Goal: Task Accomplishment & Management: Manage account settings

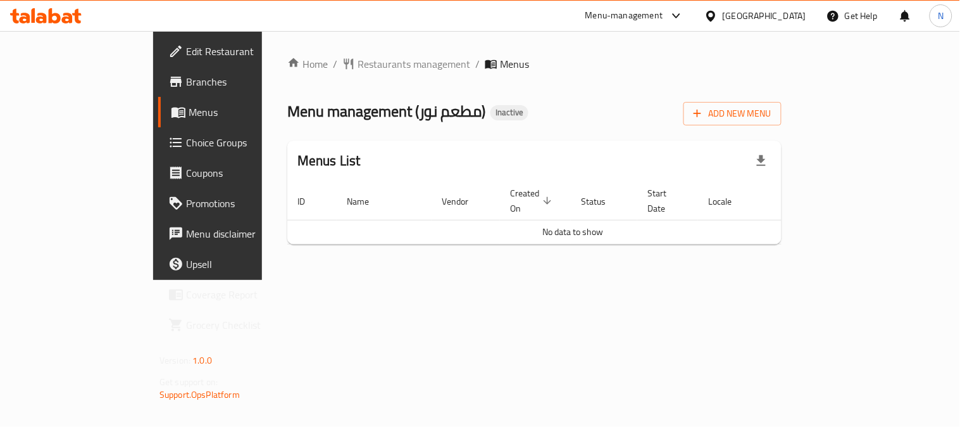
click at [772, 106] on span "Add New Menu" at bounding box center [733, 114] width 78 height 16
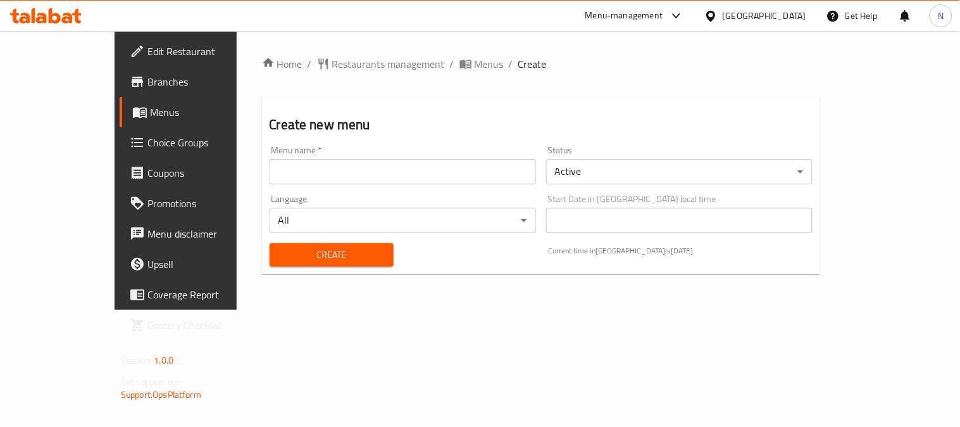
click at [289, 175] on input "text" at bounding box center [403, 171] width 267 height 25
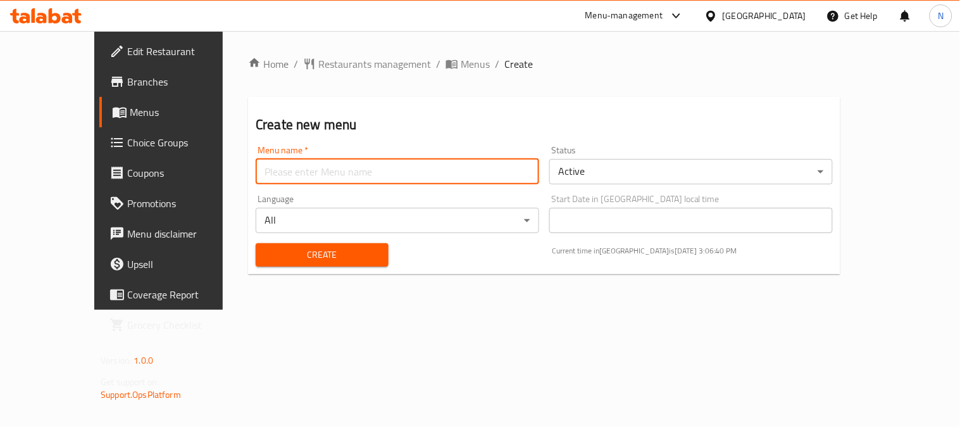
type input "menu"
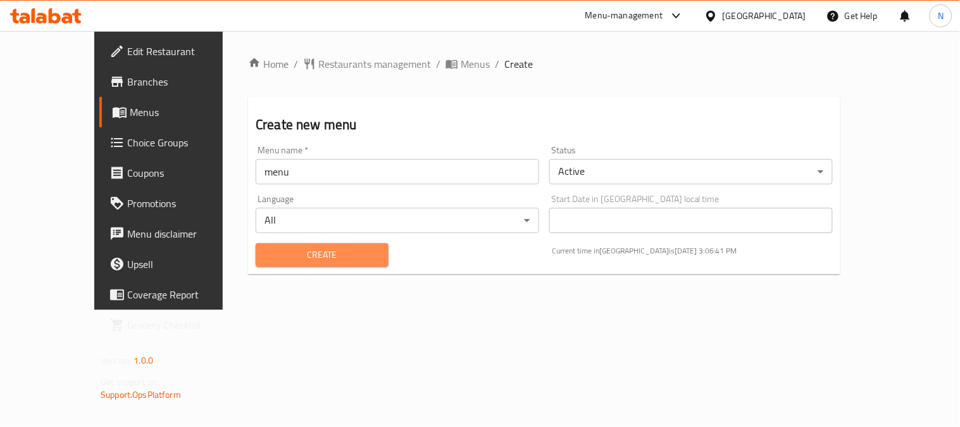
click at [280, 252] on span "Create" at bounding box center [322, 255] width 113 height 16
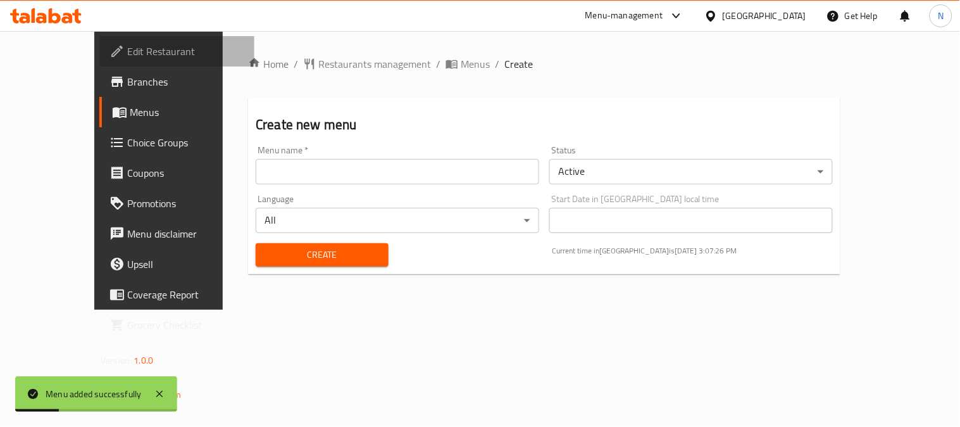
click at [127, 51] on span "Edit Restaurant" at bounding box center [185, 51] width 117 height 15
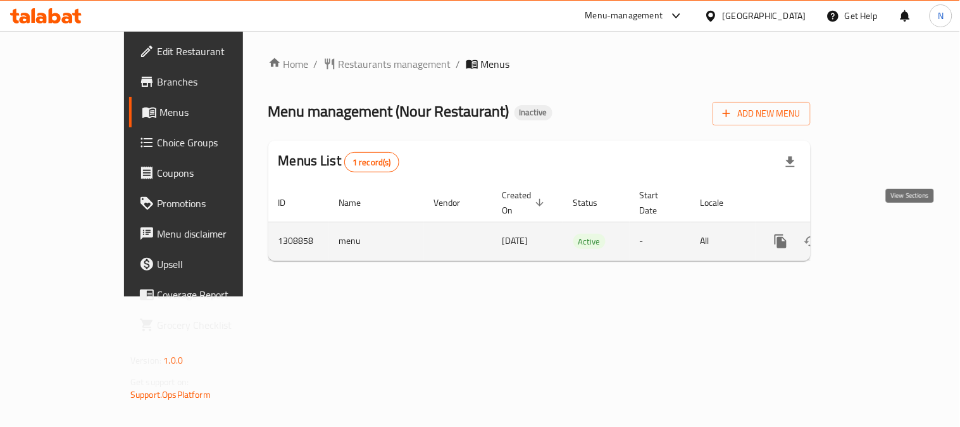
click at [880, 234] on icon "enhanced table" at bounding box center [872, 241] width 15 height 15
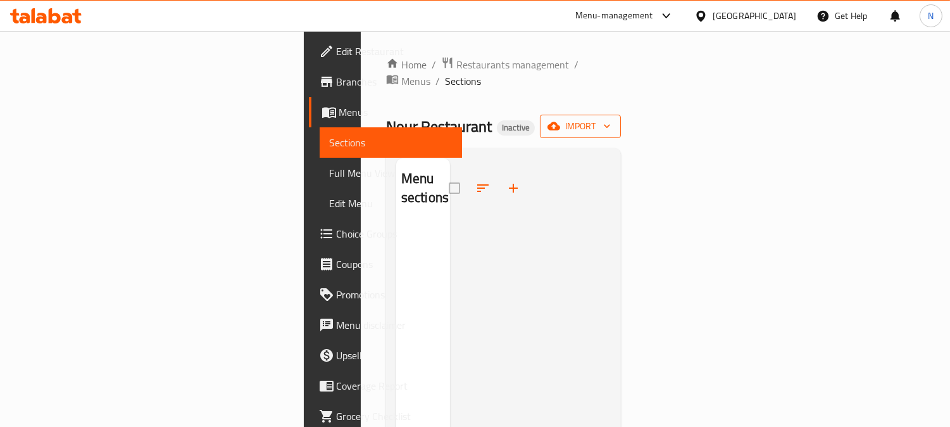
click at [560, 120] on icon "button" at bounding box center [554, 126] width 13 height 13
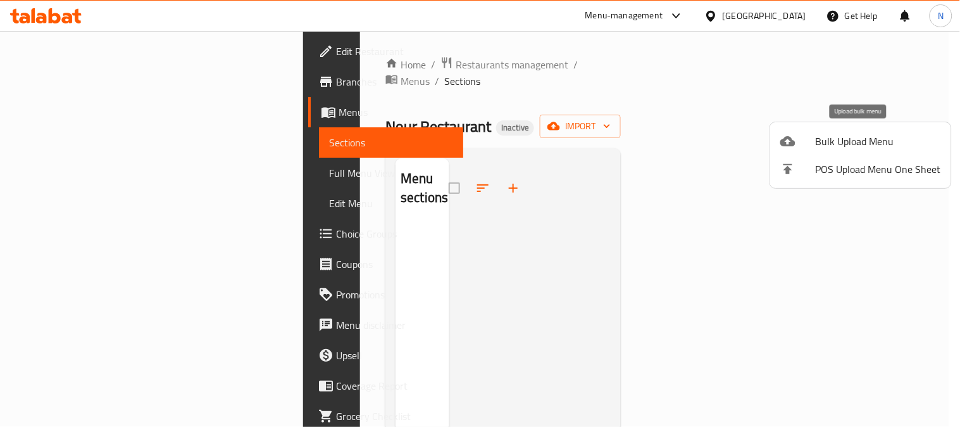
click at [836, 137] on span "Bulk Upload Menu" at bounding box center [878, 141] width 125 height 15
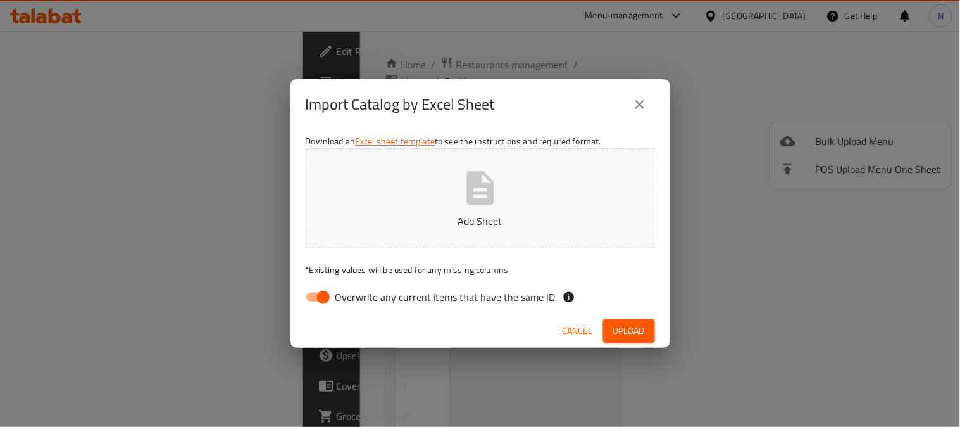
click at [317, 301] on input "Overwrite any current items that have the same ID." at bounding box center [323, 297] width 72 height 24
checkbox input "false"
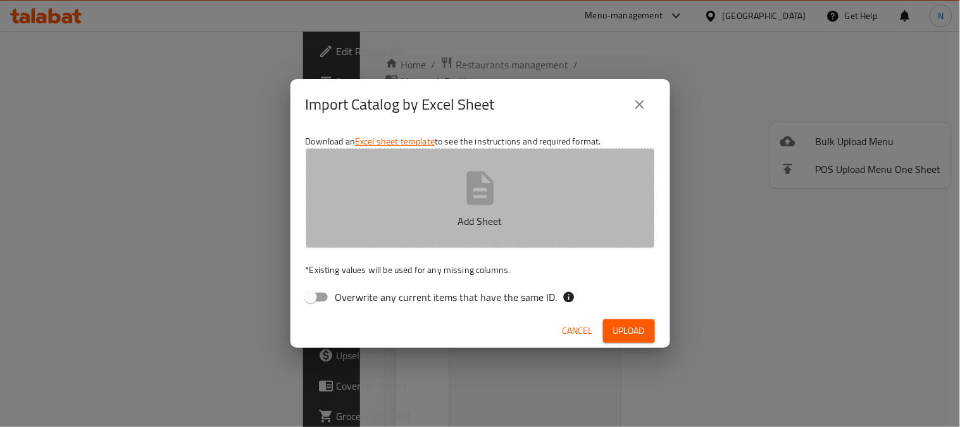
click at [432, 199] on button "Add Sheet" at bounding box center [480, 198] width 349 height 100
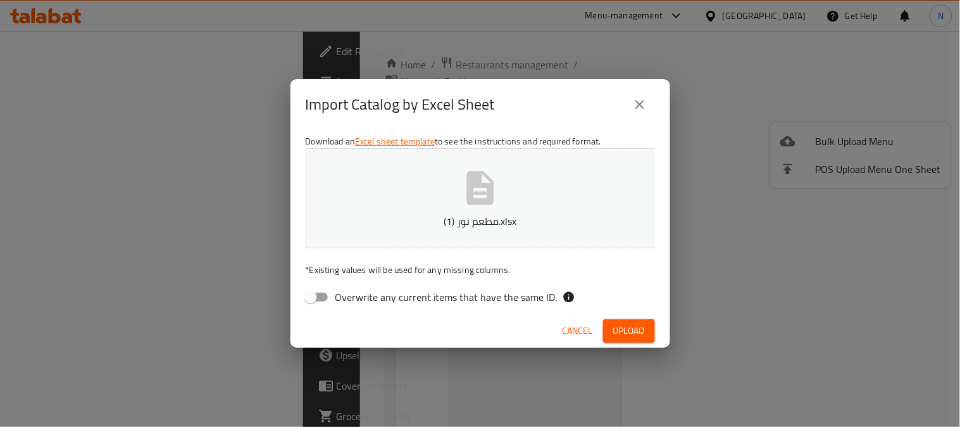
click at [622, 338] on span "Upload" at bounding box center [629, 331] width 32 height 16
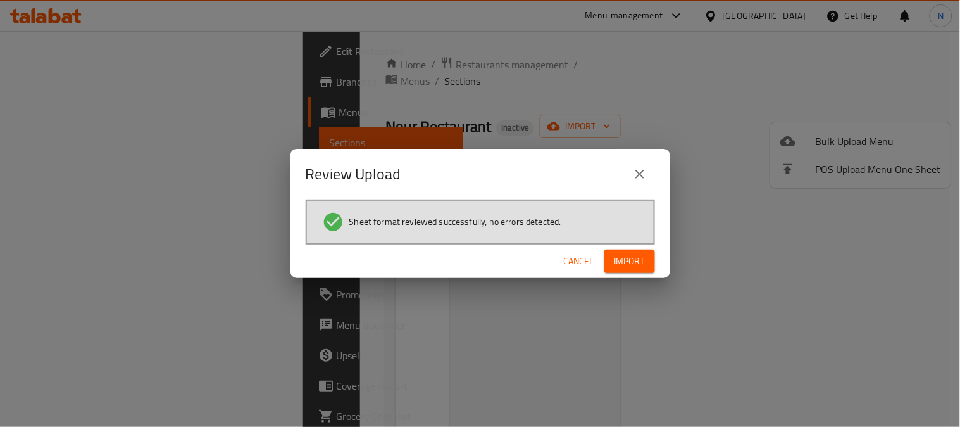
click at [644, 255] on span "Import" at bounding box center [630, 261] width 30 height 16
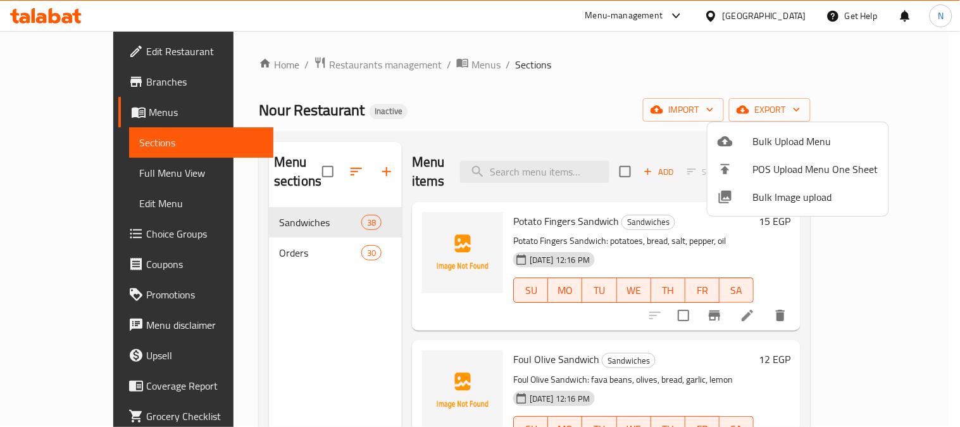
click at [324, 234] on div at bounding box center [480, 213] width 960 height 427
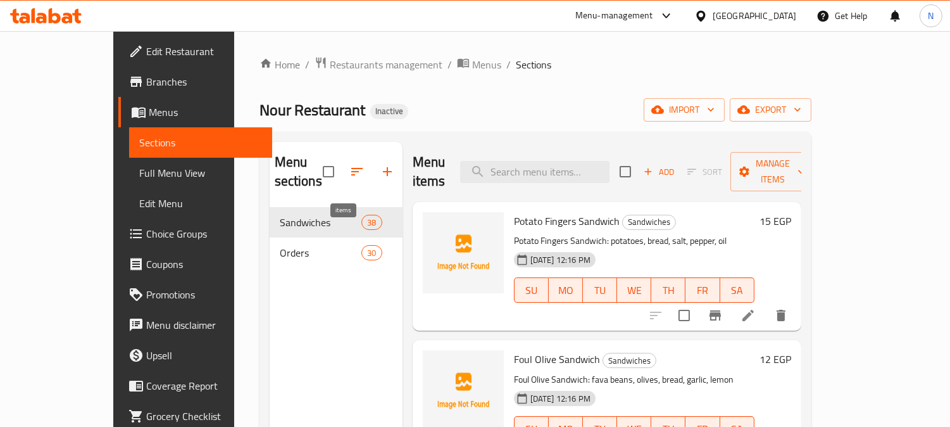
drag, startPoint x: 336, startPoint y: 229, endPoint x: 311, endPoint y: 289, distance: 64.4
click at [362, 247] on span "30" at bounding box center [371, 253] width 19 height 12
click at [309, 289] on div "Menu sections Sandwiches 38 Orders 30" at bounding box center [336, 355] width 133 height 427
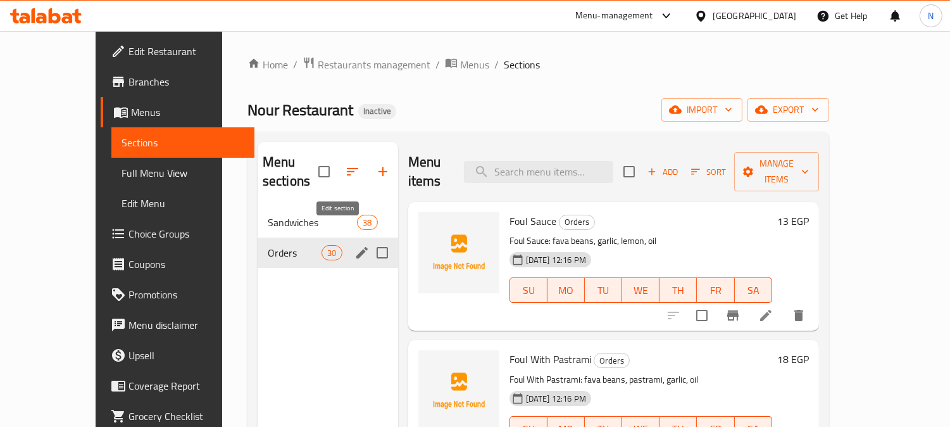
click at [355, 245] on icon "edit" at bounding box center [362, 252] width 15 height 15
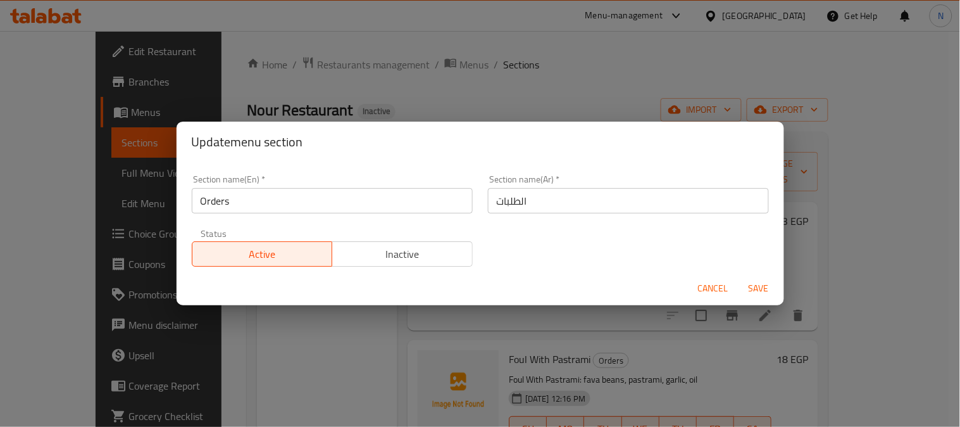
click at [286, 195] on input "Orders" at bounding box center [332, 200] width 281 height 25
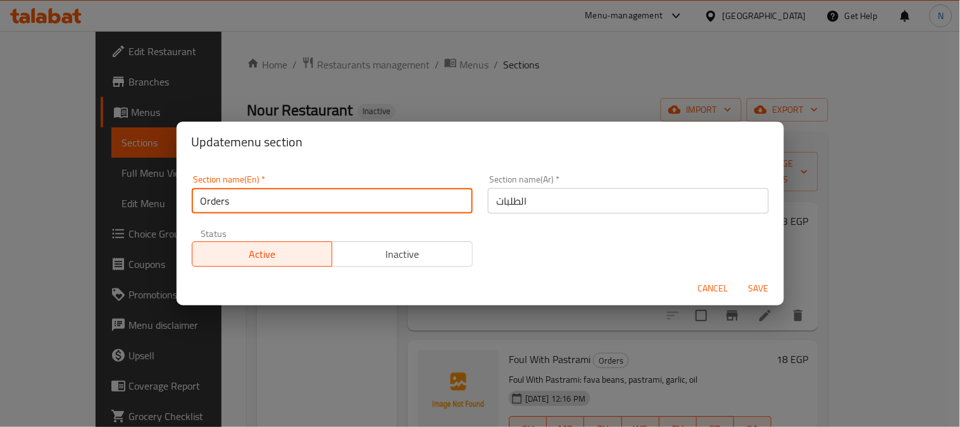
click at [286, 195] on input "Orders" at bounding box center [332, 200] width 281 height 25
type input "talabat"
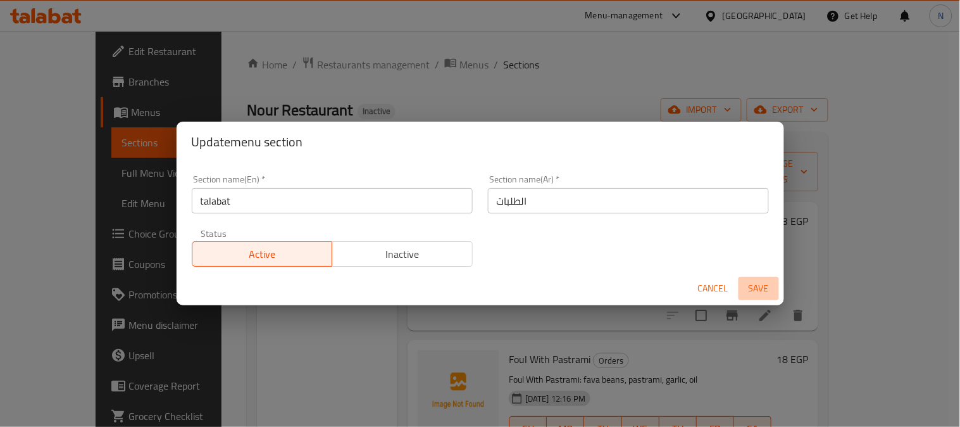
click at [762, 292] on span "Save" at bounding box center [759, 288] width 30 height 16
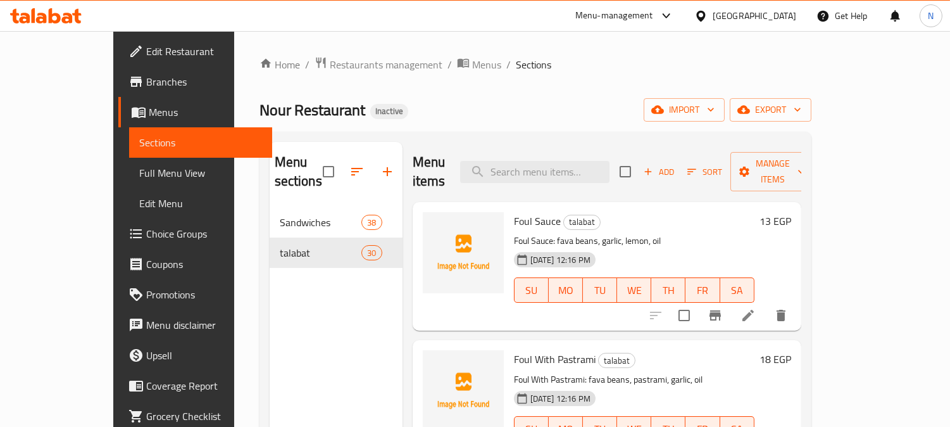
click at [139, 172] on span "Full Menu View" at bounding box center [200, 172] width 123 height 15
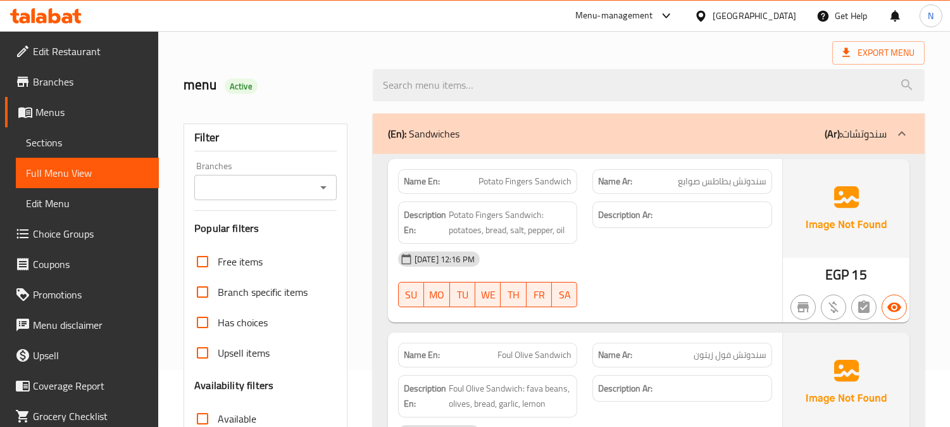
scroll to position [351, 0]
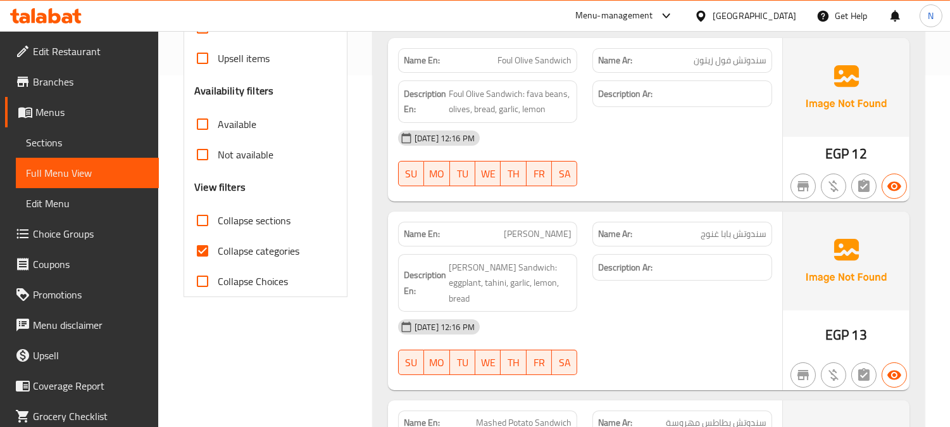
click at [204, 248] on input "Collapse categories" at bounding box center [202, 251] width 30 height 30
checkbox input "false"
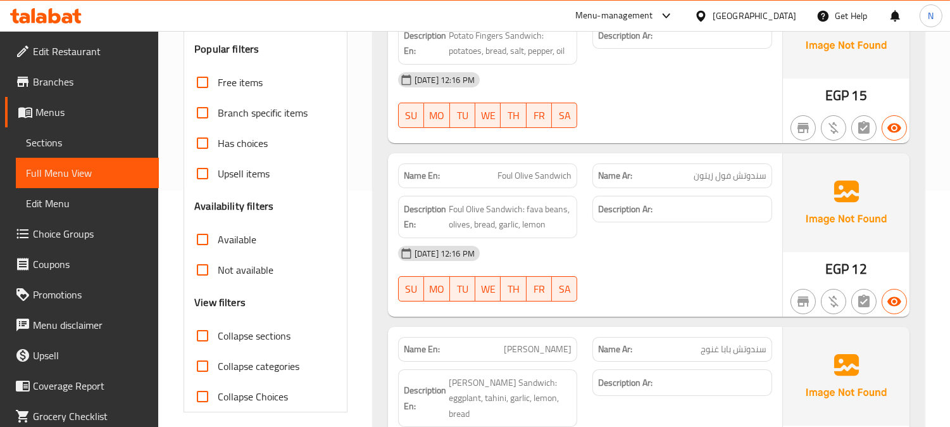
scroll to position [0, 0]
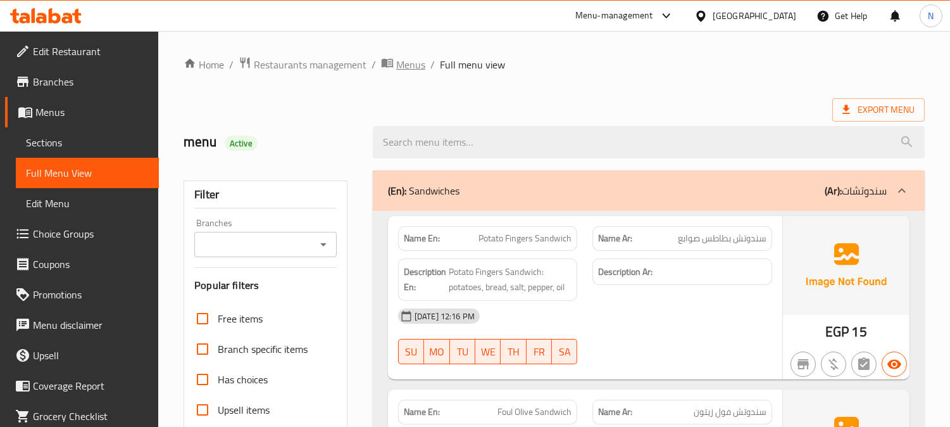
click at [396, 65] on span "Menus" at bounding box center [410, 64] width 29 height 15
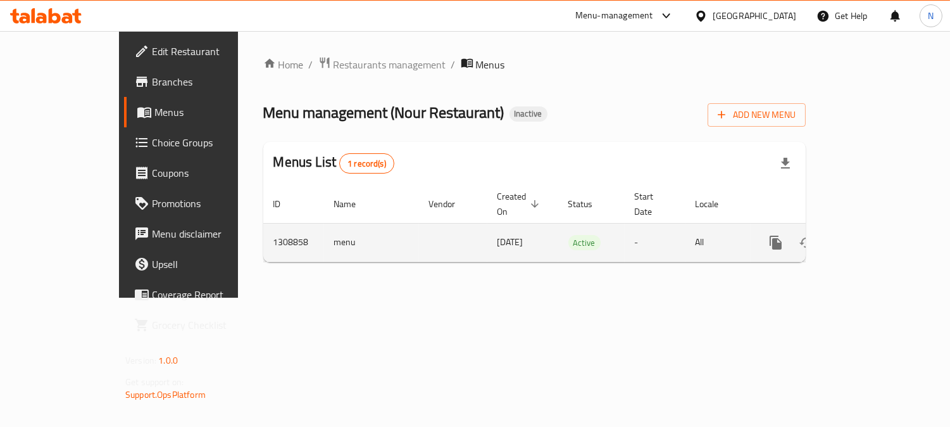
click at [845, 235] on icon "enhanced table" at bounding box center [836, 242] width 15 height 15
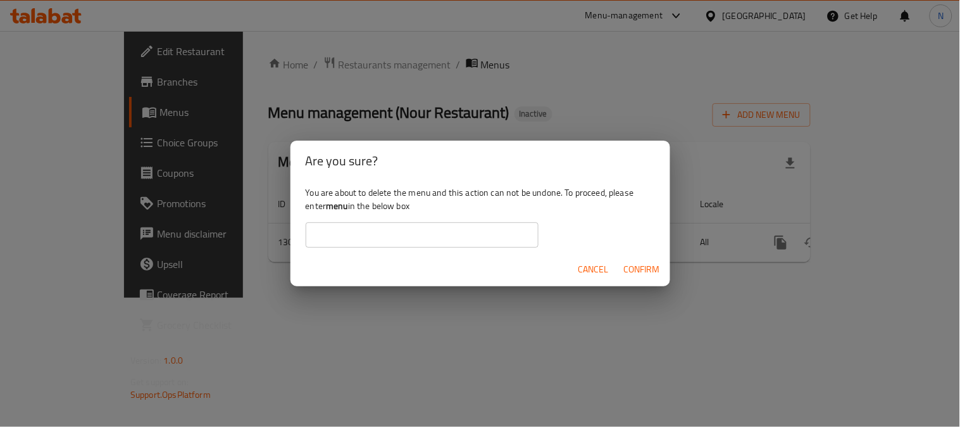
click at [336, 211] on b "menu" at bounding box center [337, 206] width 22 height 16
copy div "menu"
paste input "menu"
type input "menu"
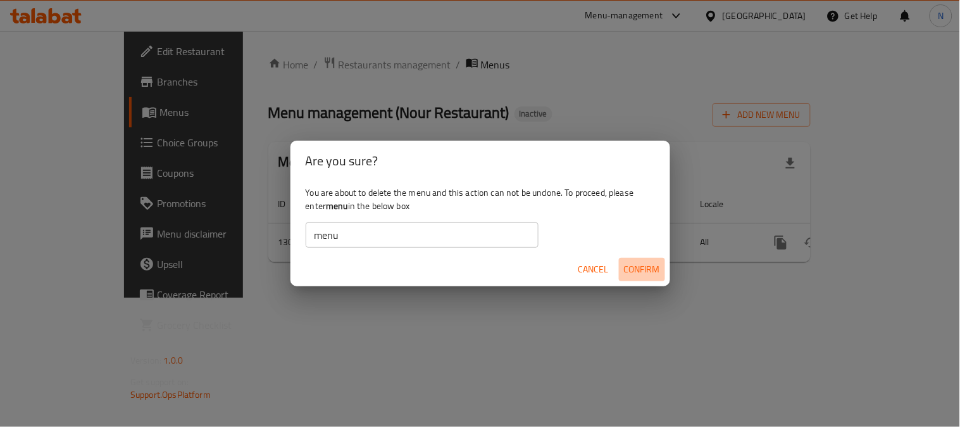
click at [657, 262] on span "Confirm" at bounding box center [642, 269] width 36 height 16
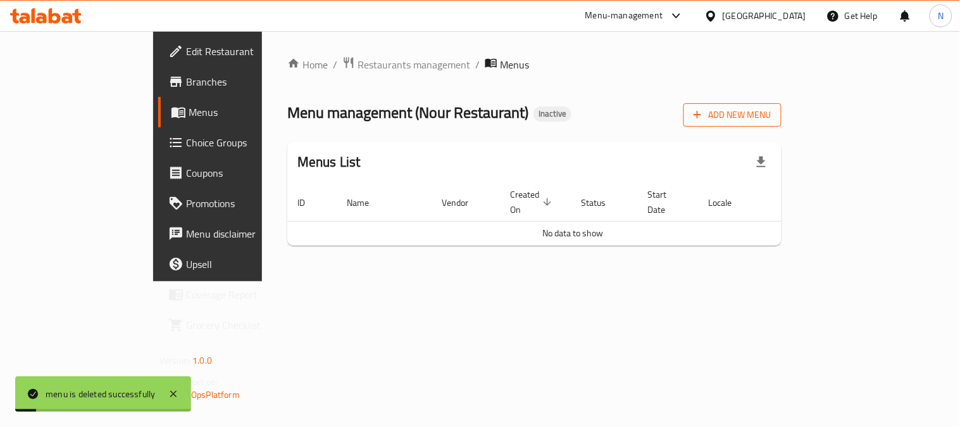
click at [782, 103] on button "Add New Menu" at bounding box center [733, 114] width 98 height 23
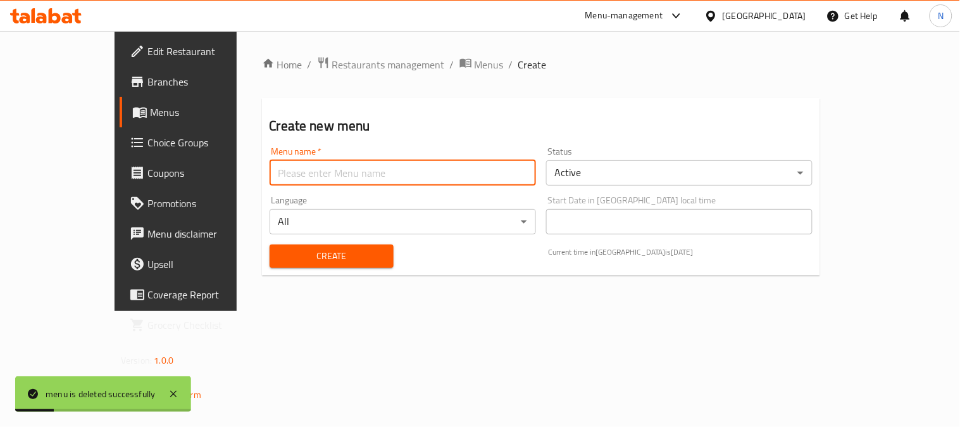
drag, startPoint x: 489, startPoint y: 173, endPoint x: 387, endPoint y: 199, distance: 105.3
click at [489, 173] on input "text" at bounding box center [403, 172] width 267 height 25
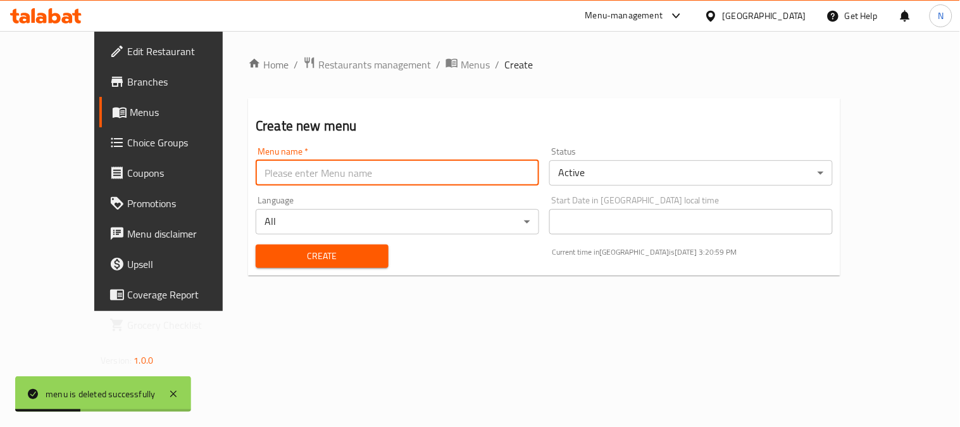
type input "menu"
click at [266, 258] on span "Create" at bounding box center [322, 256] width 113 height 16
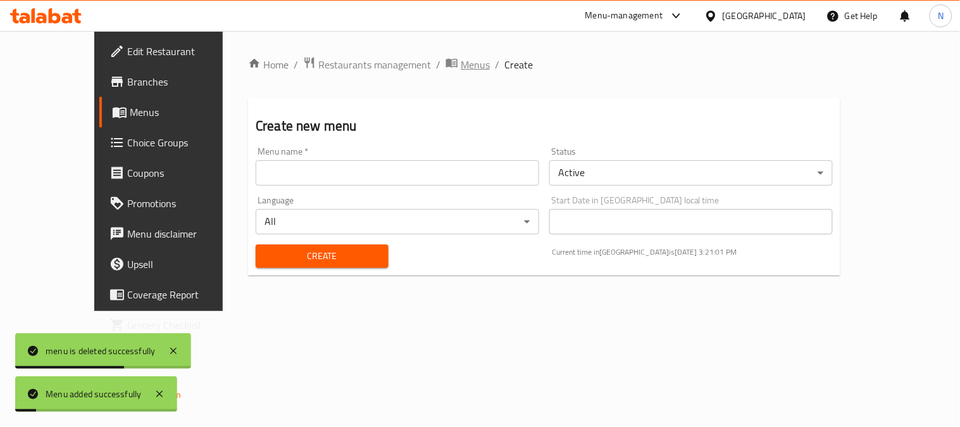
click at [461, 64] on span "Menus" at bounding box center [475, 64] width 29 height 15
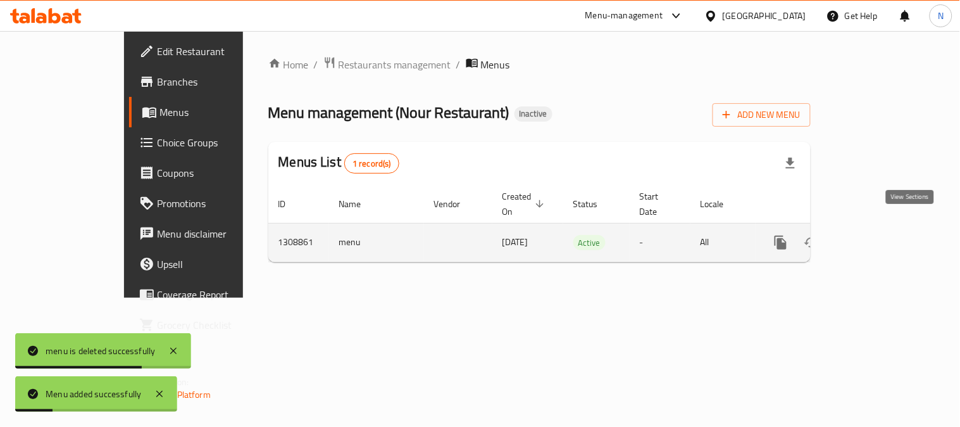
click at [880, 235] on icon "enhanced table" at bounding box center [872, 242] width 15 height 15
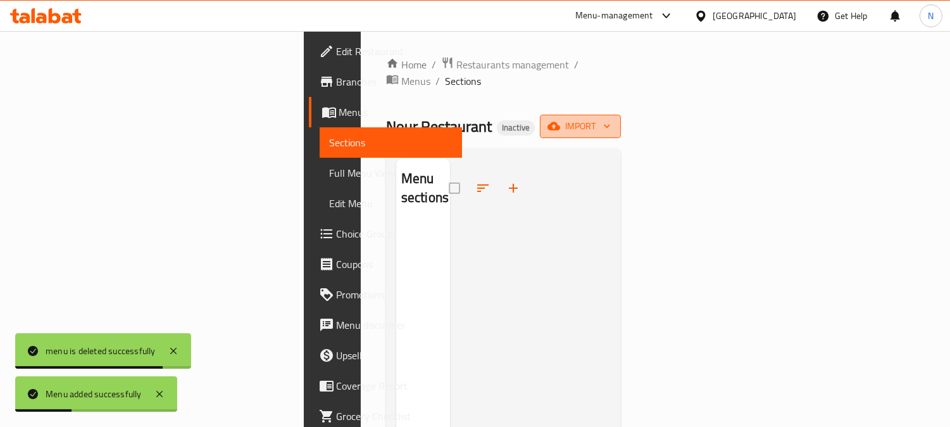
click at [611, 118] on span "import" at bounding box center [580, 126] width 61 height 16
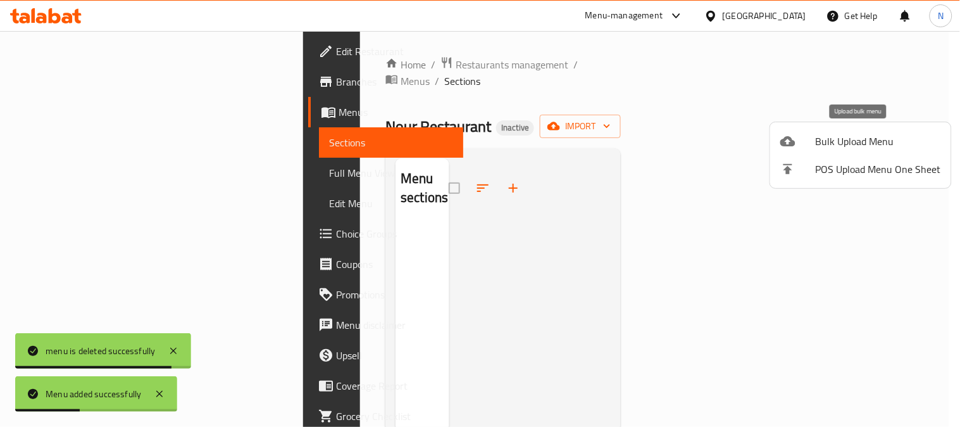
click at [805, 137] on div at bounding box center [798, 141] width 35 height 15
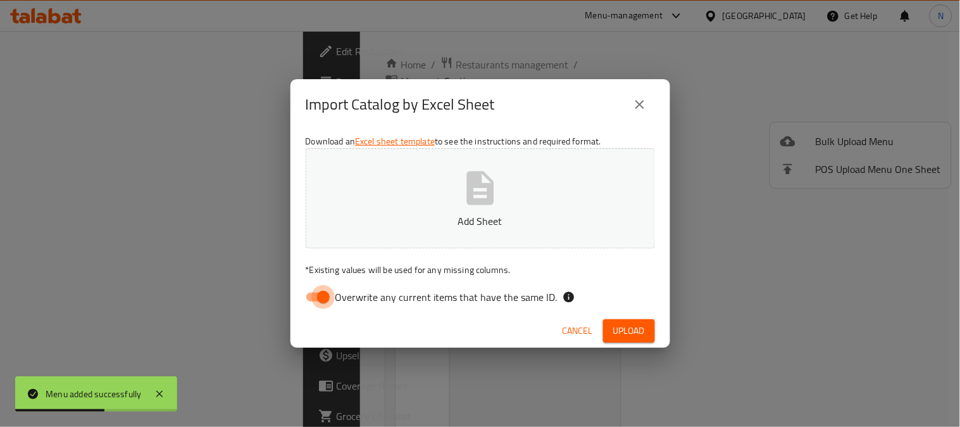
drag, startPoint x: 323, startPoint y: 299, endPoint x: 449, endPoint y: 197, distance: 162.5
click at [323, 298] on input "Overwrite any current items that have the same ID." at bounding box center [323, 297] width 72 height 24
checkbox input "false"
click at [517, 154] on button "Add Sheet" at bounding box center [480, 198] width 349 height 100
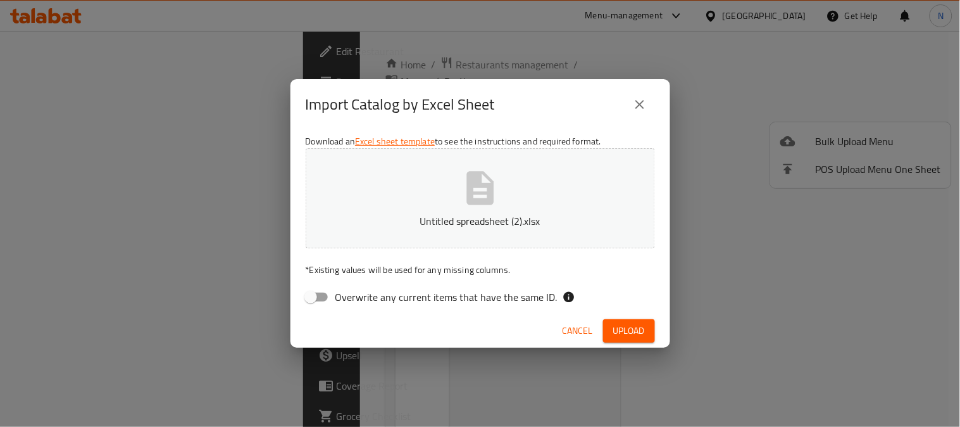
click at [643, 330] on span "Upload" at bounding box center [629, 331] width 32 height 16
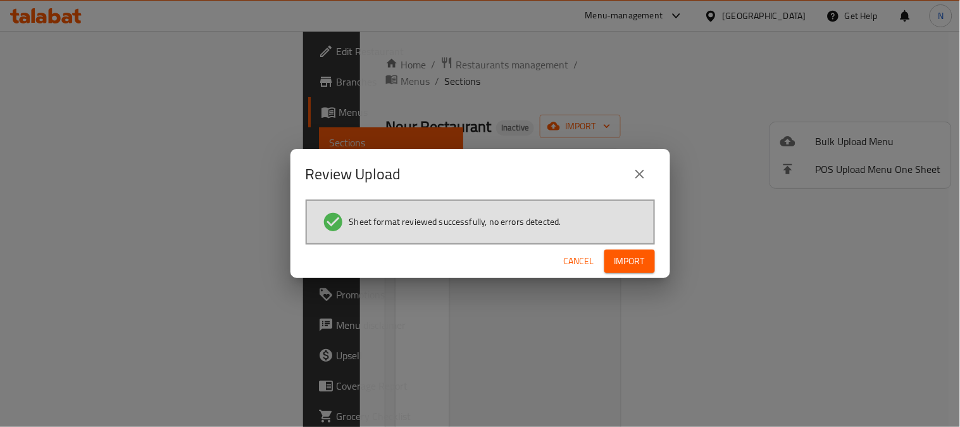
click at [629, 260] on span "Import" at bounding box center [630, 261] width 30 height 16
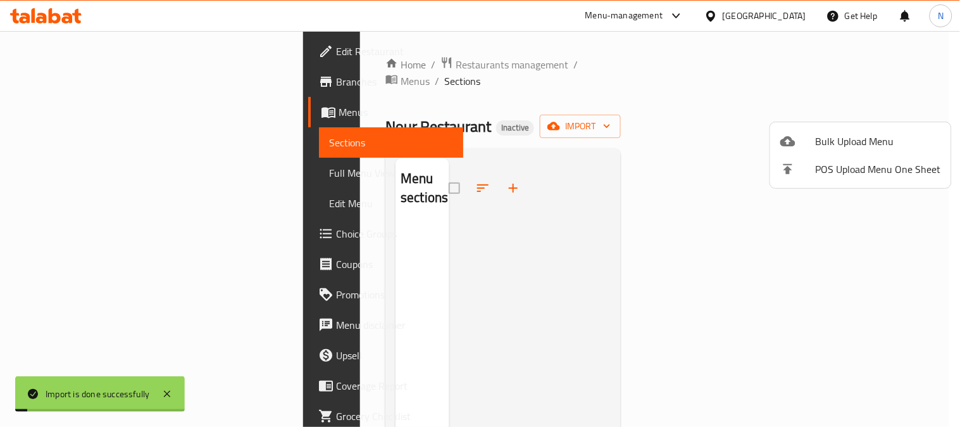
click at [87, 171] on div at bounding box center [480, 213] width 960 height 427
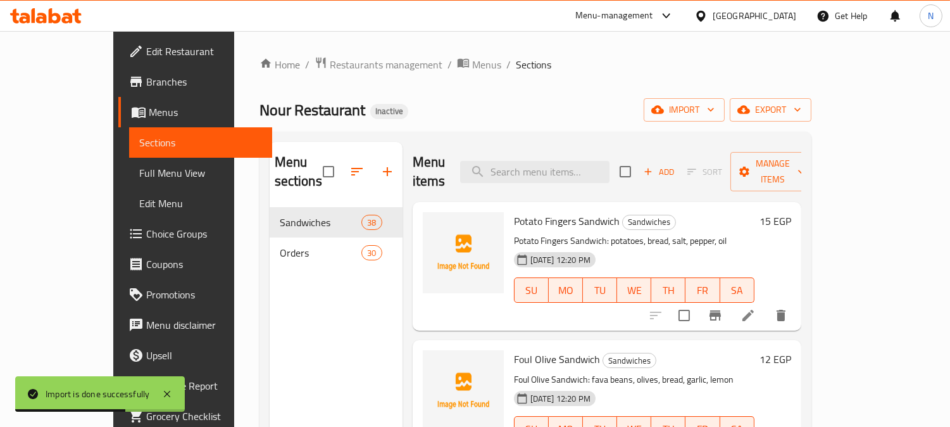
click at [139, 172] on span "Full Menu View" at bounding box center [200, 172] width 123 height 15
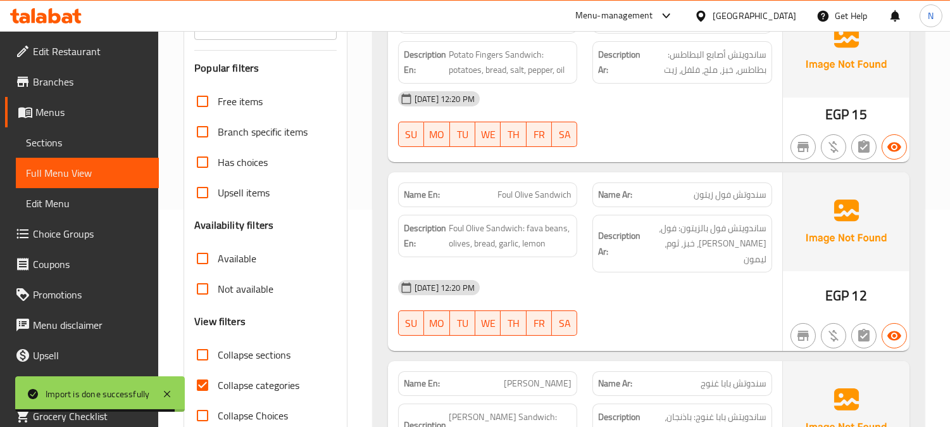
scroll to position [281, 0]
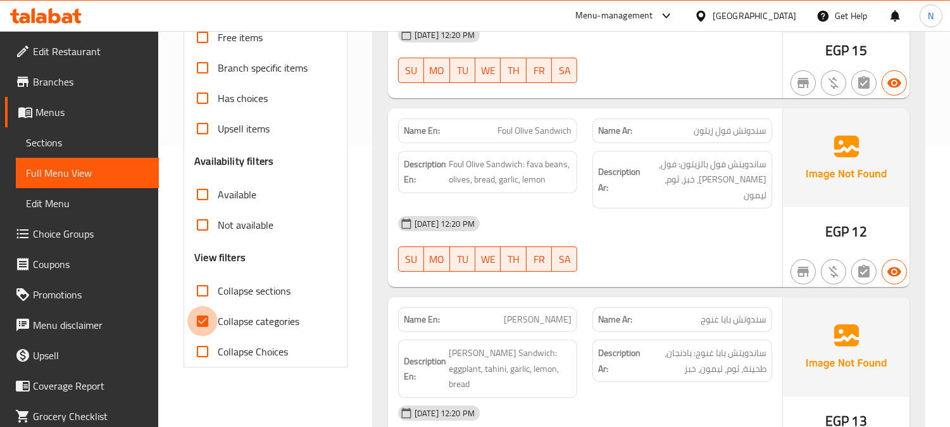
click at [214, 313] on input "Collapse categories" at bounding box center [202, 321] width 30 height 30
checkbox input "false"
drag, startPoint x: 671, startPoint y: 237, endPoint x: 426, endPoint y: 8, distance: 335.5
click at [671, 237] on div "30-08-2025 12:20 PM SU MO TU WE TH FR SA" at bounding box center [585, 243] width 389 height 71
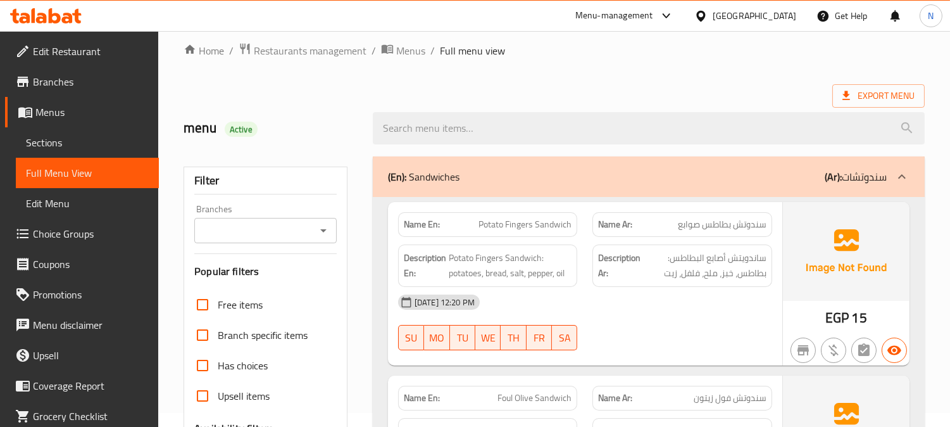
scroll to position [0, 0]
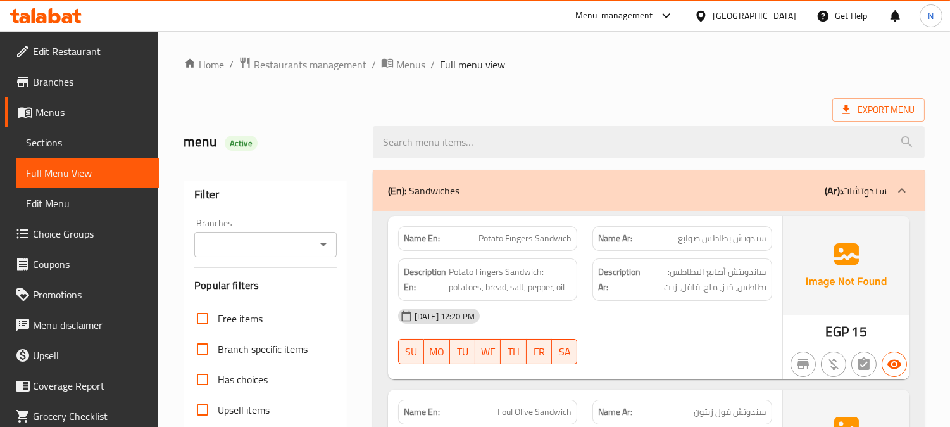
click at [79, 115] on span "Menus" at bounding box center [91, 111] width 113 height 15
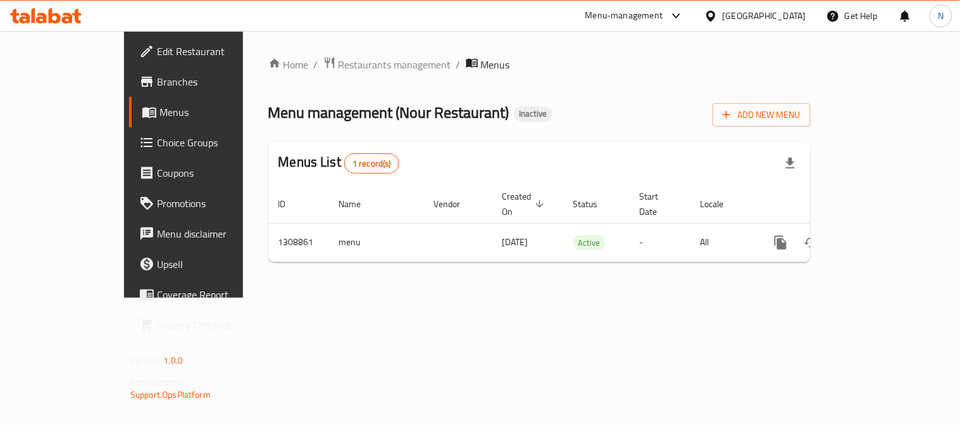
drag, startPoint x: 603, startPoint y: 41, endPoint x: 657, endPoint y: 106, distance: 84.1
click at [606, 42] on div "Home / Restaurants management / Menus Menu management ( Nour Restaurant ) Inact…" at bounding box center [539, 164] width 593 height 267
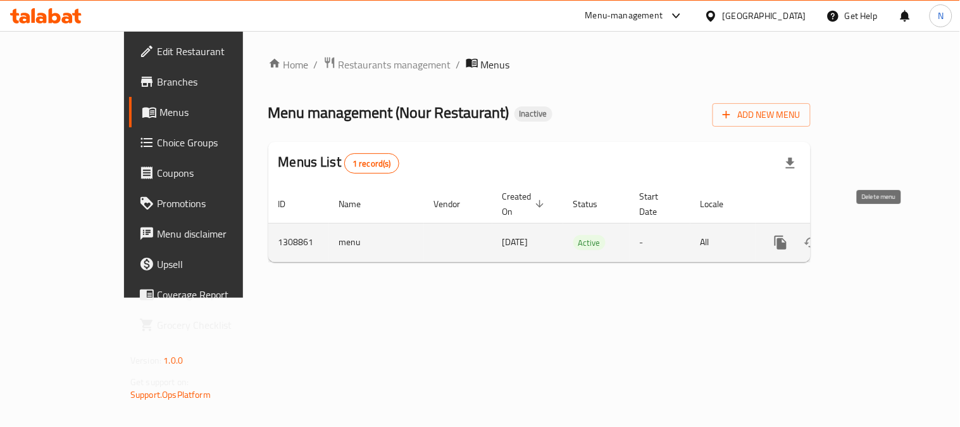
click at [850, 235] on icon "enhanced table" at bounding box center [841, 242] width 15 height 15
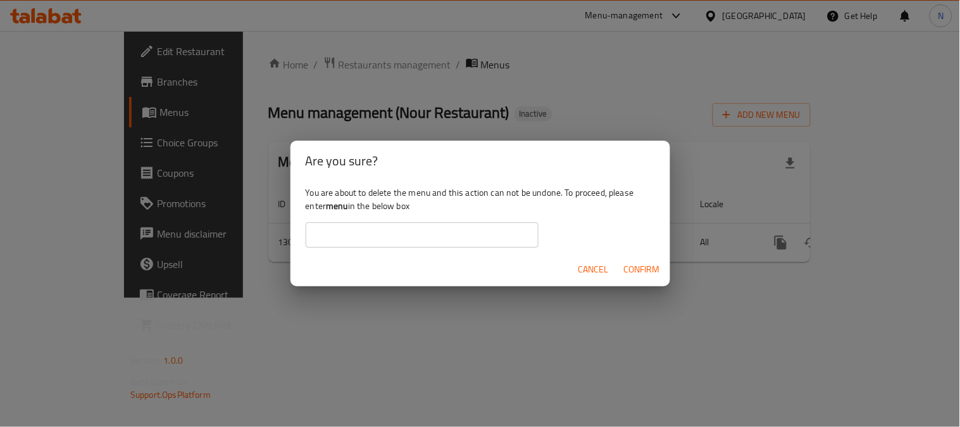
click at [342, 206] on b "menu" at bounding box center [337, 206] width 22 height 16
copy div "menu"
paste input "menu"
type input "menu"
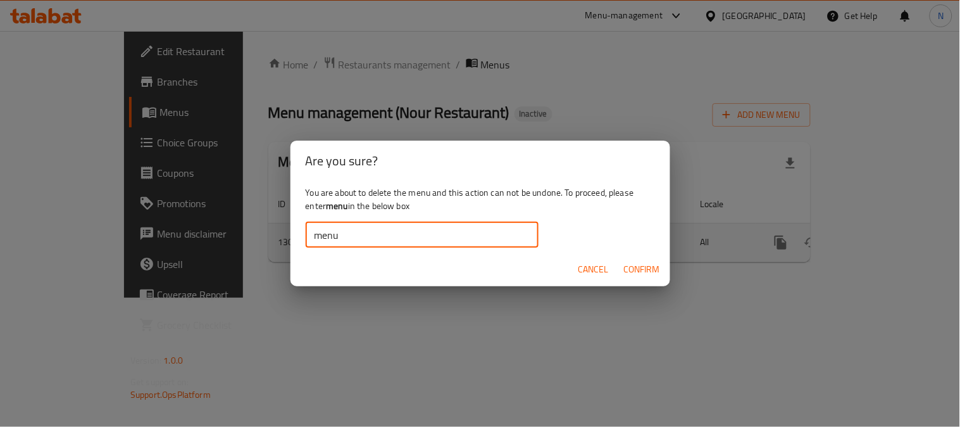
click at [643, 261] on span "Confirm" at bounding box center [642, 269] width 36 height 16
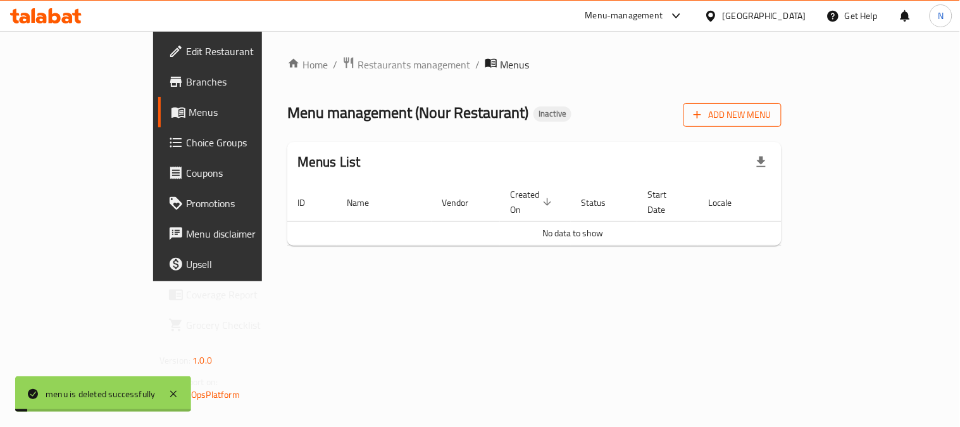
click at [772, 114] on span "Add New Menu" at bounding box center [733, 115] width 78 height 16
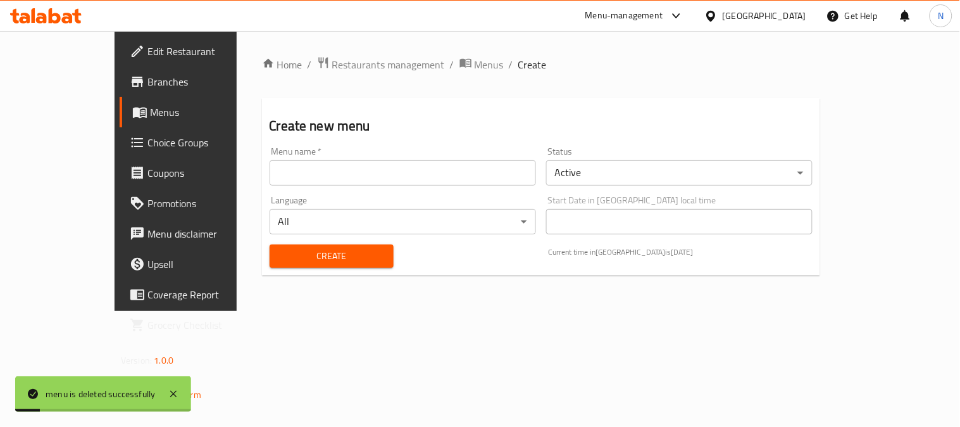
click at [435, 179] on input "text" at bounding box center [403, 172] width 267 height 25
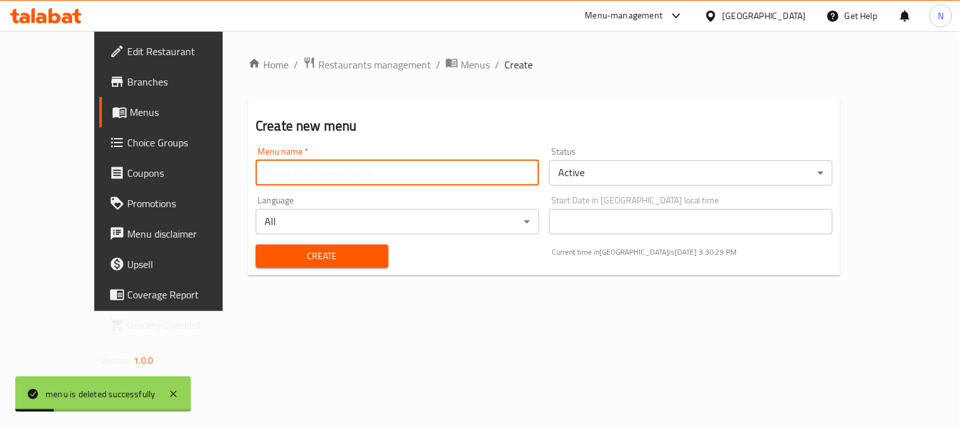
type input "menu"
click at [266, 263] on span "Create" at bounding box center [322, 256] width 113 height 16
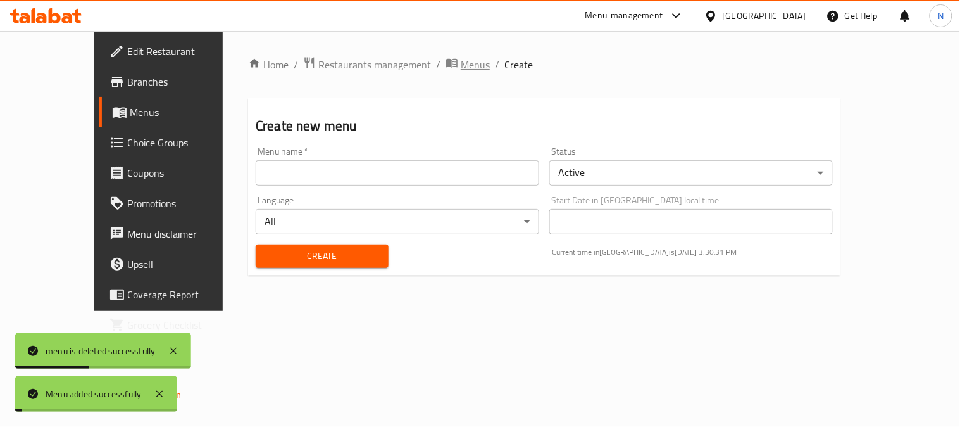
click at [461, 68] on span "Menus" at bounding box center [475, 64] width 29 height 15
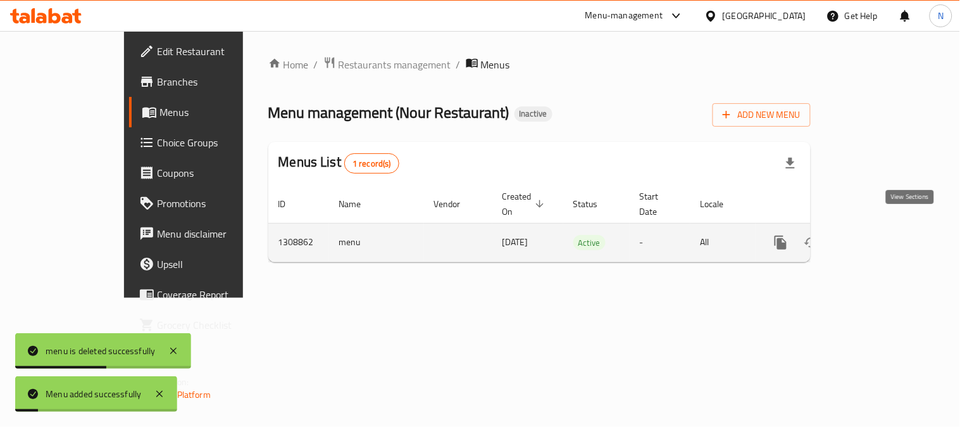
click at [888, 227] on link "enhanced table" at bounding box center [872, 242] width 30 height 30
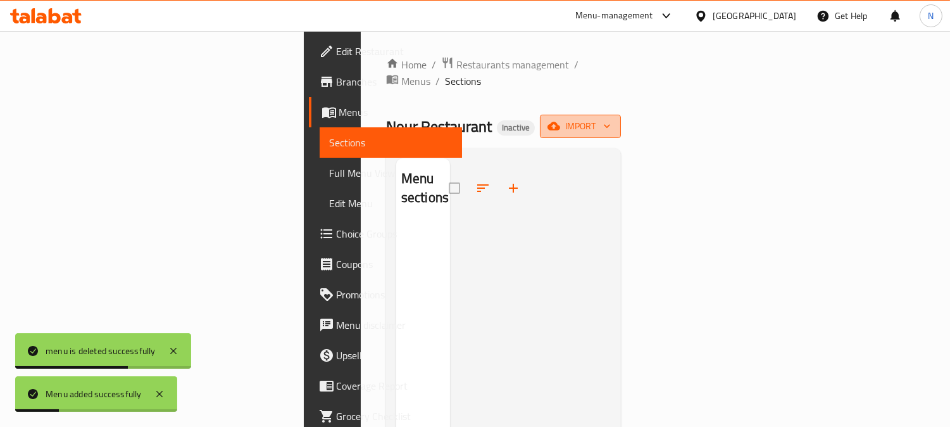
click at [611, 118] on span "import" at bounding box center [580, 126] width 61 height 16
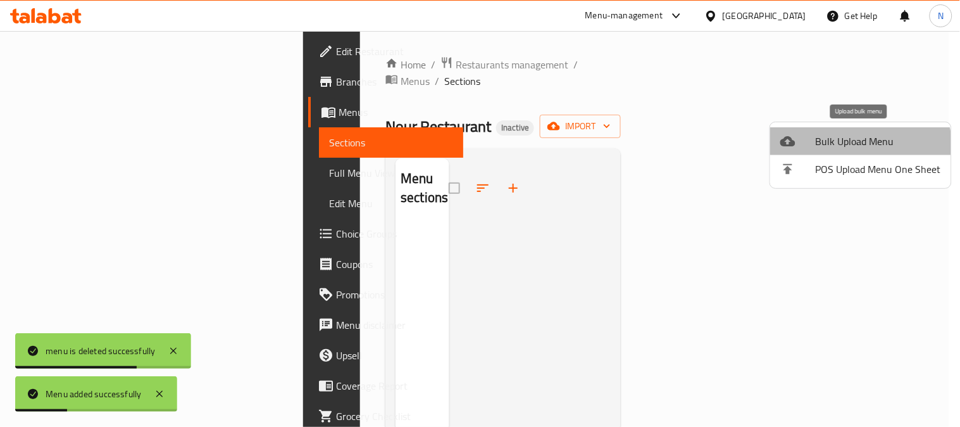
click at [859, 147] on span "Bulk Upload Menu" at bounding box center [878, 141] width 125 height 15
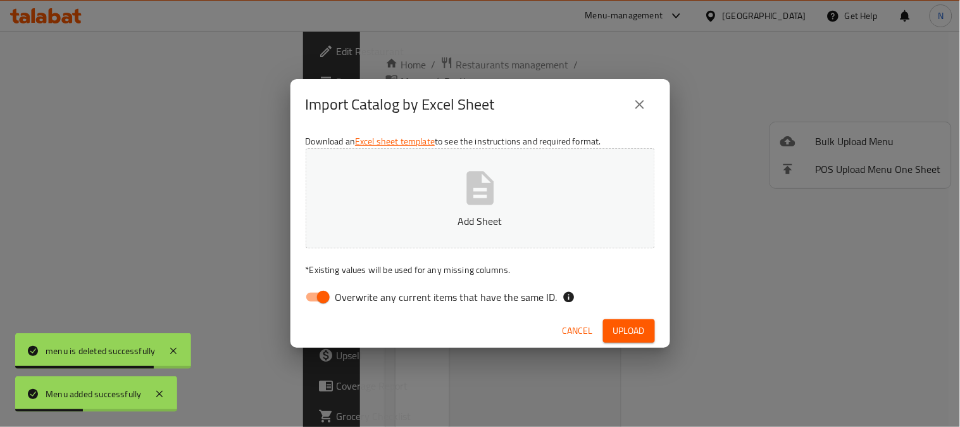
drag, startPoint x: 320, startPoint y: 294, endPoint x: 332, endPoint y: 282, distance: 17.5
click at [320, 294] on input "Overwrite any current items that have the same ID." at bounding box center [323, 297] width 72 height 24
checkbox input "false"
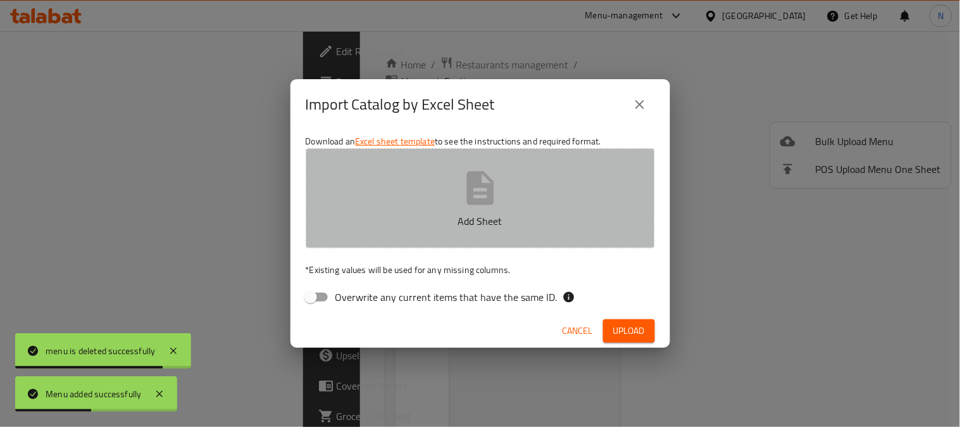
click at [395, 217] on p "Add Sheet" at bounding box center [480, 220] width 310 height 15
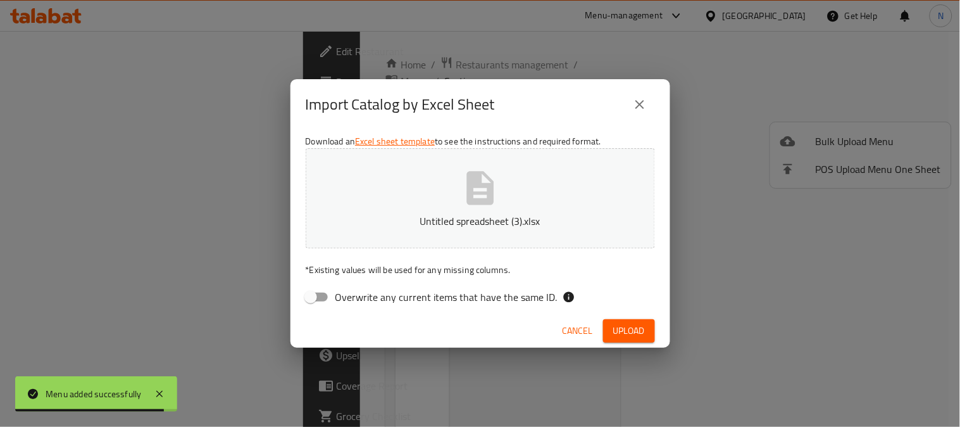
click at [631, 324] on span "Upload" at bounding box center [629, 331] width 32 height 16
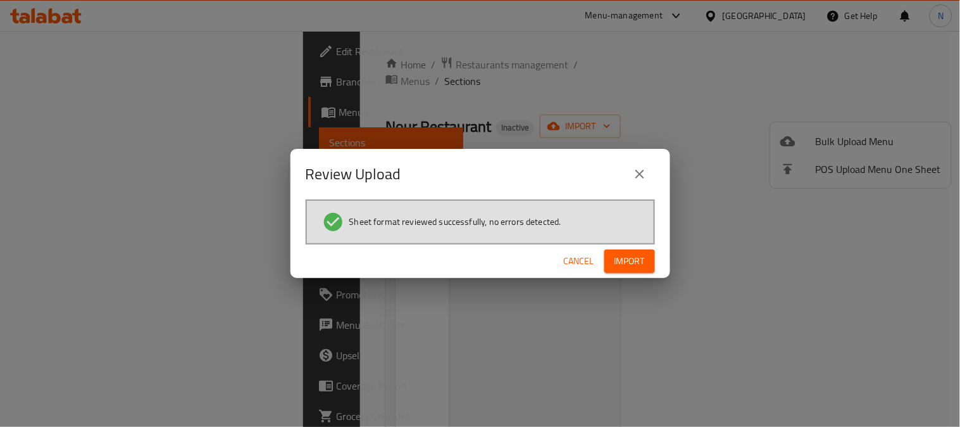
click at [638, 253] on span "Import" at bounding box center [630, 261] width 30 height 16
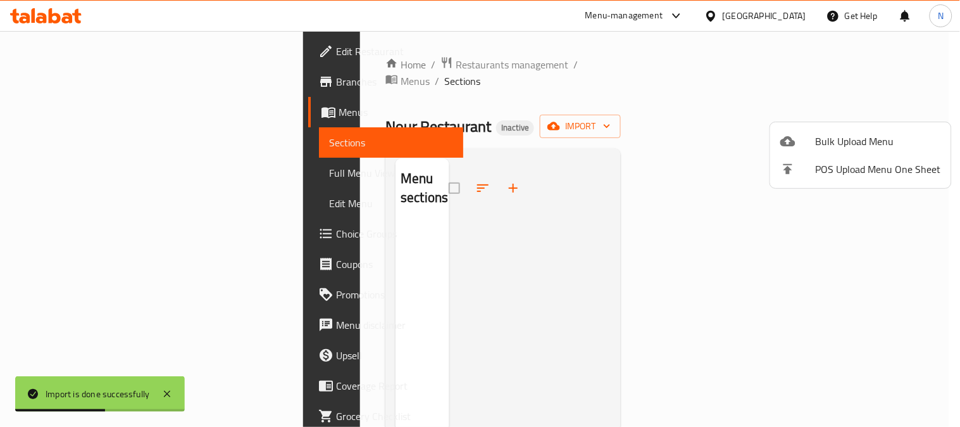
click at [532, 89] on div at bounding box center [480, 213] width 960 height 427
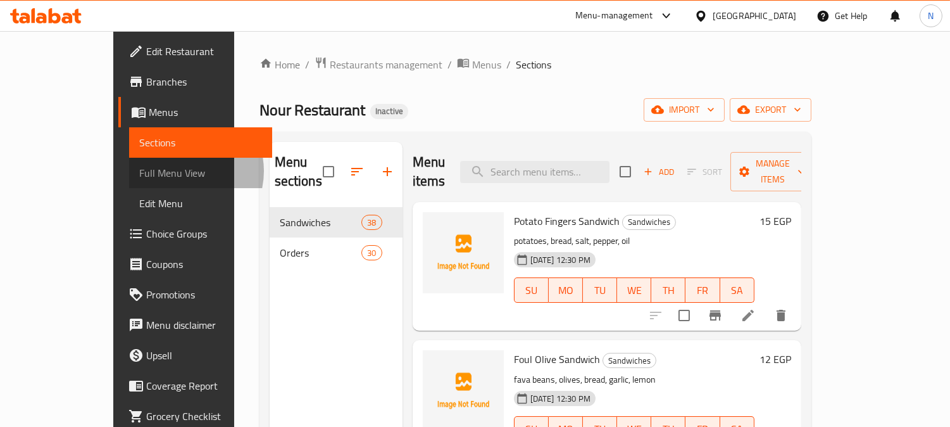
click at [139, 171] on span "Full Menu View" at bounding box center [200, 172] width 123 height 15
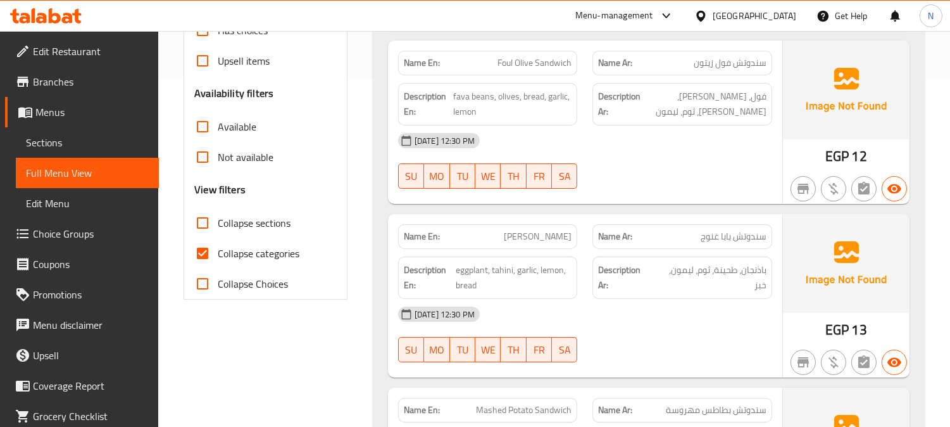
scroll to position [351, 0]
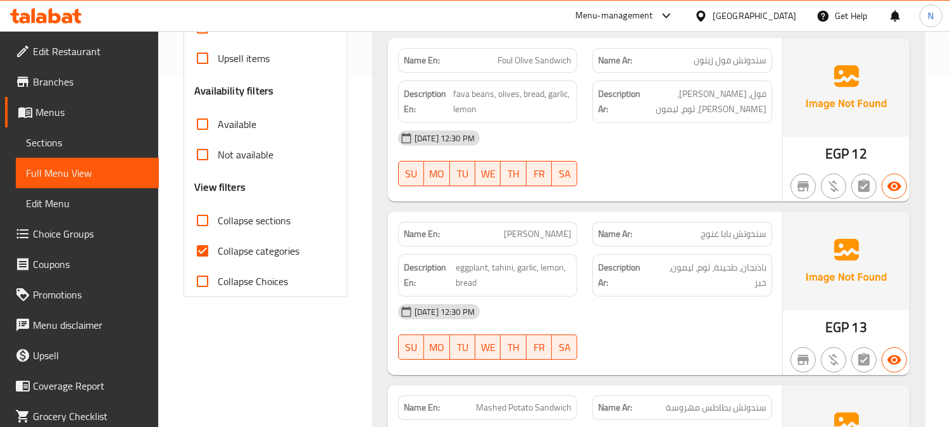
click at [212, 249] on input "Collapse categories" at bounding box center [202, 251] width 30 height 30
checkbox input "false"
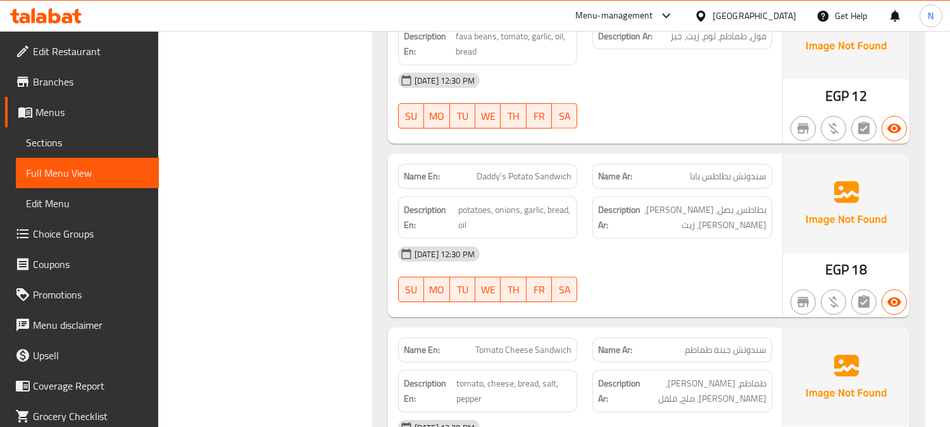
scroll to position [1125, 0]
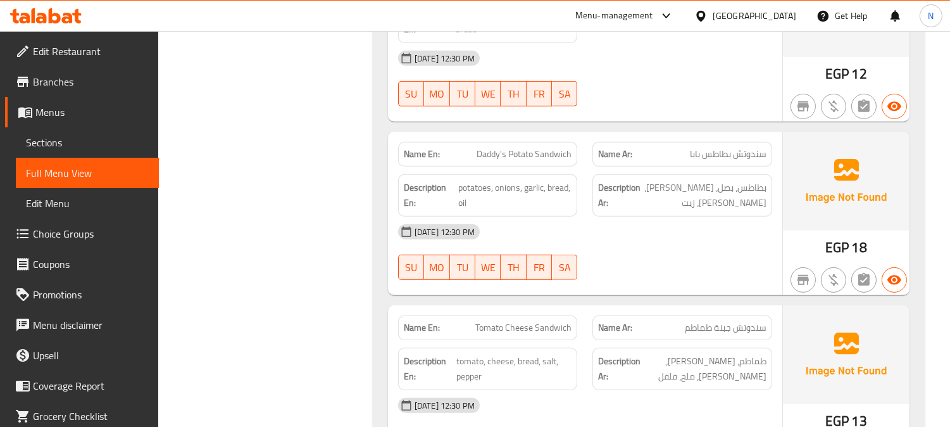
click at [543, 156] on span "Daddy's Potato Sandwich" at bounding box center [524, 154] width 95 height 13
copy span "Daddy's Potato Sandwich"
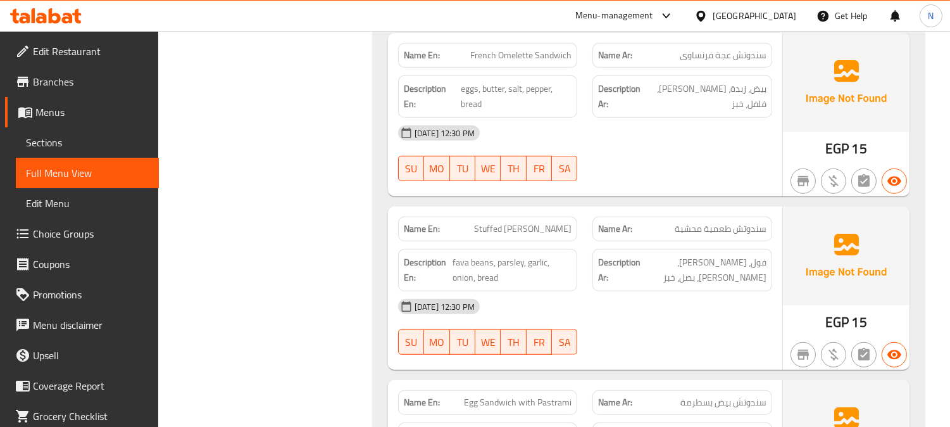
scroll to position [1618, 0]
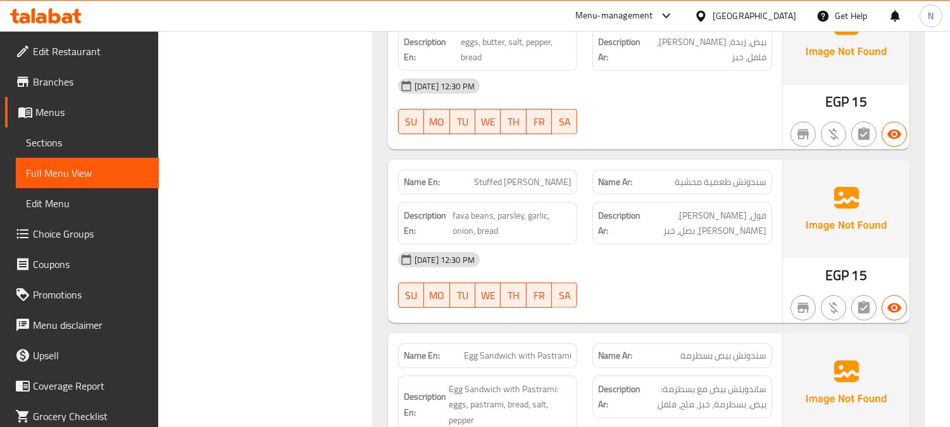
click at [505, 179] on span "Stuffed [PERSON_NAME]" at bounding box center [522, 181] width 97 height 13
copy span "Stuffed [PERSON_NAME]"
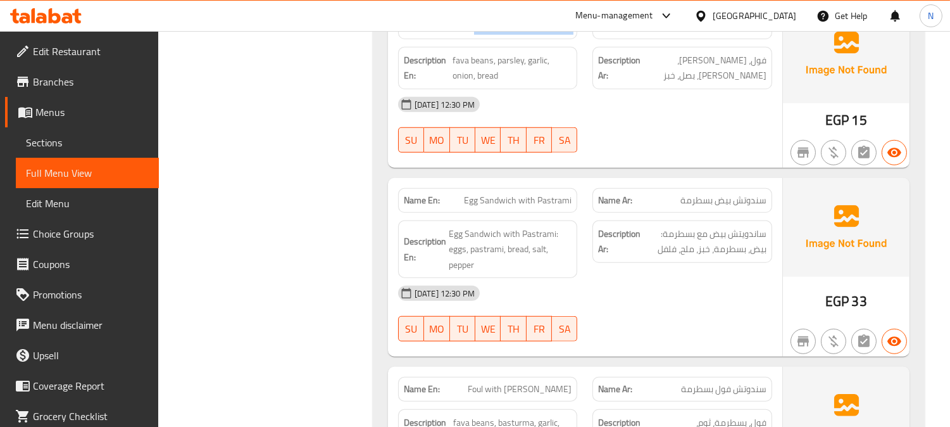
scroll to position [1688, 0]
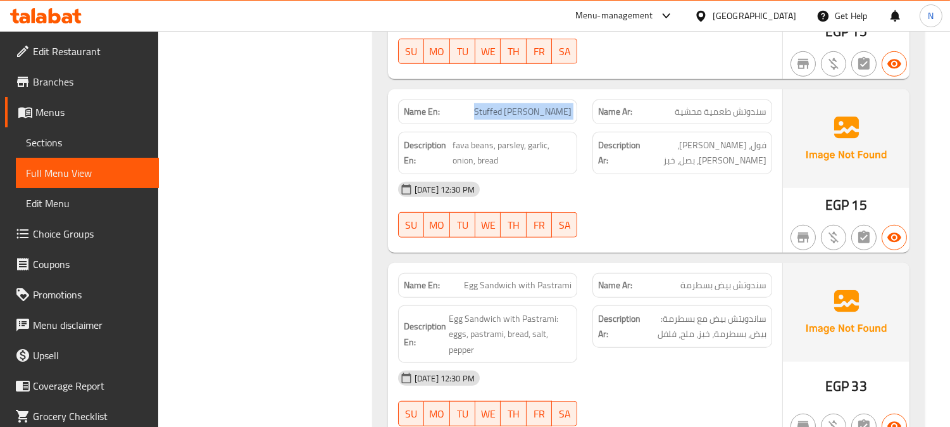
copy span "Stuffed [PERSON_NAME]"
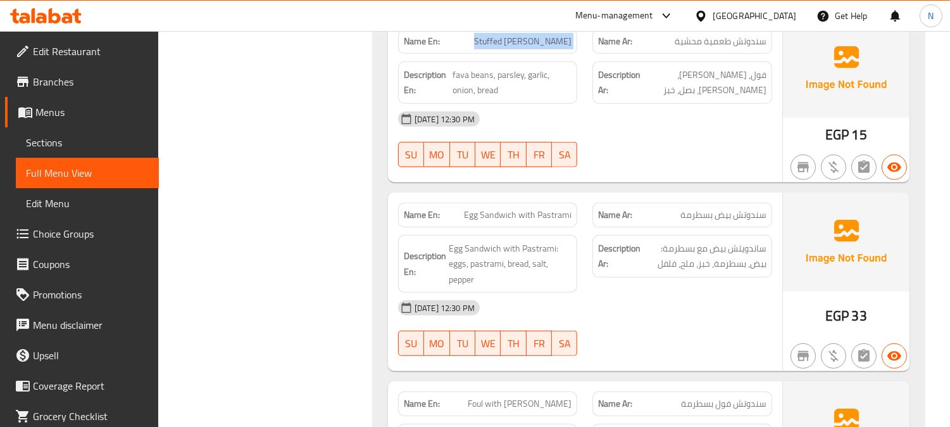
scroll to position [1828, 0]
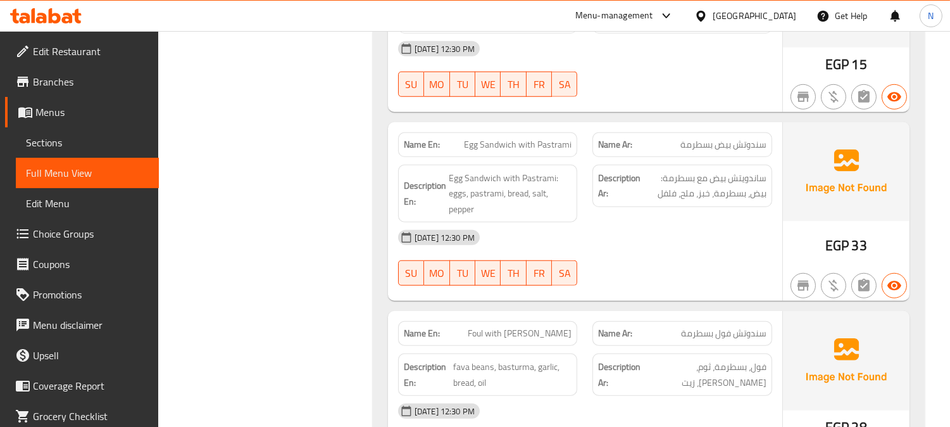
click at [527, 149] on span "Egg Sandwich with Pastrami" at bounding box center [518, 144] width 108 height 13
copy span "Egg Sandwich with Pastrami"
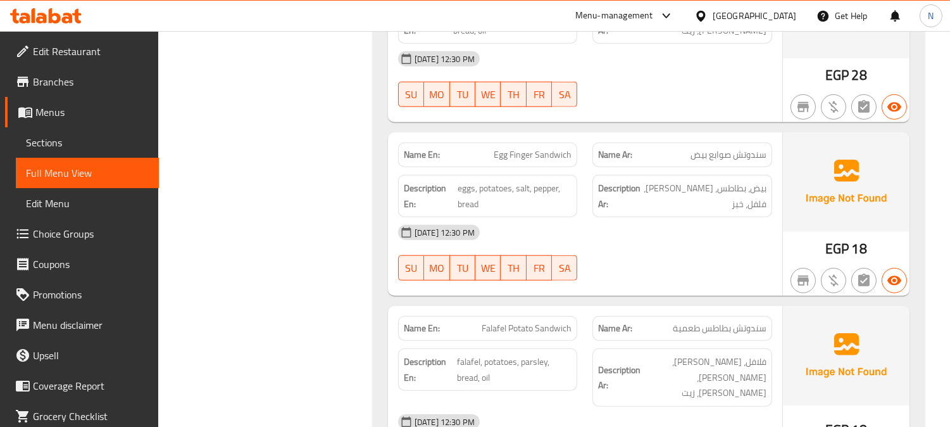
scroll to position [2251, 0]
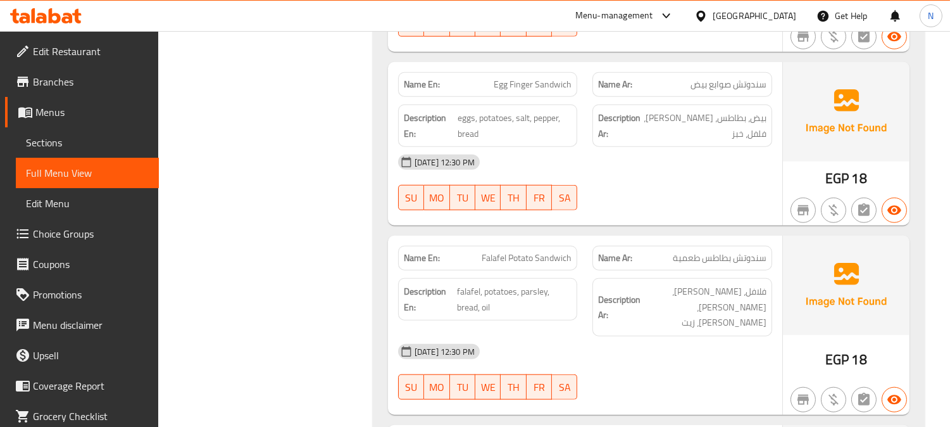
click at [568, 261] on span "Falafel Potato Sandwich" at bounding box center [527, 257] width 90 height 13
copy span "Falafel Potato Sandwich"
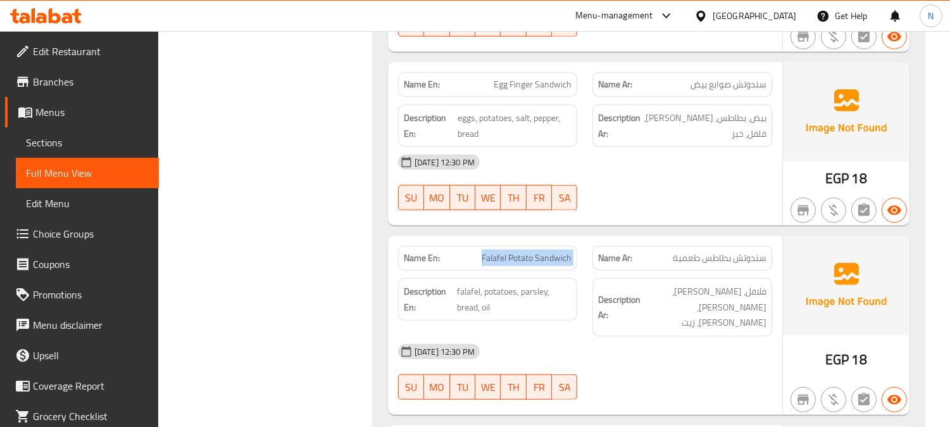
click at [527, 253] on span "Falafel Potato Sandwich" at bounding box center [527, 257] width 90 height 13
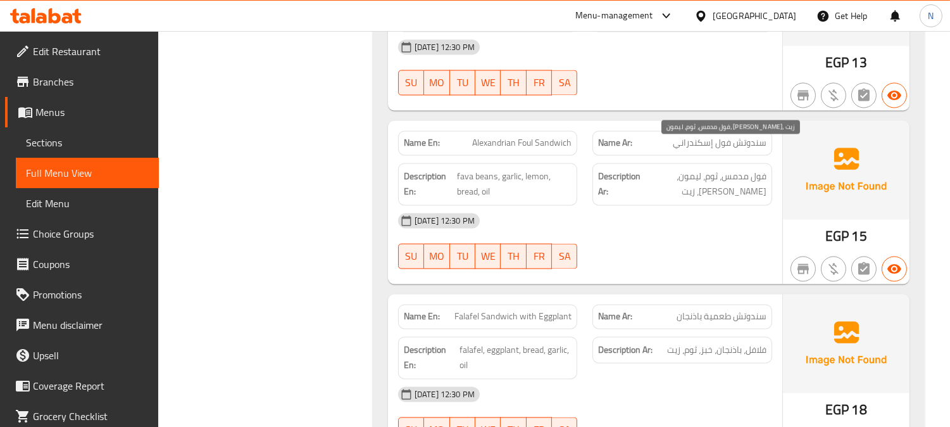
scroll to position [4290, 0]
click at [530, 309] on span "Falafel Sandwich with Eggplant" at bounding box center [513, 315] width 117 height 13
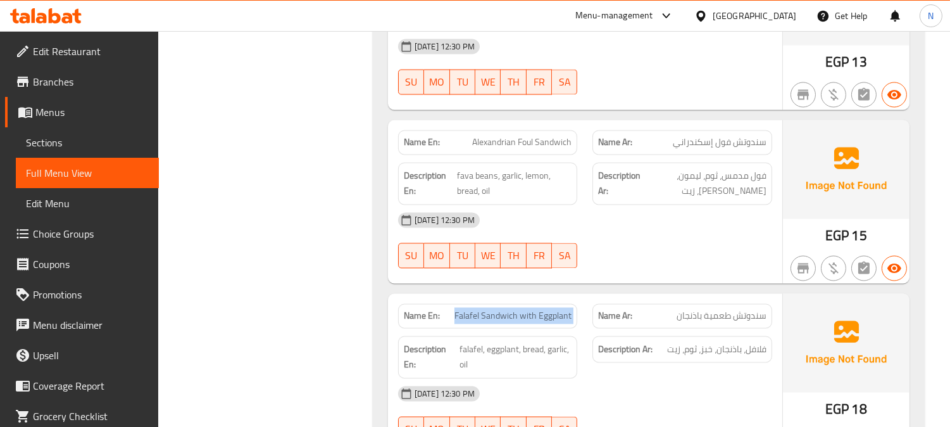
click at [530, 309] on span "Falafel Sandwich with Eggplant" at bounding box center [513, 315] width 117 height 13
copy span "Falafel Sandwich with Eggplant"
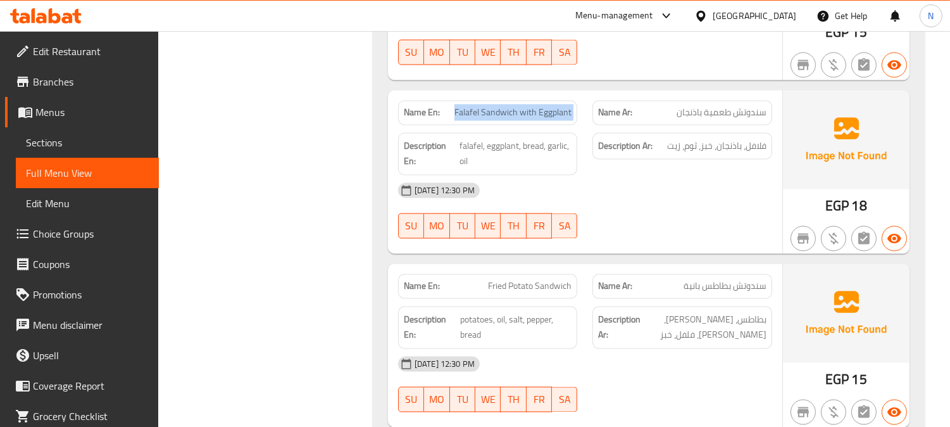
scroll to position [4502, 0]
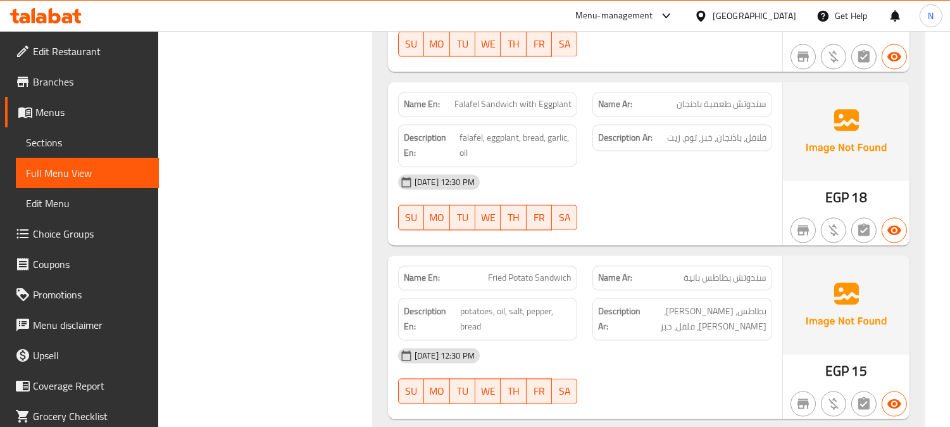
click at [546, 271] on span "Fried Potato Sandwich" at bounding box center [530, 277] width 84 height 13
click at [545, 271] on span "Fried Potato Sandwich" at bounding box center [530, 277] width 84 height 13
copy span "Fried Potato Sandwich"
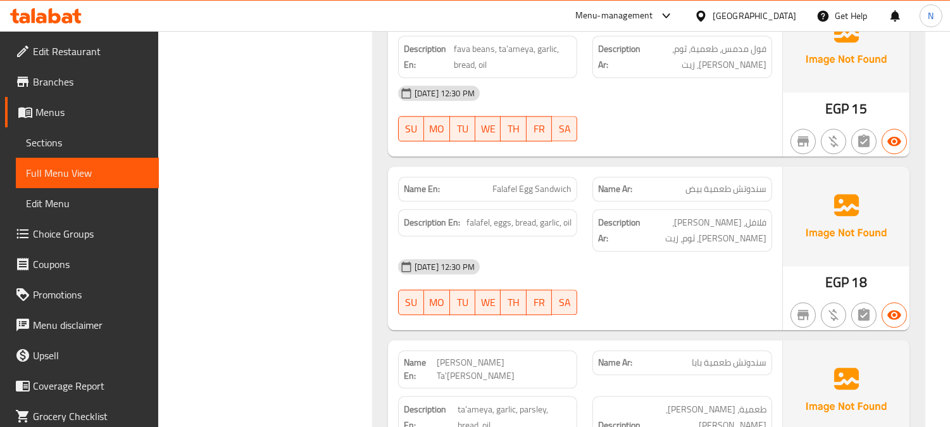
scroll to position [5276, 0]
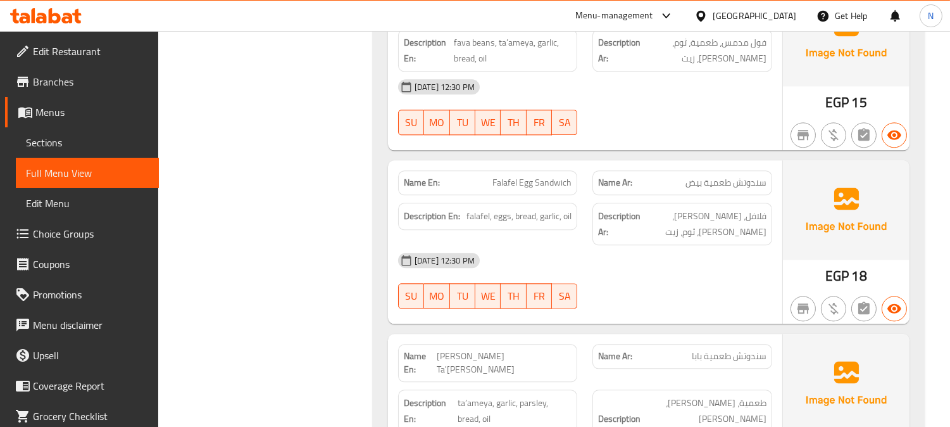
click at [529, 176] on span "Falafel Egg Sandwich" at bounding box center [532, 182] width 79 height 13
click at [528, 176] on span "Falafel Egg Sandwich" at bounding box center [532, 182] width 79 height 13
copy span "Falafel Egg Sandwich"
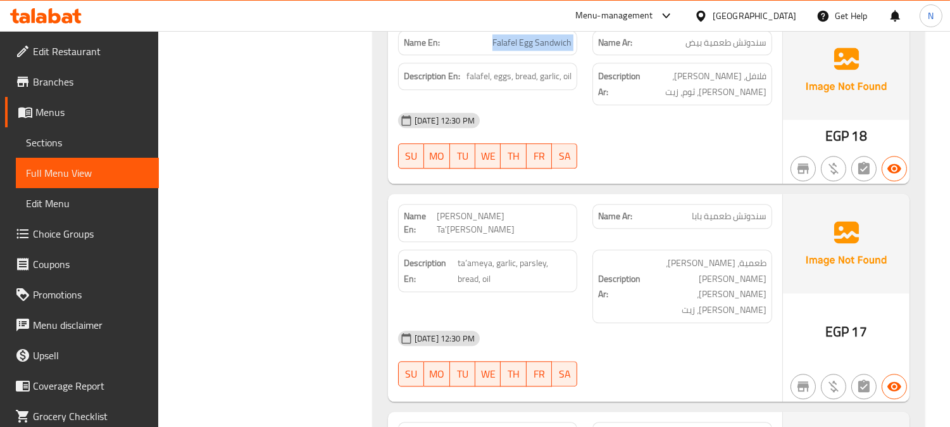
scroll to position [5416, 0]
click at [522, 209] on span "Baba's Ta'ameya Sandwich" at bounding box center [504, 222] width 135 height 27
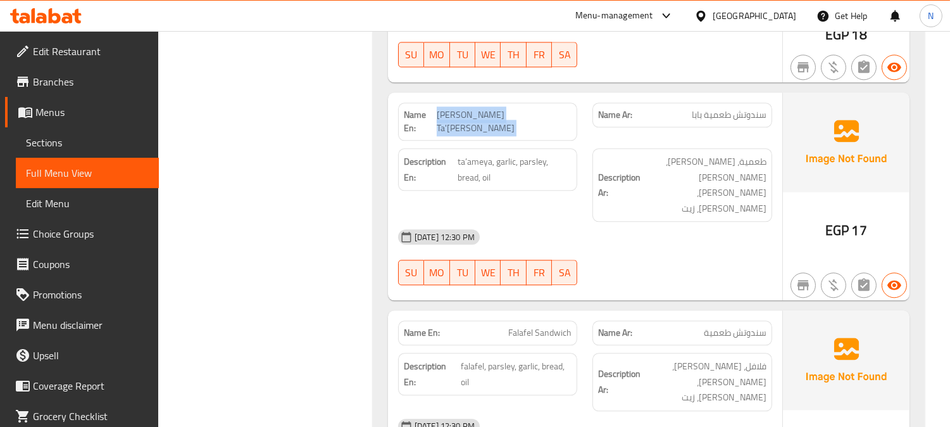
scroll to position [5557, 0]
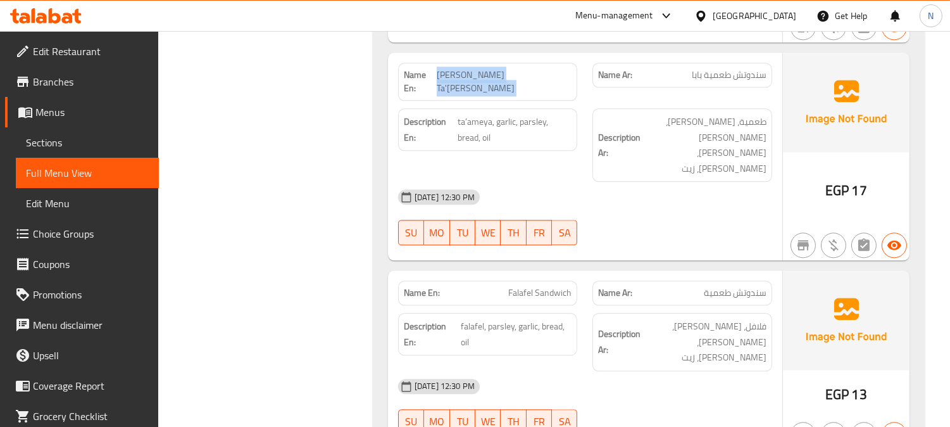
click at [522, 286] on span "Falafel Sandwich" at bounding box center [539, 292] width 63 height 13
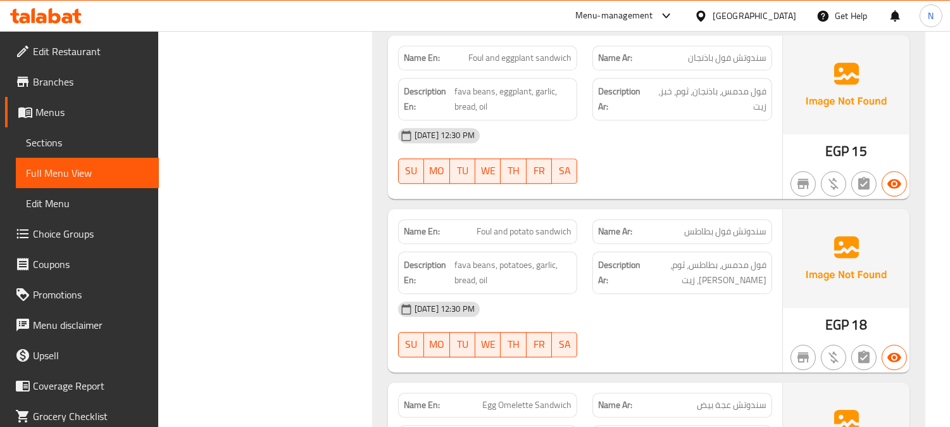
scroll to position [6049, 0]
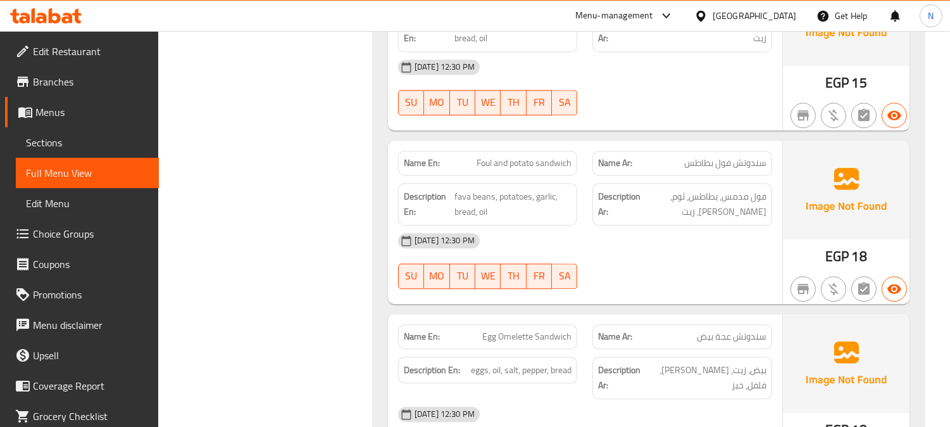
click at [543, 330] on span "Egg Omelette Sandwich" at bounding box center [526, 336] width 89 height 13
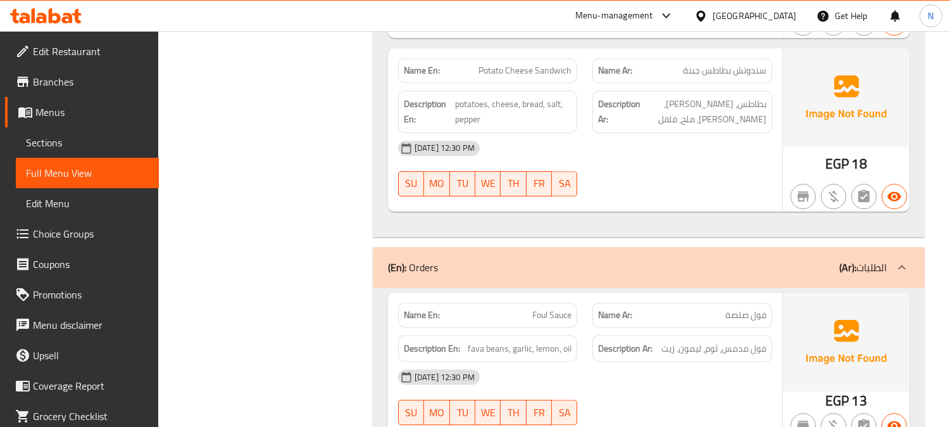
scroll to position [6753, 0]
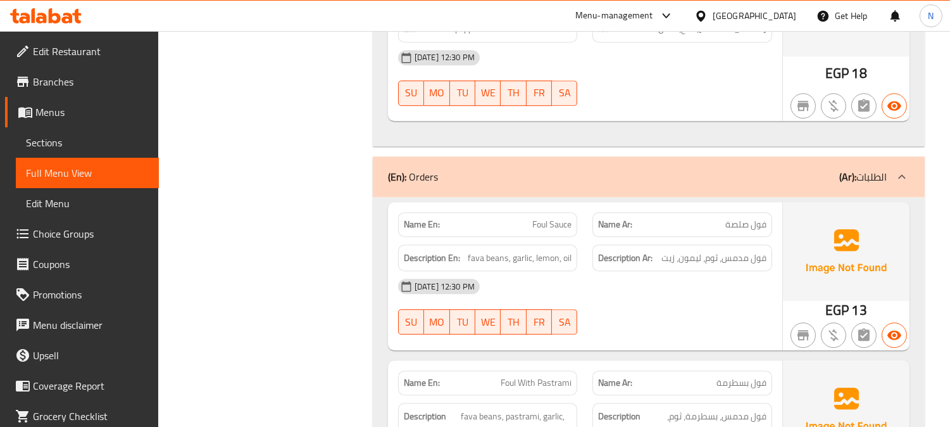
click at [681, 271] on div "30-08-2025 12:30 PM SU MO TU WE TH FR SA" at bounding box center [585, 306] width 389 height 71
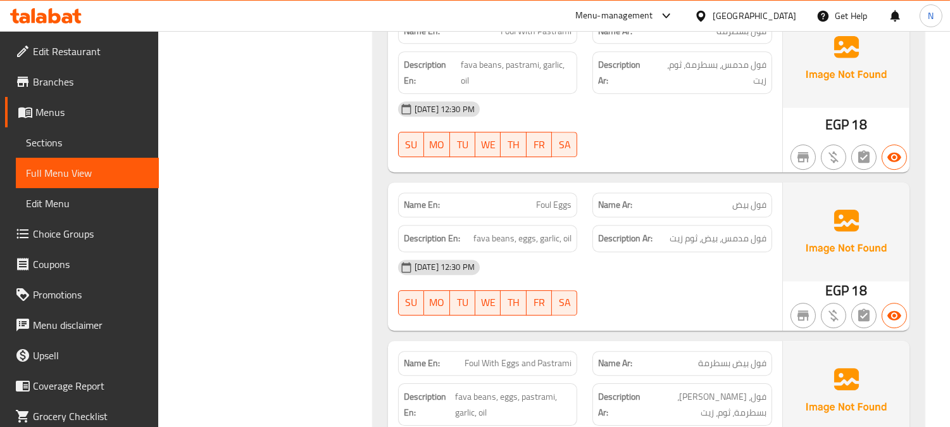
scroll to position [7105, 0]
click at [505, 356] on span "Foul With Eggs and Pastrami" at bounding box center [518, 362] width 107 height 13
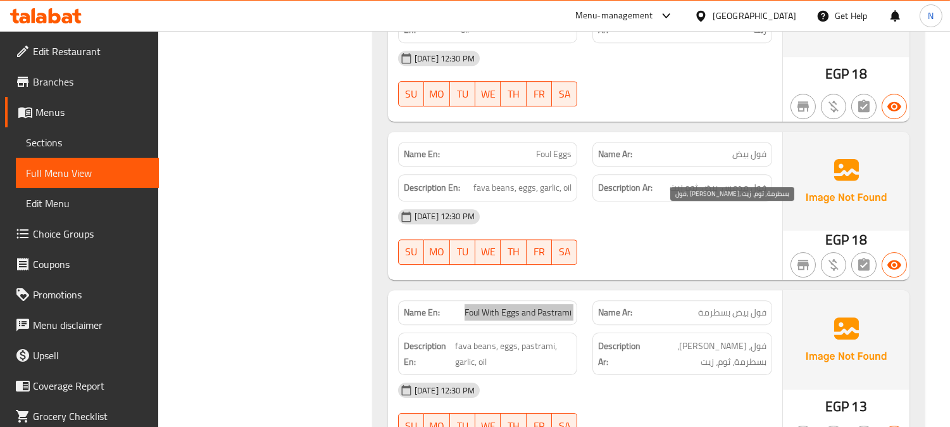
scroll to position [7245, 0]
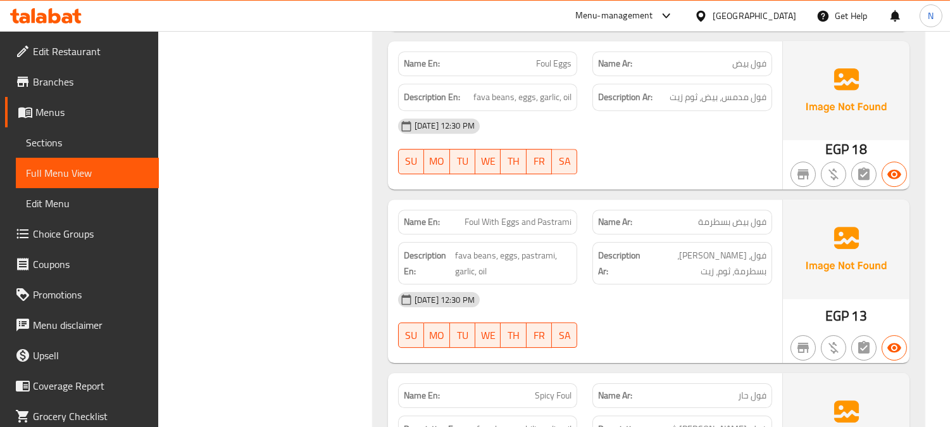
click at [542, 389] on span "Spicy Foul" at bounding box center [553, 395] width 37 height 13
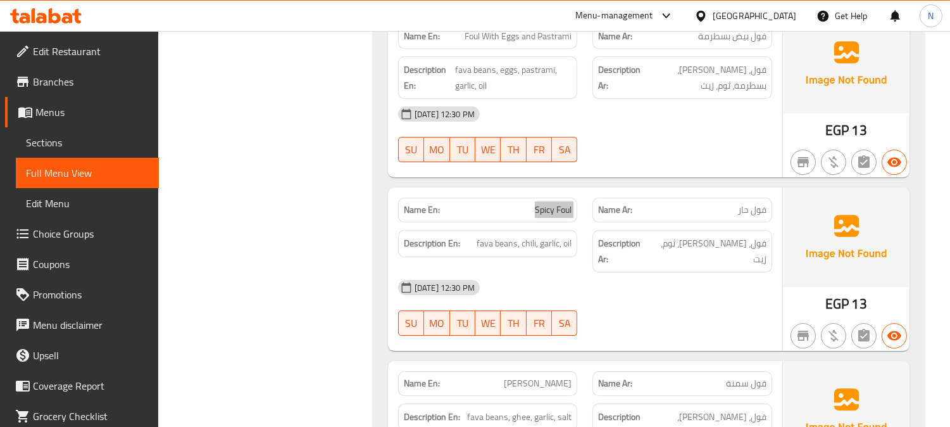
scroll to position [7456, 0]
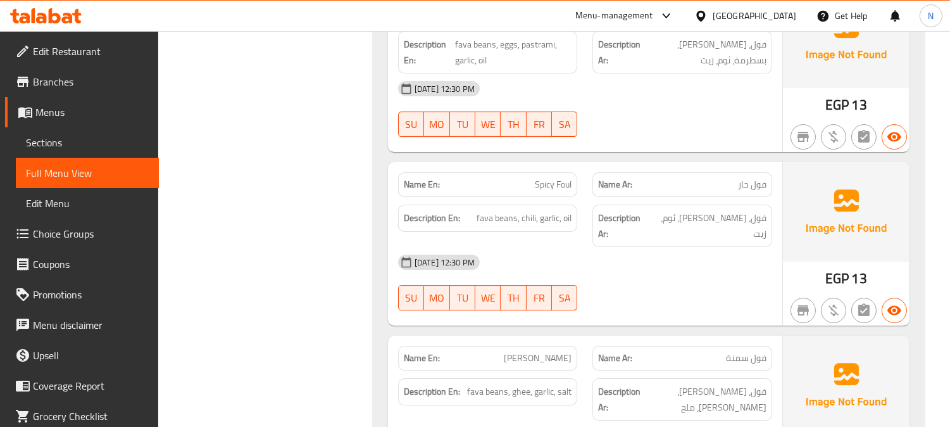
click at [555, 351] on span "[PERSON_NAME]" at bounding box center [538, 357] width 68 height 13
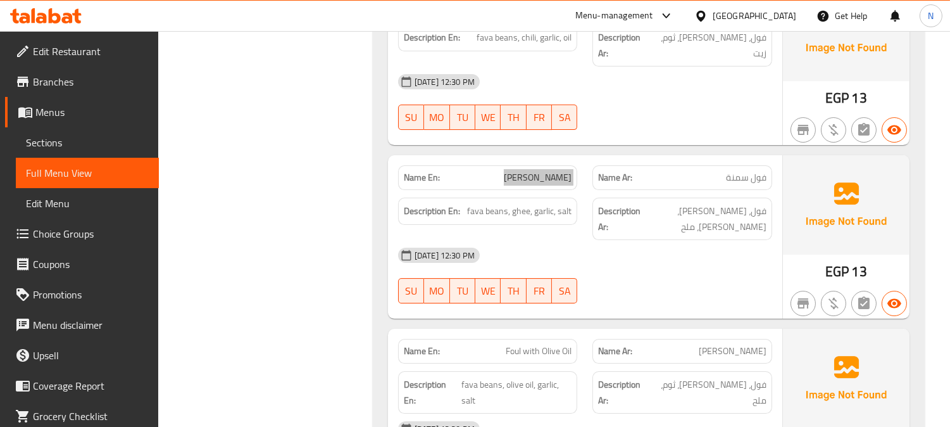
scroll to position [7667, 0]
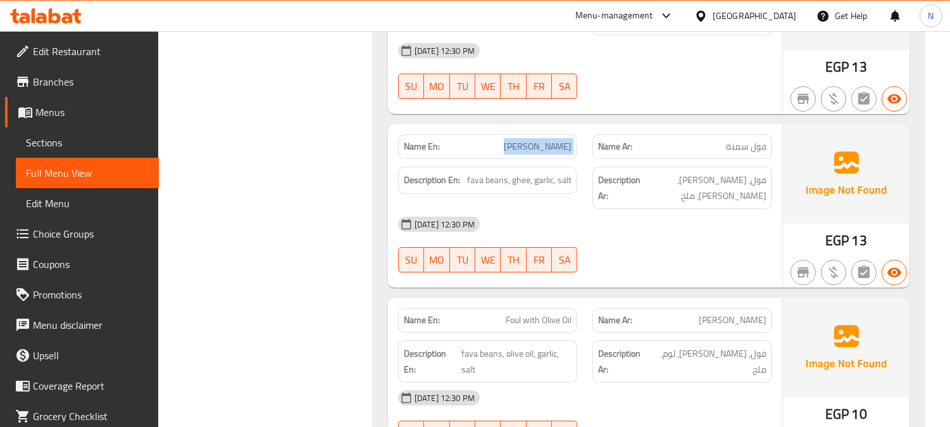
click at [551, 313] on span "Foul with Olive Oil" at bounding box center [539, 319] width 66 height 13
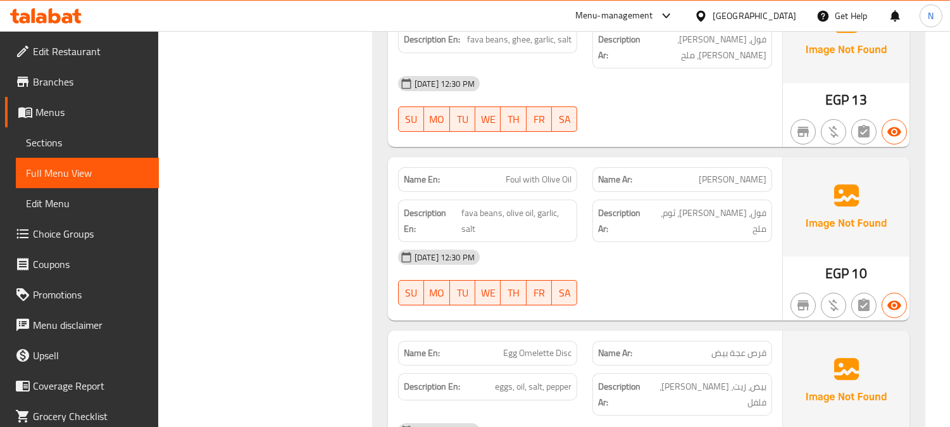
click at [528, 346] on span "Egg Omelette Disc" at bounding box center [537, 352] width 68 height 13
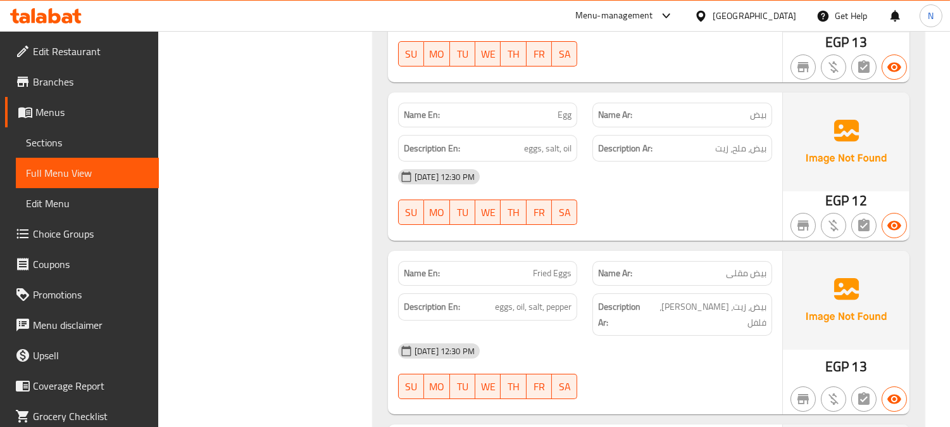
scroll to position [8582, 0]
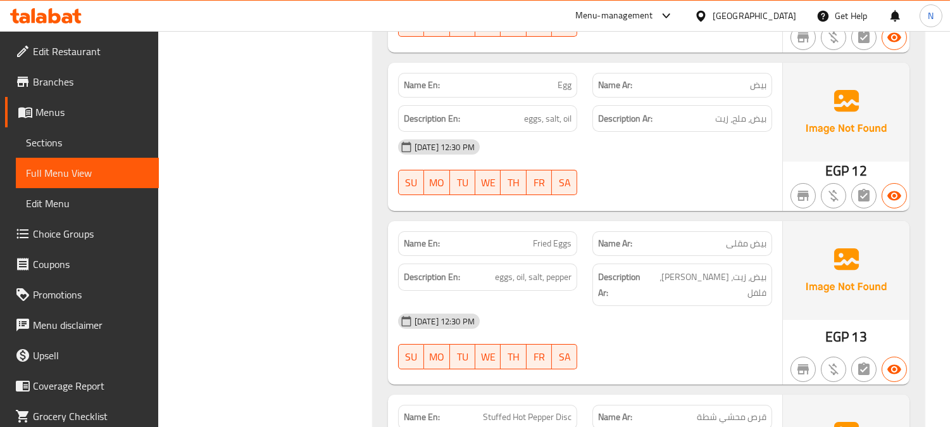
click at [504, 410] on span "Stuffed Hot Pepper Disc" at bounding box center [527, 416] width 89 height 13
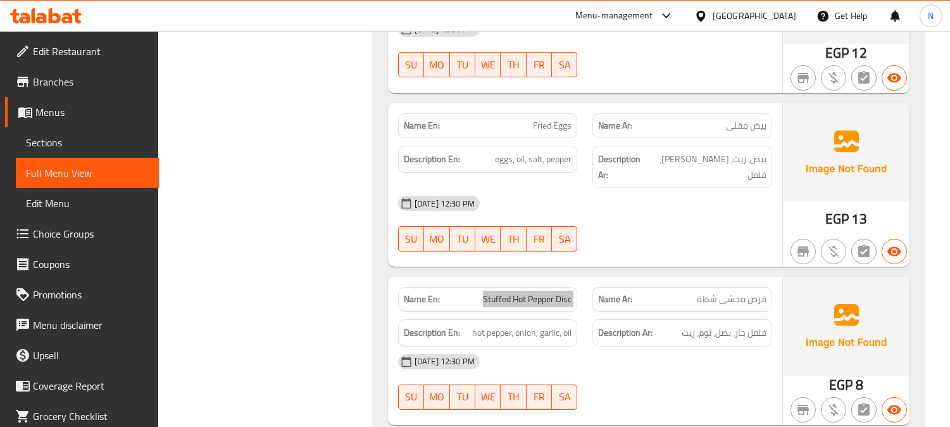
scroll to position [8722, 0]
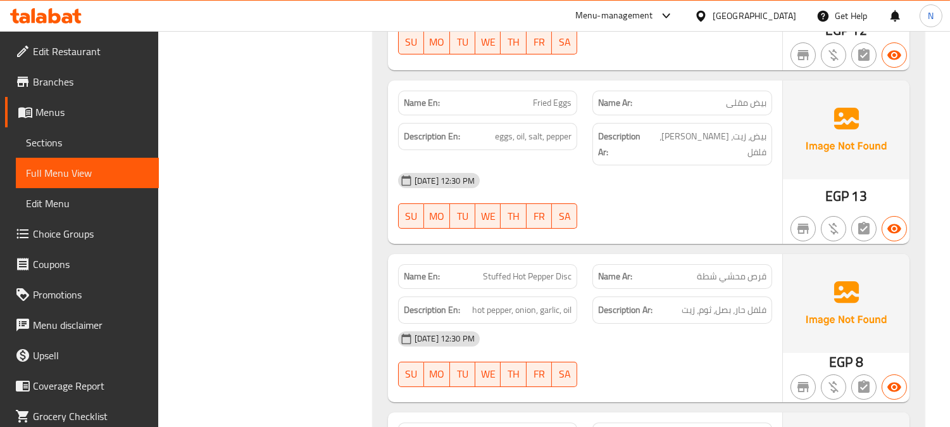
click at [540, 426] on span "Falafel Disc" at bounding box center [550, 434] width 42 height 13
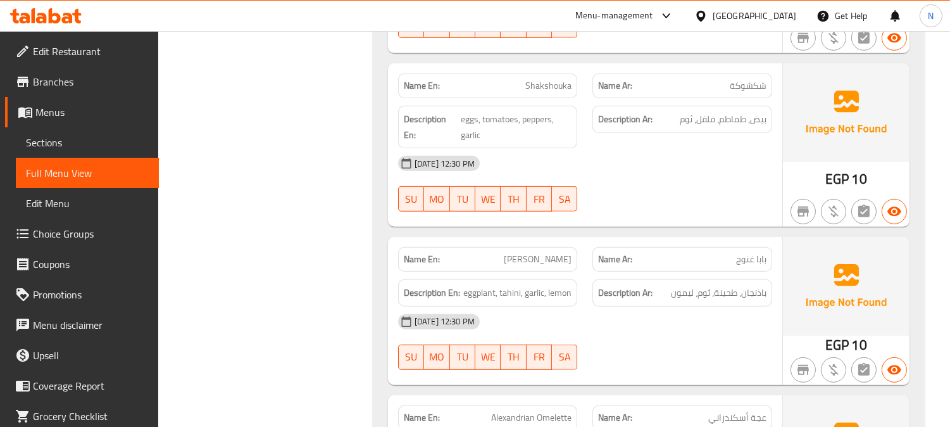
scroll to position [9918, 0]
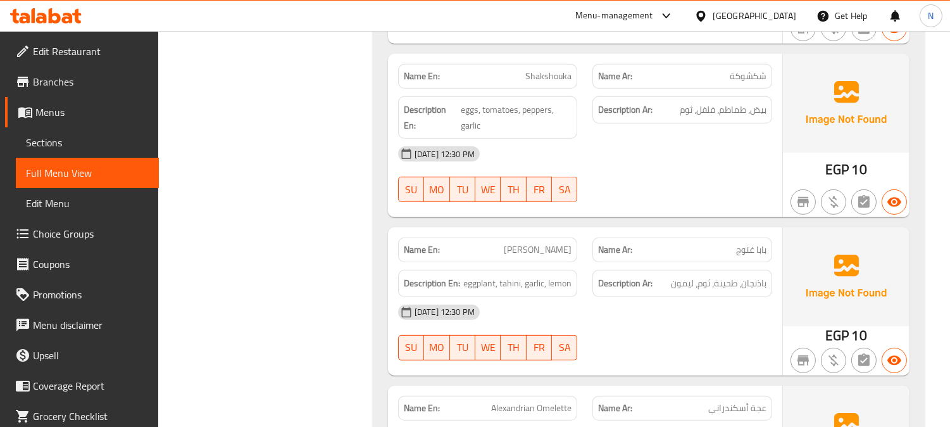
click at [555, 401] on span "Alexandrian Omelette" at bounding box center [531, 407] width 80 height 13
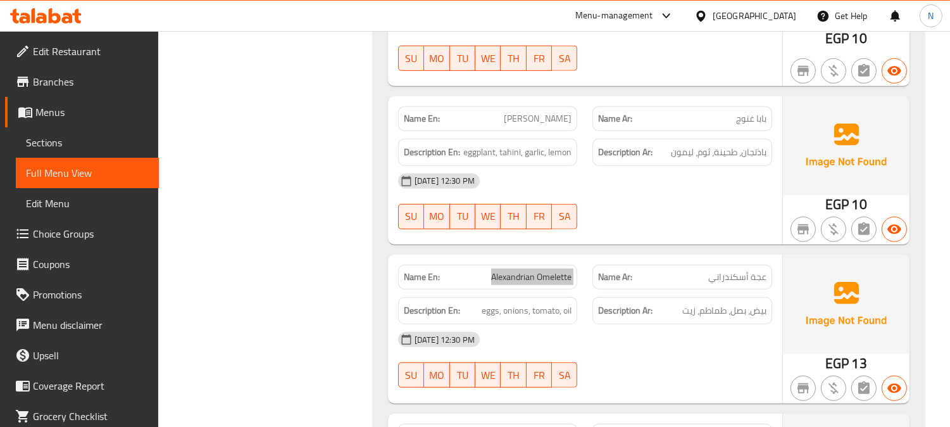
scroll to position [10059, 0]
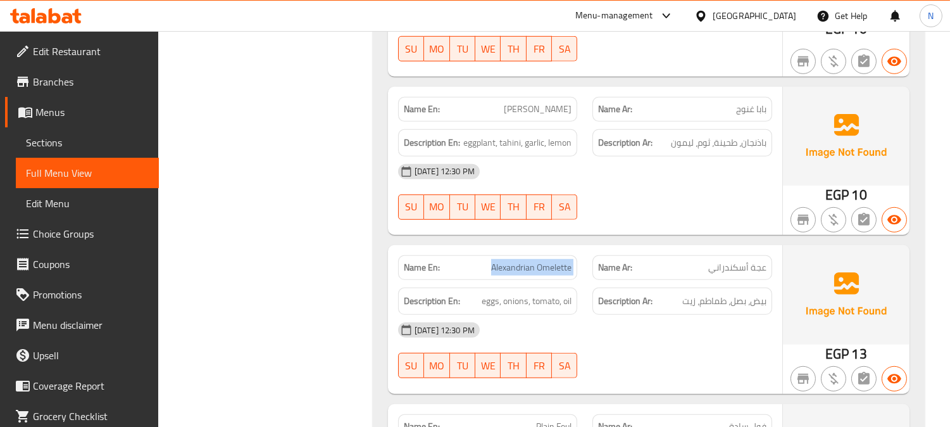
click at [555, 420] on span "Plain Foul" at bounding box center [553, 426] width 35 height 13
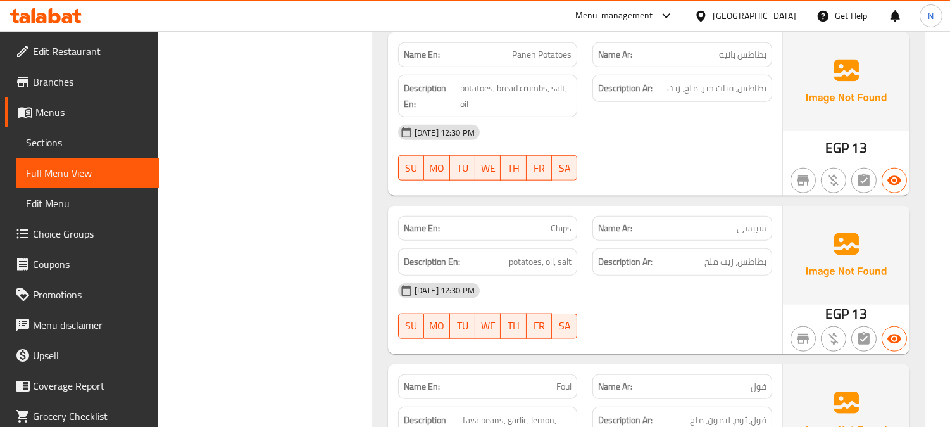
scroll to position [11300, 0]
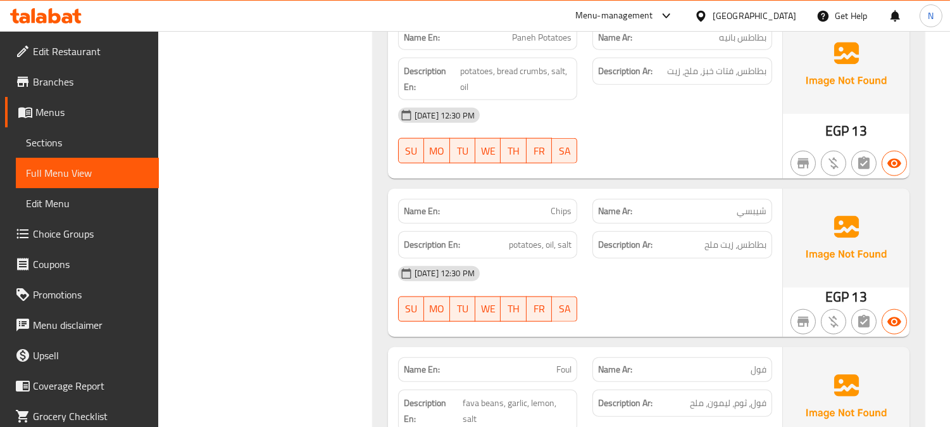
click at [555, 363] on p "Name En: Foul" at bounding box center [488, 369] width 168 height 13
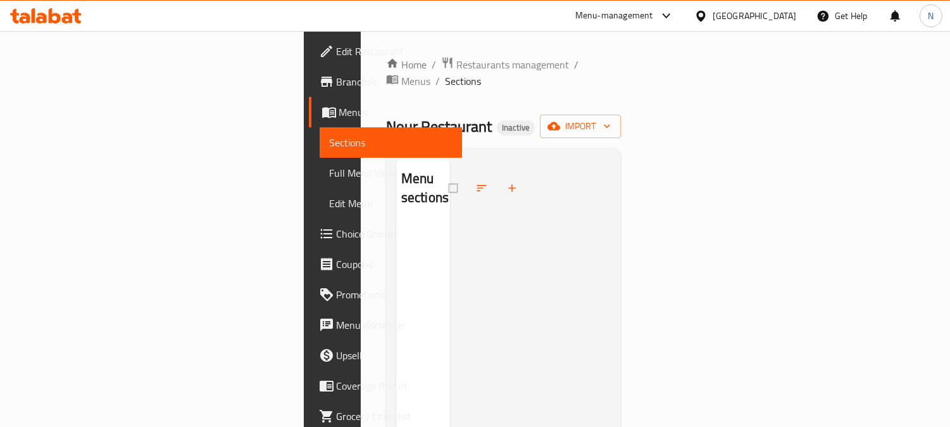
click at [330, 141] on span "Sections" at bounding box center [391, 142] width 123 height 15
click at [330, 179] on span "Full Menu View" at bounding box center [391, 172] width 123 height 15
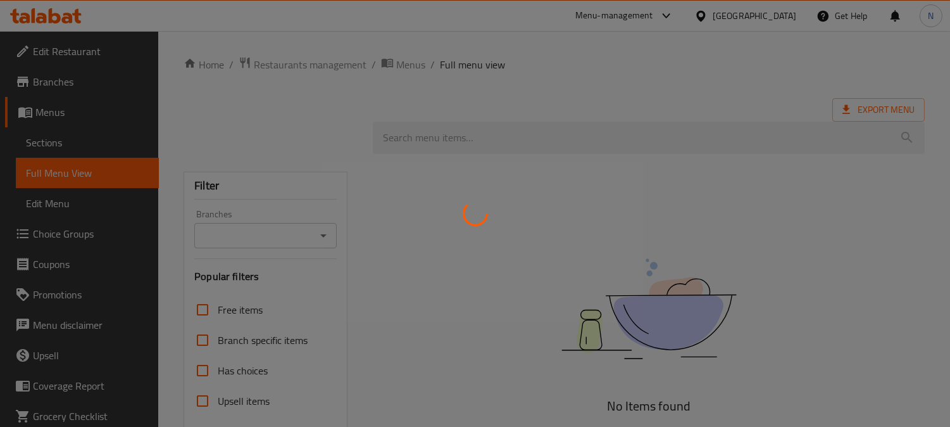
click at [55, 142] on div at bounding box center [475, 213] width 950 height 427
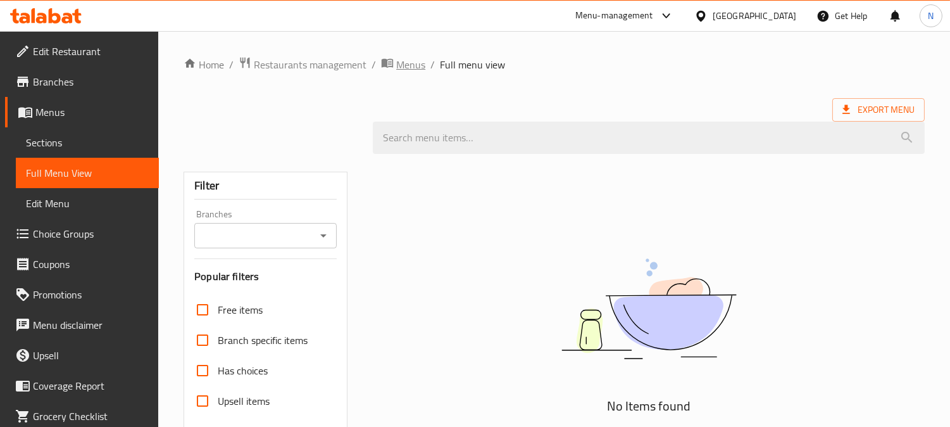
click at [415, 59] on span "Menus" at bounding box center [410, 64] width 29 height 15
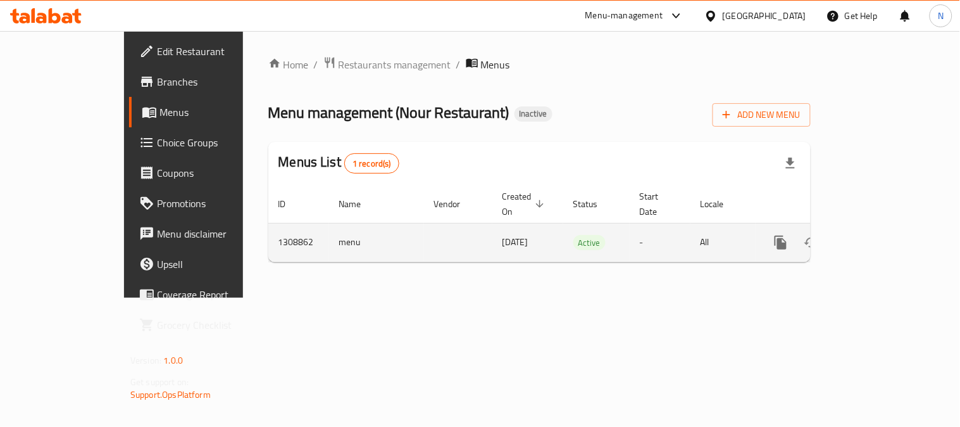
click at [878, 237] on icon "enhanced table" at bounding box center [872, 242] width 11 height 11
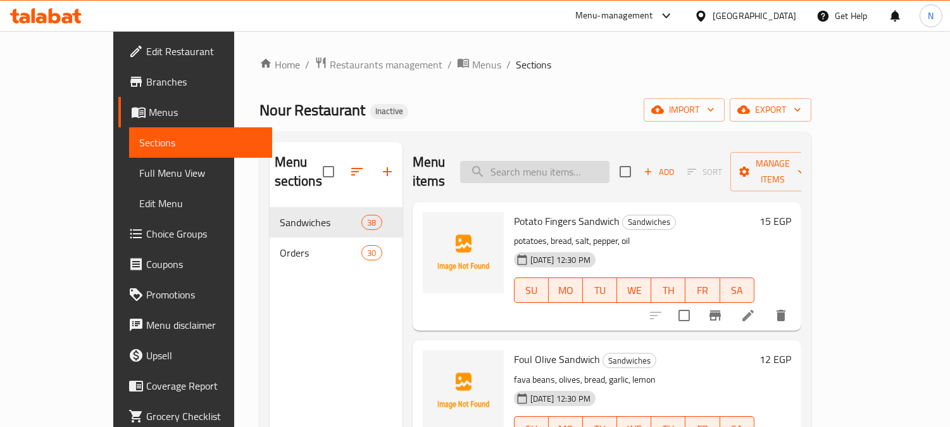
paste input "Daddy's Potato Sandwich"
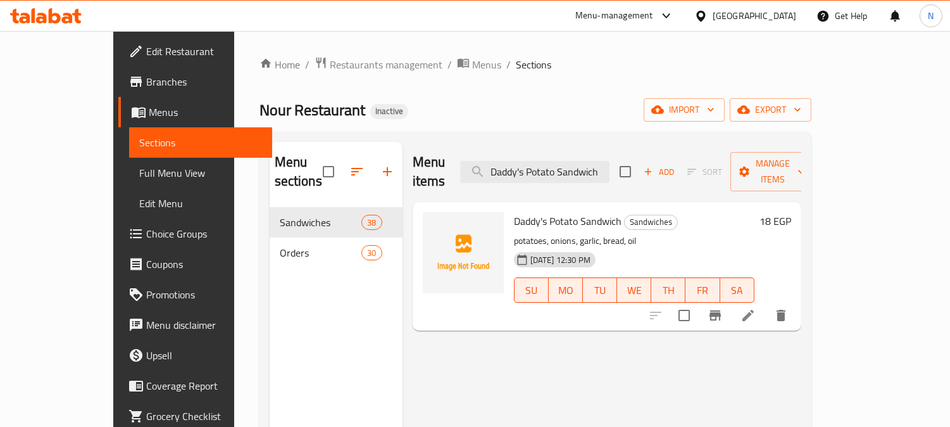
type input "Daddy's Potato Sandwich"
click at [756, 308] on icon at bounding box center [748, 315] width 15 height 15
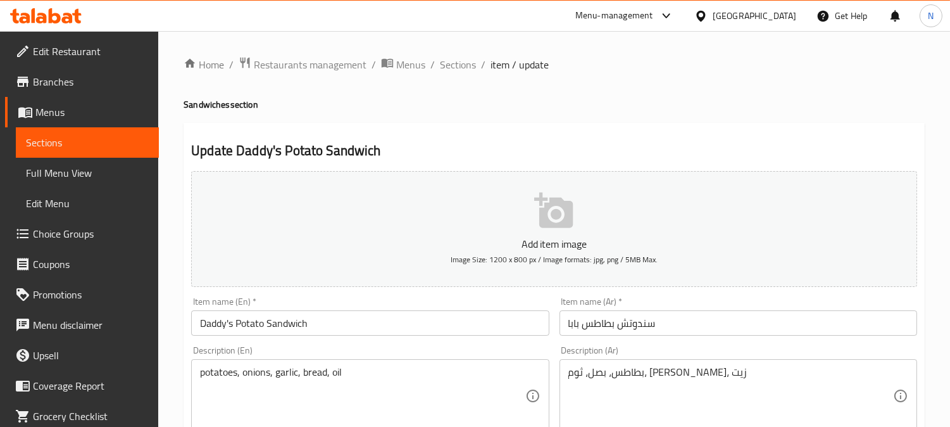
click at [217, 325] on input "Daddy's Potato Sandwich" at bounding box center [370, 322] width 358 height 25
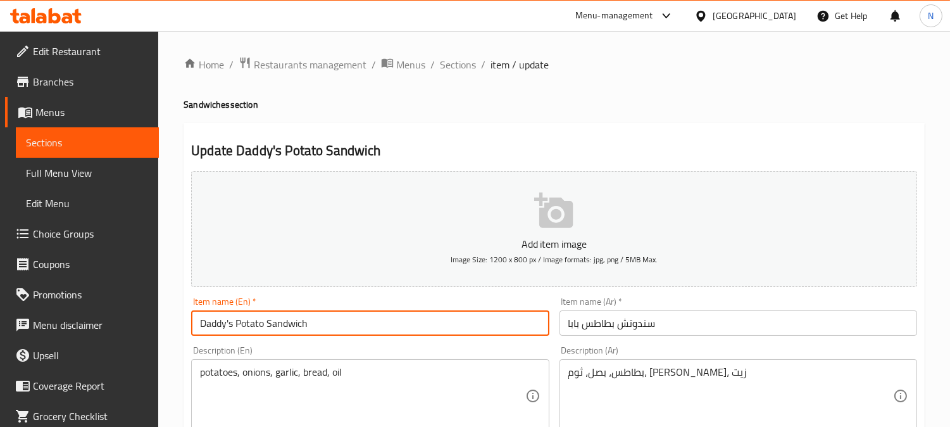
click at [217, 325] on input "Daddy's Potato Sandwich" at bounding box center [370, 322] width 358 height 25
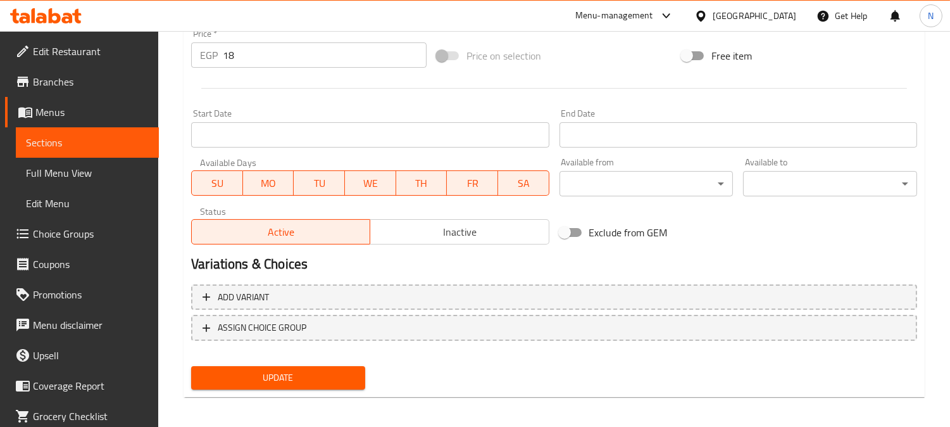
scroll to position [465, 0]
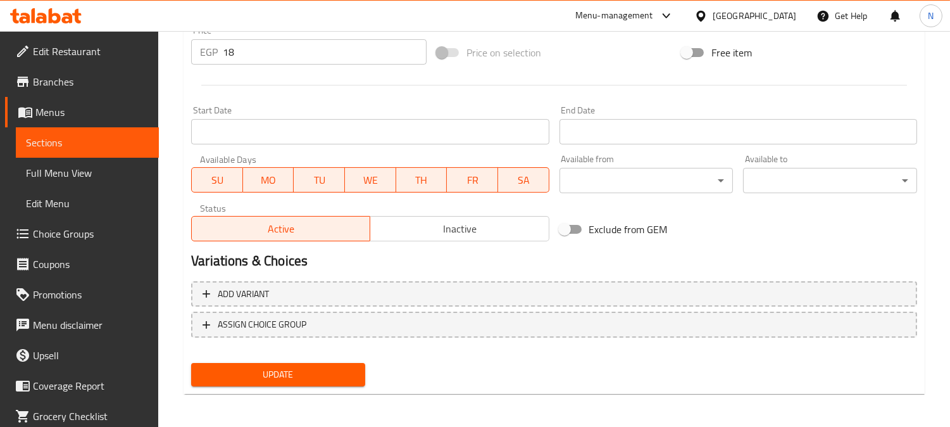
type input "Baba Potato Sandwich"
click at [320, 368] on span "Update" at bounding box center [278, 375] width 154 height 16
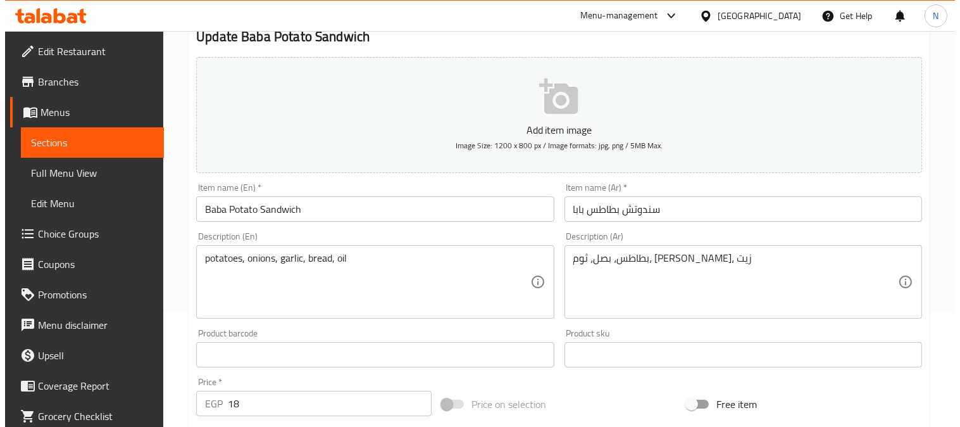
scroll to position [0, 0]
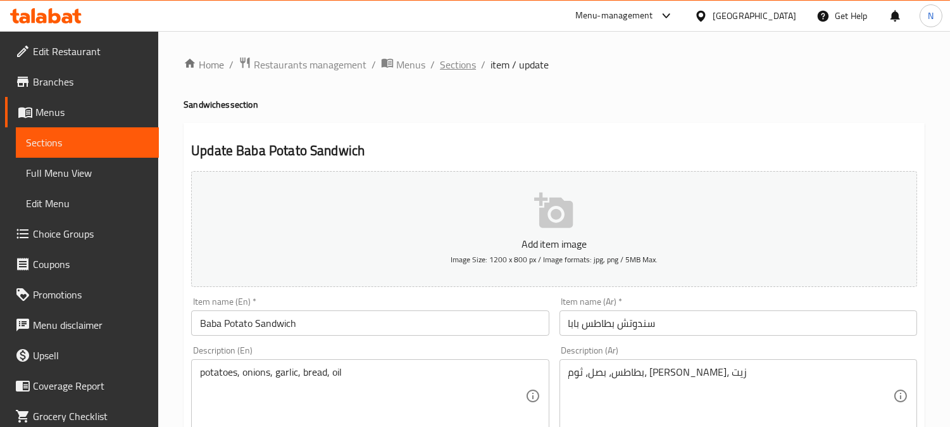
click at [458, 61] on span "Sections" at bounding box center [458, 64] width 36 height 15
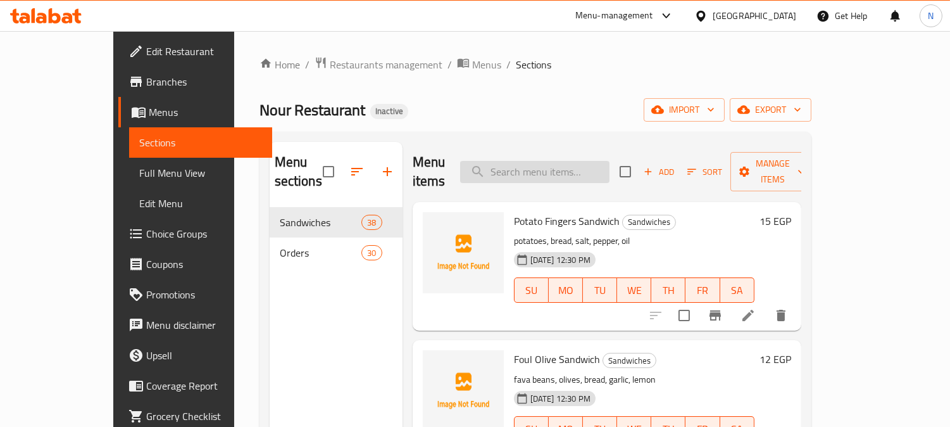
paste input "Stuffed [PERSON_NAME]"
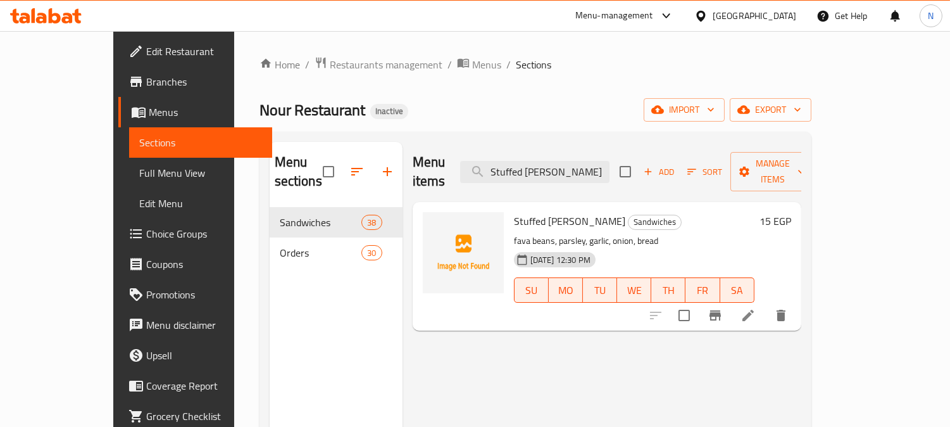
type input "Stuffed [PERSON_NAME]"
click at [754, 310] on icon at bounding box center [748, 315] width 11 height 11
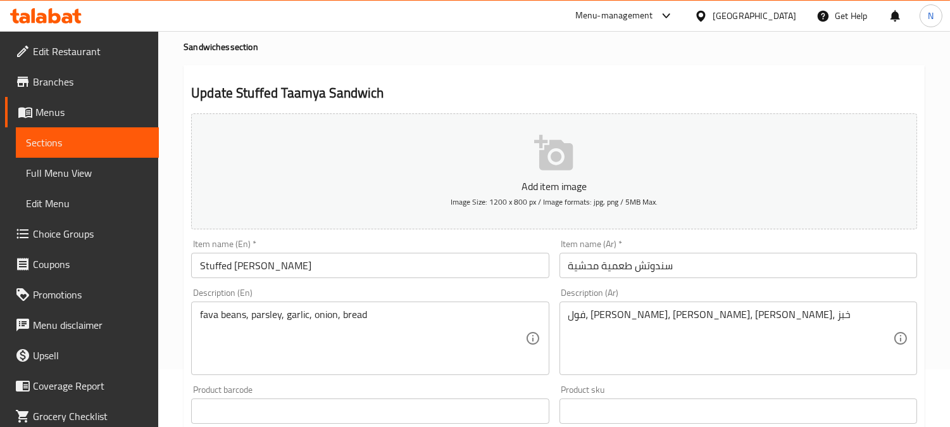
scroll to position [70, 0]
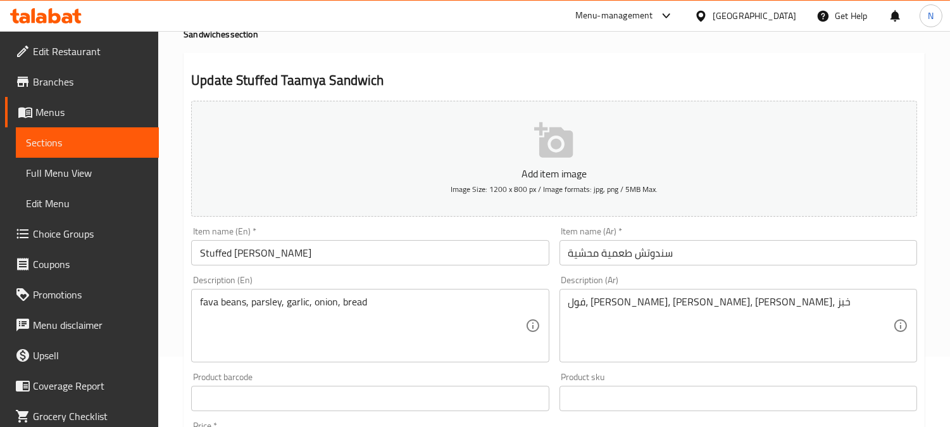
click at [332, 292] on div "fava beans, parsley, garlic, onion, bread Description (En)" at bounding box center [370, 325] width 358 height 73
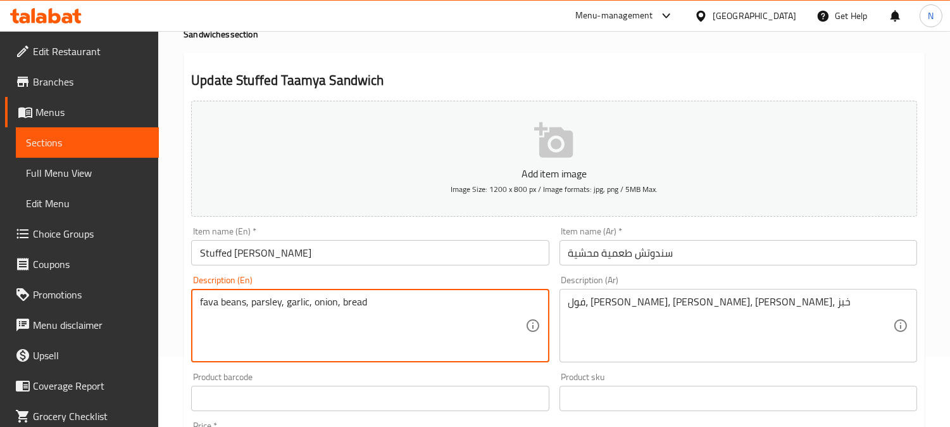
click at [332, 292] on div "fava beans, parsley, garlic, onion, bread Description (En)" at bounding box center [370, 325] width 358 height 73
click at [344, 306] on textarea "fava beans, parsley, garlic, onion, bread" at bounding box center [362, 326] width 325 height 60
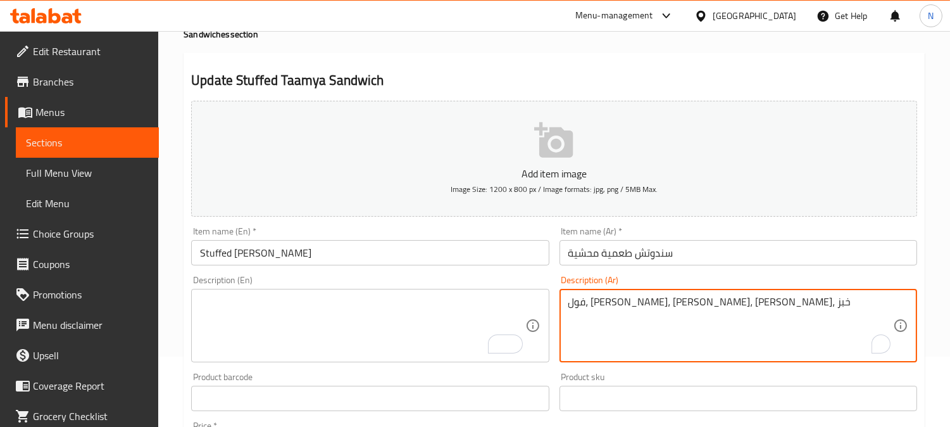
click at [653, 307] on textarea "فول، بقدونس، ثوم، بصل، خبز" at bounding box center [731, 326] width 325 height 60
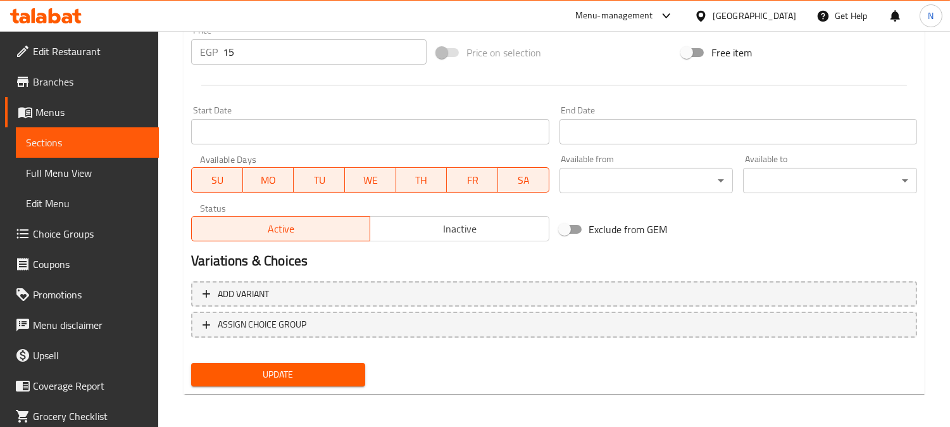
click at [287, 380] on button "Update" at bounding box center [278, 374] width 174 height 23
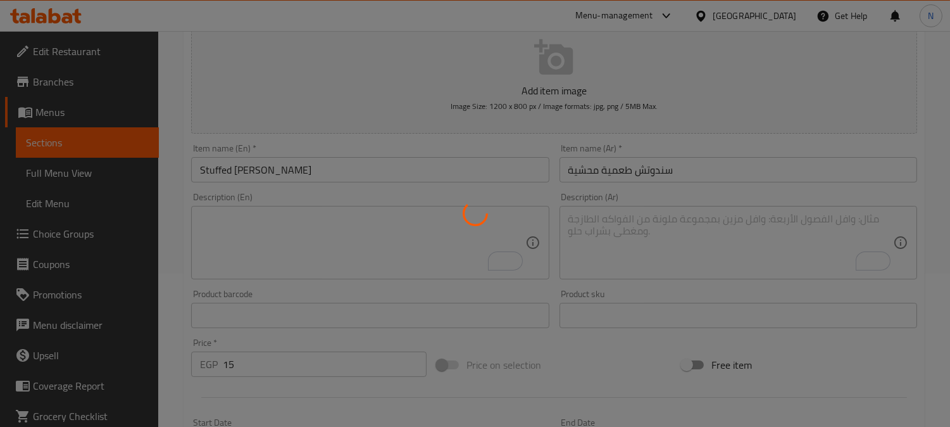
scroll to position [0, 0]
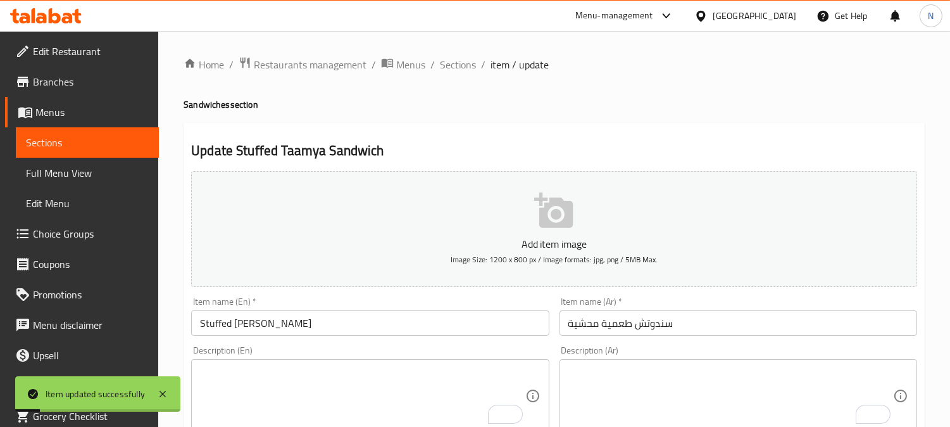
click at [465, 65] on span "Sections" at bounding box center [458, 64] width 36 height 15
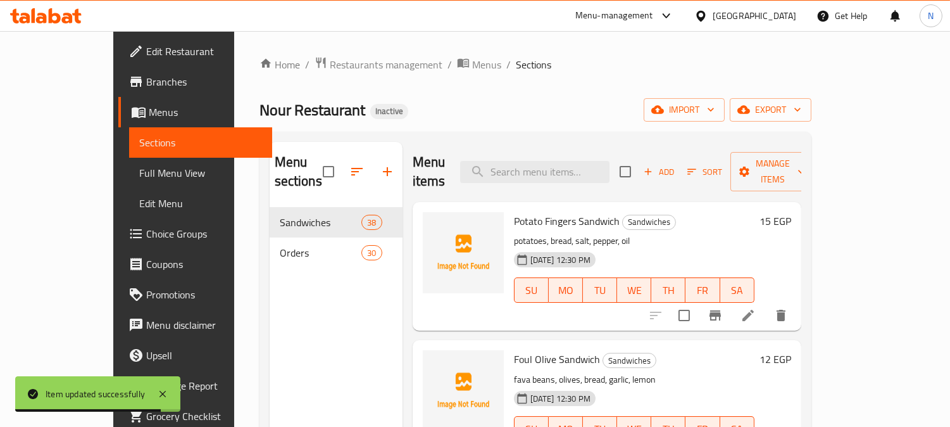
click at [554, 180] on div "Menu items Add Sort Manage items" at bounding box center [607, 172] width 389 height 60
click at [551, 165] on input "search" at bounding box center [534, 172] width 149 height 22
paste input "Egg Sandwich with Pastrami"
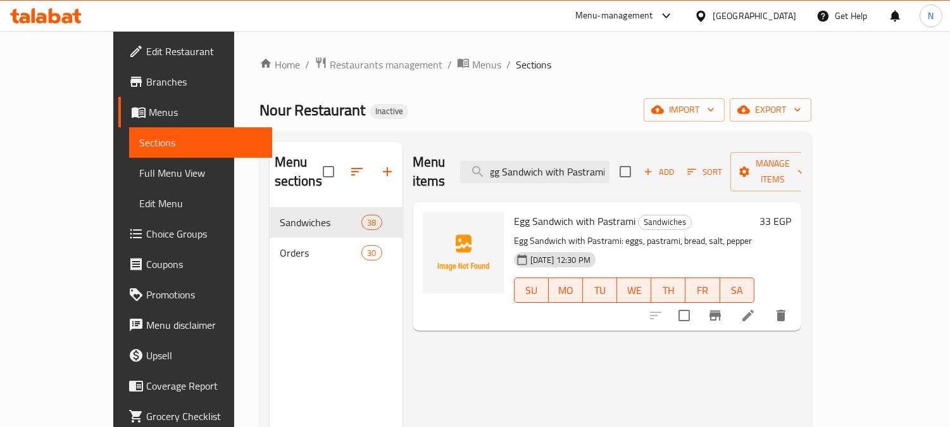
type input "Egg Sandwich with Pastrami"
click at [756, 308] on icon at bounding box center [748, 315] width 15 height 15
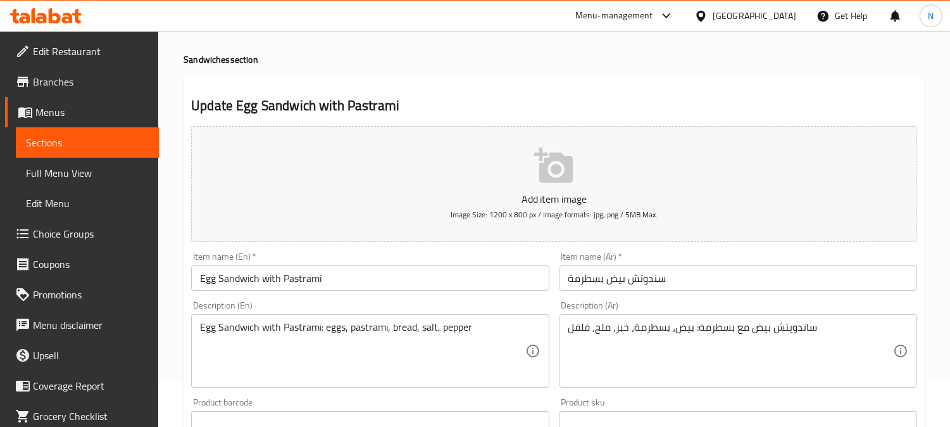
scroll to position [70, 0]
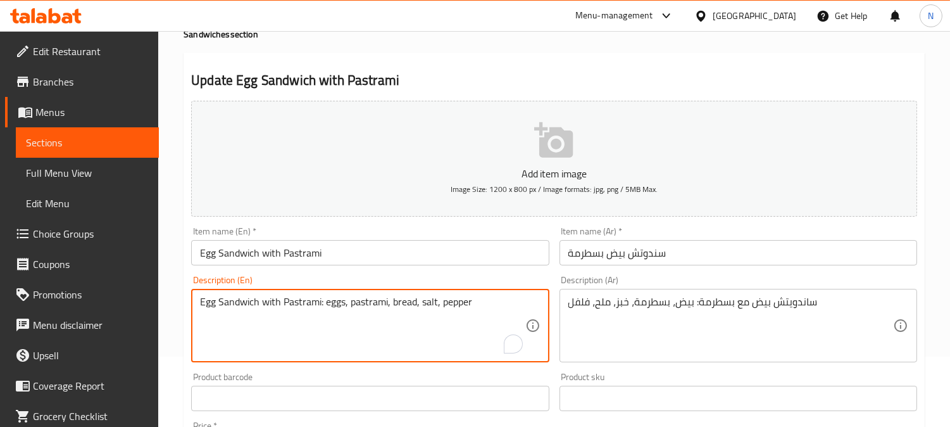
drag, startPoint x: 324, startPoint y: 306, endPoint x: 196, endPoint y: 286, distance: 128.8
type textarea "eggs, pastrami, bread, salt, pepper"
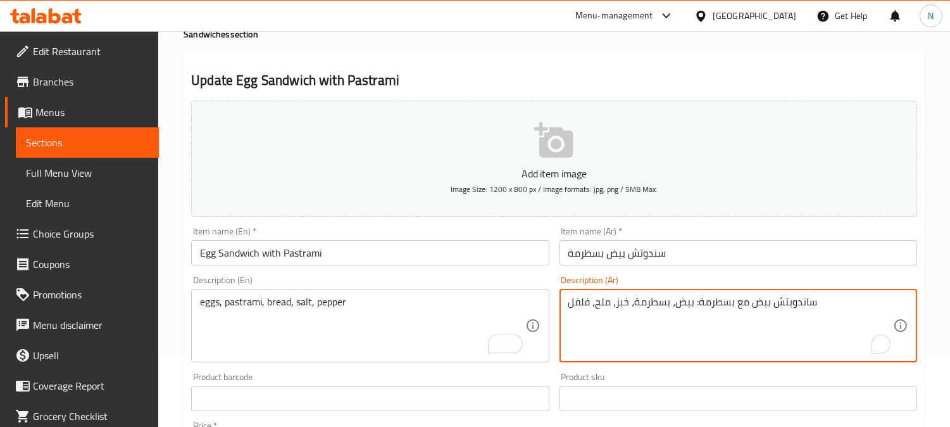
drag, startPoint x: 693, startPoint y: 301, endPoint x: 960, endPoint y: 294, distance: 267.3
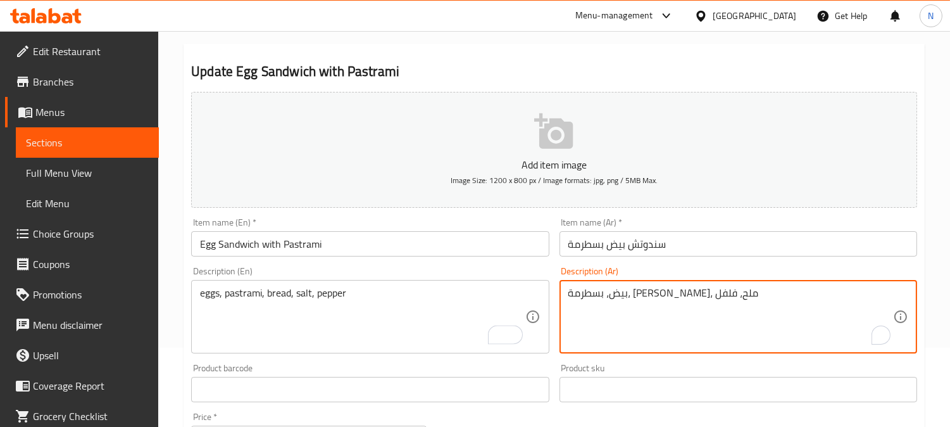
scroll to position [465, 0]
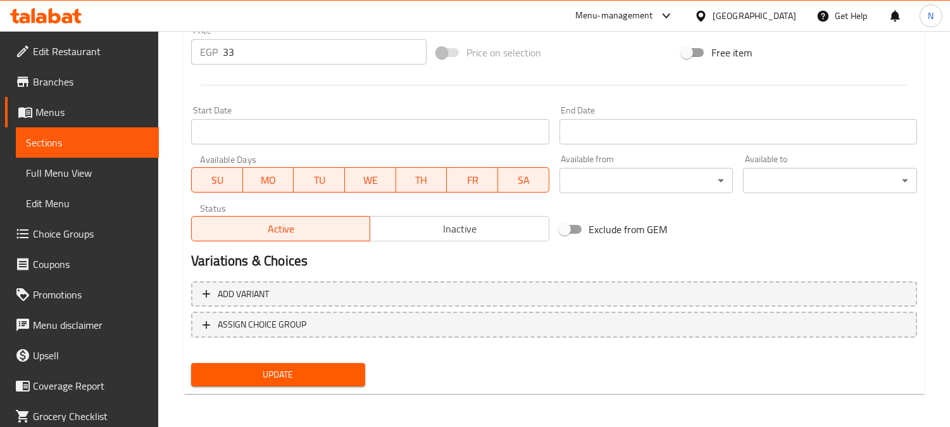
type textarea "بيض، بسطرمة، خبز، ملح، فلفل"
click at [315, 352] on div "Add variant ASSIGN CHOICE GROUP" at bounding box center [554, 317] width 736 height 82
click at [318, 360] on div "Update" at bounding box center [278, 375] width 184 height 34
drag, startPoint x: 319, startPoint y: 362, endPoint x: 270, endPoint y: 149, distance: 218.4
click at [319, 363] on button "Update" at bounding box center [278, 374] width 174 height 23
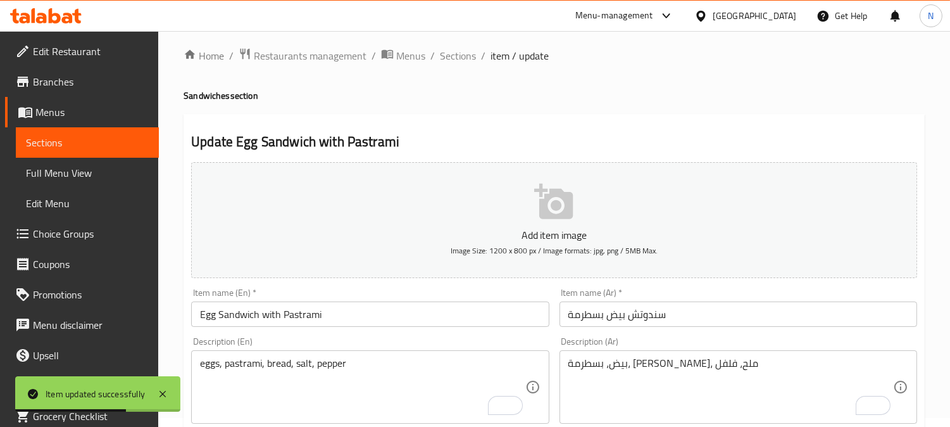
scroll to position [0, 0]
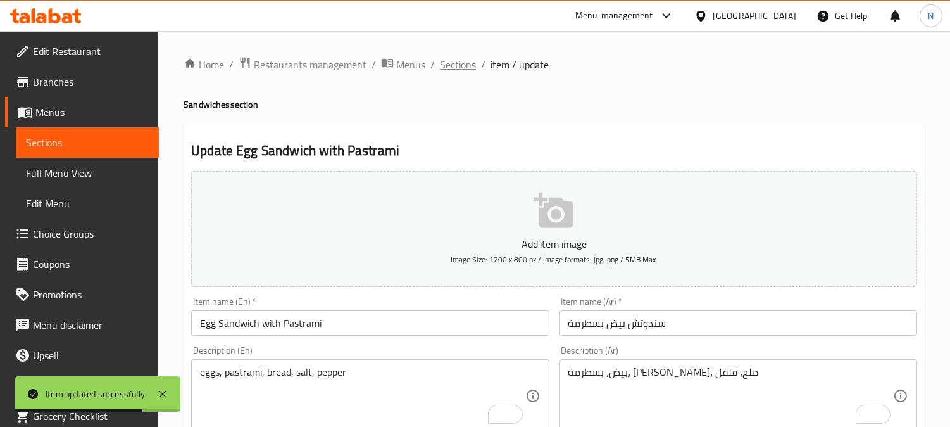
click at [456, 66] on span "Sections" at bounding box center [458, 64] width 36 height 15
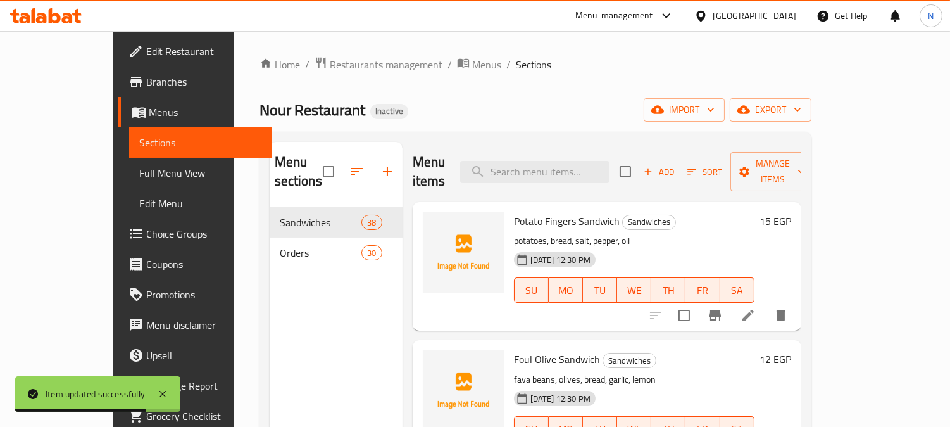
click at [589, 162] on input "search" at bounding box center [534, 172] width 149 height 22
paste input "Falafel Potato Sandwich"
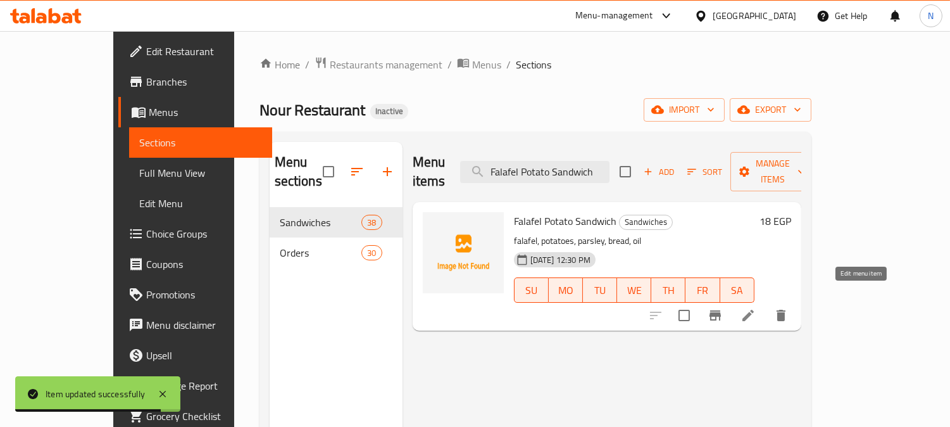
type input "Falafel Potato Sandwich"
click at [756, 308] on icon at bounding box center [748, 315] width 15 height 15
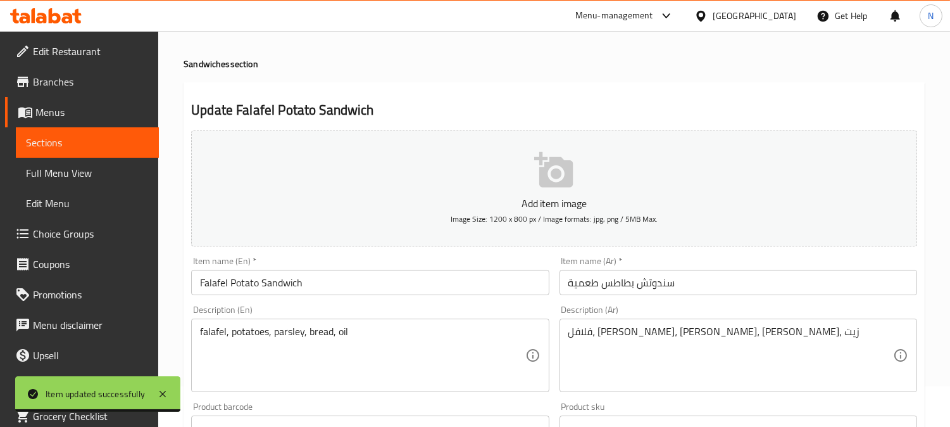
scroll to position [70, 0]
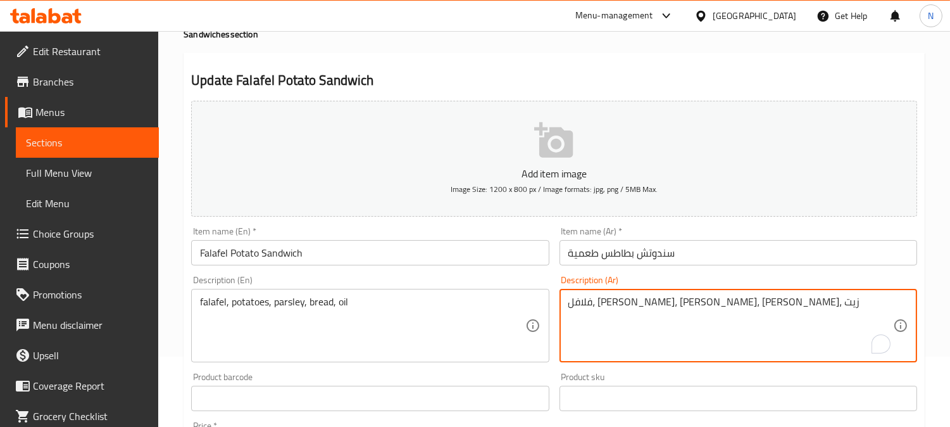
click at [699, 299] on textarea "فلافل، بطاطس، بقدونس، خبز، زيت" at bounding box center [731, 326] width 325 height 60
click at [591, 256] on input "سندوتش بطاطس طعمية" at bounding box center [739, 252] width 358 height 25
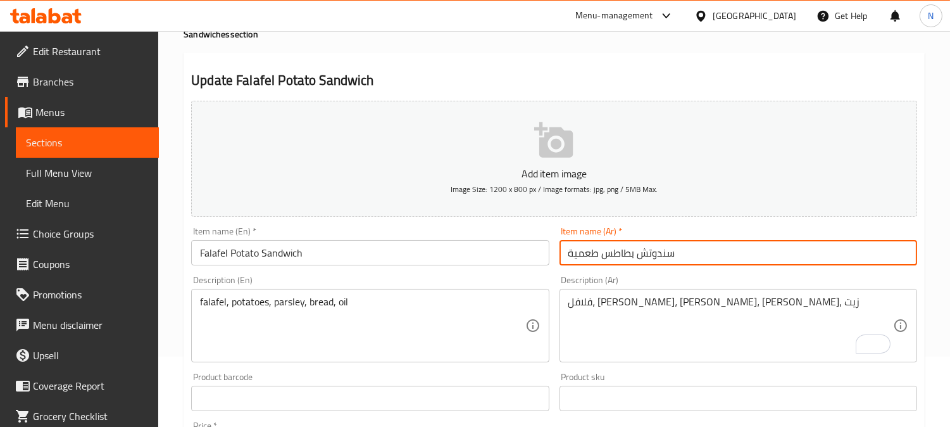
click at [591, 256] on input "سندوتش بطاطس طعمية" at bounding box center [739, 252] width 358 height 25
paste input "فلافل"
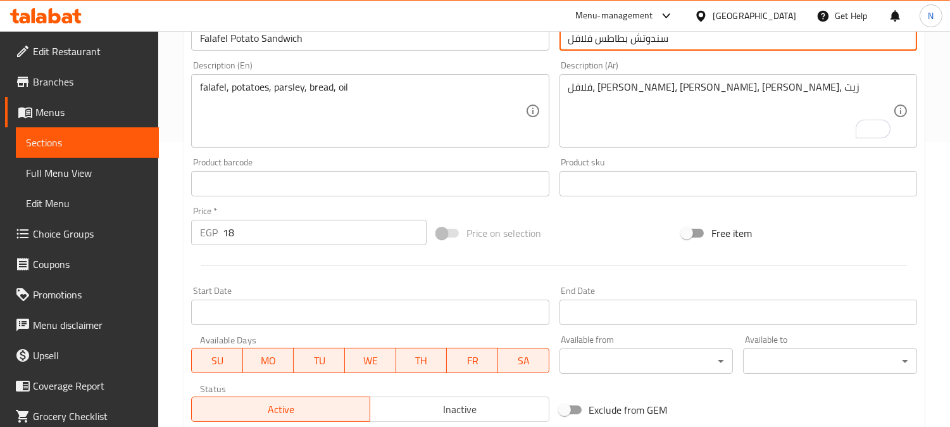
scroll to position [465, 0]
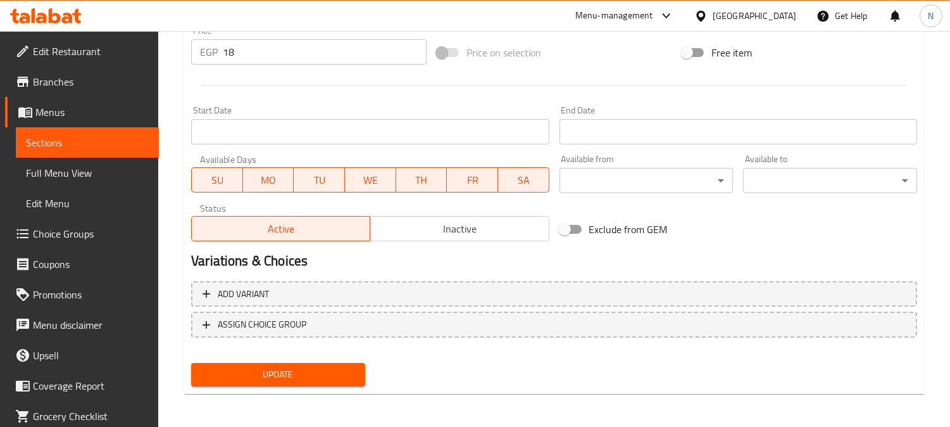
type input "سندوتش بطاطس فلافل"
drag, startPoint x: 332, startPoint y: 382, endPoint x: 247, endPoint y: 13, distance: 378.1
click at [332, 381] on button "Update" at bounding box center [278, 374] width 174 height 23
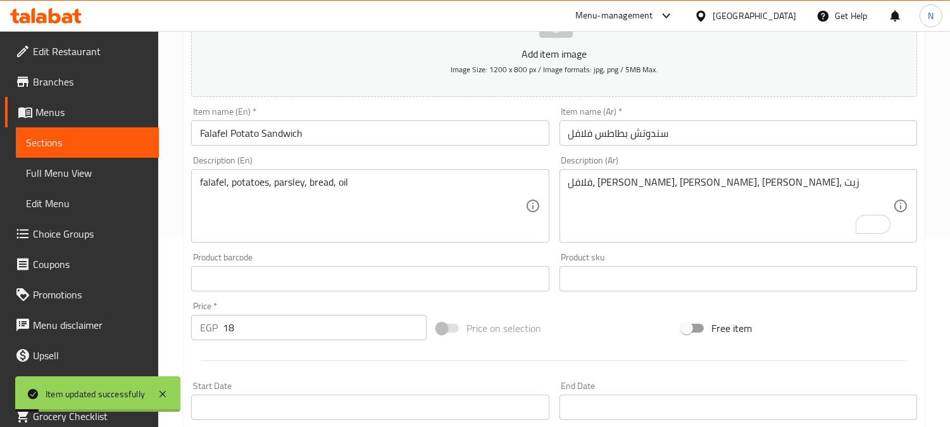
scroll to position [114, 0]
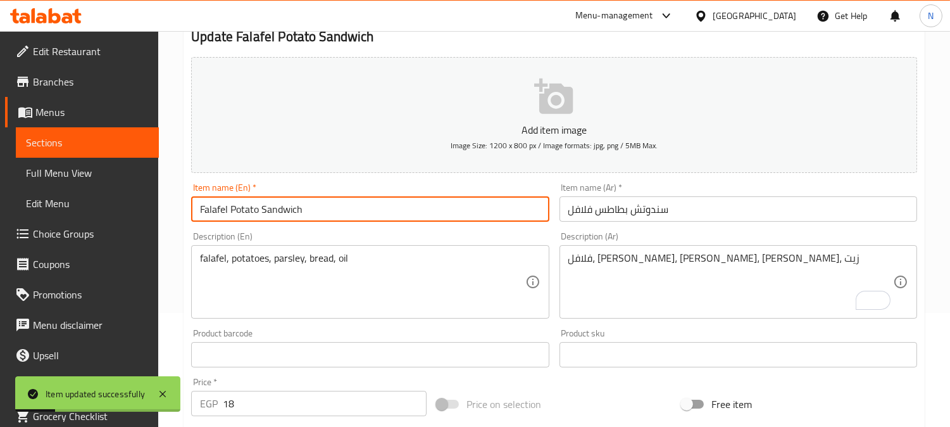
click at [216, 211] on input "Falafel Potato Sandwich" at bounding box center [370, 208] width 358 height 25
click at [216, 210] on input "Taamia Potato Sandwich" at bounding box center [370, 208] width 358 height 25
type input "Taamia Potato Sandwich"
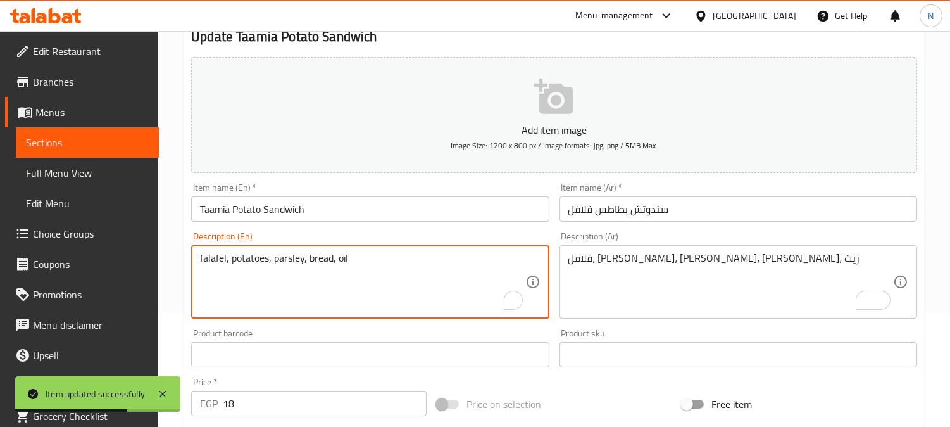
click at [218, 263] on textarea "falafel, potatoes, parsley, bread, oil" at bounding box center [362, 282] width 325 height 60
paste textarea "Taamia"
type textarea "Taamia , potatoes, parsley, bread, oil"
click at [700, 260] on textarea "فلافل، بطاطس، بقدونس، خبز، زيت" at bounding box center [731, 282] width 325 height 60
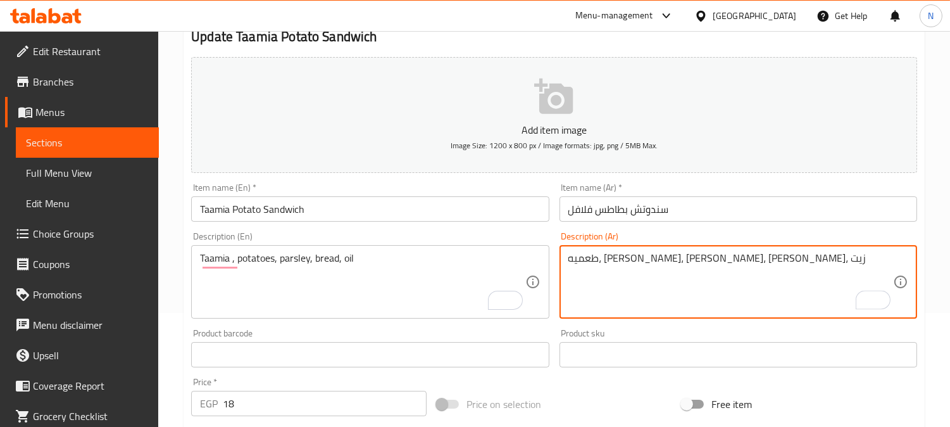
click at [700, 256] on textarea "طعميه، [PERSON_NAME]، [PERSON_NAME]، [PERSON_NAME]، زيت" at bounding box center [731, 282] width 325 height 60
click at [700, 255] on textarea "طعميه، [PERSON_NAME]، [PERSON_NAME]، [PERSON_NAME]، زيت" at bounding box center [731, 282] width 325 height 60
click at [705, 260] on textarea "طعميه، [PERSON_NAME]، [PERSON_NAME]، [PERSON_NAME]، زيت" at bounding box center [731, 282] width 325 height 60
click at [703, 263] on textarea "طعميه، [PERSON_NAME]، [PERSON_NAME]، [PERSON_NAME]، زيت" at bounding box center [731, 282] width 325 height 60
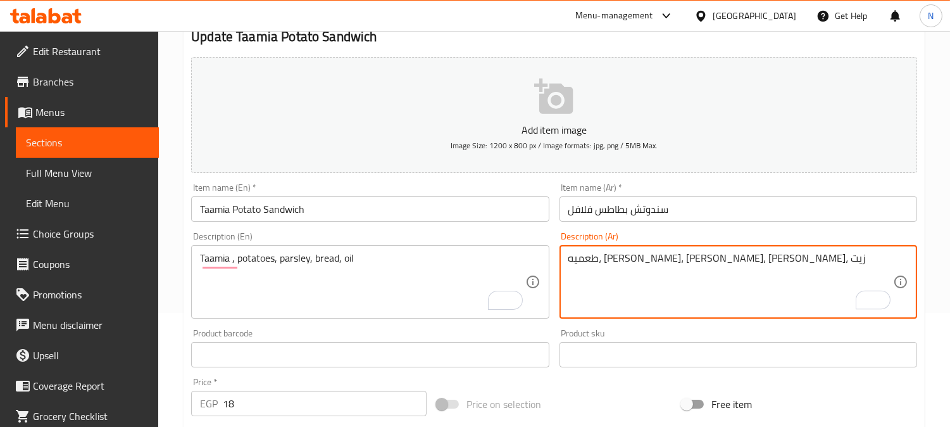
click at [703, 263] on textarea "طعميه، [PERSON_NAME]، [PERSON_NAME]، [PERSON_NAME]، زيت" at bounding box center [731, 282] width 325 height 60
type textarea "طعميه، [PERSON_NAME]، [PERSON_NAME]، [PERSON_NAME]، زيت"
click at [587, 213] on input "سندوتش بطاطس فلافل" at bounding box center [739, 208] width 358 height 25
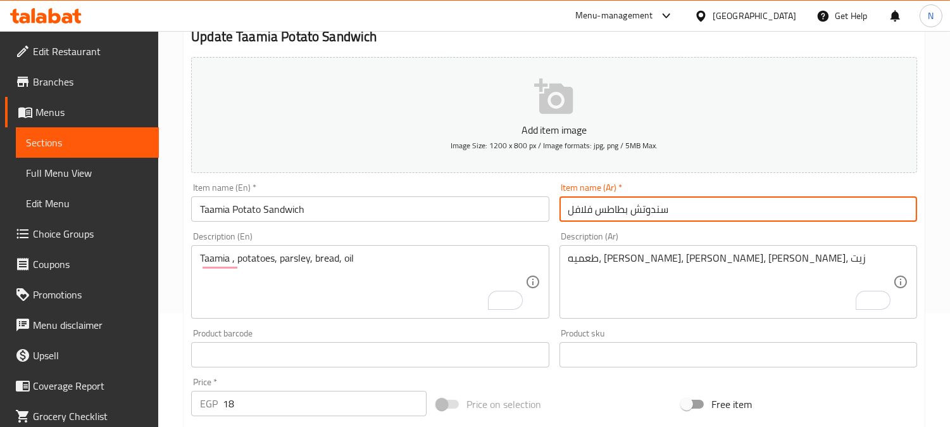
click at [587, 213] on input "سندوتش بطاطس فلافل" at bounding box center [739, 208] width 358 height 25
paste input "طعميه"
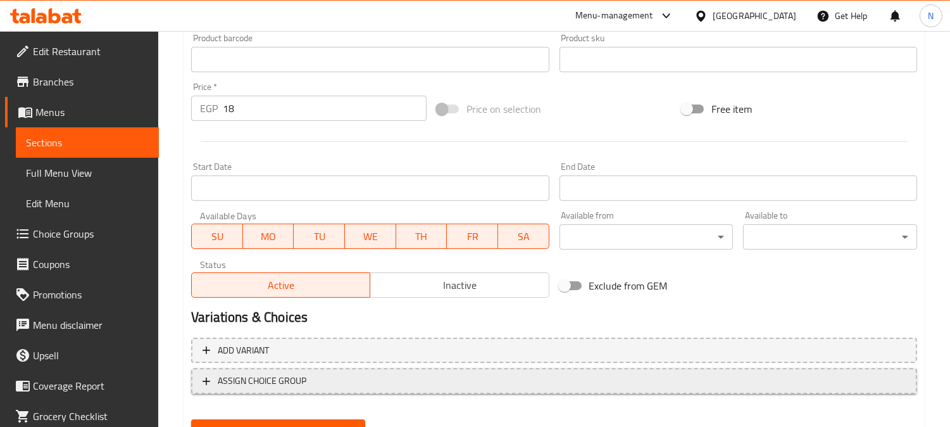
scroll to position [465, 0]
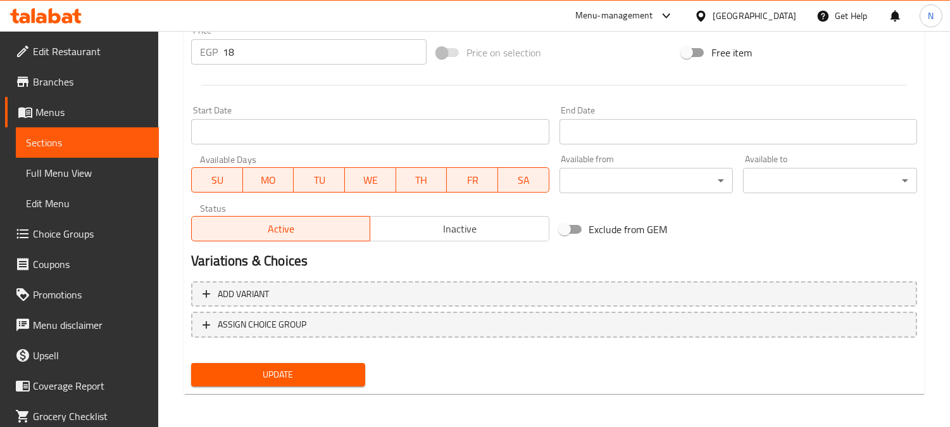
type input "سندوتش بطاطس طعميه"
click at [353, 368] on span "Update" at bounding box center [278, 375] width 154 height 16
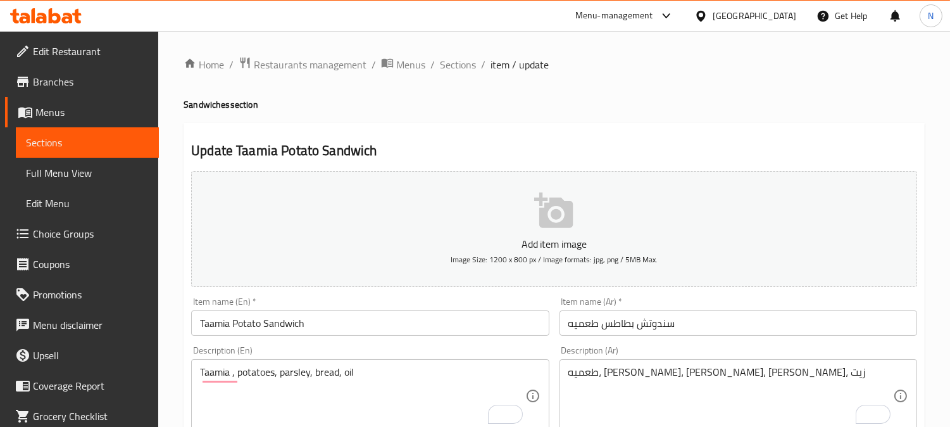
click at [445, 66] on span "Sections" at bounding box center [458, 64] width 36 height 15
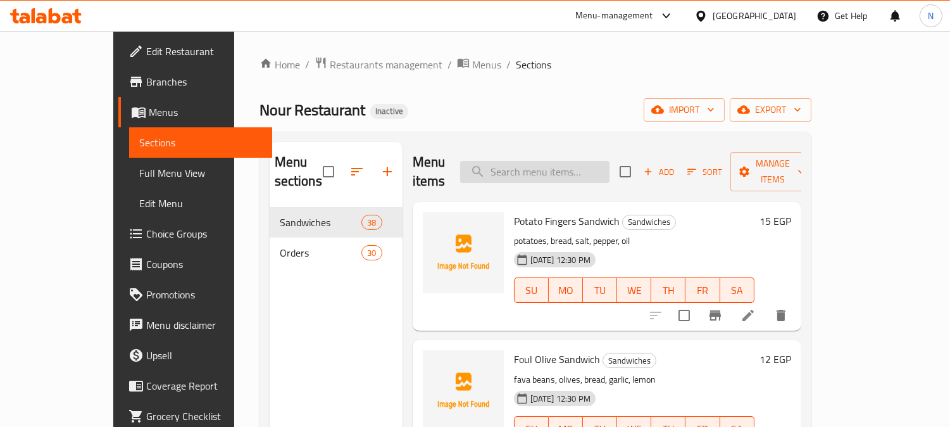
click at [563, 163] on input "search" at bounding box center [534, 172] width 149 height 22
paste input "Falafel Sandwich with Eggplant"
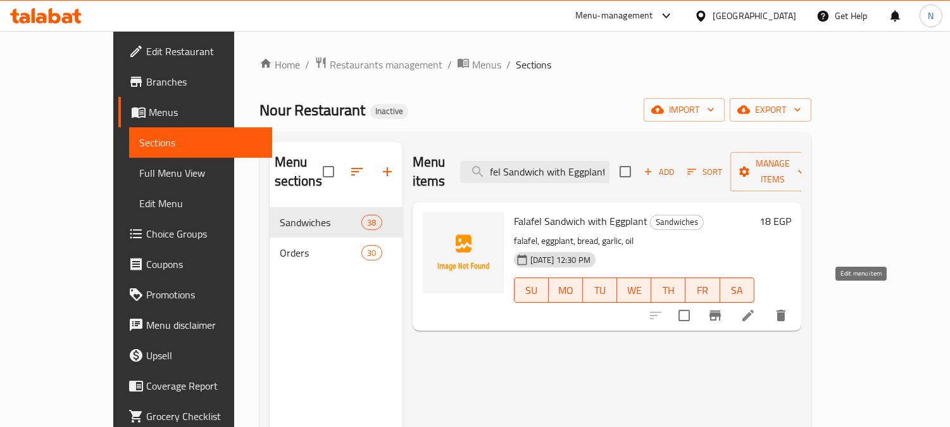
type input "Falafel Sandwich with Eggplant"
click at [754, 310] on icon at bounding box center [748, 315] width 11 height 11
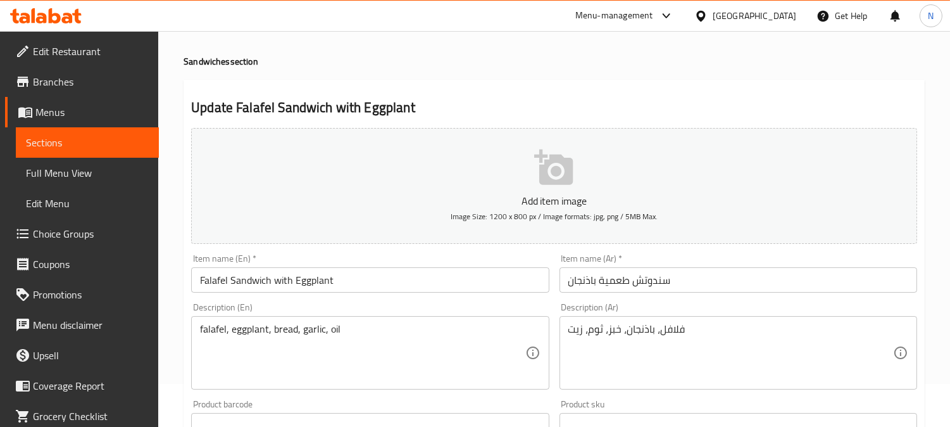
scroll to position [70, 0]
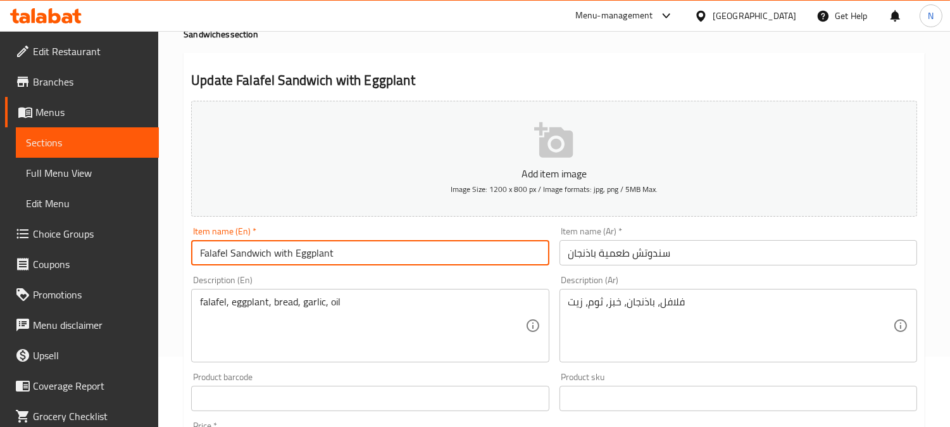
click at [211, 258] on input "Falafel Sandwich with Eggplant" at bounding box center [370, 252] width 358 height 25
click at [211, 258] on input "Taamia Sandwich with Eggplant" at bounding box center [370, 252] width 358 height 25
click at [211, 256] on input "Taamia Sandwich with Eggplant" at bounding box center [370, 252] width 358 height 25
type input "Taamia Sandwich with Eggplant"
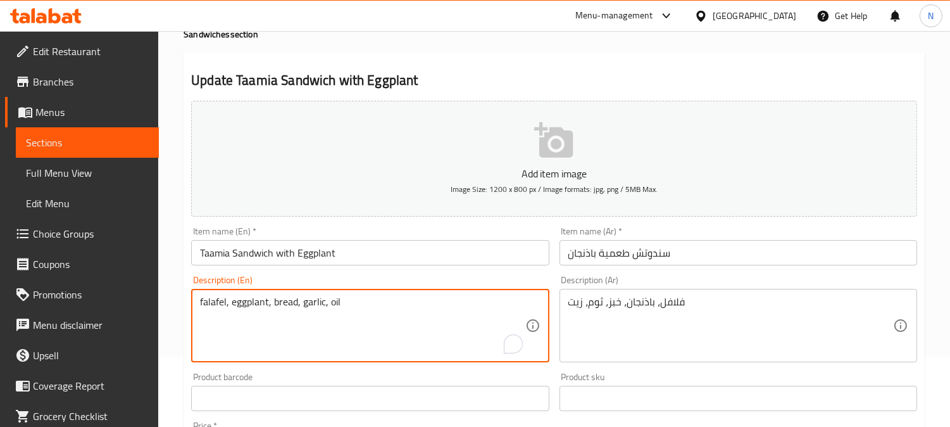
click at [207, 308] on textarea "falafel, eggplant, bread, garlic, oil" at bounding box center [362, 326] width 325 height 60
paste textarea "Taamia"
type textarea "Taamia , eggplant, bread, garlic, oil"
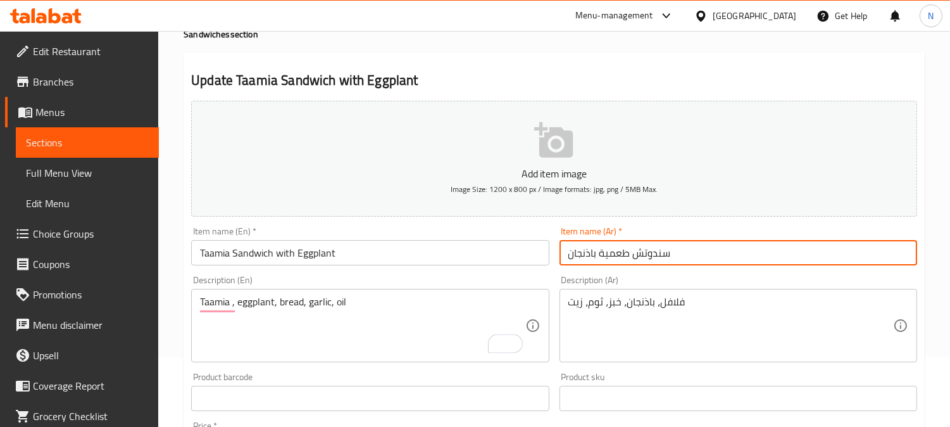
click at [615, 254] on input "سندوتش طعمية باذنجان" at bounding box center [739, 252] width 358 height 25
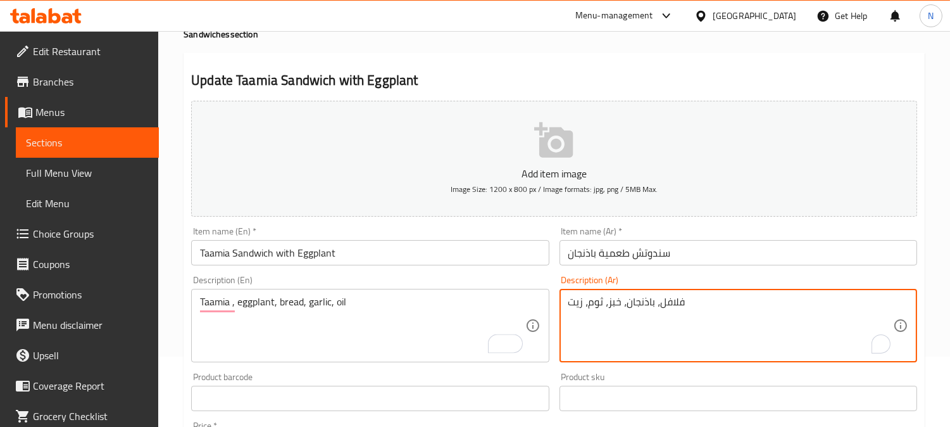
click at [671, 305] on textarea "فلافل، باذنجان، خبز، ثوم، زيت" at bounding box center [731, 326] width 325 height 60
paste textarea "طعمية"
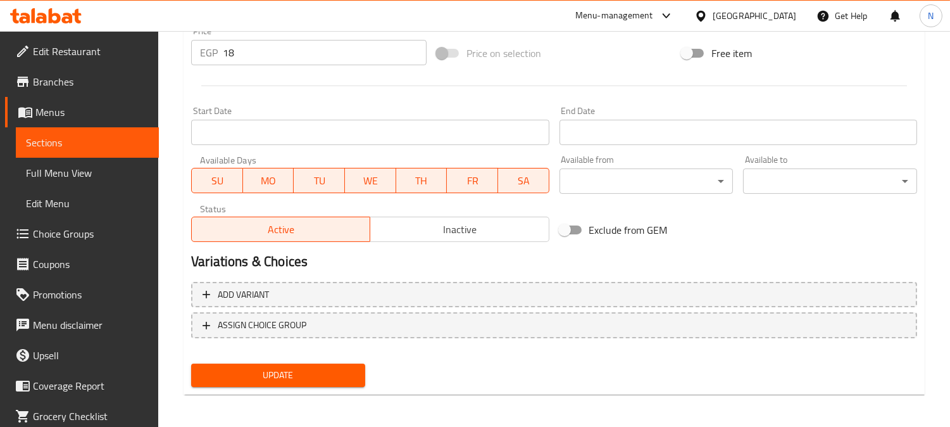
scroll to position [465, 0]
type textarea "طعمية ، باذنجان، خبز، ثوم، زيت"
click at [223, 375] on span "Update" at bounding box center [278, 375] width 154 height 16
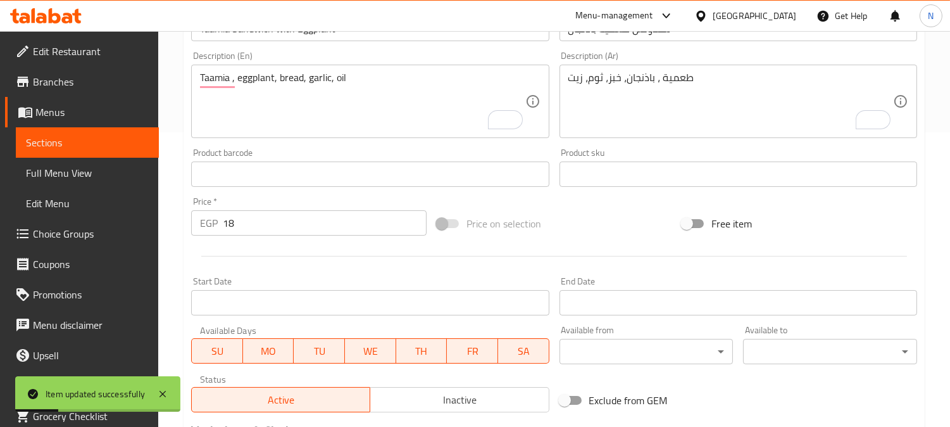
scroll to position [0, 0]
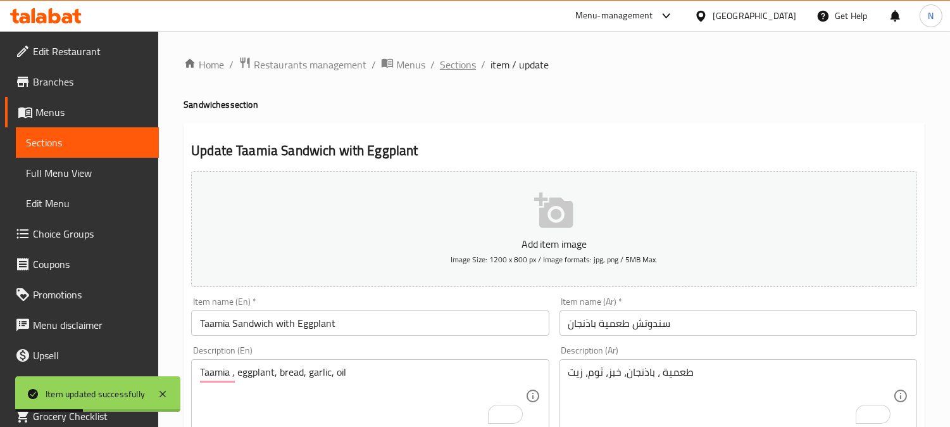
click at [470, 67] on span "Sections" at bounding box center [458, 64] width 36 height 15
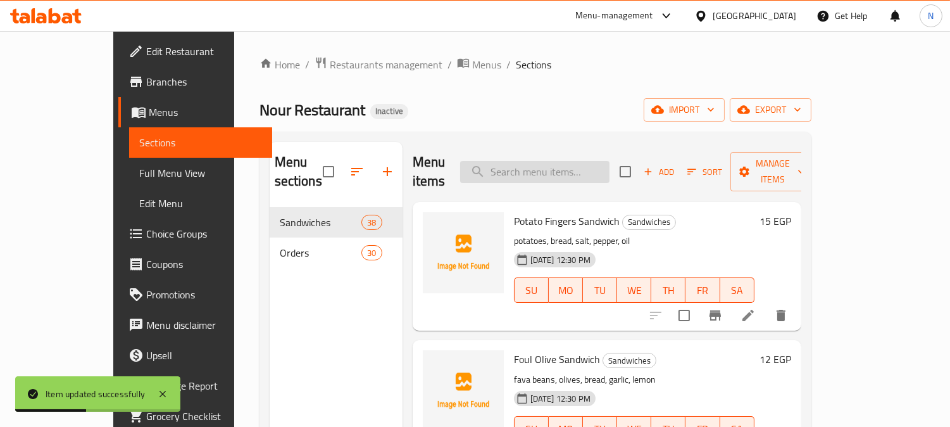
click at [563, 161] on input "search" at bounding box center [534, 172] width 149 height 22
paste input "Fried Potato Sandwich"
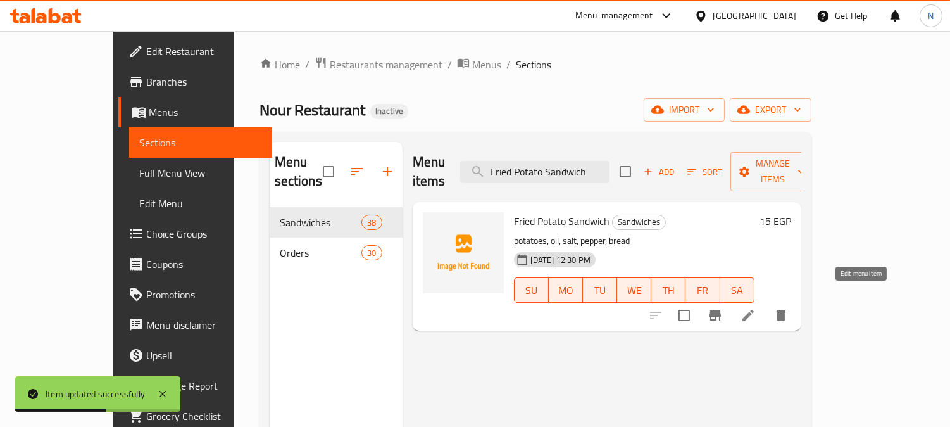
type input "Fried Potato Sandwich"
click at [754, 310] on icon at bounding box center [748, 315] width 11 height 11
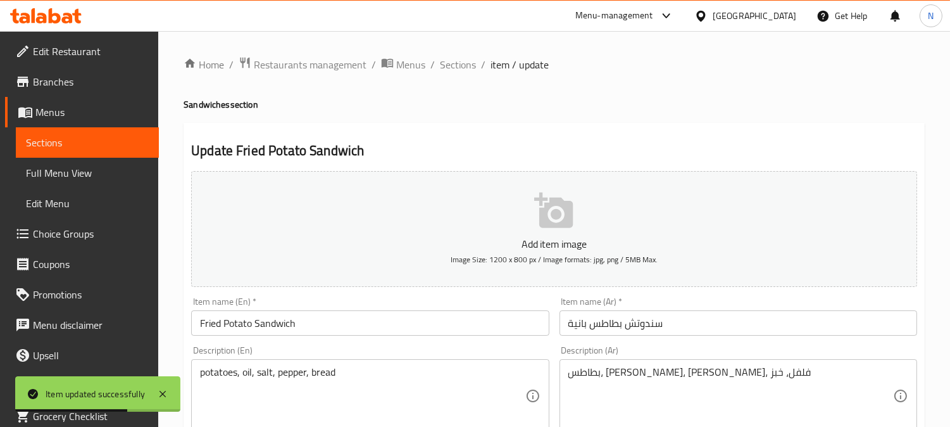
click at [206, 321] on input "Fried Potato Sandwich" at bounding box center [370, 322] width 358 height 25
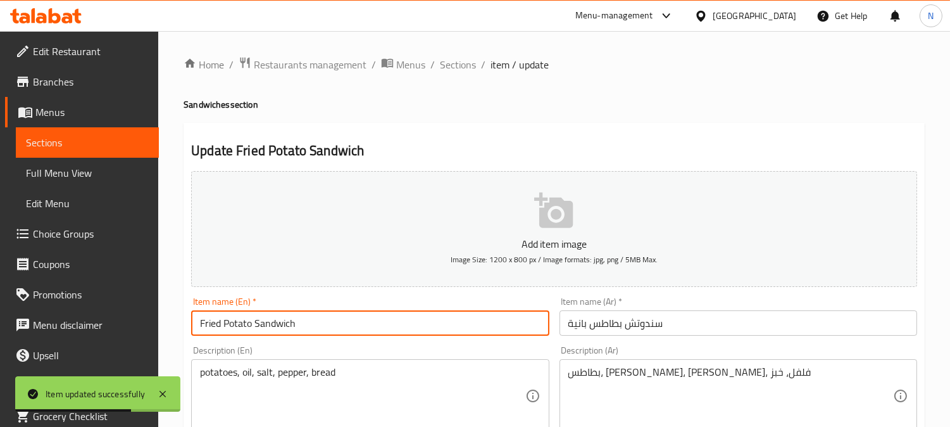
click at [206, 321] on input "Fried Potato Sandwich" at bounding box center [370, 322] width 358 height 25
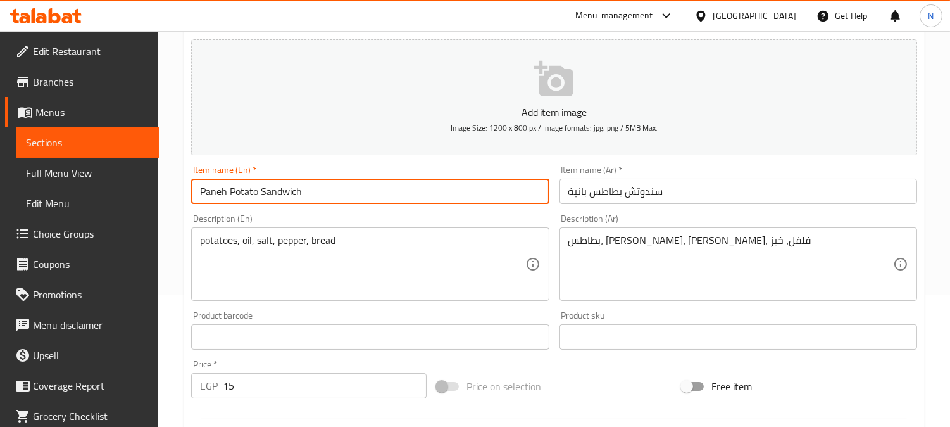
scroll to position [465, 0]
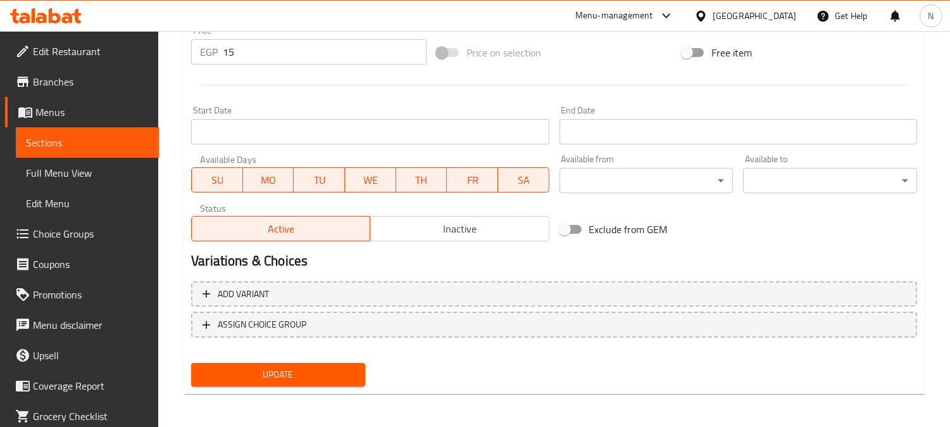
type input "Paneh Potato Sandwich"
click at [245, 367] on span "Update" at bounding box center [278, 375] width 154 height 16
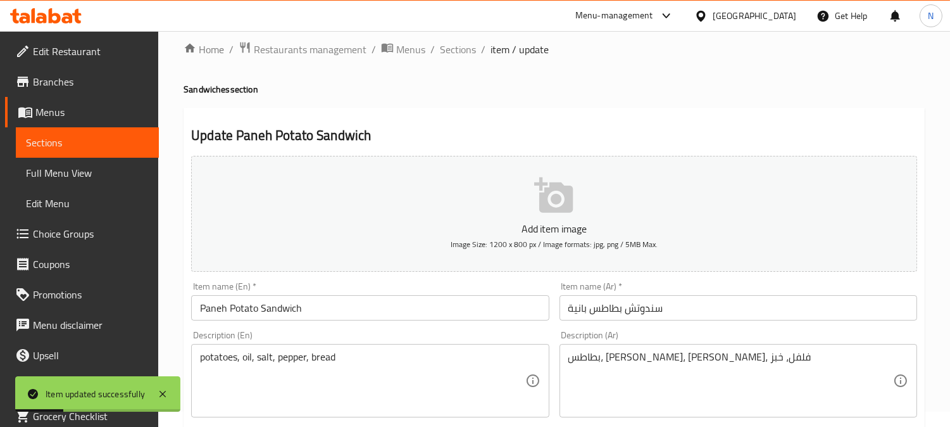
scroll to position [0, 0]
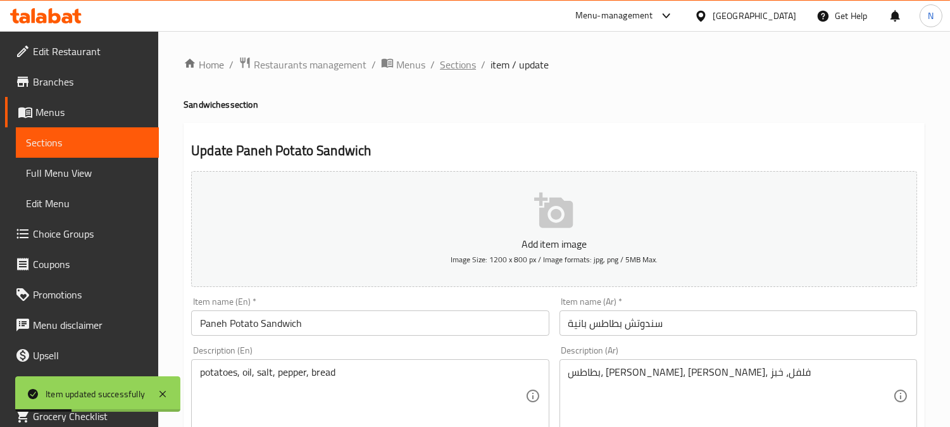
click at [455, 70] on span "Sections" at bounding box center [458, 64] width 36 height 15
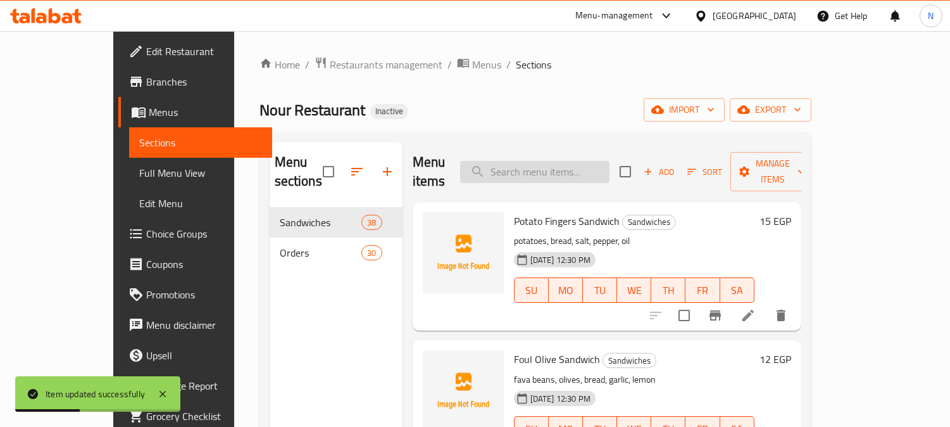
click at [567, 161] on input "search" at bounding box center [534, 172] width 149 height 22
paste input "Falafel Egg Sandwich"
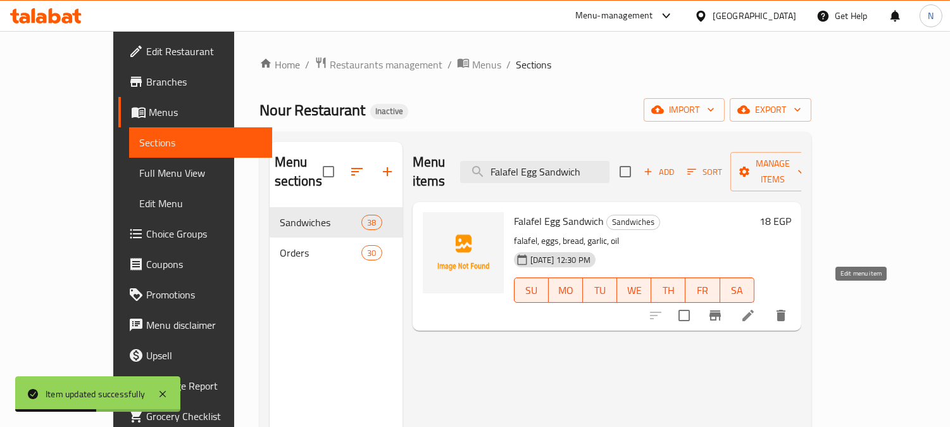
type input "Falafel Egg Sandwich"
click at [756, 308] on icon at bounding box center [748, 315] width 15 height 15
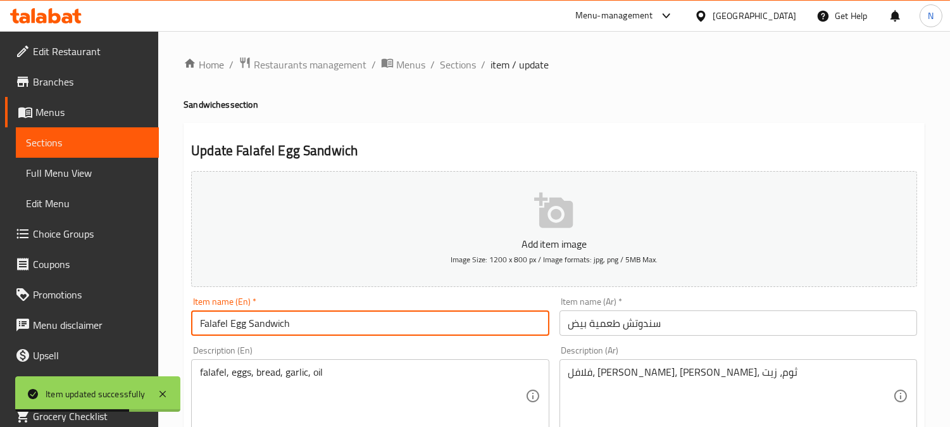
click at [214, 325] on input "Falafel Egg Sandwich" at bounding box center [370, 322] width 358 height 25
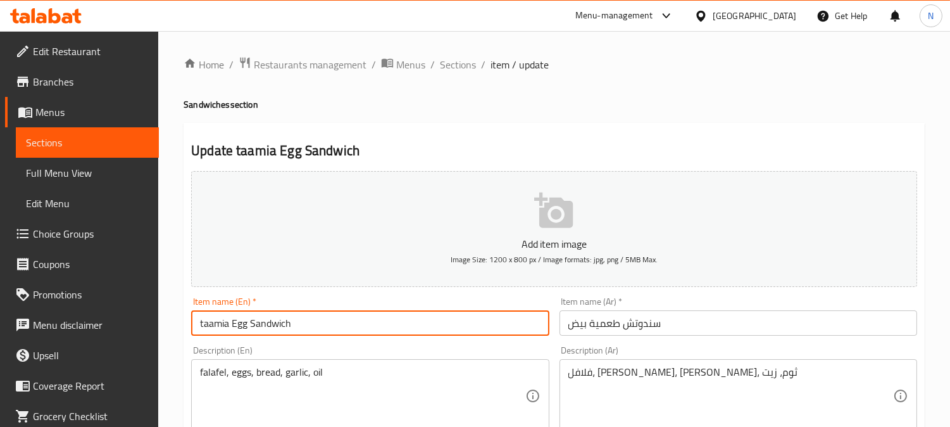
click at [217, 322] on input "taamia Egg Sandwich" at bounding box center [370, 322] width 358 height 25
type input "taamia Egg Sandwich"
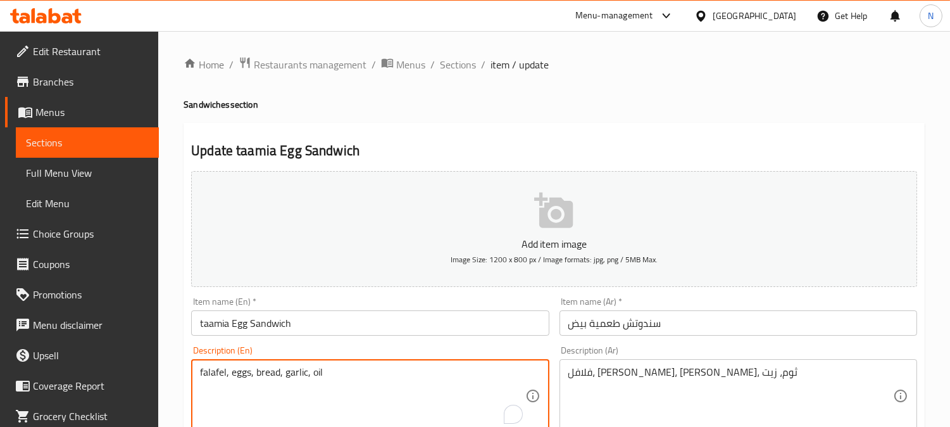
click at [214, 377] on textarea "falafel, eggs, bread, garlic, oil" at bounding box center [362, 396] width 325 height 60
paste textarea "taamia"
type textarea "taamia , eggs, bread, garlic, oil"
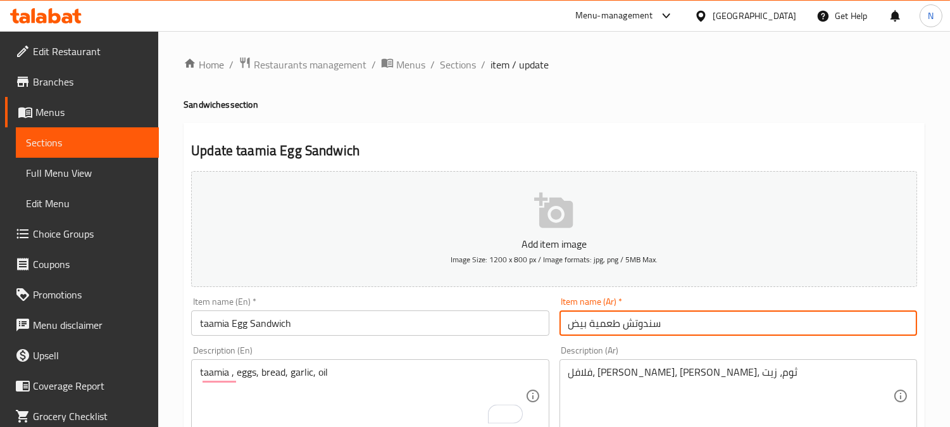
click at [610, 325] on input "سندوتش طعمية بيض" at bounding box center [739, 322] width 358 height 25
drag, startPoint x: 610, startPoint y: 325, endPoint x: 619, endPoint y: 332, distance: 10.9
click at [611, 325] on input "سندوتش طعمية بيض" at bounding box center [739, 322] width 358 height 25
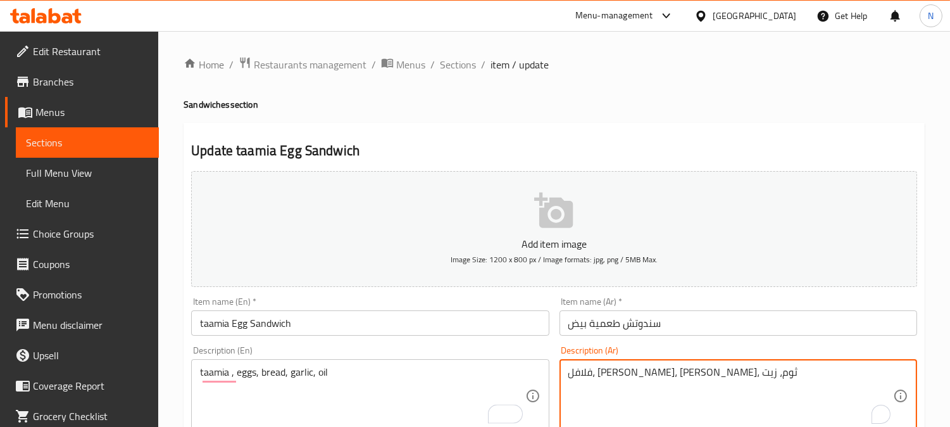
click at [662, 376] on textarea "فلافل، بيض، خبز، ثوم، زيت" at bounding box center [731, 396] width 325 height 60
paste textarea "طعمية"
type textarea "طعمية، بيض، [PERSON_NAME]، ثوم، زيت"
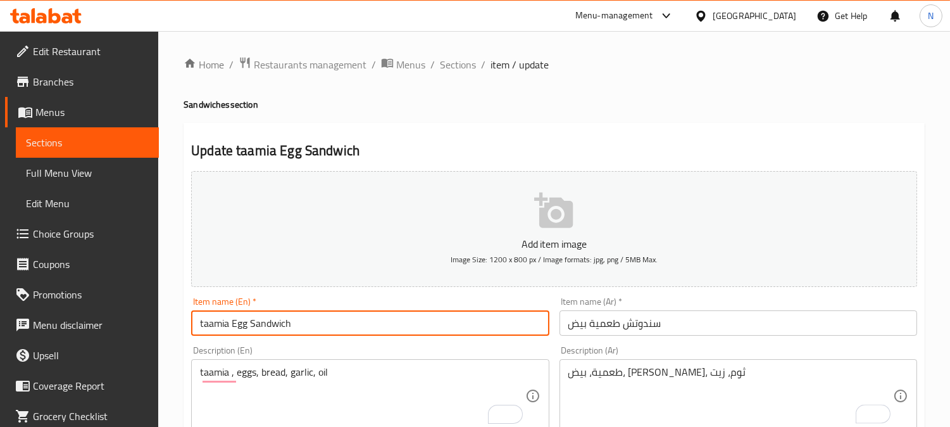
click at [209, 331] on input "taamia Egg Sandwich" at bounding box center [370, 322] width 358 height 25
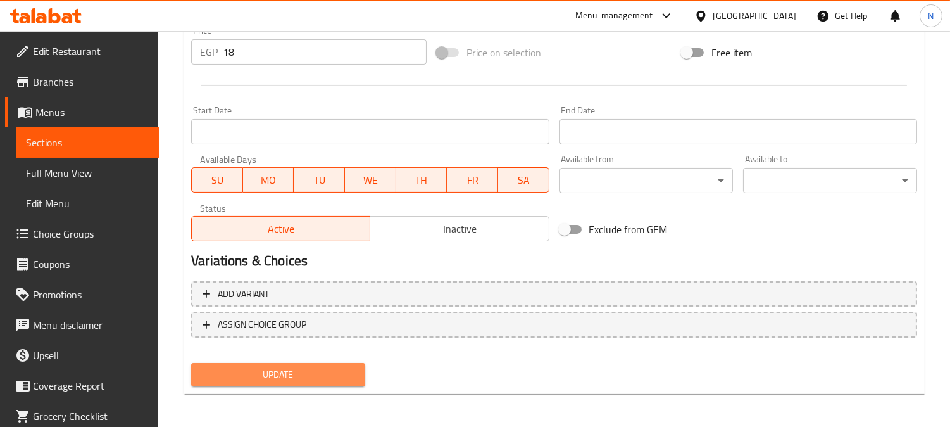
drag, startPoint x: 253, startPoint y: 365, endPoint x: 277, endPoint y: 326, distance: 46.0
click at [253, 367] on span "Update" at bounding box center [278, 375] width 154 height 16
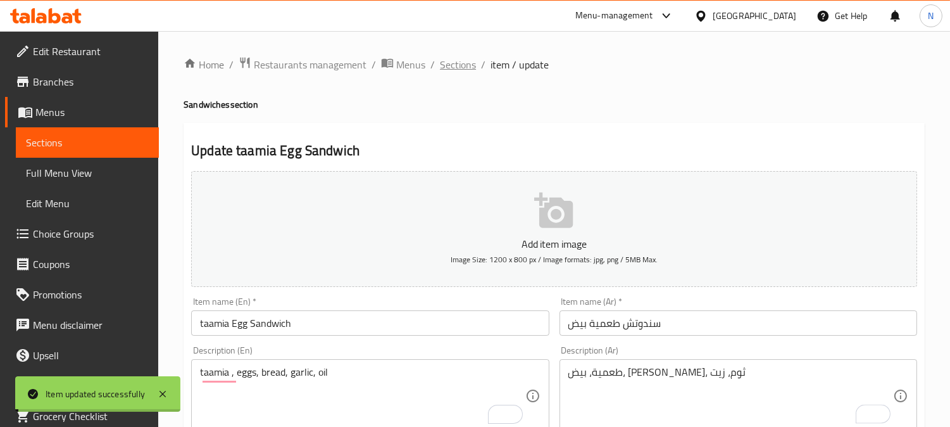
click at [470, 65] on span "Sections" at bounding box center [458, 64] width 36 height 15
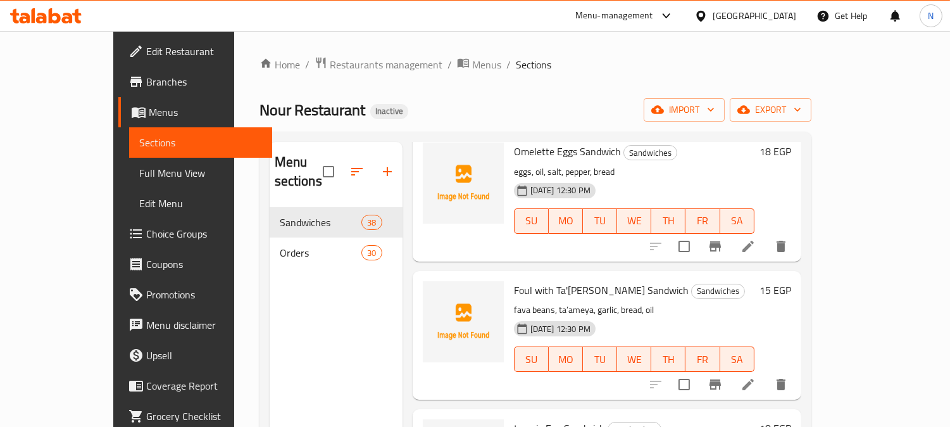
scroll to position [3939, 0]
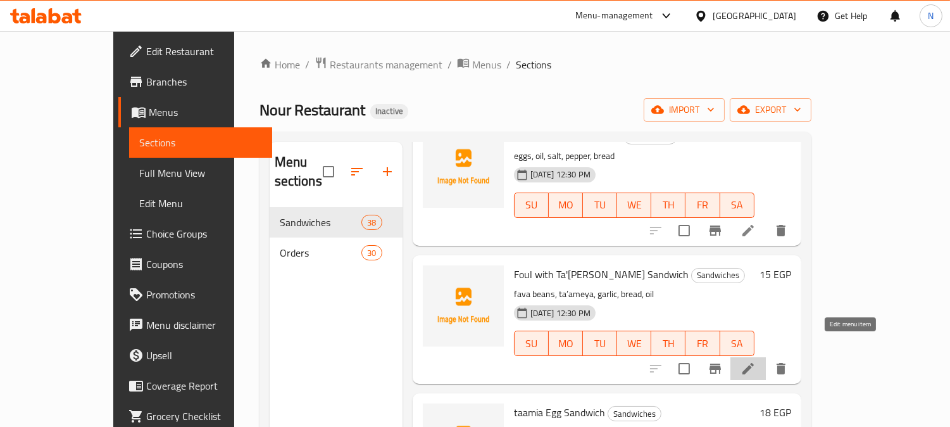
click at [754, 363] on icon at bounding box center [748, 368] width 11 height 11
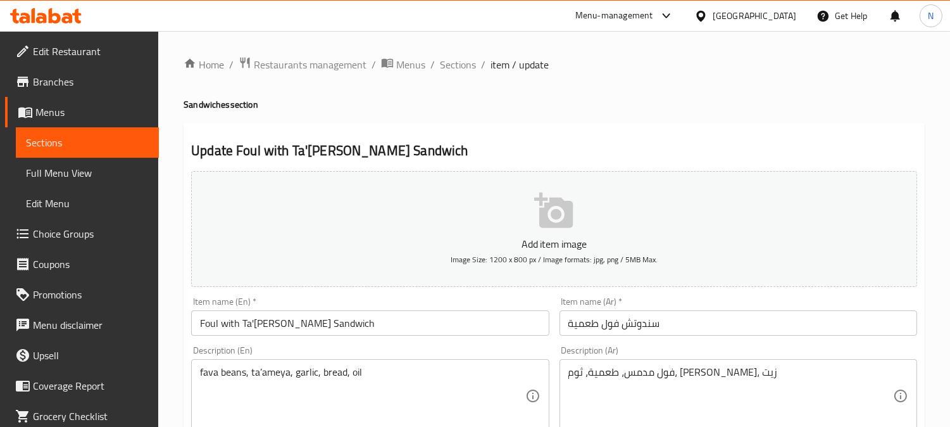
click at [261, 327] on input "Foul with Ta'ameya Sandwich" at bounding box center [370, 322] width 358 height 25
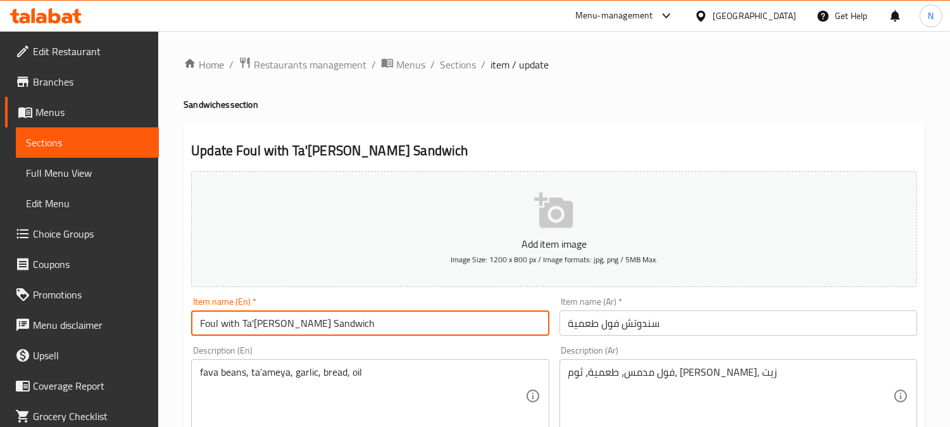
click at [261, 327] on input "Foul with Ta'ameya Sandwich" at bounding box center [370, 322] width 358 height 25
paste input "taami"
type input "Foul with [PERSON_NAME]"
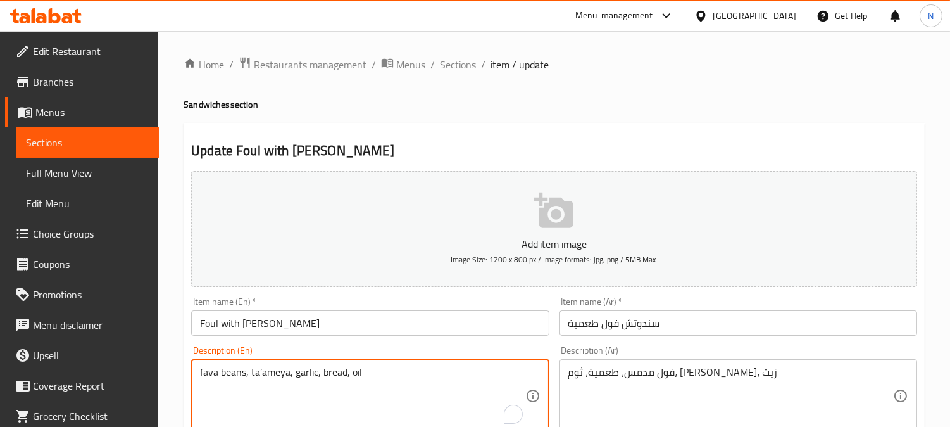
click at [264, 370] on textarea "fava beans, ta’ameya, garlic, bread, oil" at bounding box center [362, 396] width 325 height 60
paste textarea "amia"
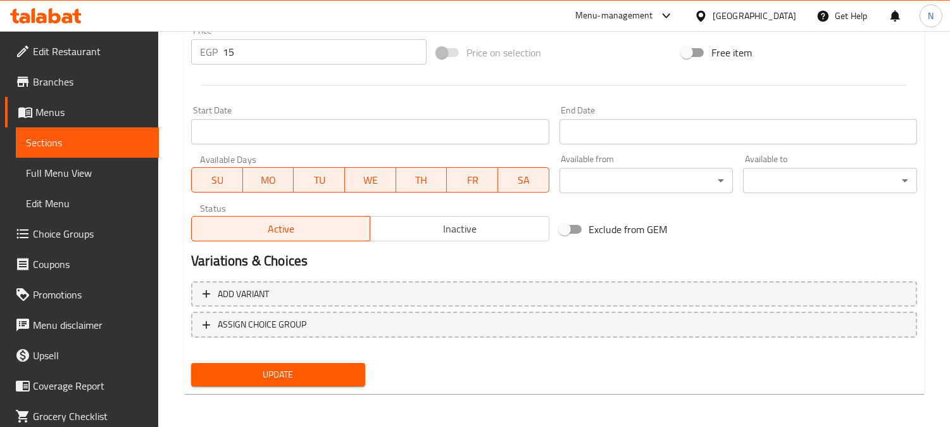
type textarea "fava beans, taamia , garlic, bread, oil"
click at [265, 370] on span "Update" at bounding box center [278, 375] width 154 height 16
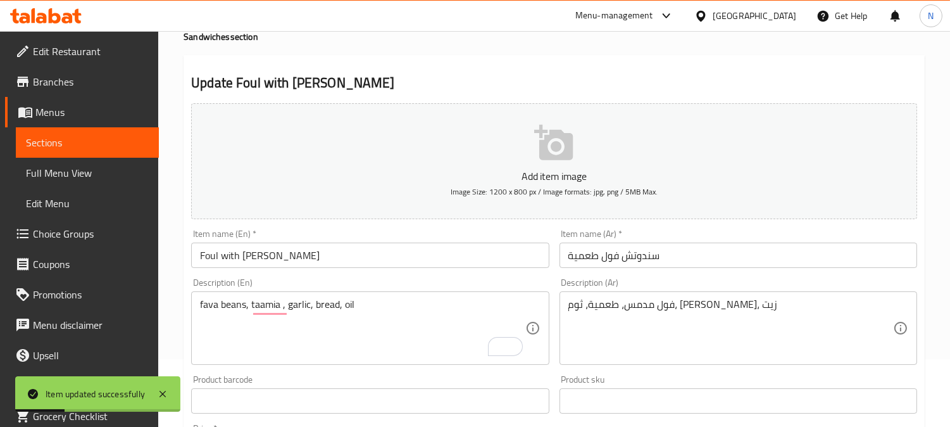
scroll to position [0, 0]
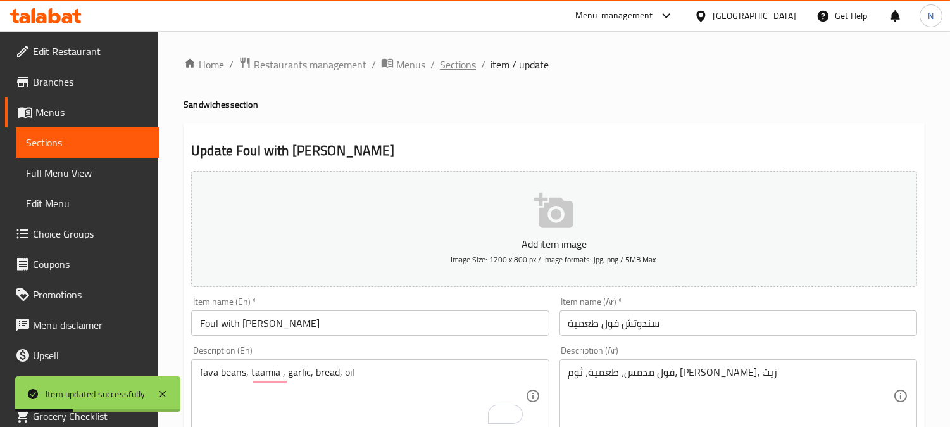
click at [449, 57] on span "Sections" at bounding box center [458, 64] width 36 height 15
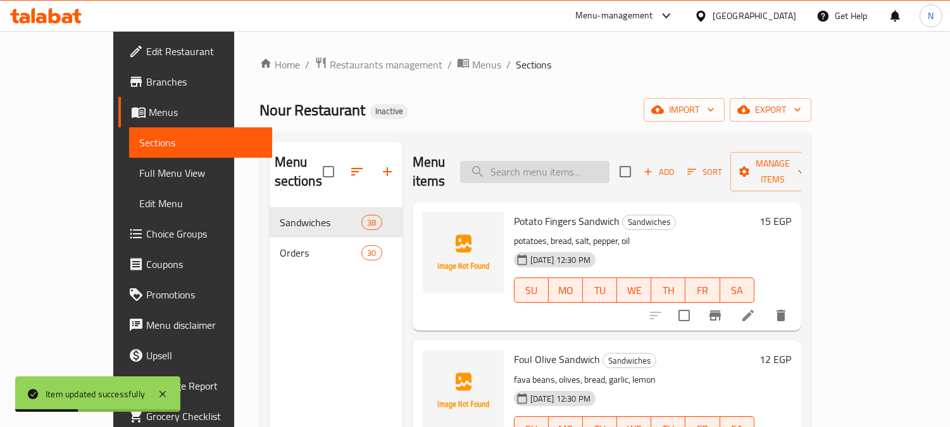
drag, startPoint x: 558, startPoint y: 173, endPoint x: 557, endPoint y: 166, distance: 7.6
click at [558, 171] on div "Menu items Add Sort Manage items" at bounding box center [607, 172] width 389 height 60
click at [556, 165] on input "search" at bounding box center [534, 172] width 149 height 22
click at [564, 163] on input "search" at bounding box center [534, 172] width 149 height 22
paste input "Baba's Ta'ameya Sandwich"
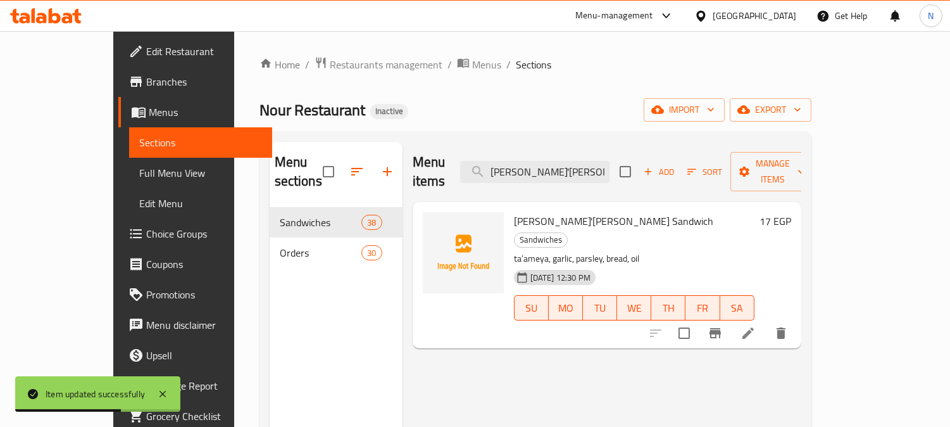
type input "Baba's Ta'ameya Sandwich"
click at [756, 325] on icon at bounding box center [748, 332] width 15 height 15
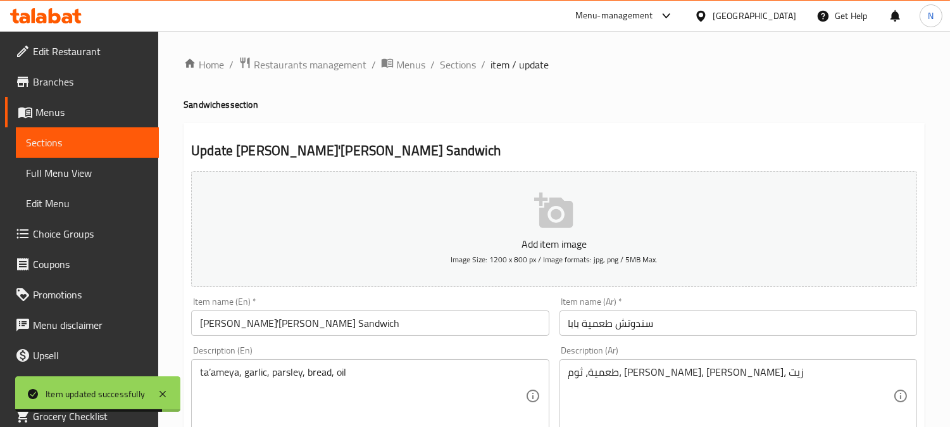
scroll to position [70, 0]
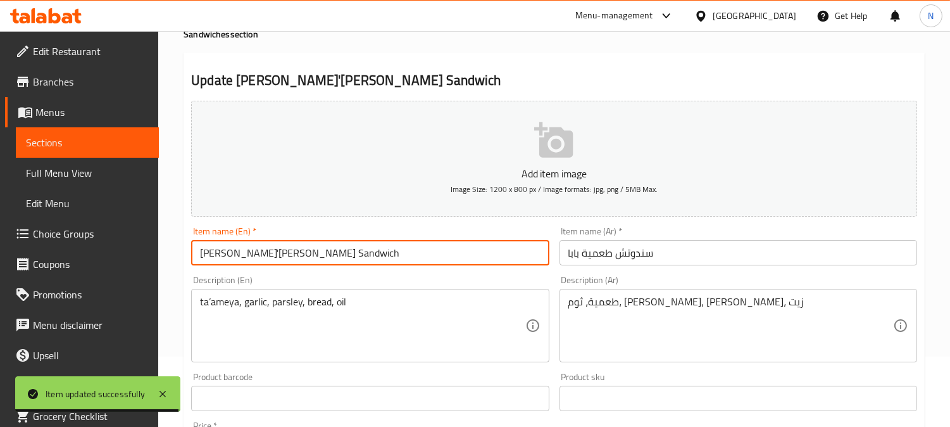
click at [243, 256] on input "Baba's Ta'ameya Sandwich" at bounding box center [370, 252] width 358 height 25
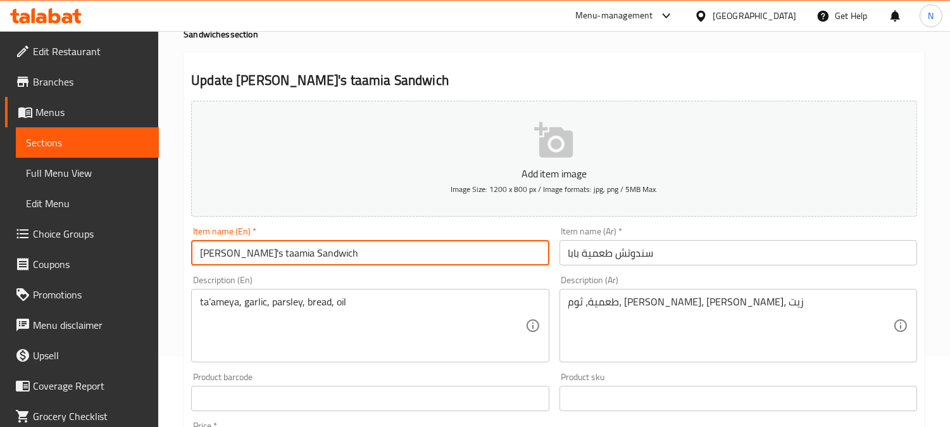
click at [248, 255] on input "Baba's taamia Sandwich" at bounding box center [370, 252] width 358 height 25
type input "Baba's taamia Sandwich"
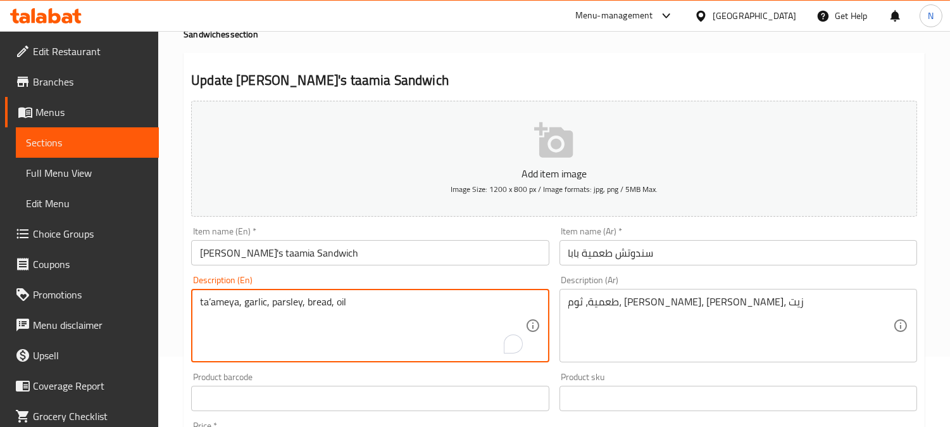
click at [222, 301] on textarea "ta’ameya, garlic, parsley, bread, oil" at bounding box center [362, 326] width 325 height 60
paste textarea "amia"
type textarea "taamia , garlic, parsley, bread, oil"
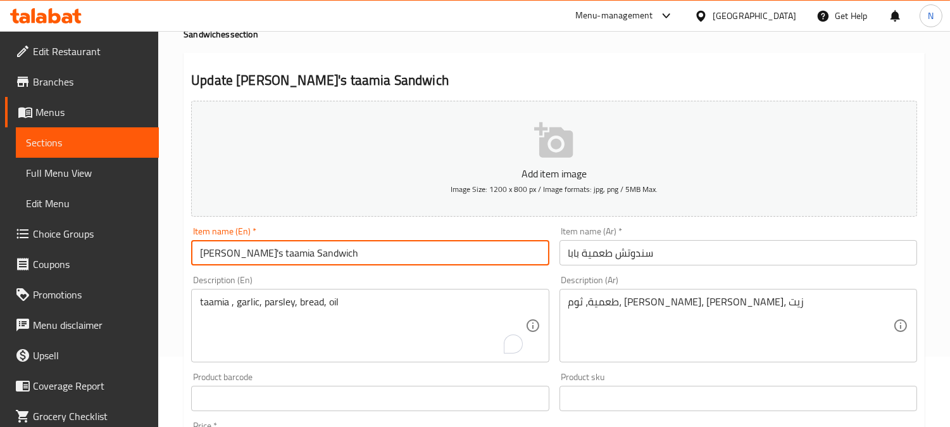
drag, startPoint x: 225, startPoint y: 255, endPoint x: 218, endPoint y: 255, distance: 7.0
click at [218, 255] on input "Baba's taamia Sandwich" at bounding box center [370, 252] width 358 height 25
click at [224, 255] on input "Baba's taamia Sandwich" at bounding box center [370, 252] width 358 height 25
click at [227, 255] on input "Baba's taamia Sandwich" at bounding box center [370, 252] width 358 height 25
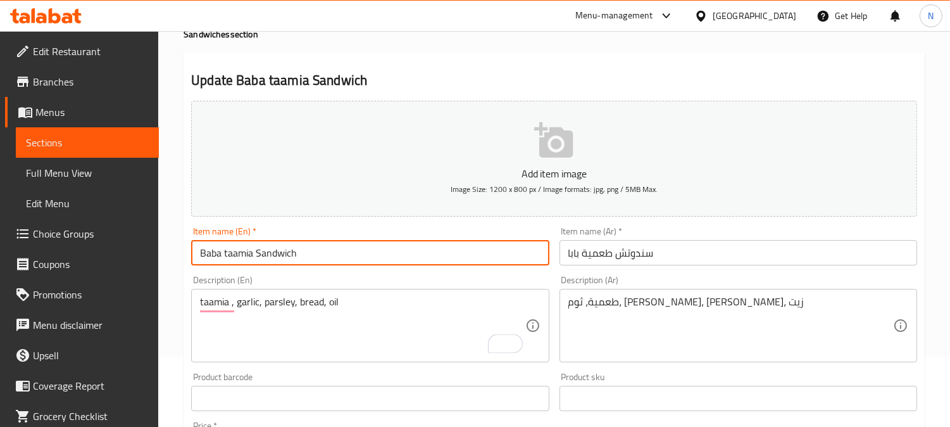
scroll to position [465, 0]
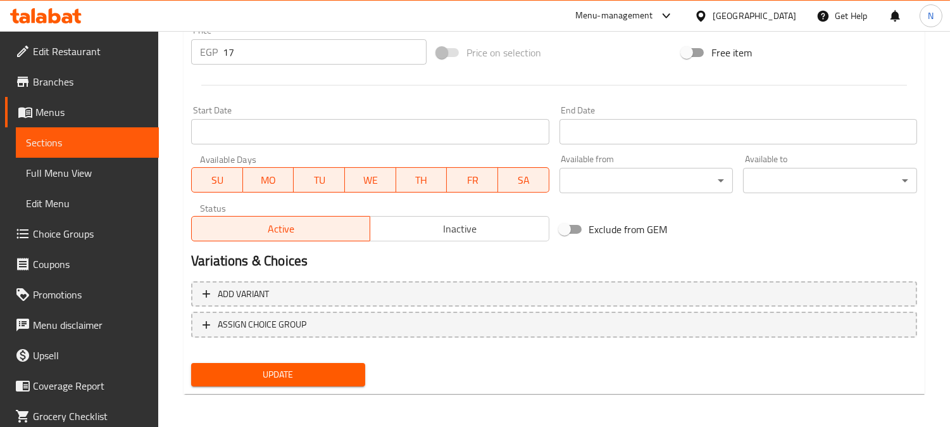
type input "Baba taamia Sandwich"
click at [274, 380] on button "Update" at bounding box center [278, 374] width 174 height 23
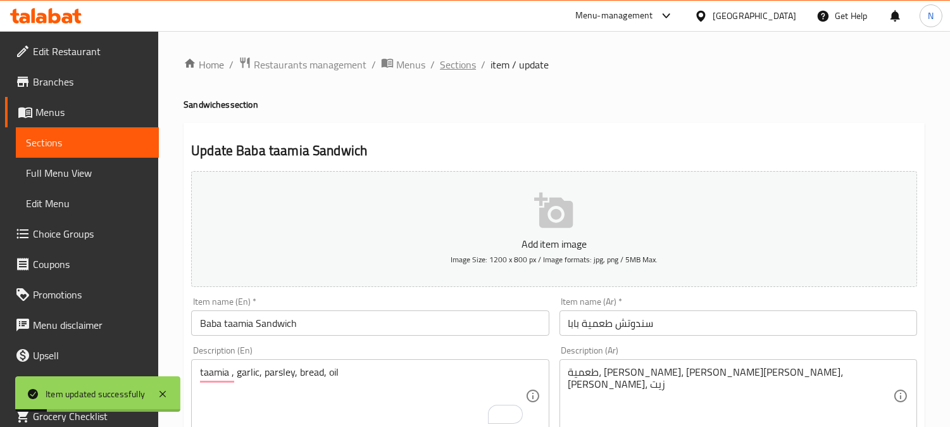
click at [456, 63] on span "Sections" at bounding box center [458, 64] width 36 height 15
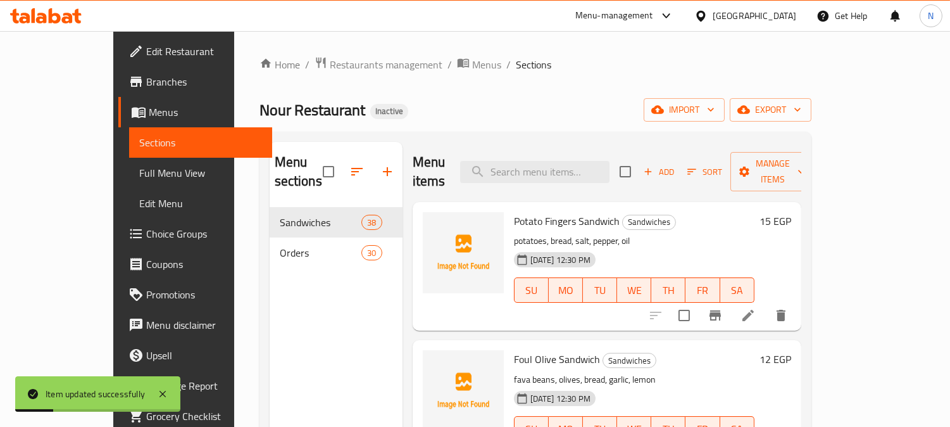
drag, startPoint x: 555, startPoint y: 158, endPoint x: 795, endPoint y: 263, distance: 261.7
click at [555, 161] on input "search" at bounding box center [534, 172] width 149 height 22
paste input "Falafel Sandwich"
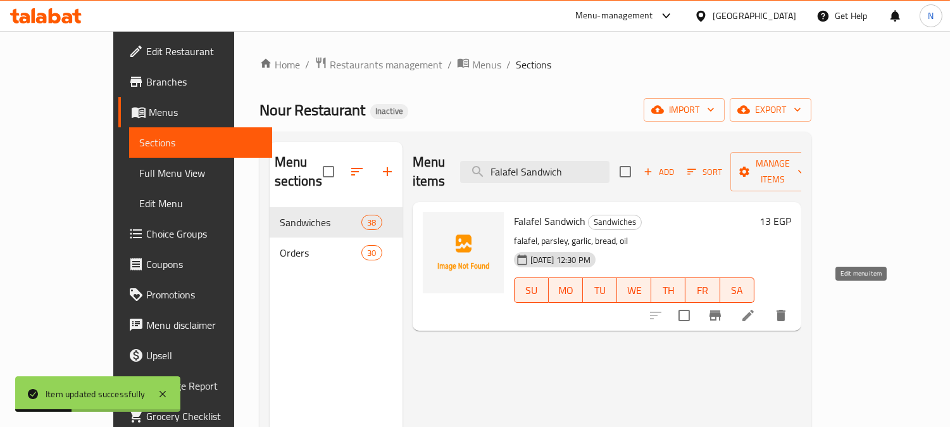
type input "Falafel Sandwich"
click at [756, 308] on icon at bounding box center [748, 315] width 15 height 15
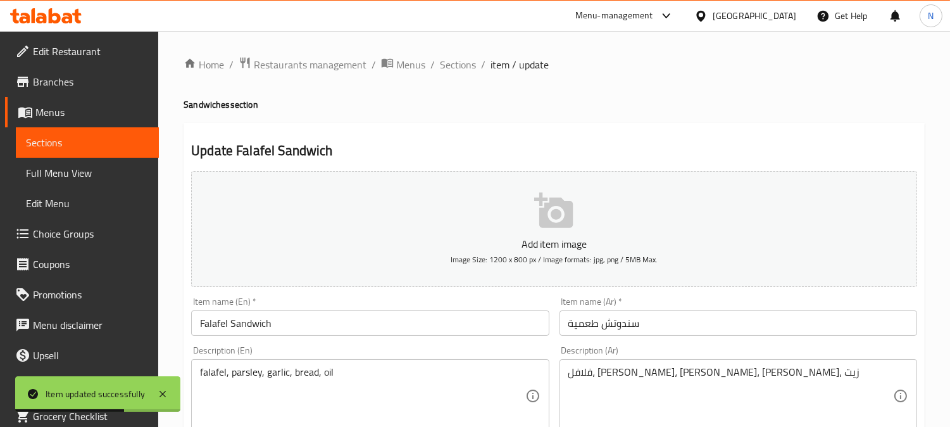
click at [215, 320] on input "Falafel Sandwich" at bounding box center [370, 322] width 358 height 25
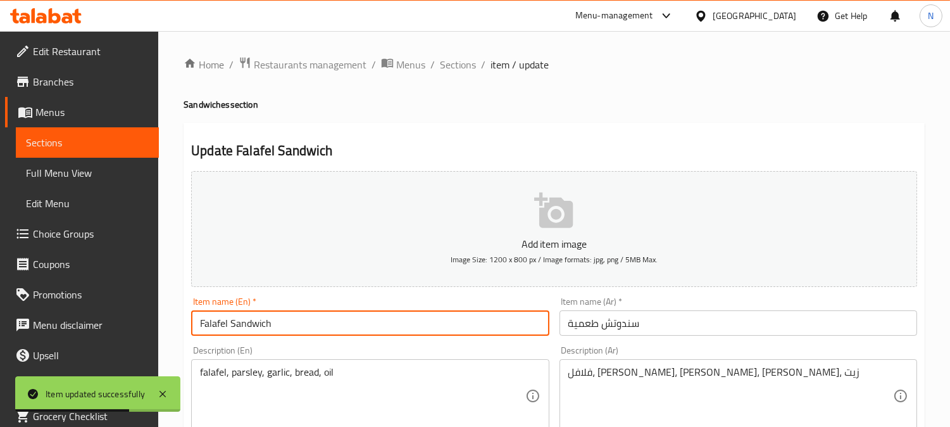
click at [215, 320] on input "Falafel Sandwich" at bounding box center [370, 322] width 358 height 25
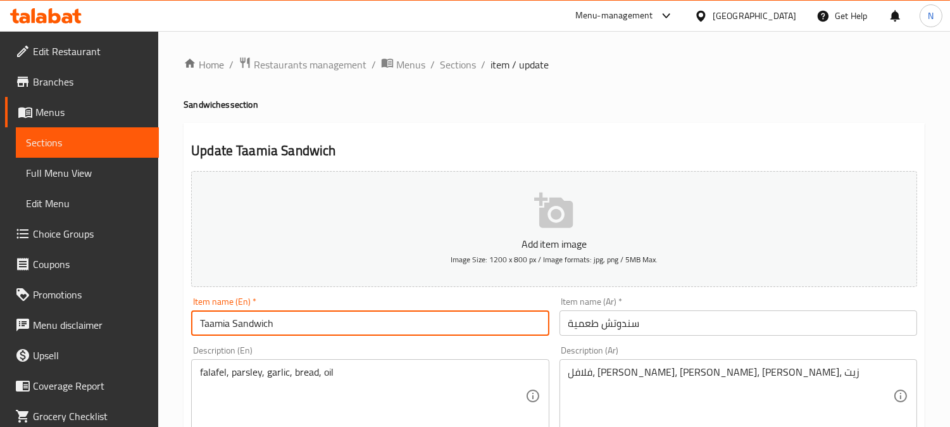
click at [216, 322] on input "Taamia Sandwich" at bounding box center [370, 322] width 358 height 25
click at [216, 321] on input "Taamia Sandwich" at bounding box center [370, 322] width 358 height 25
type input "Taamia Sandwich"
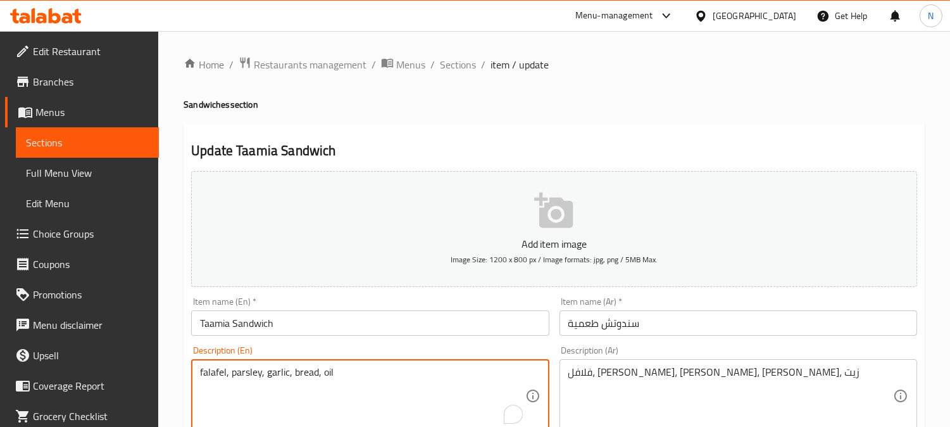
drag, startPoint x: 217, startPoint y: 376, endPoint x: 287, endPoint y: 347, distance: 75.5
click at [217, 376] on textarea "falafel, parsley, garlic, bread, oil" at bounding box center [362, 396] width 325 height 60
paste textarea "Taamia"
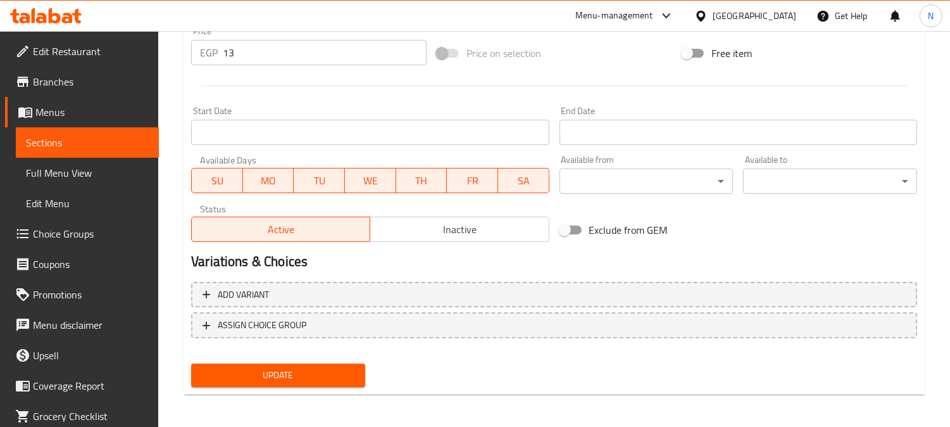
scroll to position [465, 0]
type textarea "Taamia , parsley, garlic, bread, oil"
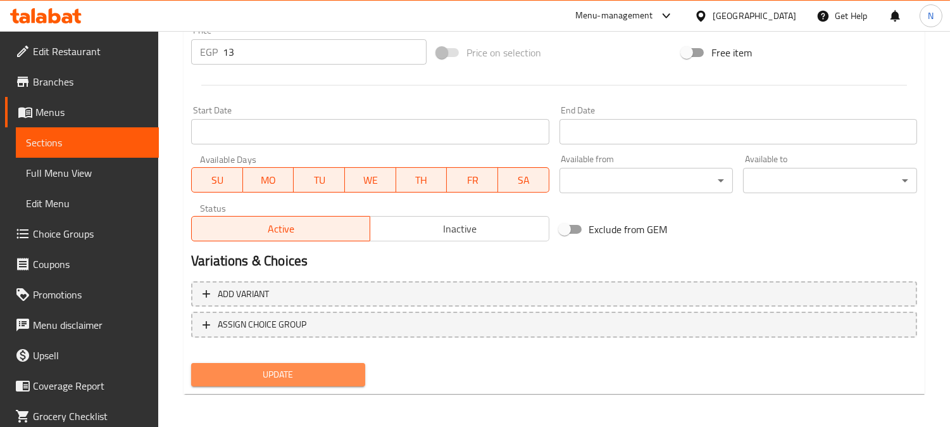
click at [294, 367] on span "Update" at bounding box center [278, 375] width 154 height 16
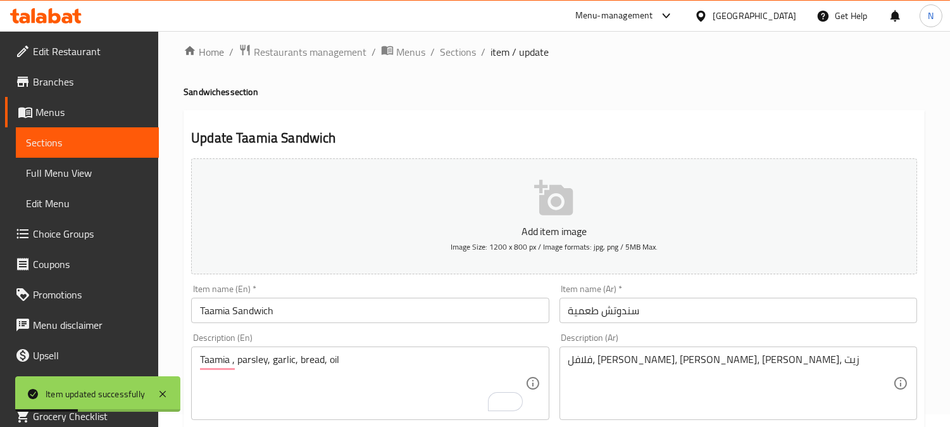
scroll to position [0, 0]
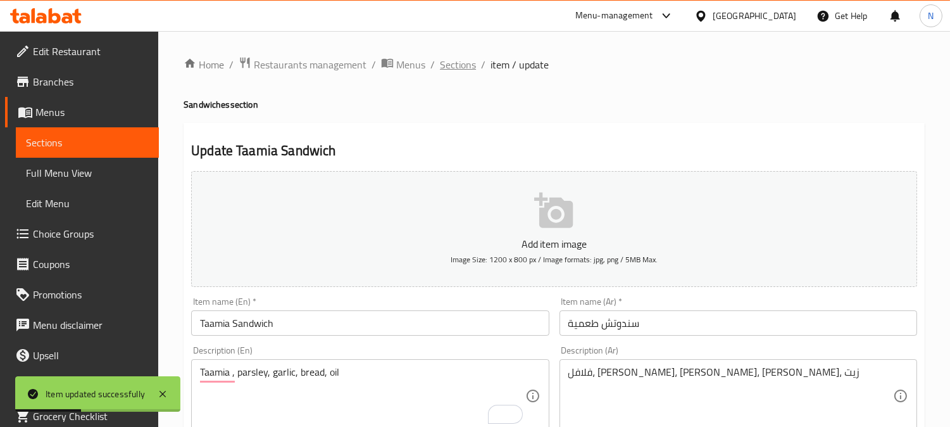
click at [461, 62] on span "Sections" at bounding box center [458, 64] width 36 height 15
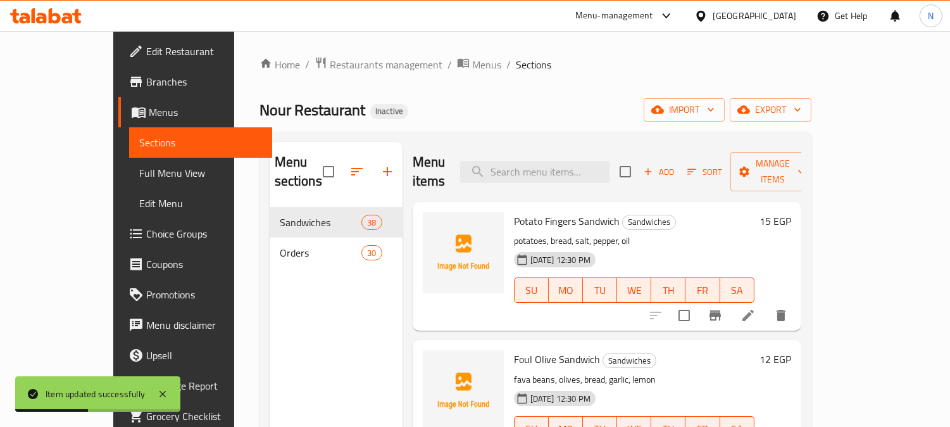
click at [555, 166] on input "search" at bounding box center [534, 172] width 149 height 22
paste input "Egg Omelette Sandwich"
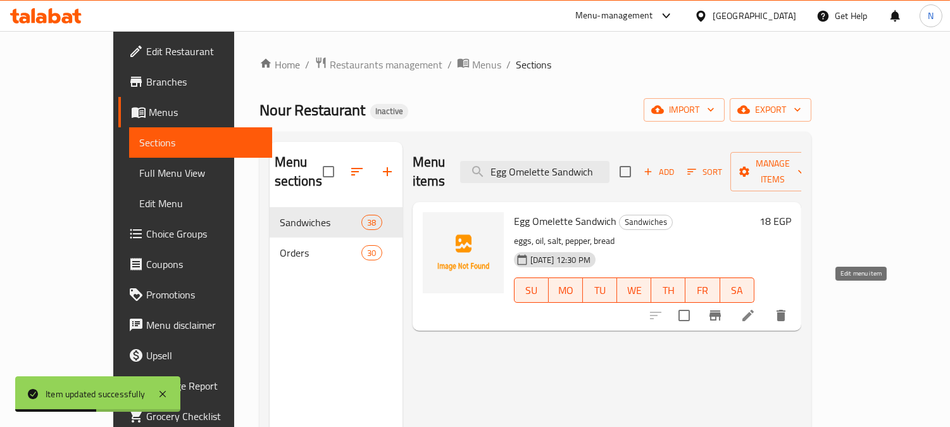
type input "Egg Omelette Sandwich"
click at [756, 308] on icon at bounding box center [748, 315] width 15 height 15
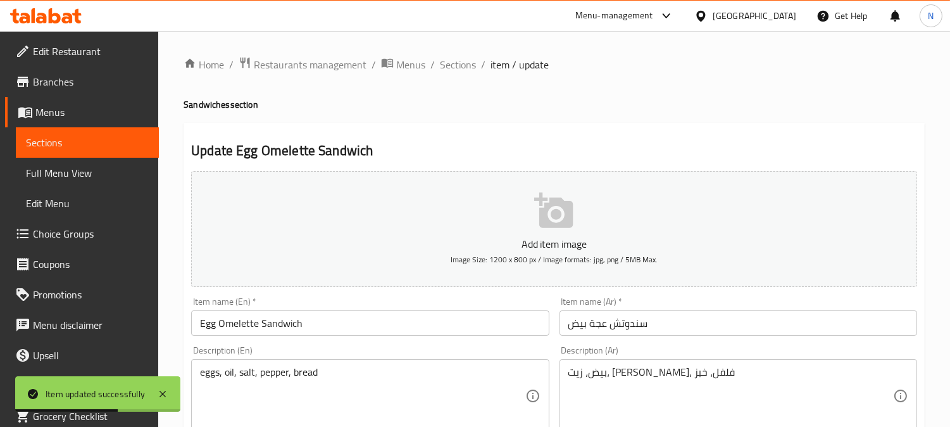
click at [244, 325] on input "Egg Omelette Sandwich" at bounding box center [370, 322] width 358 height 25
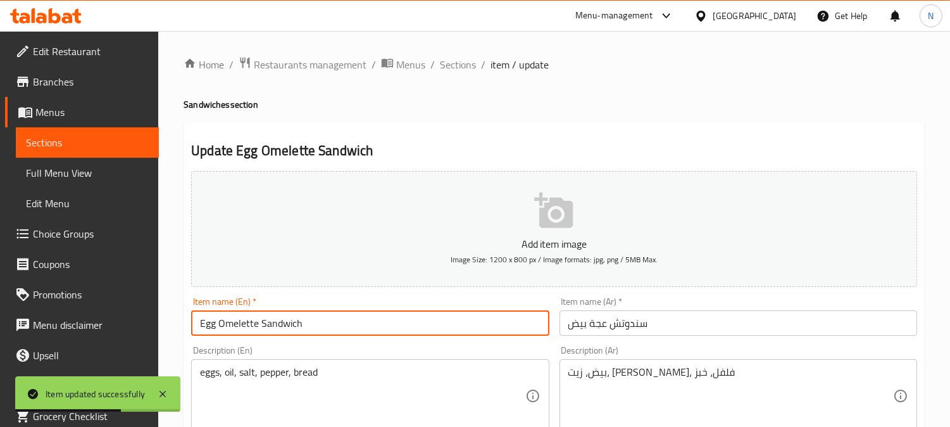
click at [244, 325] on input "Egg Omelette Sandwich" at bounding box center [370, 322] width 358 height 25
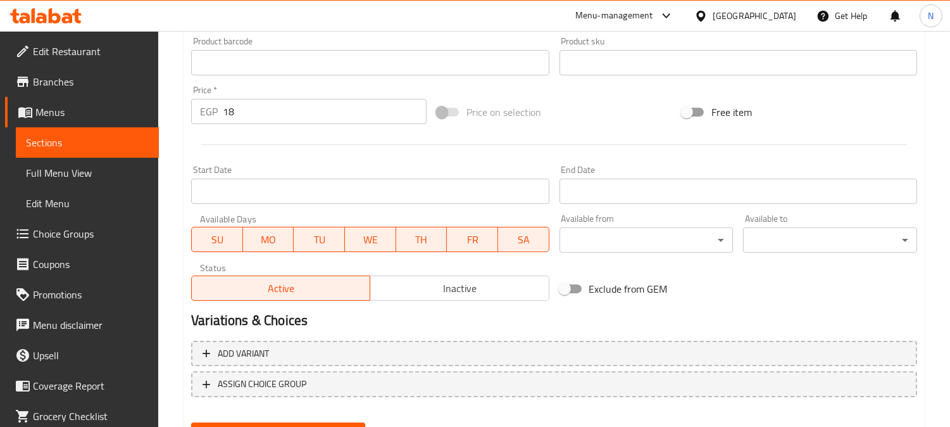
scroll to position [465, 0]
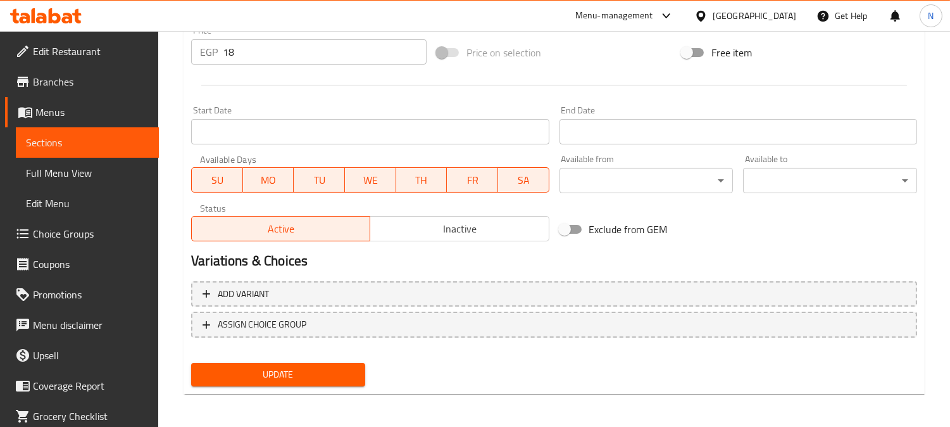
type input "Egg Eaaga Sandwich"
click at [270, 381] on button "Update" at bounding box center [278, 374] width 174 height 23
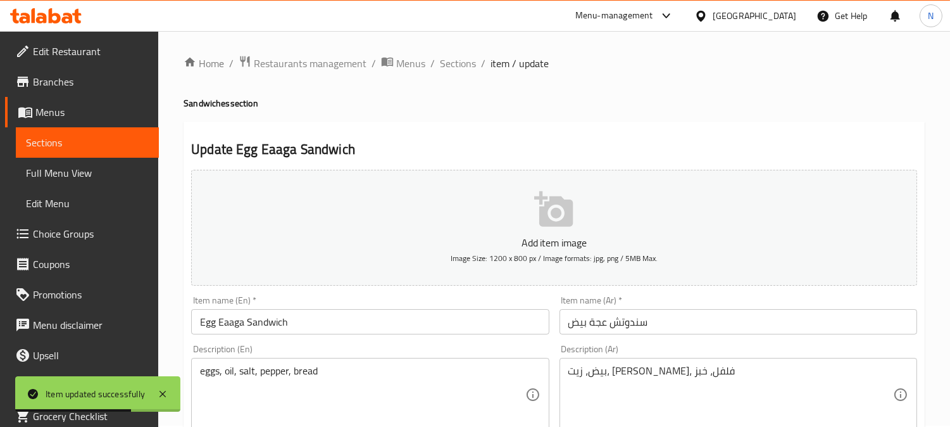
scroll to position [0, 0]
click at [466, 64] on span "Sections" at bounding box center [458, 64] width 36 height 15
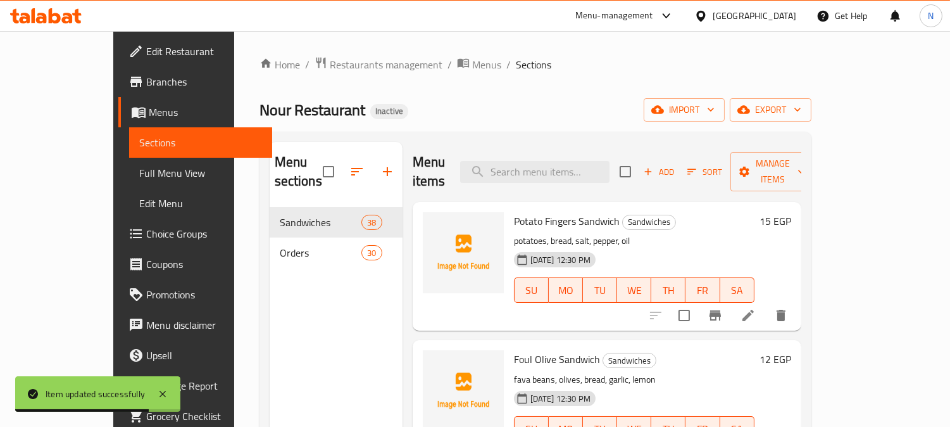
drag, startPoint x: 559, startPoint y: 160, endPoint x: 819, endPoint y: 320, distance: 305.0
click at [559, 161] on input "search" at bounding box center [534, 172] width 149 height 22
paste input "Foul With Eggs and Pastrami"
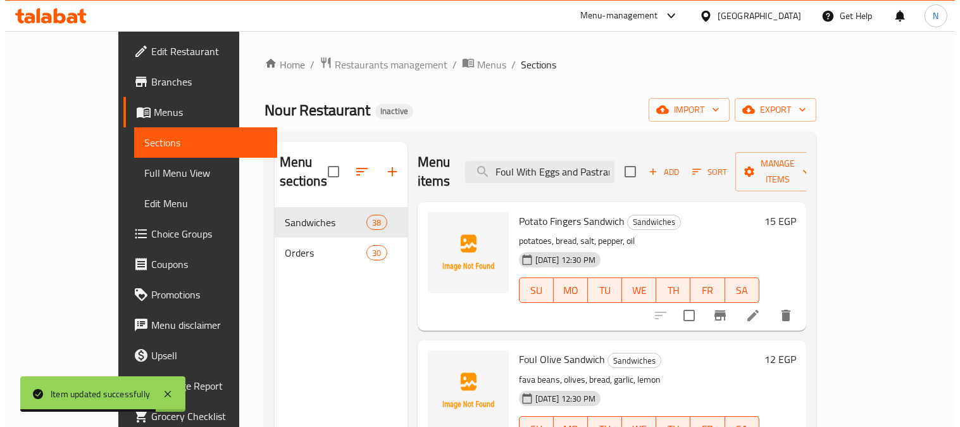
scroll to position [0, 8]
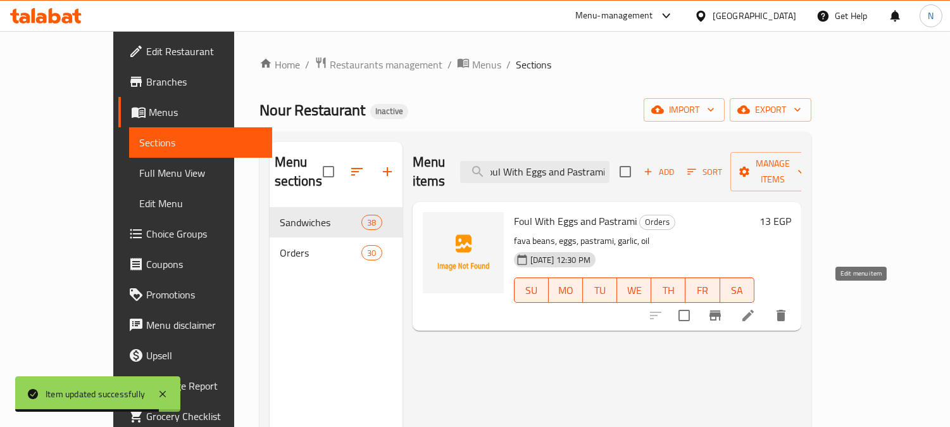
type input "Foul With Eggs and Pastrami"
click at [756, 308] on icon at bounding box center [748, 315] width 15 height 15
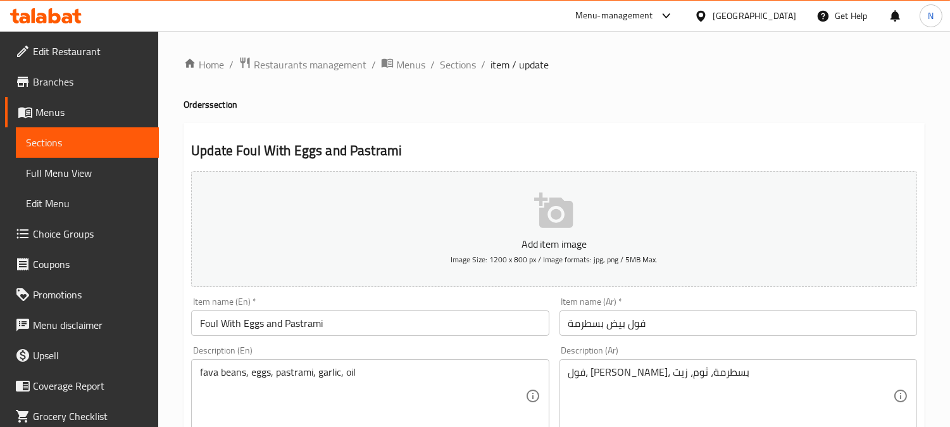
click at [210, 323] on input "Foul With Eggs and Pastrami" at bounding box center [370, 322] width 358 height 25
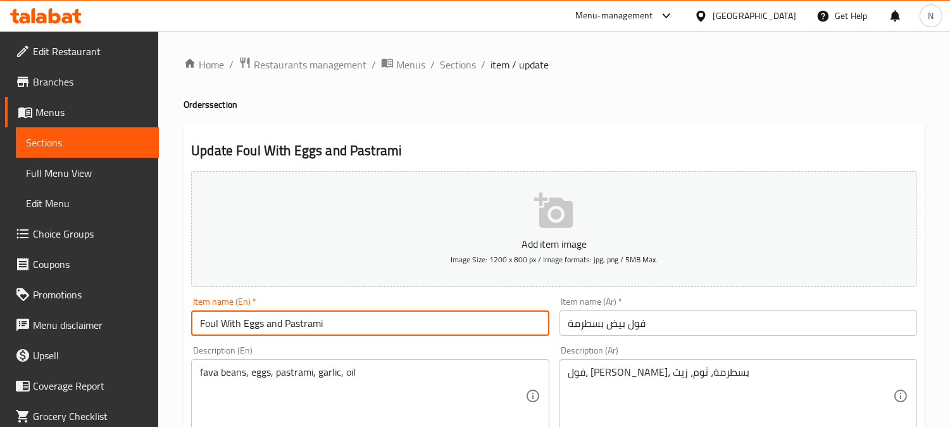
click at [210, 323] on input "Foul With Eggs and Pastrami" at bounding box center [370, 322] width 358 height 25
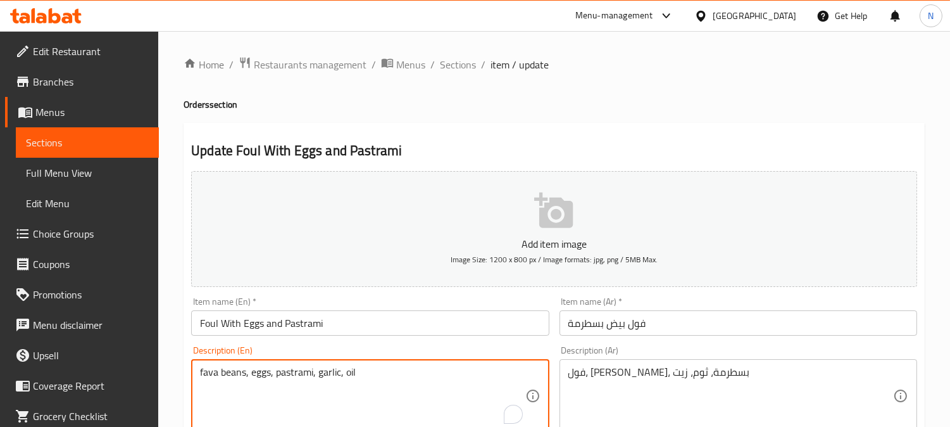
drag, startPoint x: 246, startPoint y: 374, endPoint x: 182, endPoint y: 374, distance: 63.9
paste textarea "Foul"
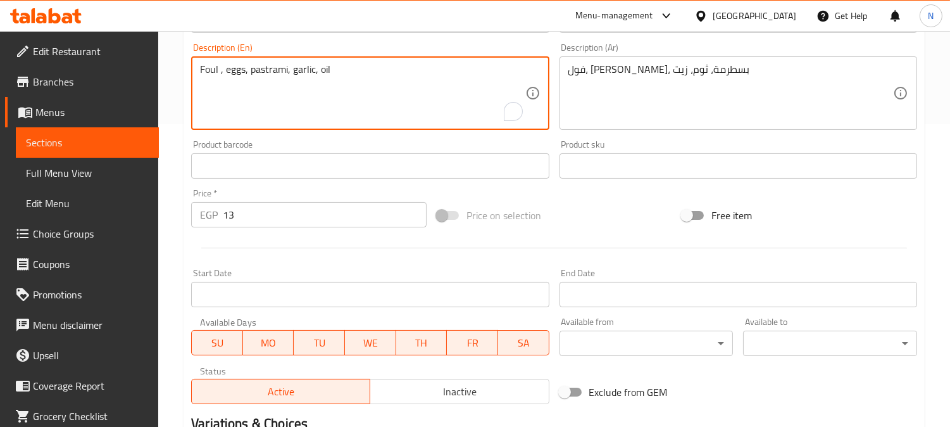
scroll to position [465, 0]
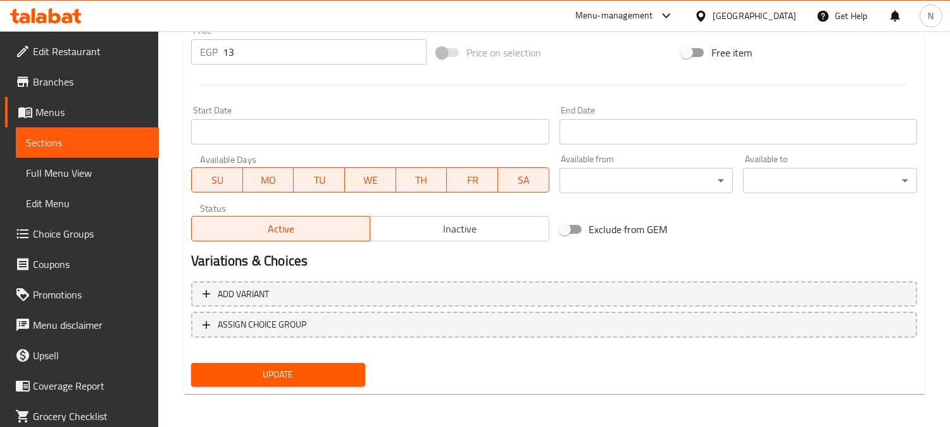
type textarea "Foul , eggs, pastrami, garlic, oil"
click at [275, 375] on span "Update" at bounding box center [278, 375] width 154 height 16
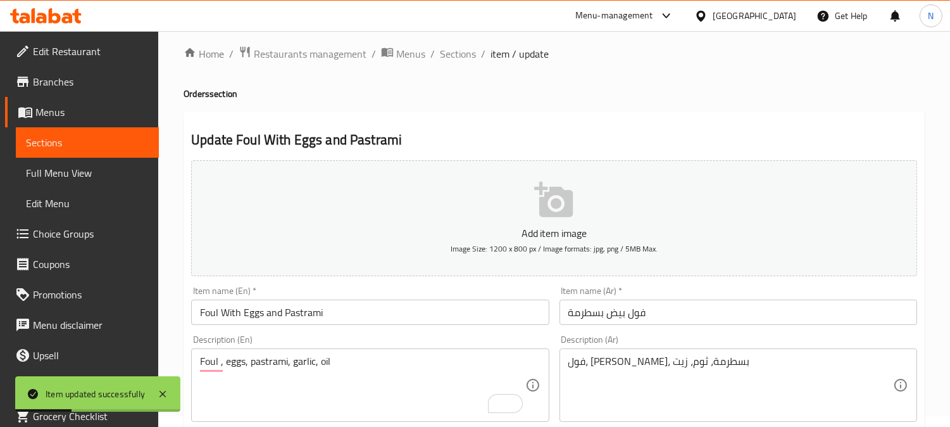
scroll to position [0, 0]
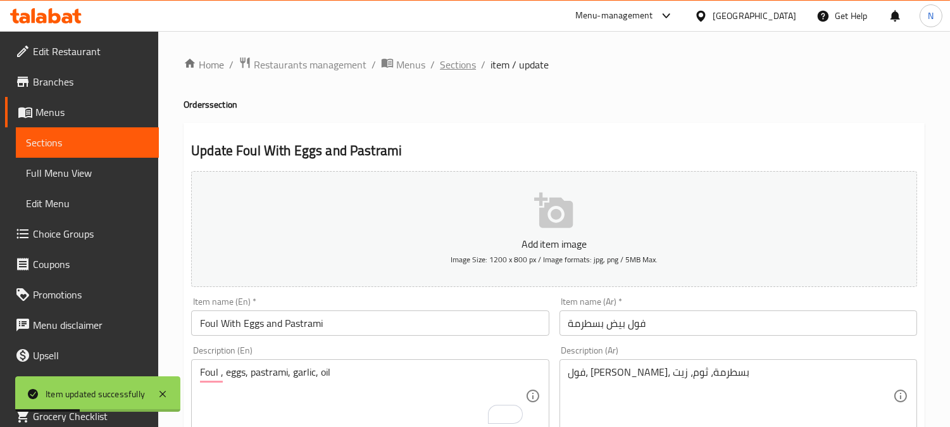
click at [452, 72] on span "Sections" at bounding box center [458, 64] width 36 height 15
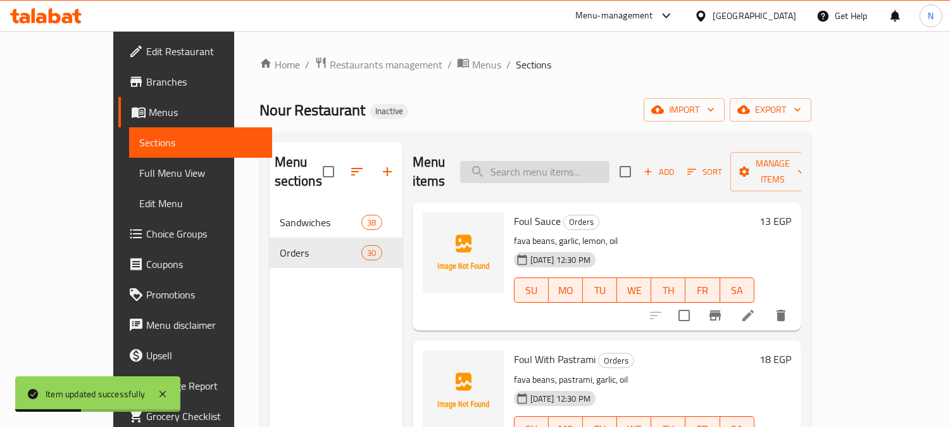
click at [574, 171] on input "search" at bounding box center [534, 172] width 149 height 22
paste input "Spicy Foul"
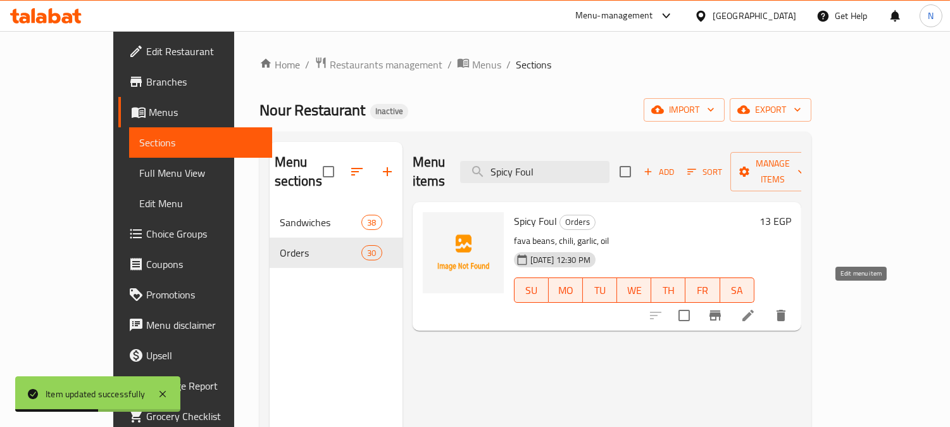
type input "Spicy Foul"
click at [756, 308] on icon at bounding box center [748, 315] width 15 height 15
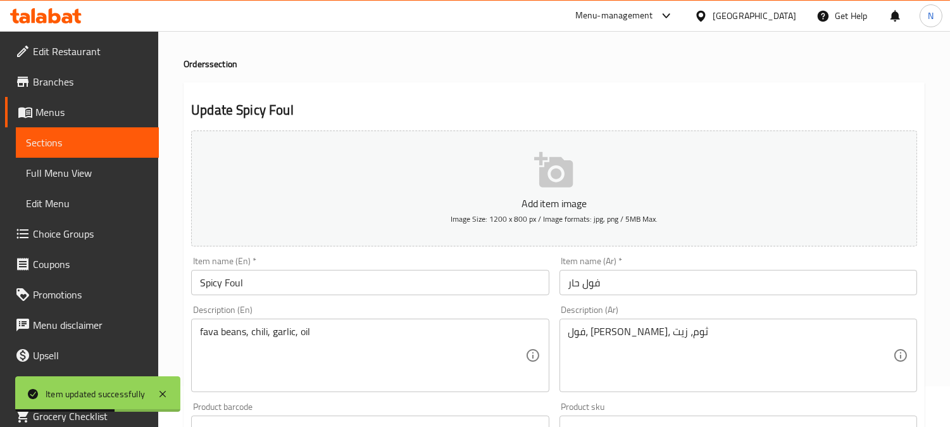
scroll to position [70, 0]
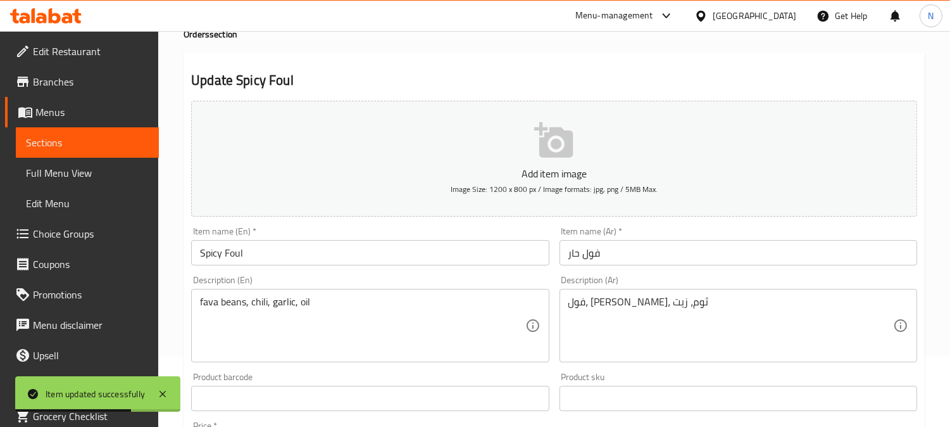
click at [229, 258] on input "Spicy Foul" at bounding box center [370, 252] width 358 height 25
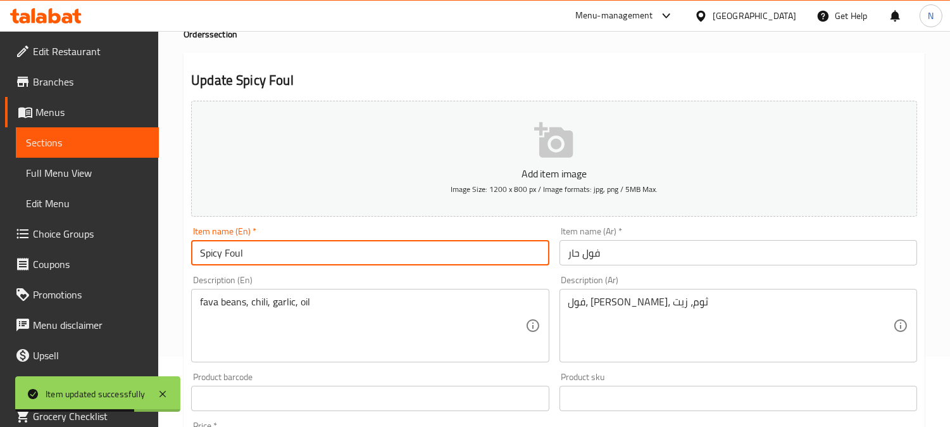
click at [229, 258] on input "Spicy Foul" at bounding box center [370, 252] width 358 height 25
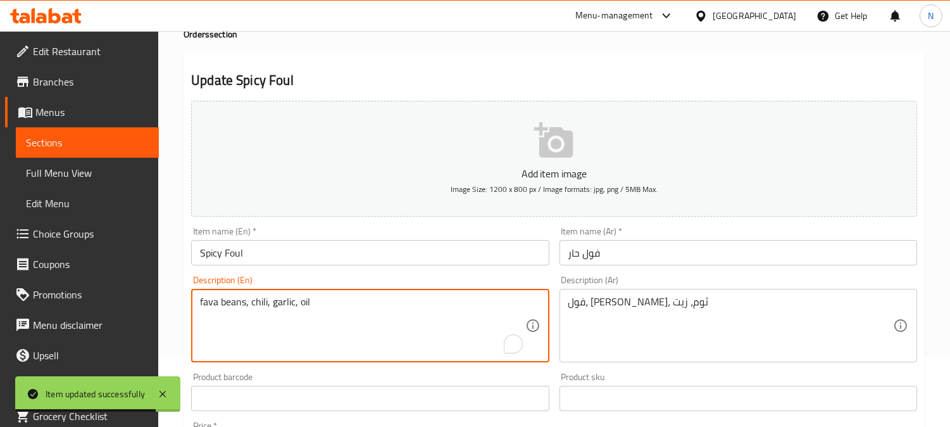
drag, startPoint x: 248, startPoint y: 301, endPoint x: 173, endPoint y: 304, distance: 75.4
paste textarea "Foul"
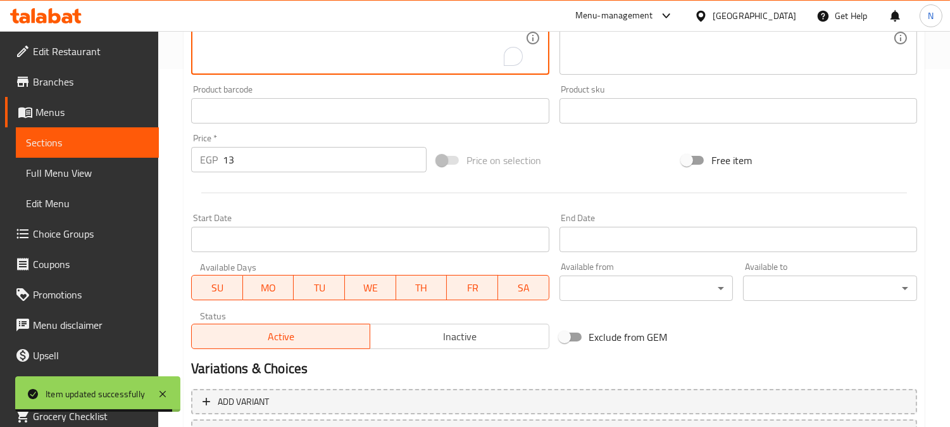
scroll to position [465, 0]
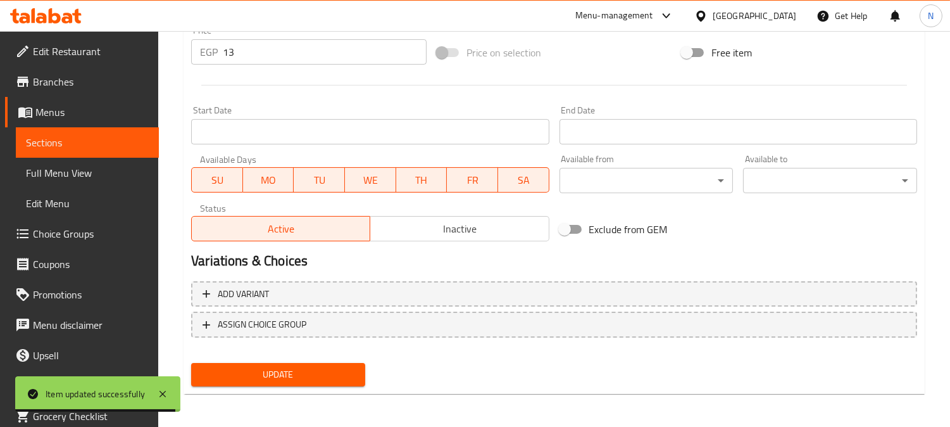
type textarea "Foul, chili, garlic, oil"
click at [314, 367] on span "Update" at bounding box center [278, 375] width 154 height 16
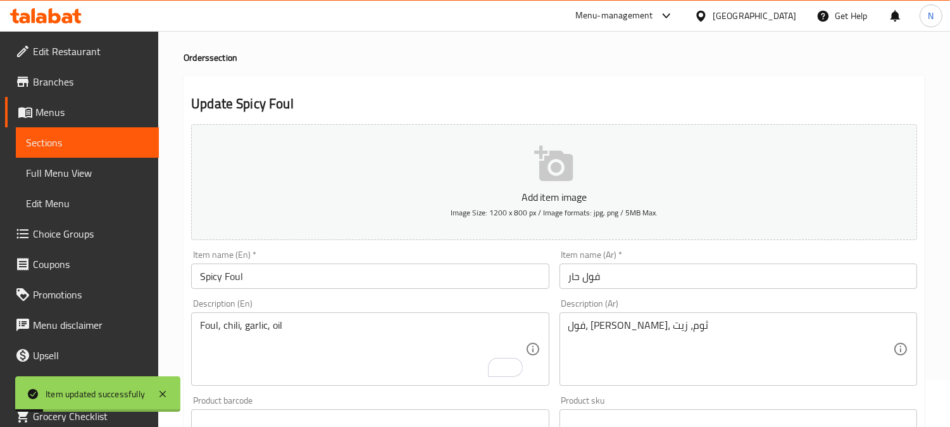
scroll to position [0, 0]
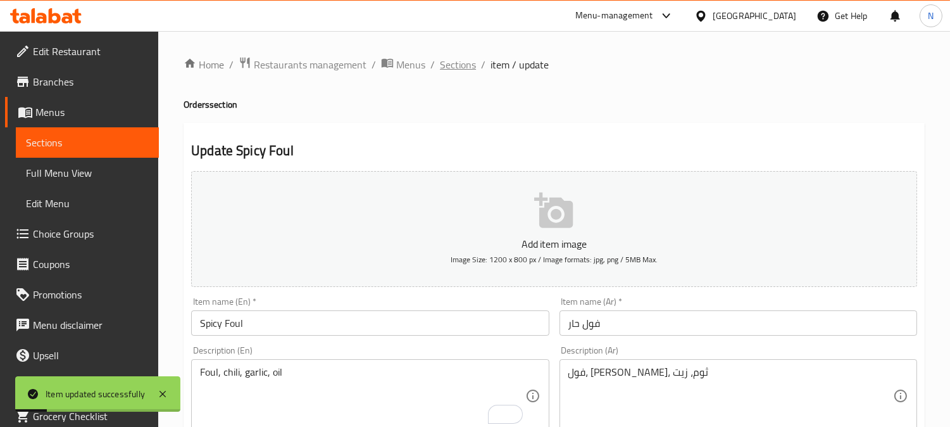
click at [469, 58] on span "Sections" at bounding box center [458, 64] width 36 height 15
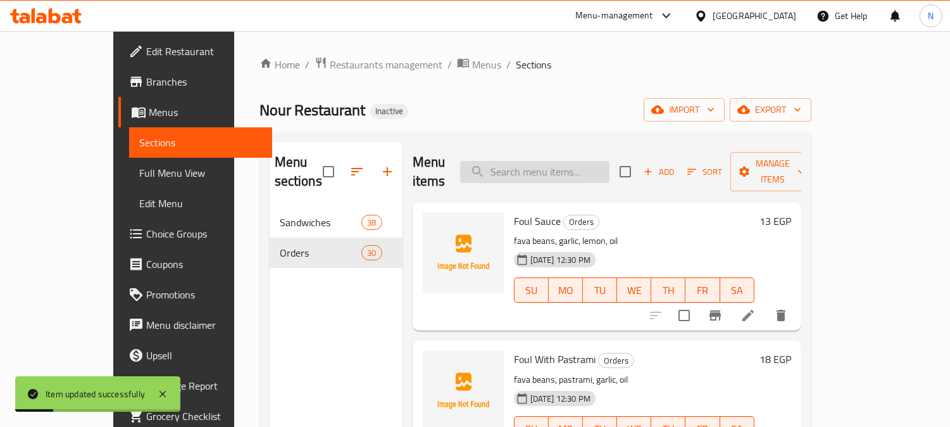
click at [572, 161] on input "search" at bounding box center [534, 172] width 149 height 22
paste input "[PERSON_NAME]"
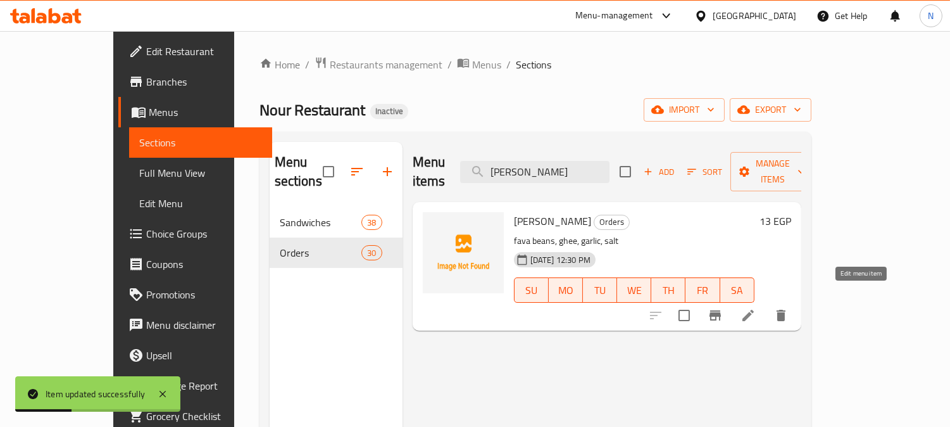
type input "[PERSON_NAME]"
click at [756, 308] on icon at bounding box center [748, 315] width 15 height 15
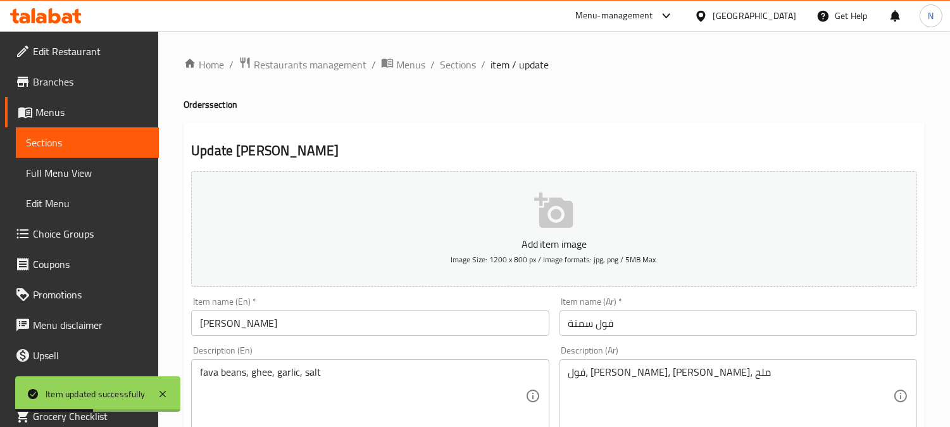
click at [230, 323] on input "[PERSON_NAME]" at bounding box center [370, 322] width 358 height 25
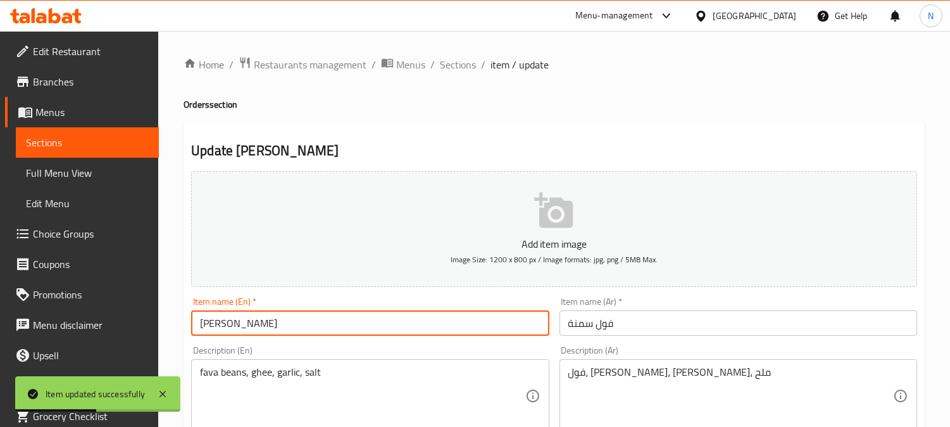
click at [230, 323] on input "[PERSON_NAME]" at bounding box center [370, 322] width 358 height 25
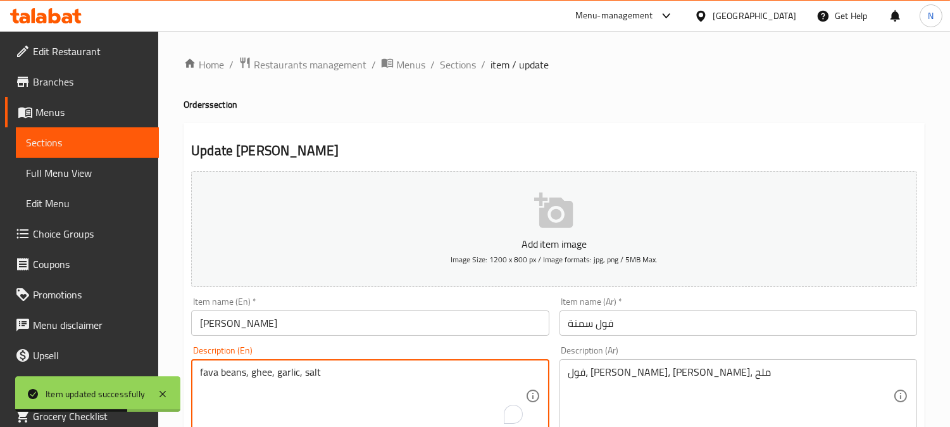
drag, startPoint x: 247, startPoint y: 375, endPoint x: 169, endPoint y: 377, distance: 77.9
paste textarea "Foul"
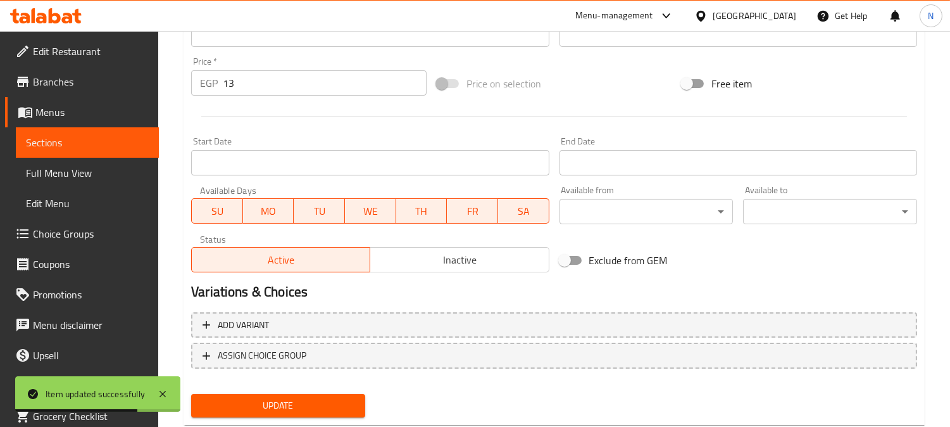
scroll to position [465, 0]
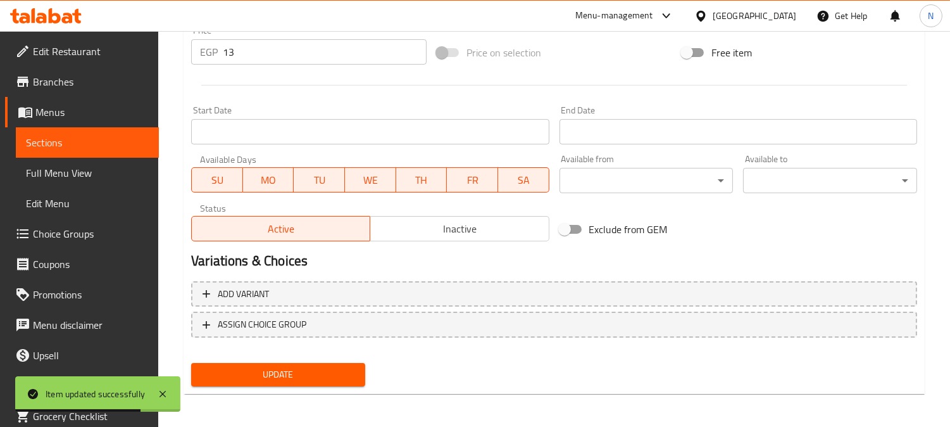
type textarea "Foul, ghee, garlic, salt"
click at [277, 377] on span "Update" at bounding box center [278, 375] width 154 height 16
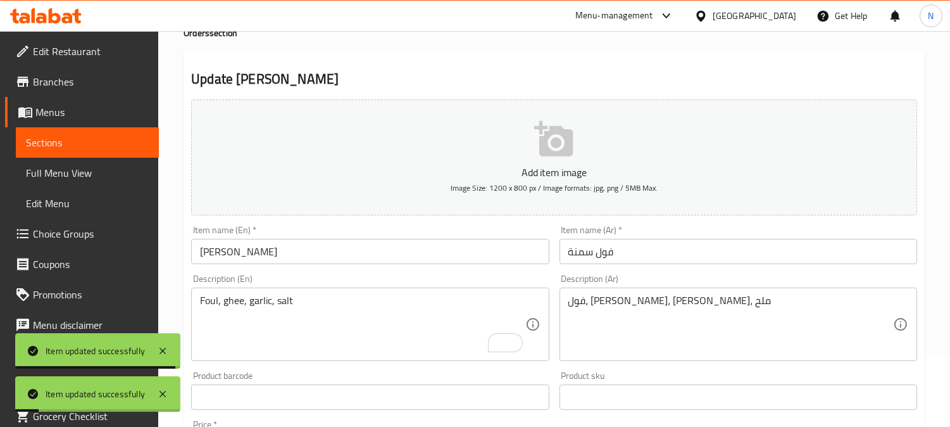
scroll to position [0, 0]
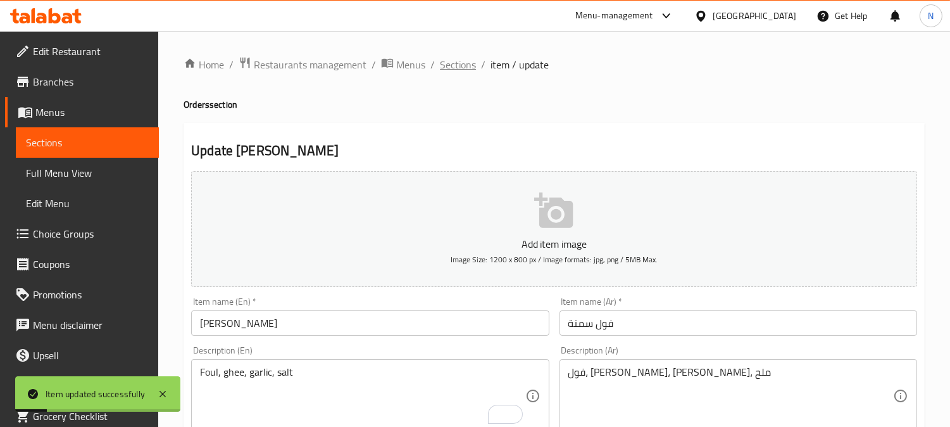
click at [463, 58] on span "Sections" at bounding box center [458, 64] width 36 height 15
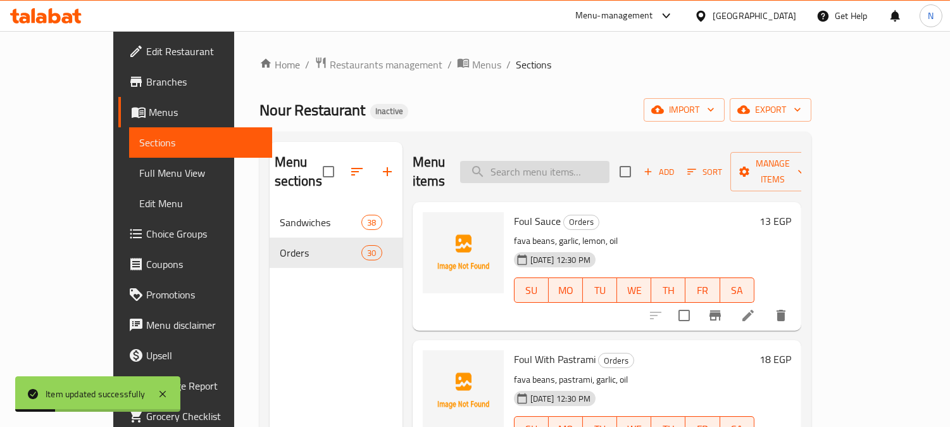
click at [598, 161] on input "search" at bounding box center [534, 172] width 149 height 22
paste input "Foul with Olive Oil"
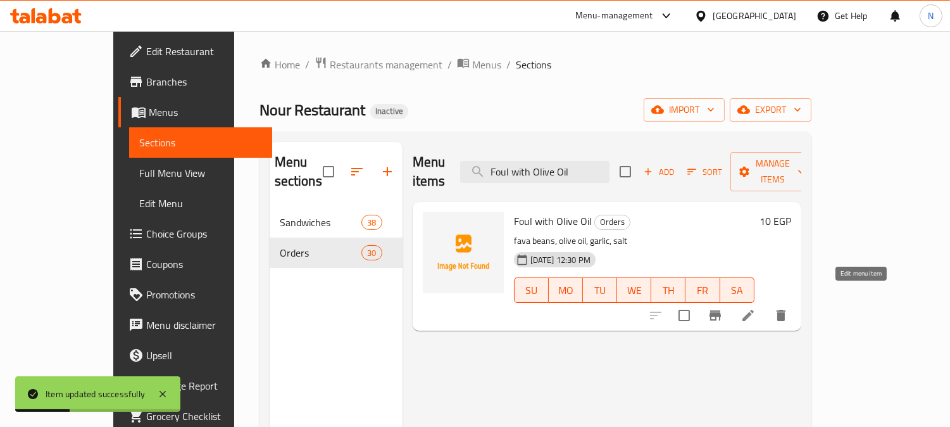
type input "Foul with Olive Oil"
click at [756, 308] on icon at bounding box center [748, 315] width 15 height 15
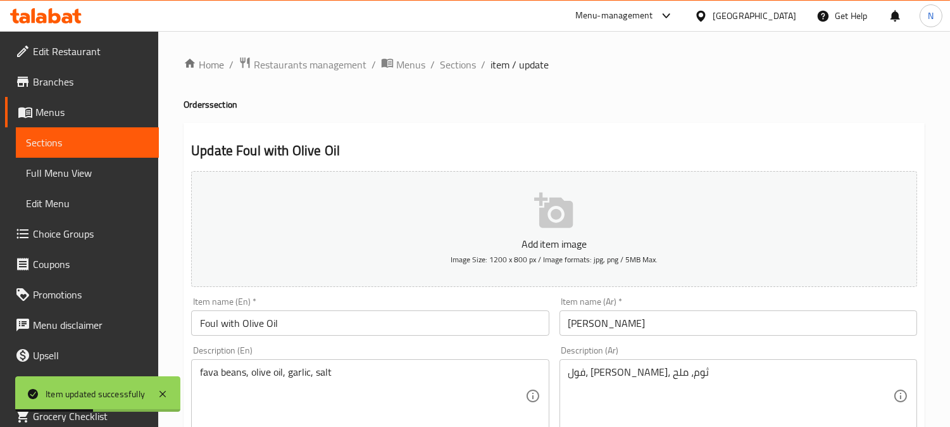
click at [209, 324] on input "Foul with Olive Oil" at bounding box center [370, 322] width 358 height 25
drag, startPoint x: 241, startPoint y: 374, endPoint x: 161, endPoint y: 374, distance: 79.8
paste textarea "Foul"
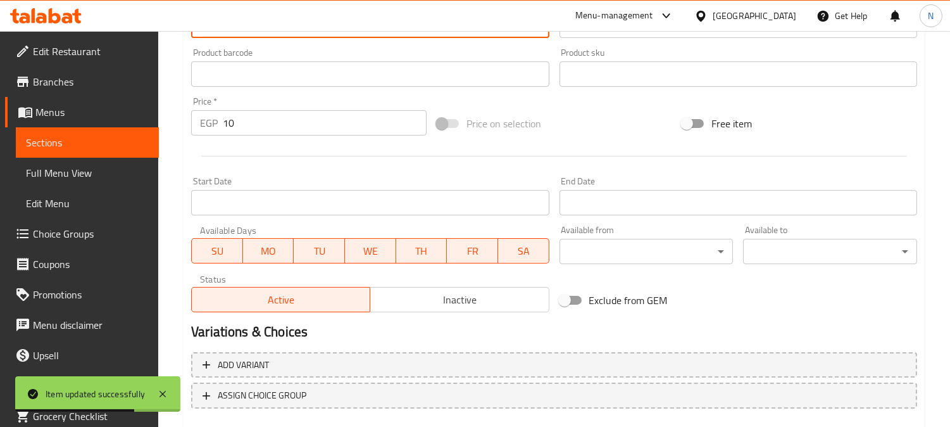
scroll to position [465, 0]
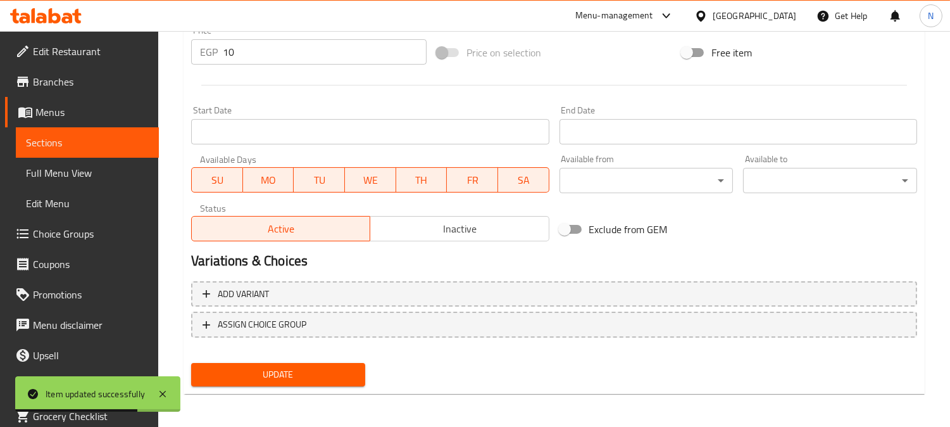
type textarea "Foul , olive oil, garlic, salt"
drag, startPoint x: 295, startPoint y: 374, endPoint x: 289, endPoint y: 203, distance: 171.7
click at [295, 367] on span "Update" at bounding box center [278, 375] width 154 height 16
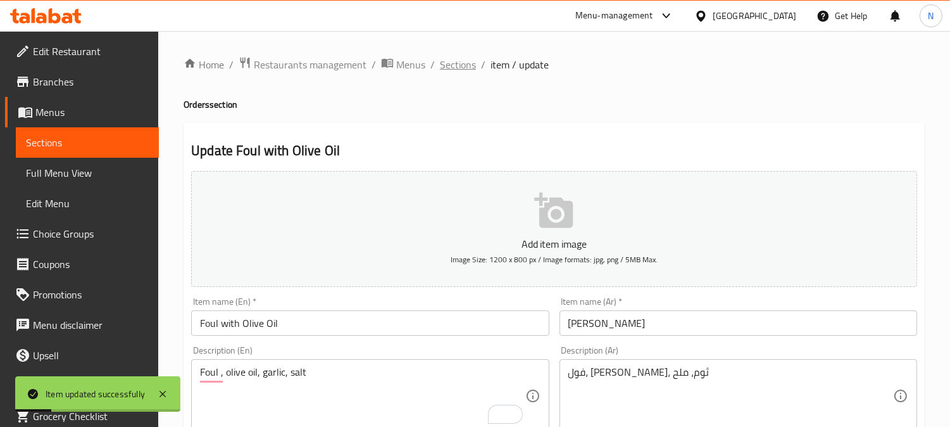
click at [453, 70] on span "Sections" at bounding box center [458, 64] width 36 height 15
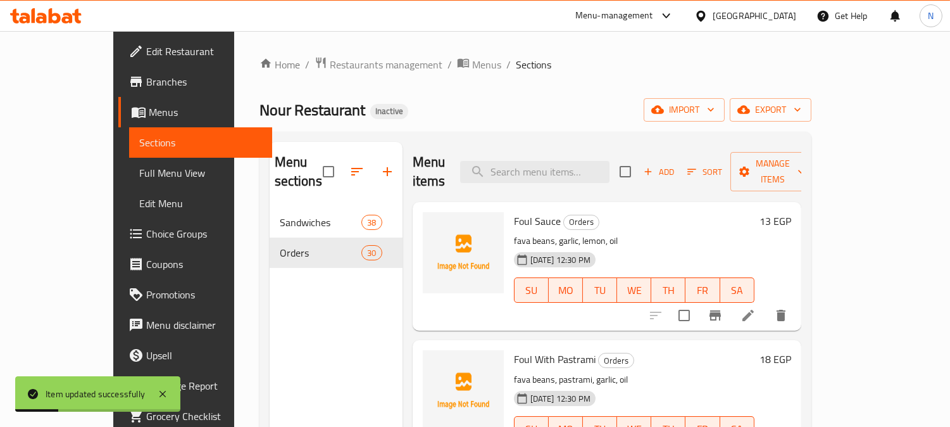
click at [583, 165] on input "search" at bounding box center [534, 172] width 149 height 22
paste input "Egg Omelette Disc"
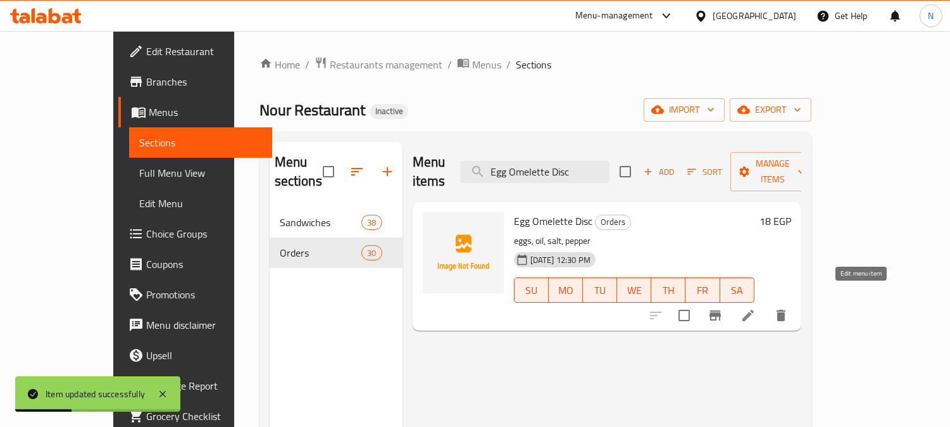
type input "Egg Omelette Disc"
click at [754, 310] on icon at bounding box center [748, 315] width 11 height 11
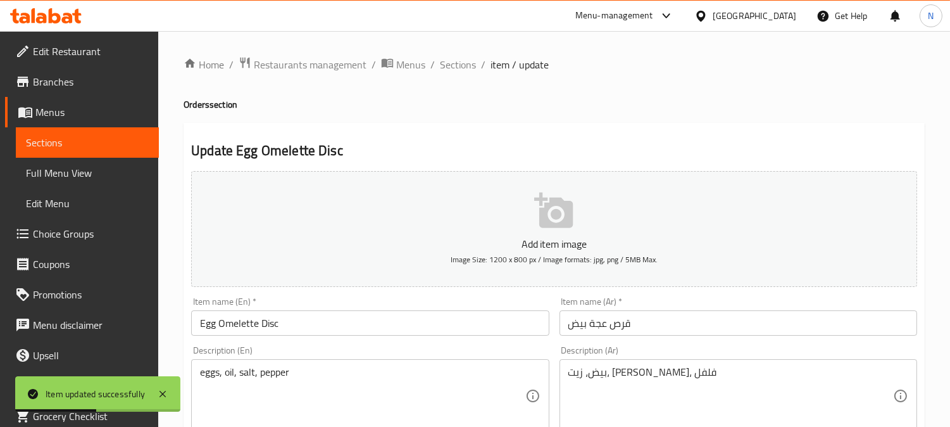
click at [241, 325] on input "Egg Omelette Disc" at bounding box center [370, 322] width 358 height 25
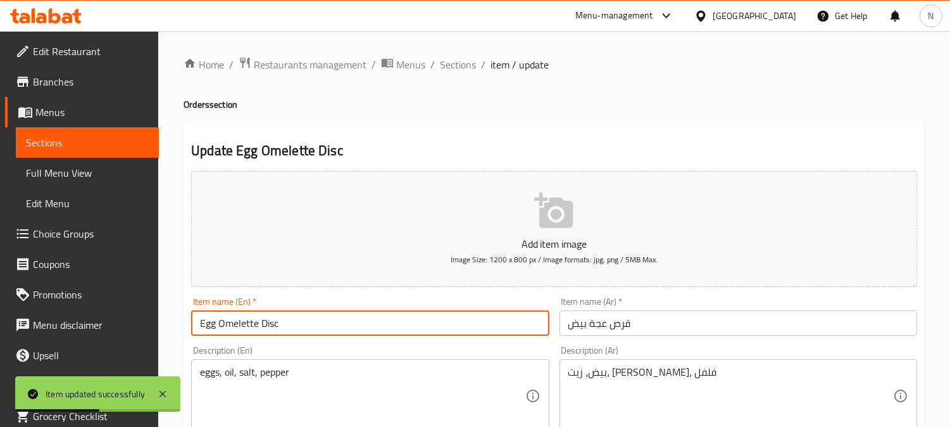
click at [241, 325] on input "Egg Omelette Disc" at bounding box center [370, 322] width 358 height 25
click at [258, 327] on input "Egg Eagaa Disc" at bounding box center [370, 322] width 358 height 25
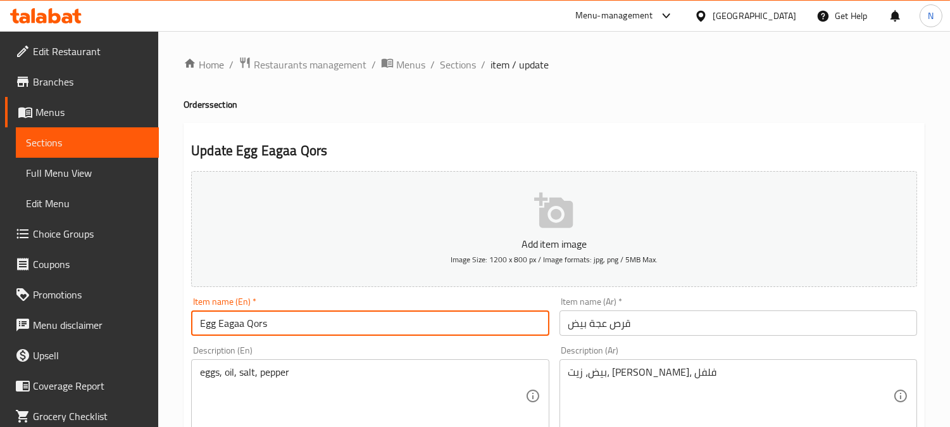
scroll to position [465, 0]
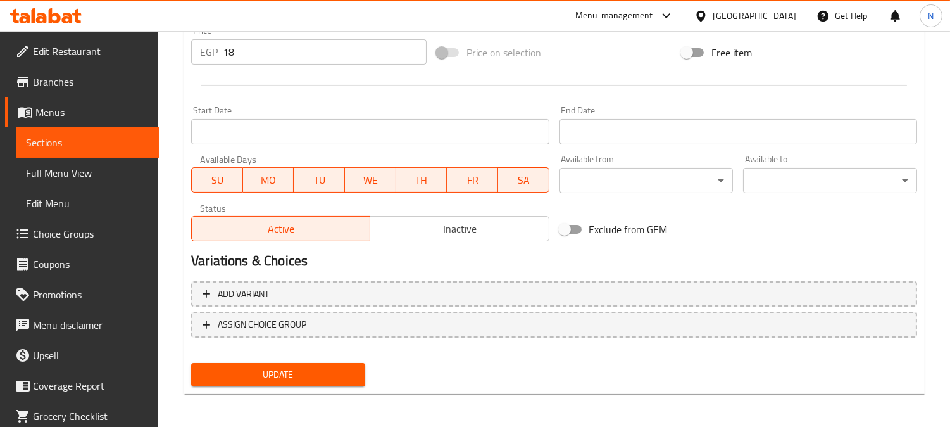
type input "Egg Eagaa Qors"
click at [282, 367] on span "Update" at bounding box center [278, 375] width 154 height 16
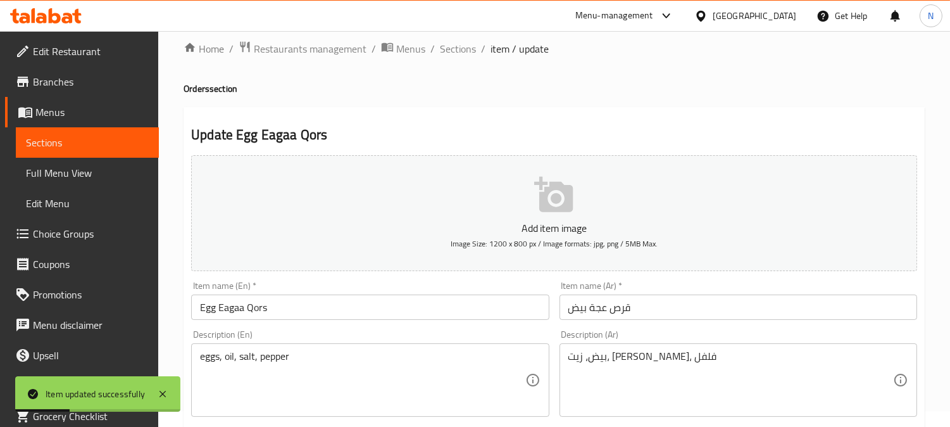
scroll to position [0, 0]
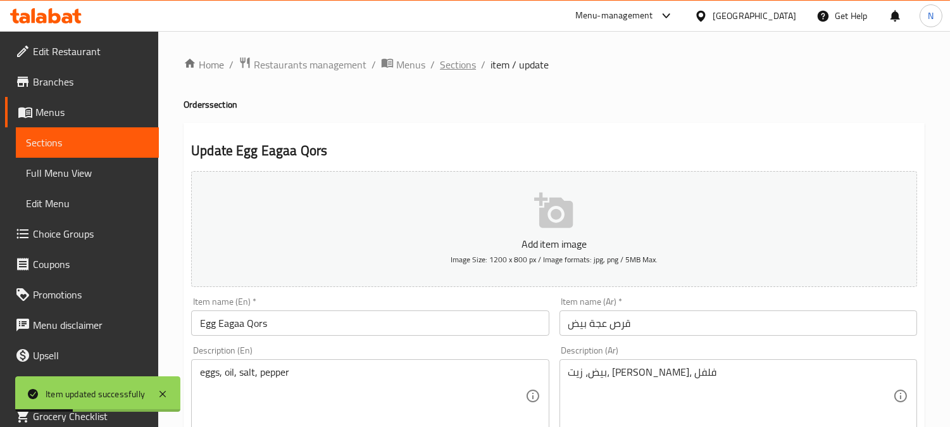
click at [459, 64] on span "Sections" at bounding box center [458, 64] width 36 height 15
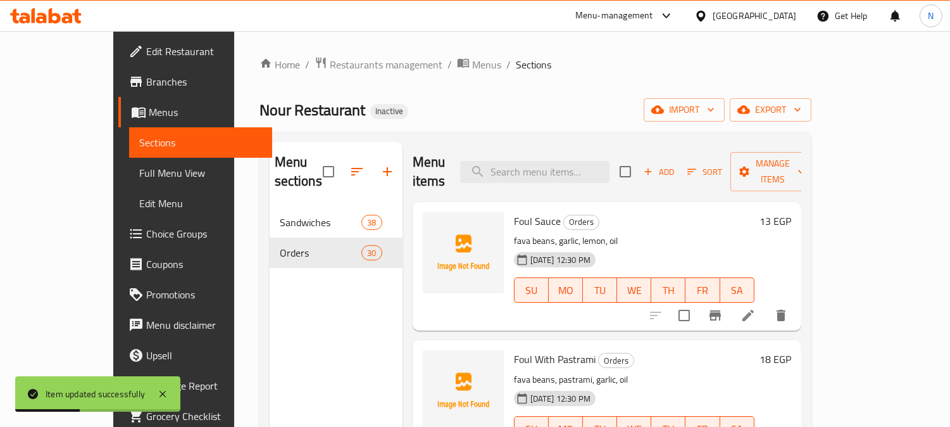
click at [555, 172] on input "search" at bounding box center [534, 172] width 149 height 22
paste input "Stuffed Hot Pepper Disc"
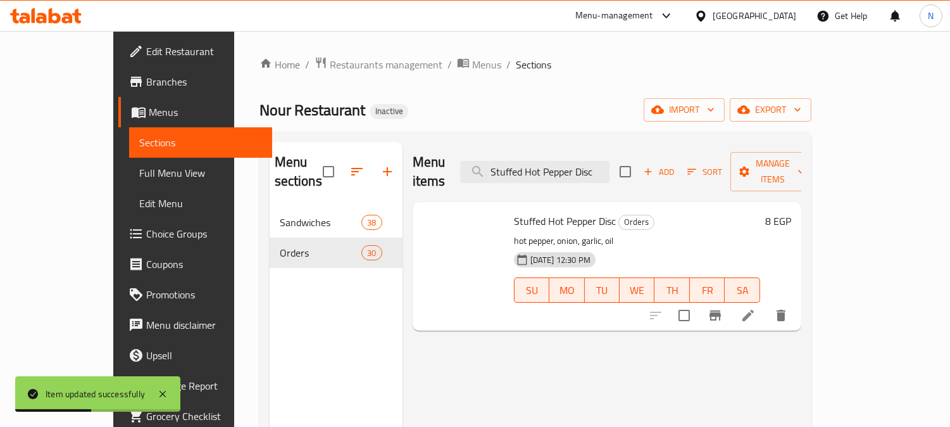
type input "Stuffed Hot Pepper Disc"
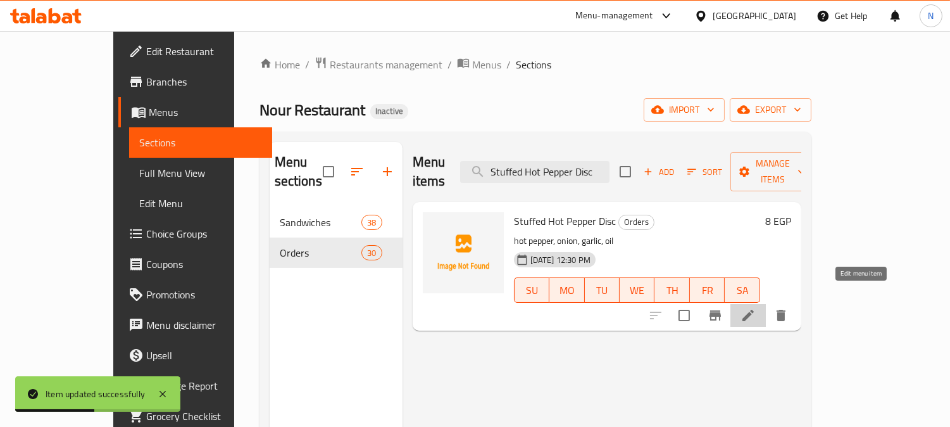
click at [756, 308] on icon at bounding box center [748, 315] width 15 height 15
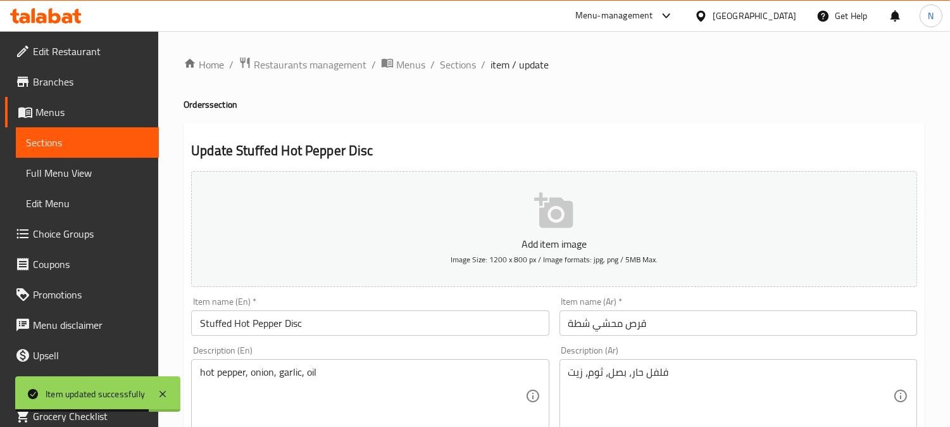
click at [299, 325] on input "Stuffed Hot Pepper Disc" at bounding box center [370, 322] width 358 height 25
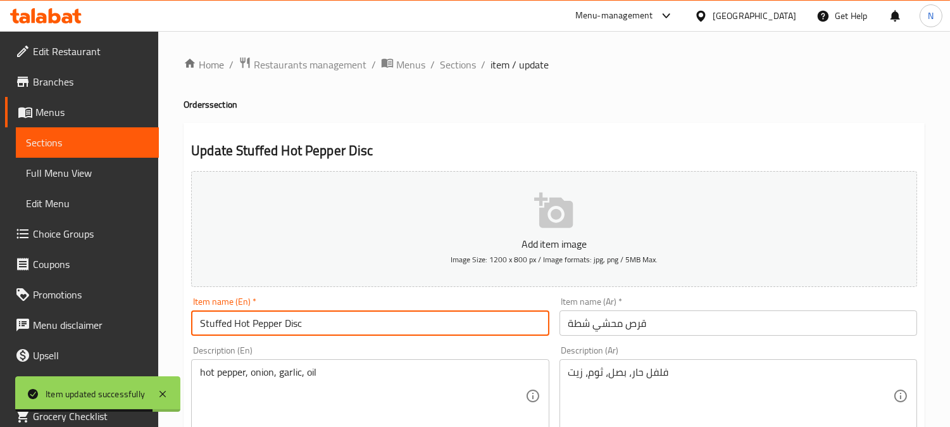
click at [299, 325] on input "Stuffed Hot Pepper Disc" at bounding box center [370, 322] width 358 height 25
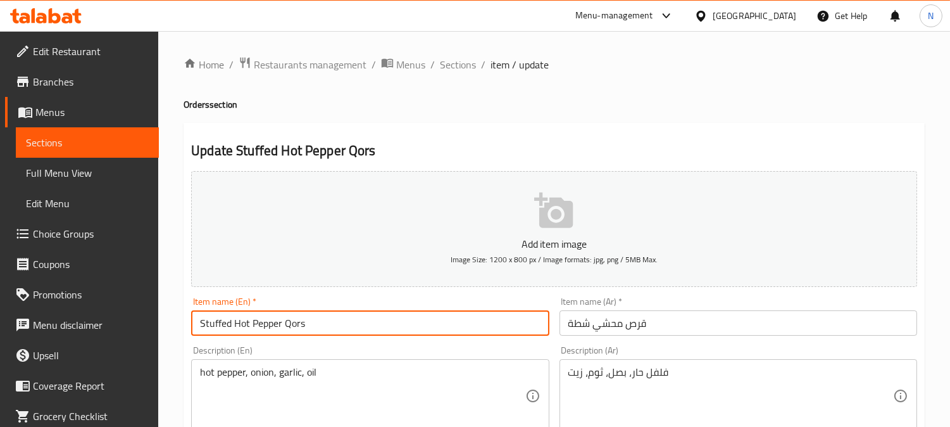
drag, startPoint x: 280, startPoint y: 325, endPoint x: 236, endPoint y: 317, distance: 45.0
click at [236, 317] on input "Stuffed Hot Pepper Qors" at bounding box center [370, 322] width 358 height 25
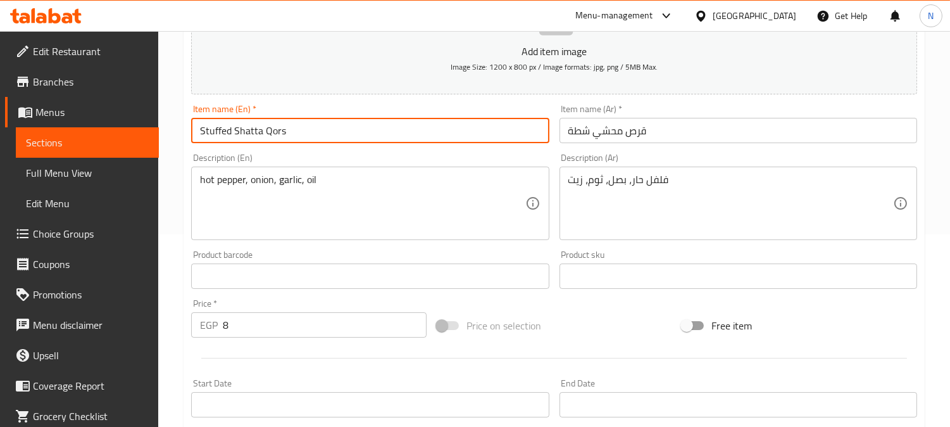
scroll to position [465, 0]
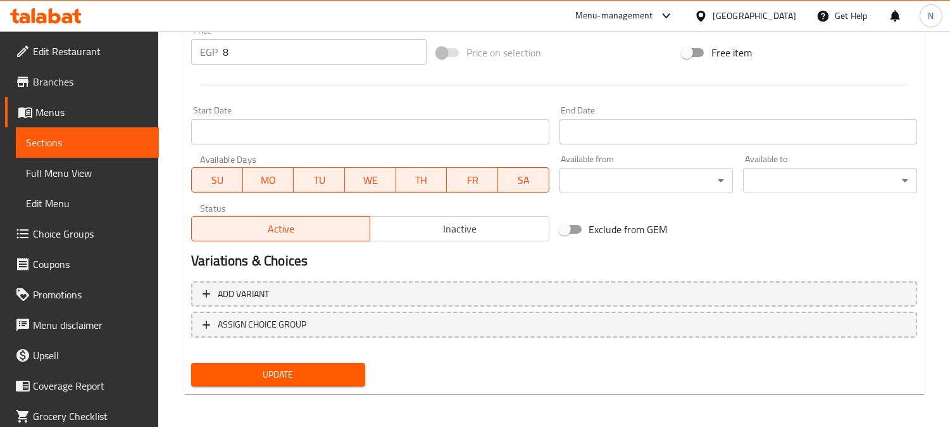
type input "Stuffed Shatta Qors"
click at [299, 363] on button "Update" at bounding box center [278, 374] width 174 height 23
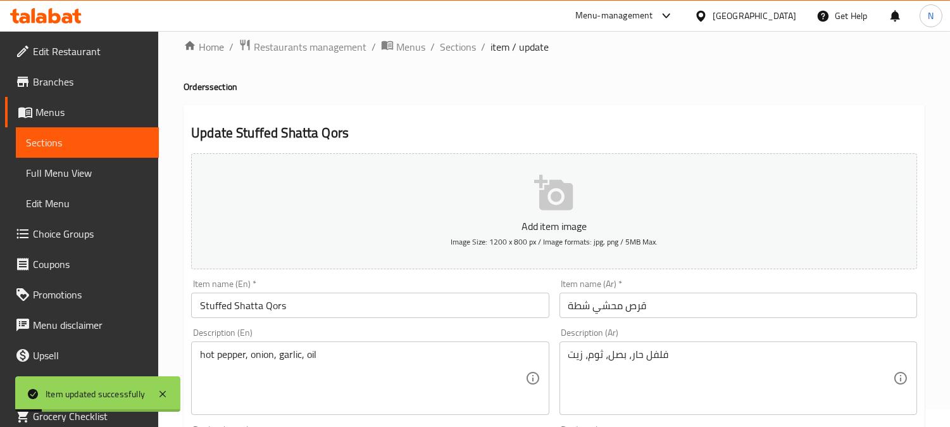
scroll to position [0, 0]
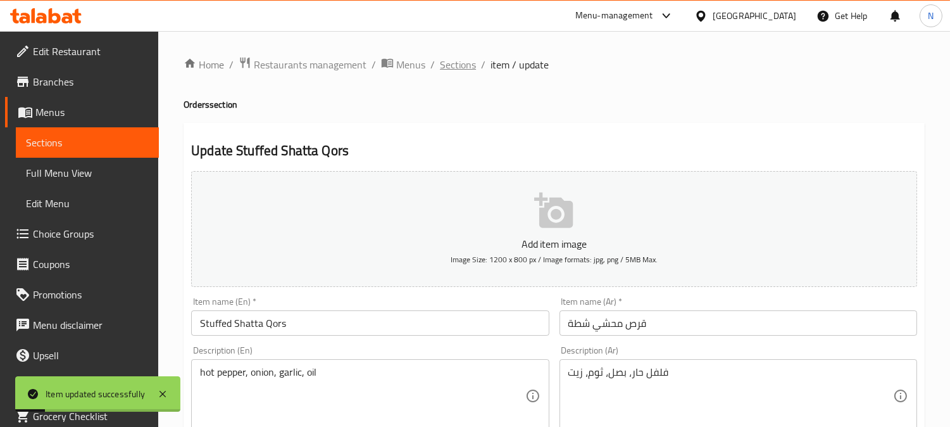
click at [456, 58] on span "Sections" at bounding box center [458, 64] width 36 height 15
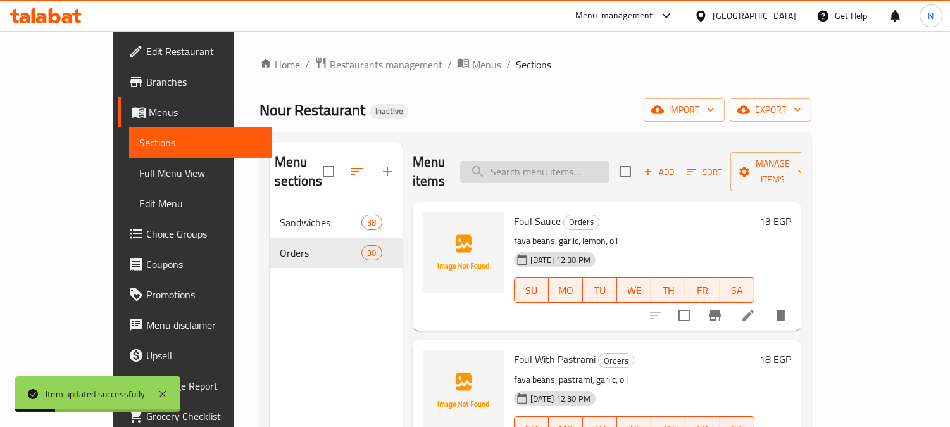
click at [560, 173] on input "search" at bounding box center [534, 172] width 149 height 22
paste input "Falafel Disc"
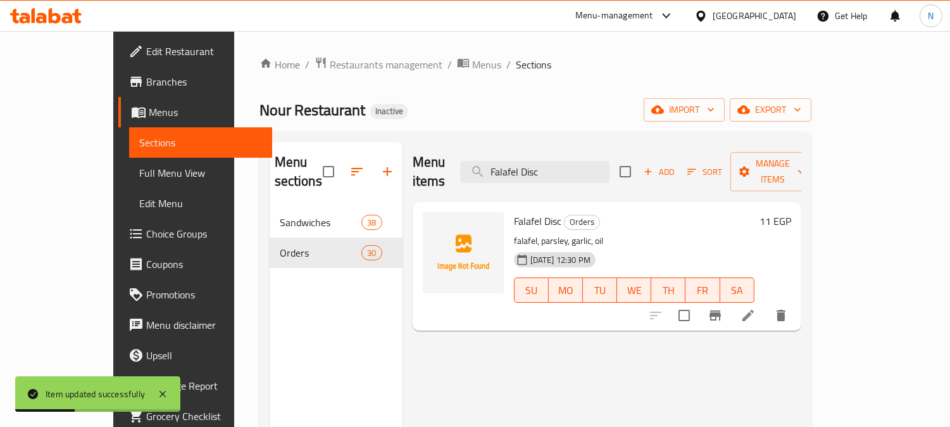
type input "Falafel Disc"
click at [756, 308] on icon at bounding box center [748, 315] width 15 height 15
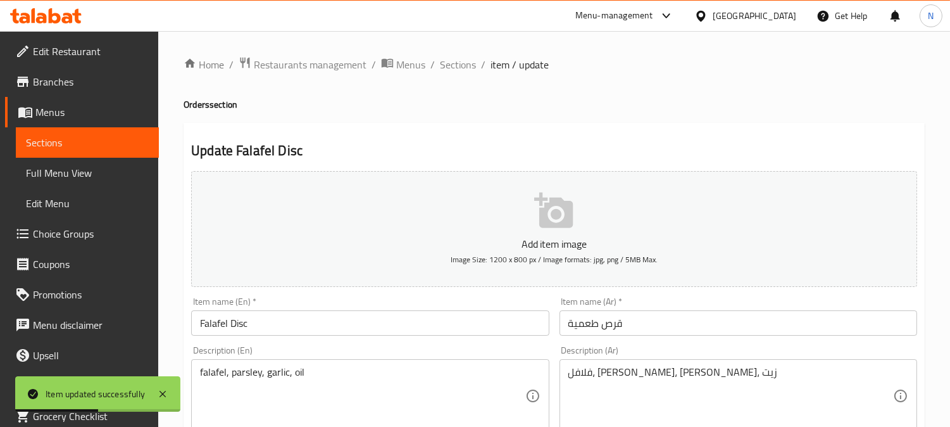
click at [244, 323] on input "Falafel Disc" at bounding box center [370, 322] width 358 height 25
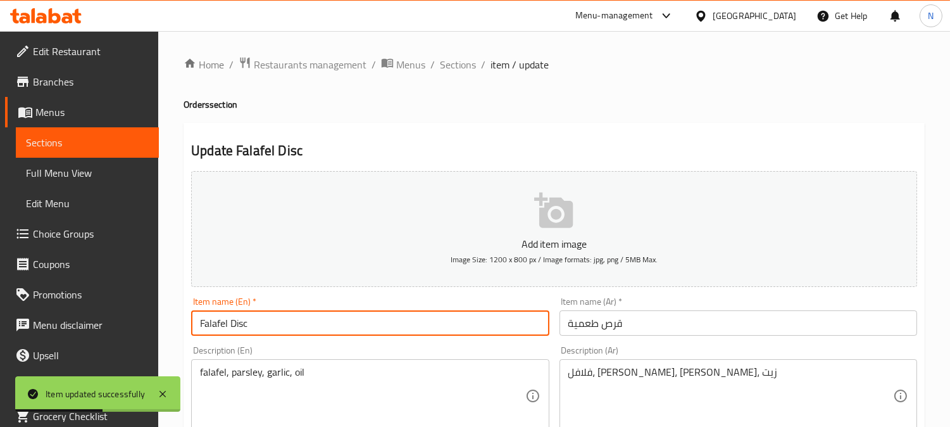
click at [244, 323] on input "Falafel Disc" at bounding box center [370, 322] width 358 height 25
click at [222, 325] on input "Falafel Qors" at bounding box center [370, 322] width 358 height 25
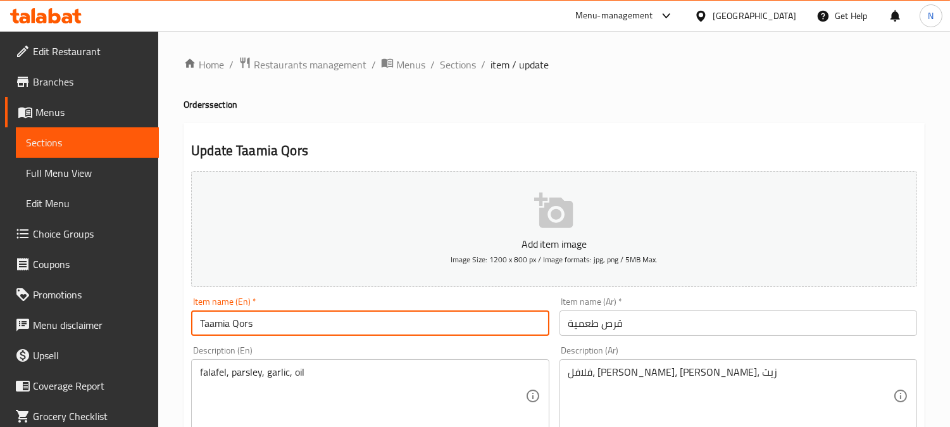
click at [222, 327] on input "Taamia Qors" at bounding box center [370, 322] width 358 height 25
type input "Taamia Qors"
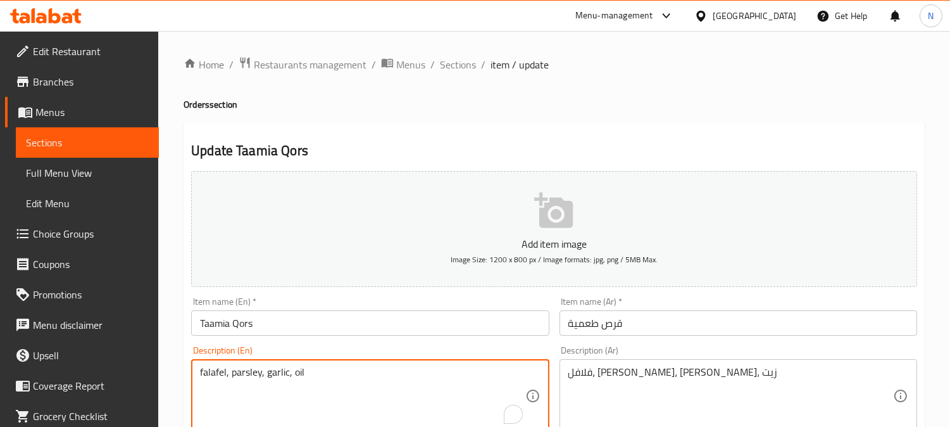
click at [212, 375] on textarea "falafel, parsley, garlic, oil" at bounding box center [362, 396] width 325 height 60
paste textarea "Taamia"
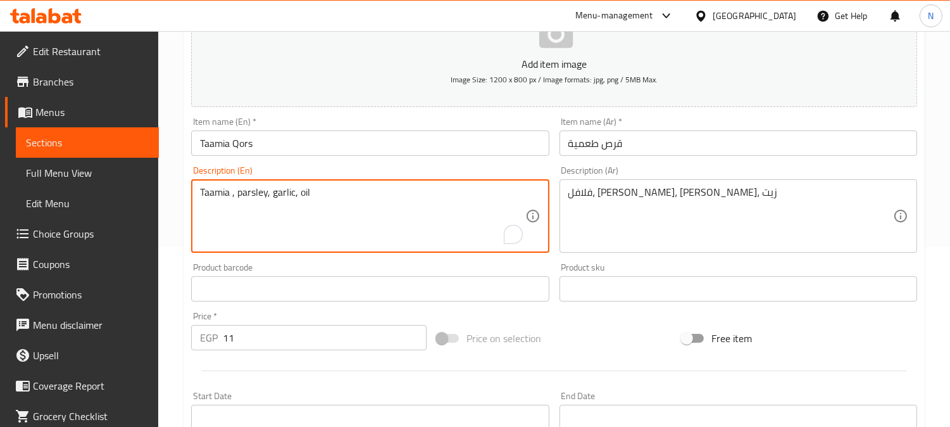
scroll to position [465, 0]
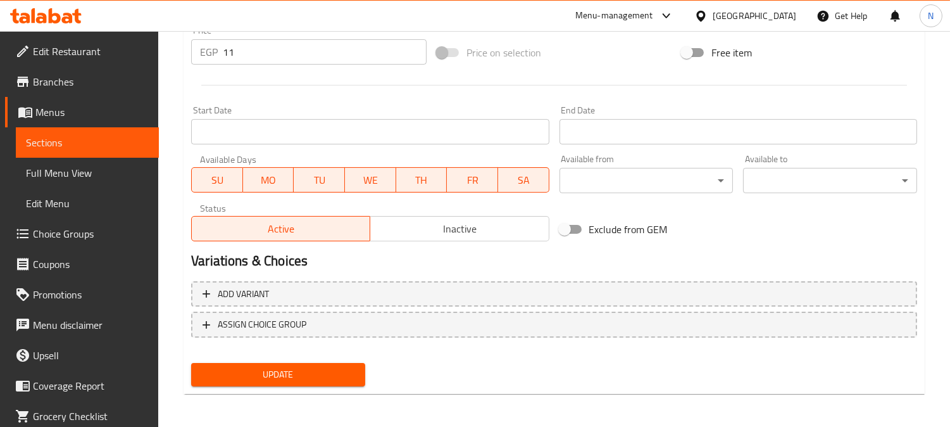
type textarea "Taamia , parsley, garlic, oil"
click at [289, 369] on span "Update" at bounding box center [278, 375] width 154 height 16
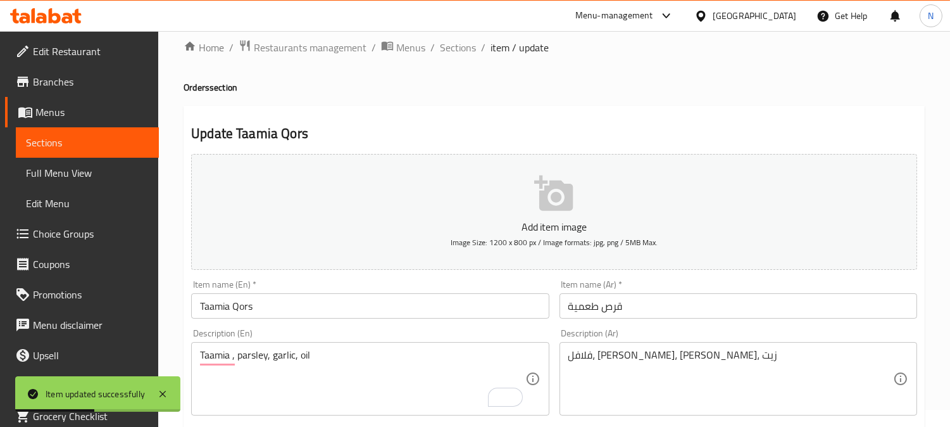
scroll to position [0, 0]
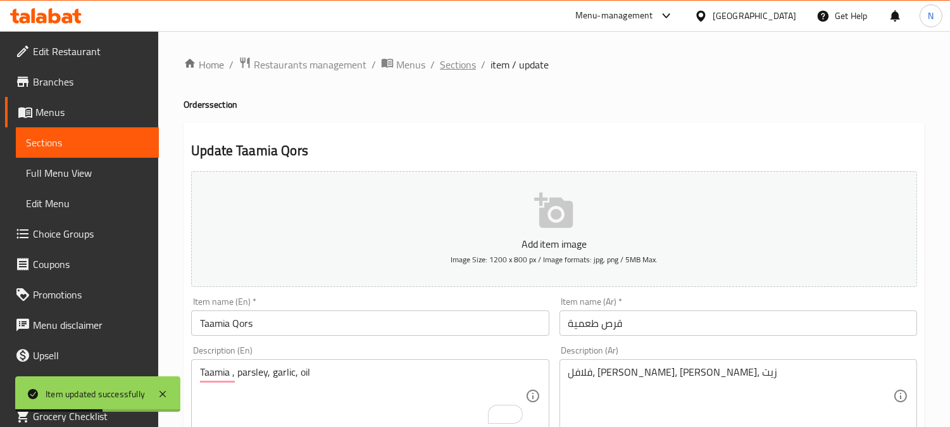
click at [453, 60] on span "Sections" at bounding box center [458, 64] width 36 height 15
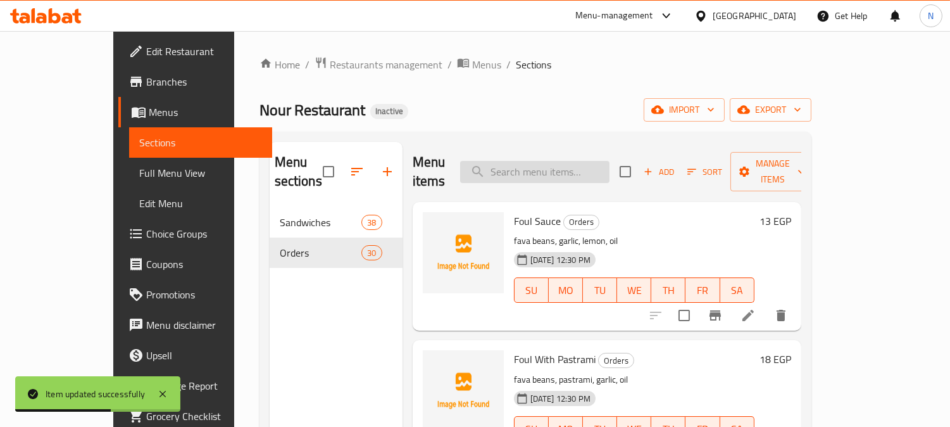
click at [553, 169] on input "search" at bounding box center [534, 172] width 149 height 22
paste input "Alexandrian Omelette"
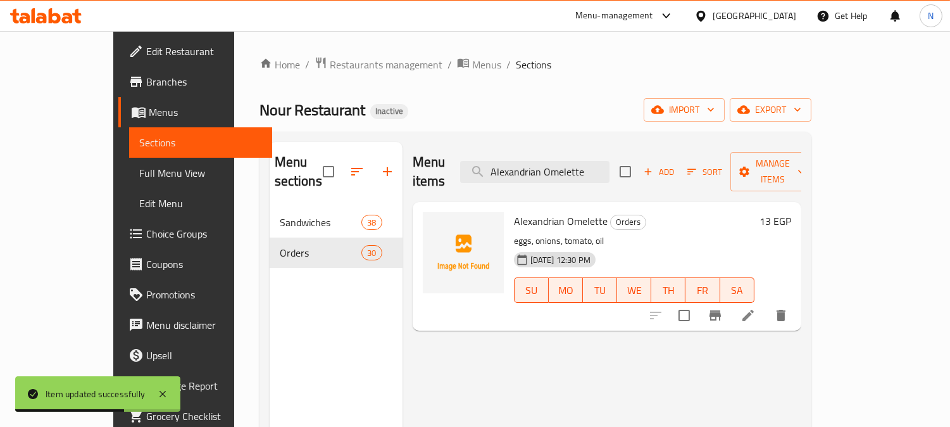
type input "Alexandrian Omelette"
click at [756, 308] on icon at bounding box center [748, 315] width 15 height 15
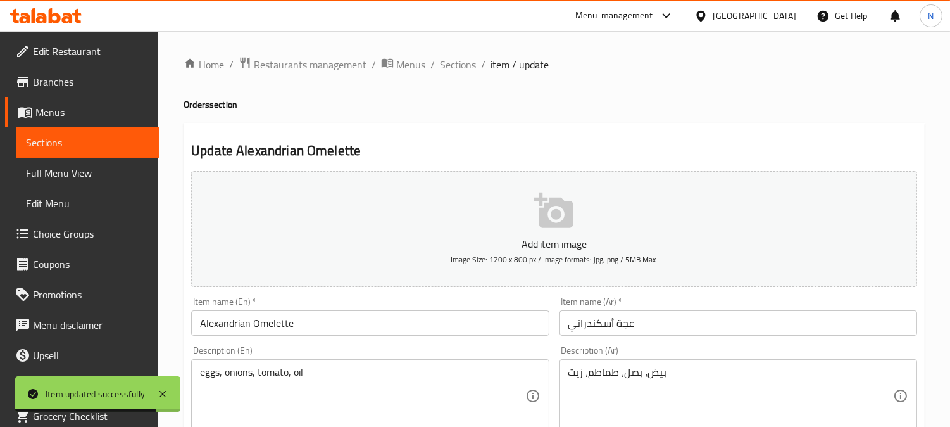
click at [273, 328] on input "Alexandrian Omelette" at bounding box center [370, 322] width 358 height 25
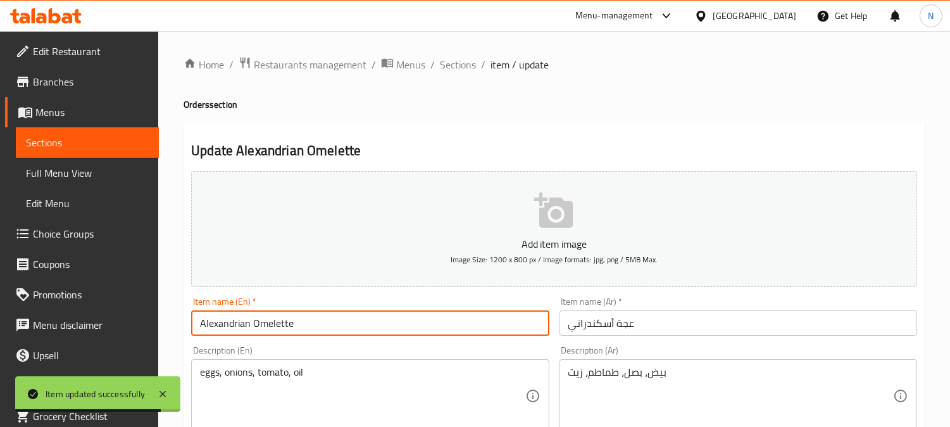
click at [273, 328] on input "Alexandrian Omelette" at bounding box center [370, 322] width 358 height 25
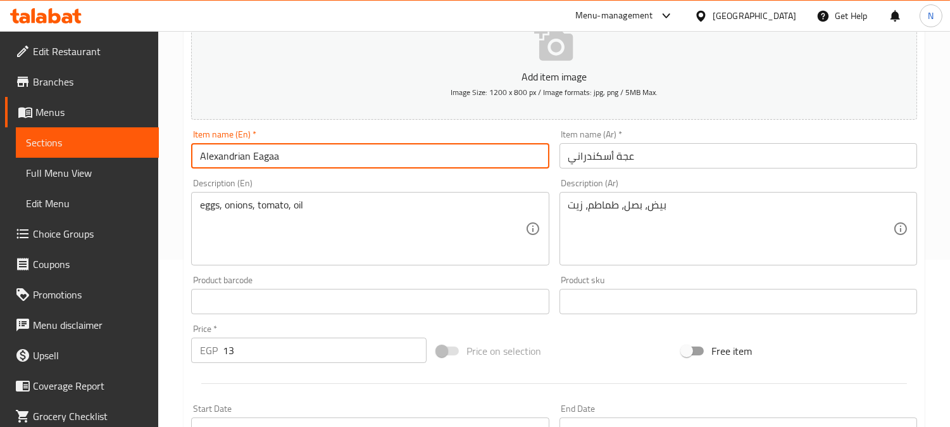
scroll to position [465, 0]
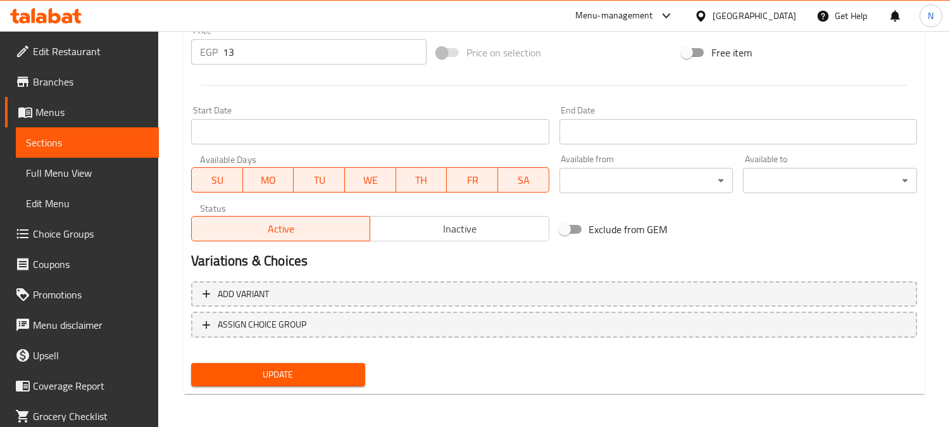
type input "Alexandrian Eagaa"
drag, startPoint x: 308, startPoint y: 377, endPoint x: 229, endPoint y: 5, distance: 380.0
click at [308, 375] on span "Update" at bounding box center [278, 375] width 154 height 16
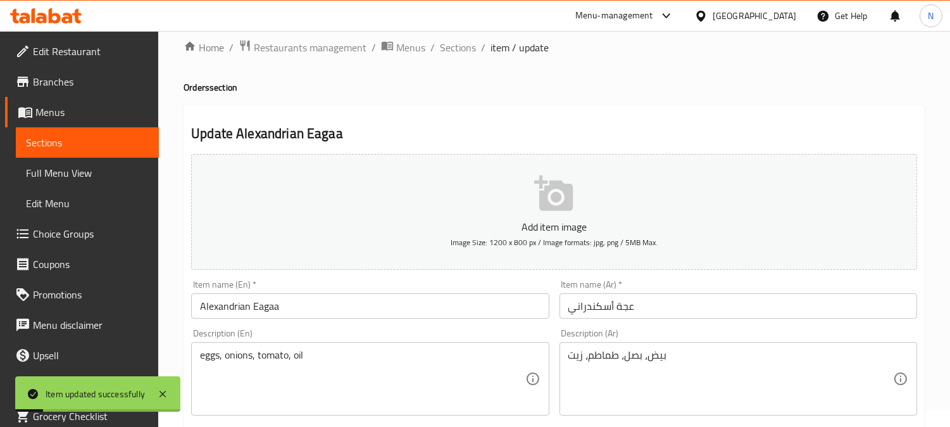
scroll to position [0, 0]
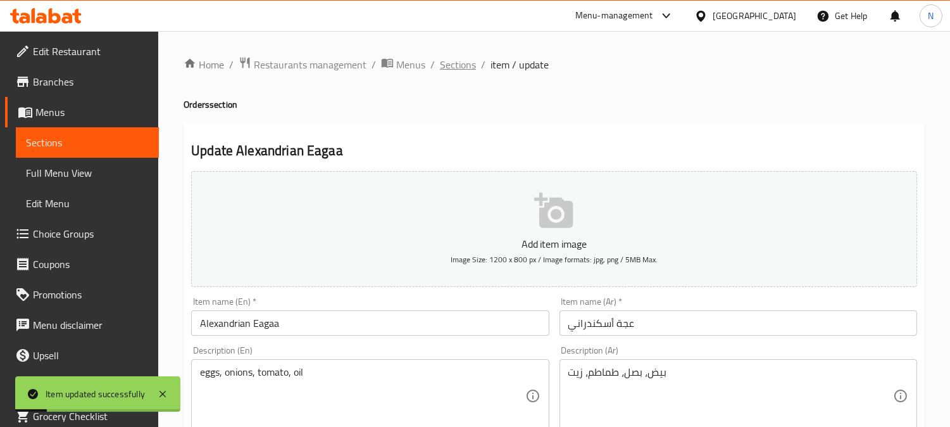
click at [454, 65] on span "Sections" at bounding box center [458, 64] width 36 height 15
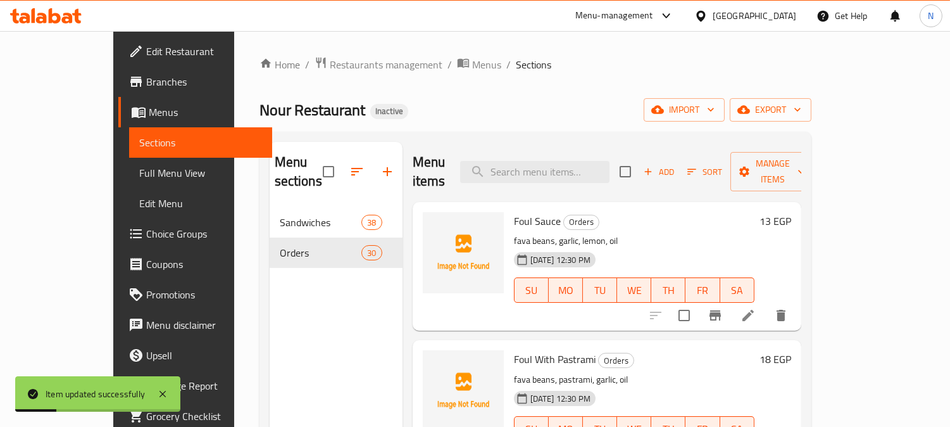
click at [573, 161] on input "search" at bounding box center [534, 172] width 149 height 22
paste input "Plain Foul"
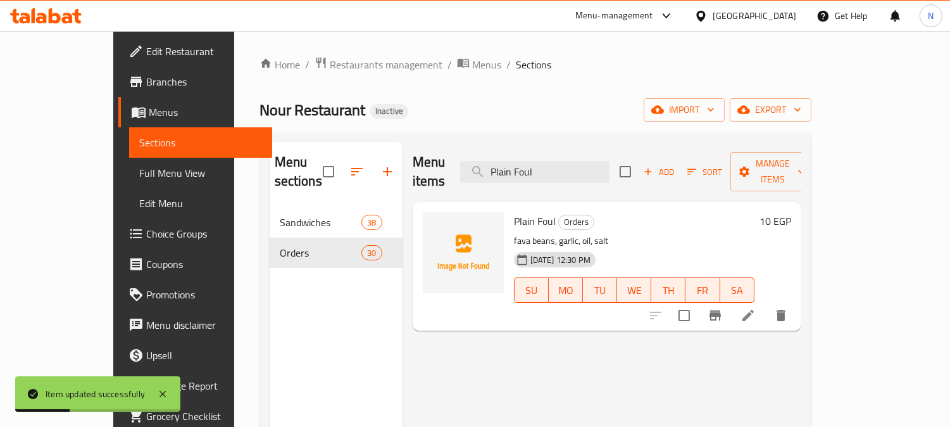
type input "Plain Foul"
click at [756, 308] on icon at bounding box center [748, 315] width 15 height 15
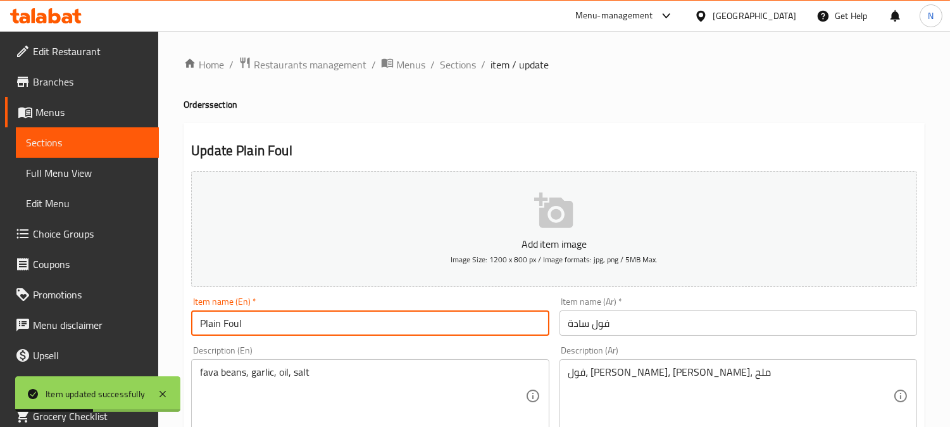
click at [233, 318] on input "Plain Foul" at bounding box center [370, 322] width 358 height 25
click at [232, 318] on input "Plain Foul" at bounding box center [370, 322] width 358 height 25
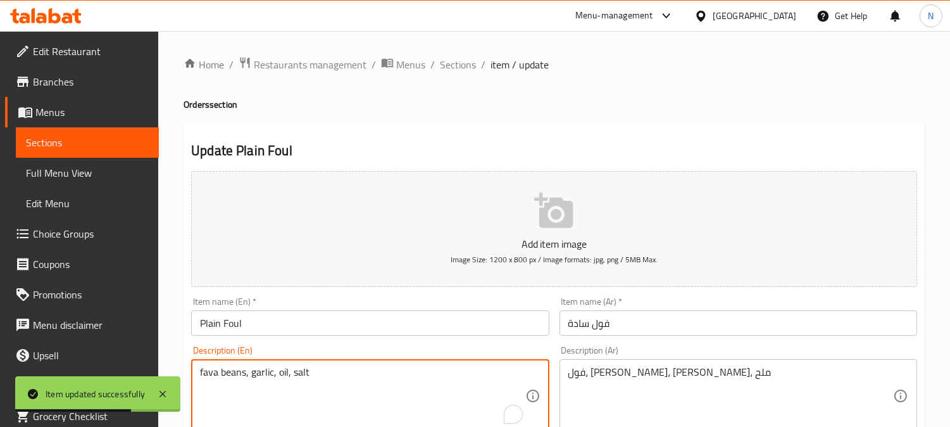
drag, startPoint x: 245, startPoint y: 374, endPoint x: 206, endPoint y: 372, distance: 39.3
paste textarea "Foul"
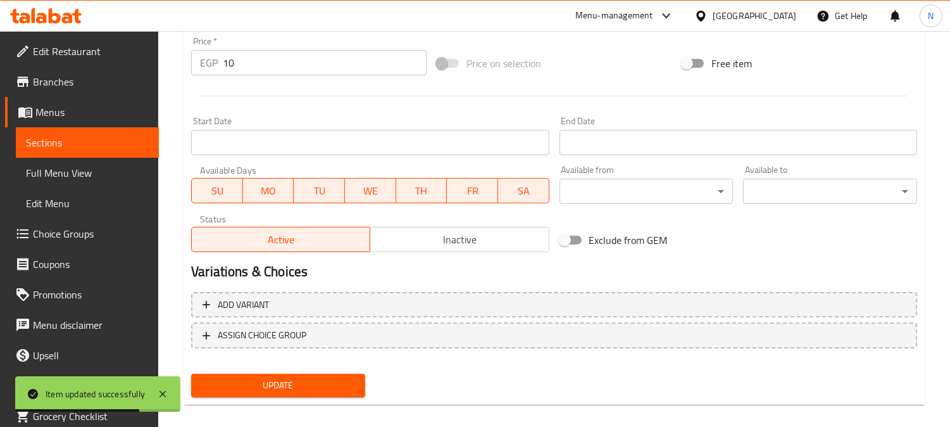
scroll to position [465, 0]
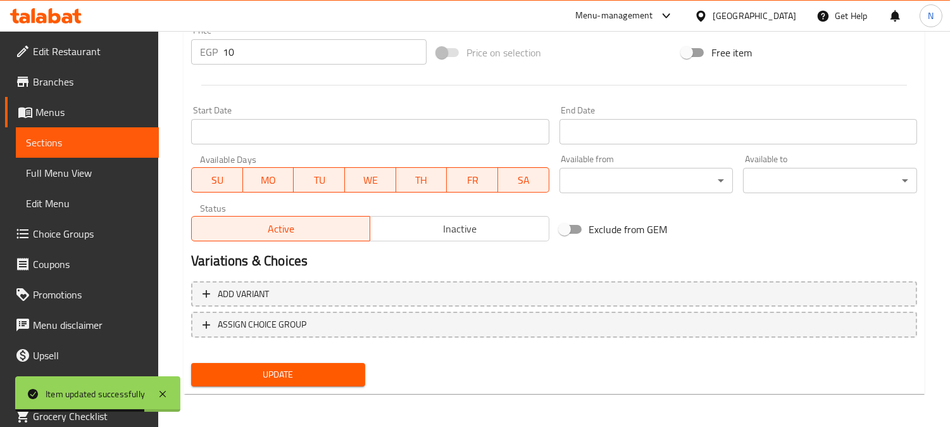
type textarea "Foul , garlic, oil, salt"
click at [294, 370] on span "Update" at bounding box center [278, 375] width 154 height 16
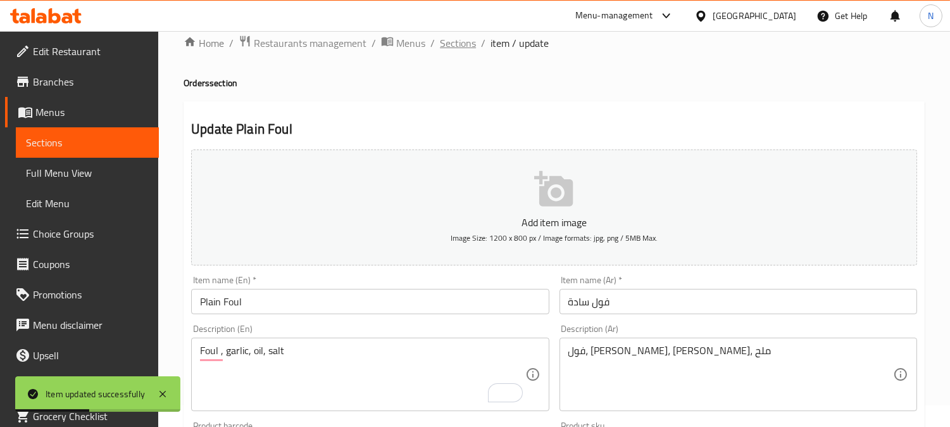
scroll to position [0, 0]
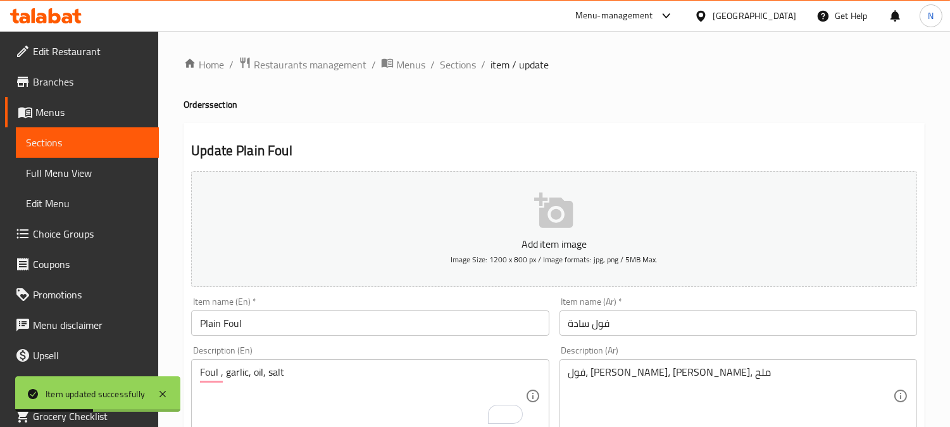
click at [463, 59] on span "Sections" at bounding box center [458, 64] width 36 height 15
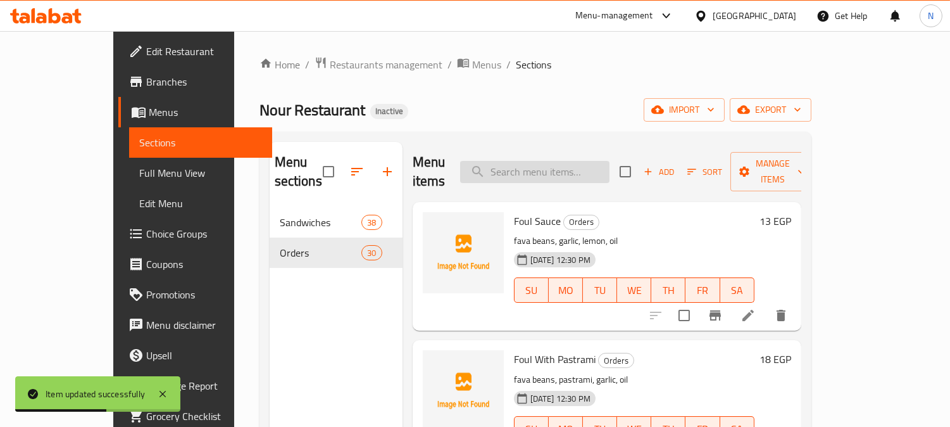
drag, startPoint x: 583, startPoint y: 167, endPoint x: 592, endPoint y: 167, distance: 8.9
click at [580, 167] on input "search" at bounding box center [534, 172] width 149 height 22
paste input "Foul"
type input "Foul"
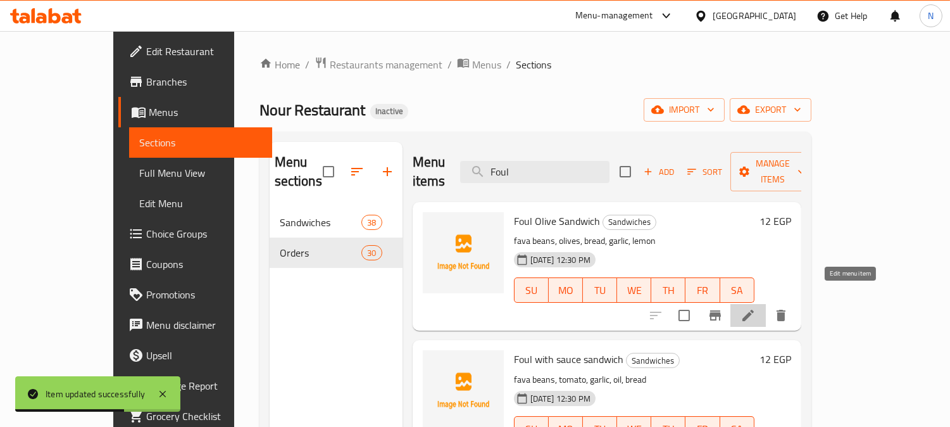
click at [756, 308] on icon at bounding box center [748, 315] width 15 height 15
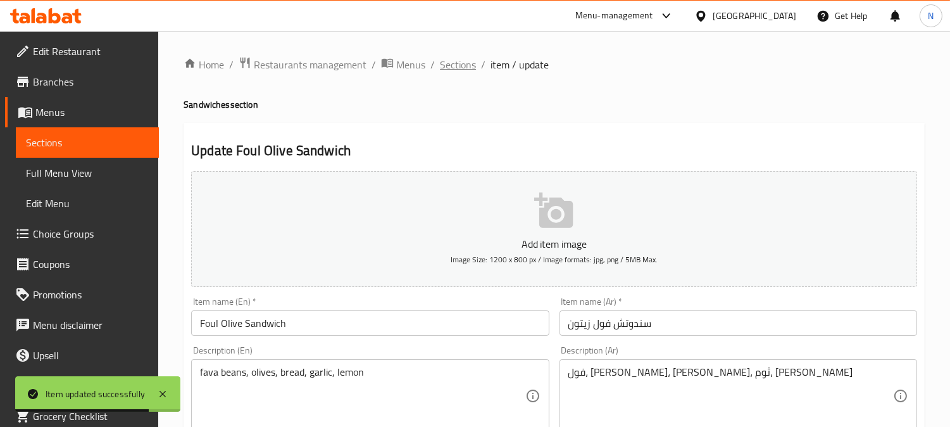
click at [468, 60] on span "Sections" at bounding box center [458, 64] width 36 height 15
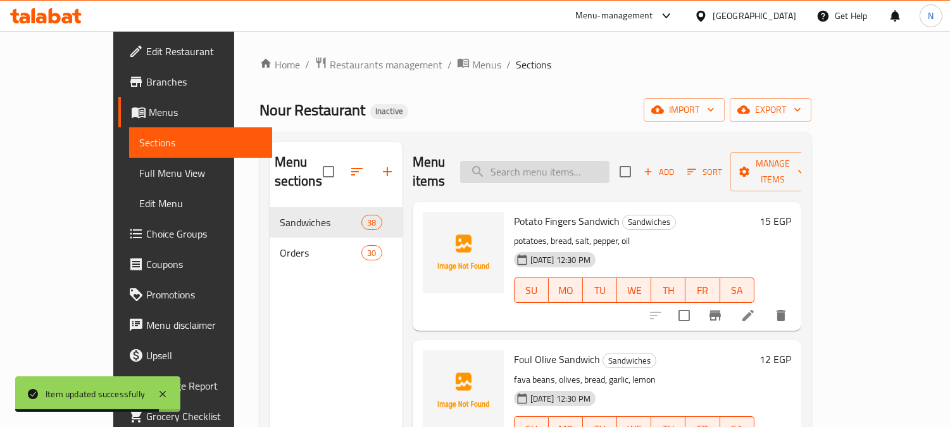
click at [592, 168] on input "search" at bounding box center [534, 172] width 149 height 22
paste input "Foul"
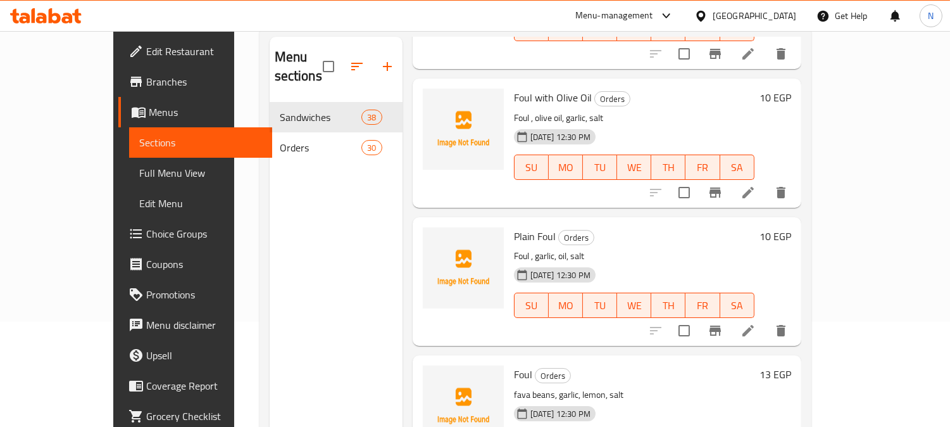
scroll to position [177, 0]
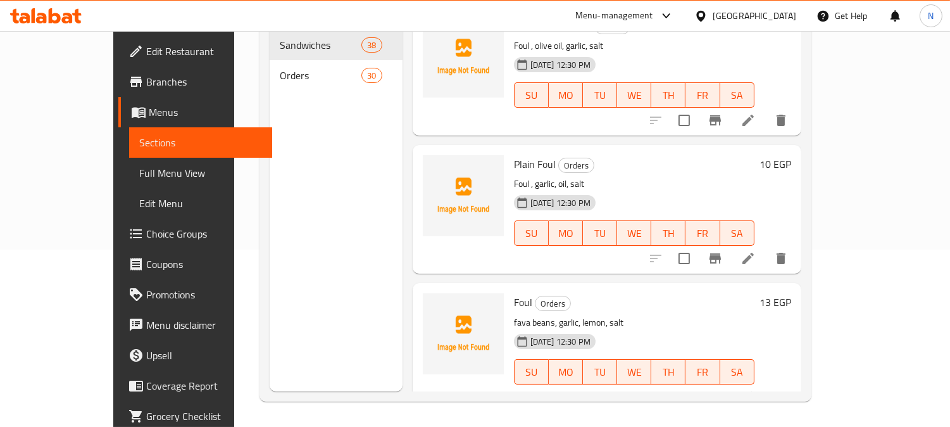
type input "Foul"
click at [756, 389] on icon at bounding box center [748, 396] width 15 height 15
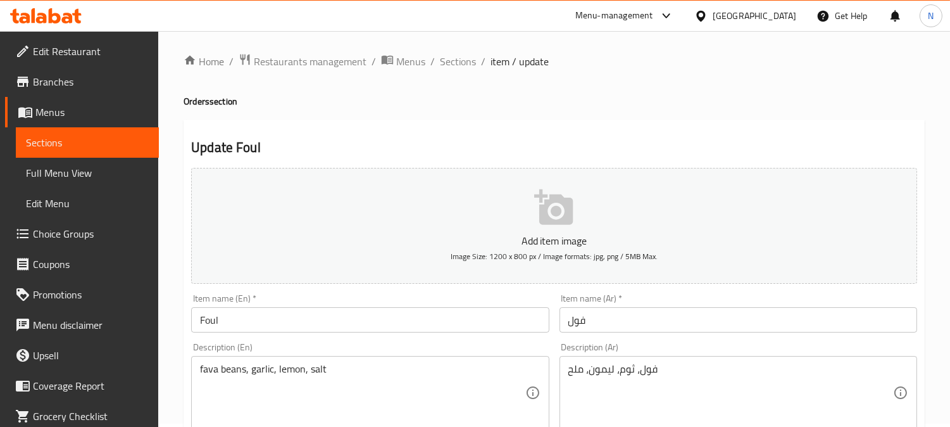
scroll to position [70, 0]
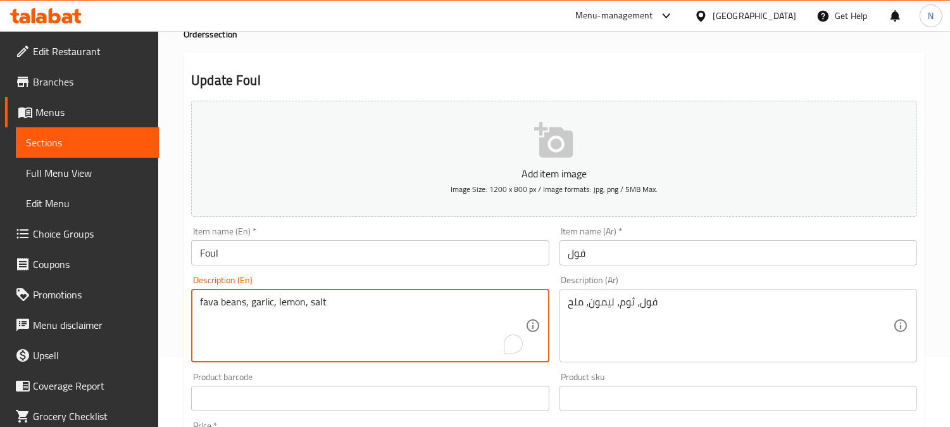
drag, startPoint x: 244, startPoint y: 303, endPoint x: 143, endPoint y: 301, distance: 101.3
paste textarea "Foul"
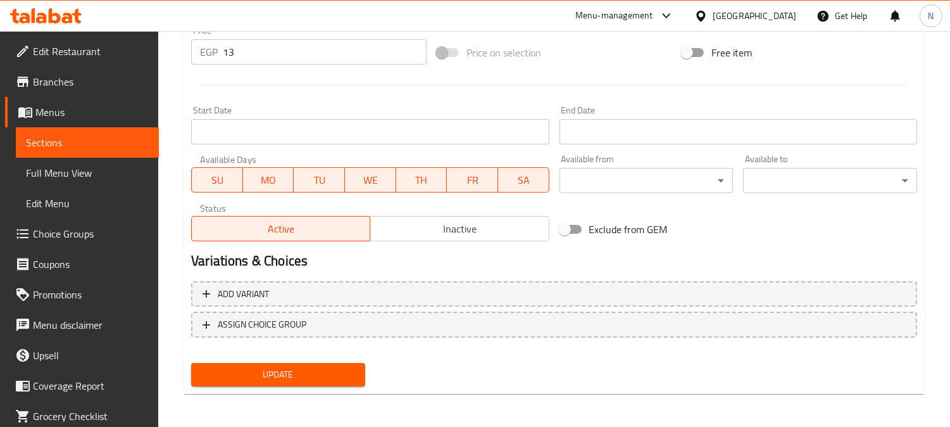
type textarea "Foul, garlic, lemon, salt"
click at [292, 380] on span "Update" at bounding box center [278, 375] width 154 height 16
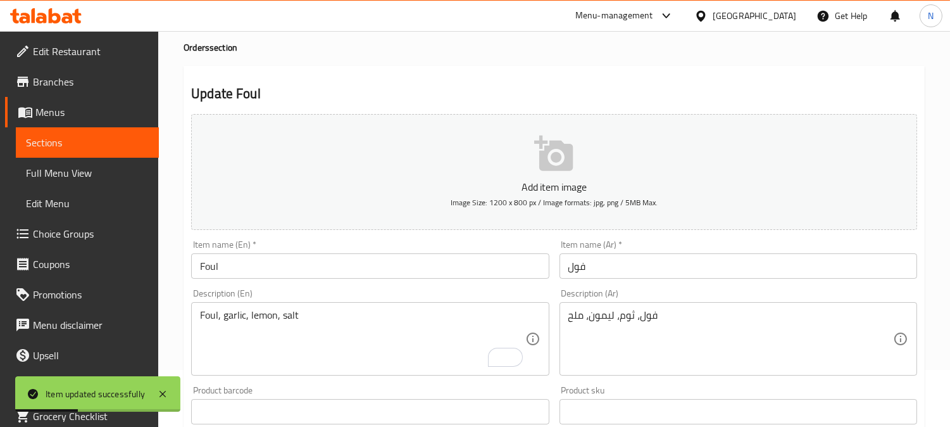
scroll to position [0, 0]
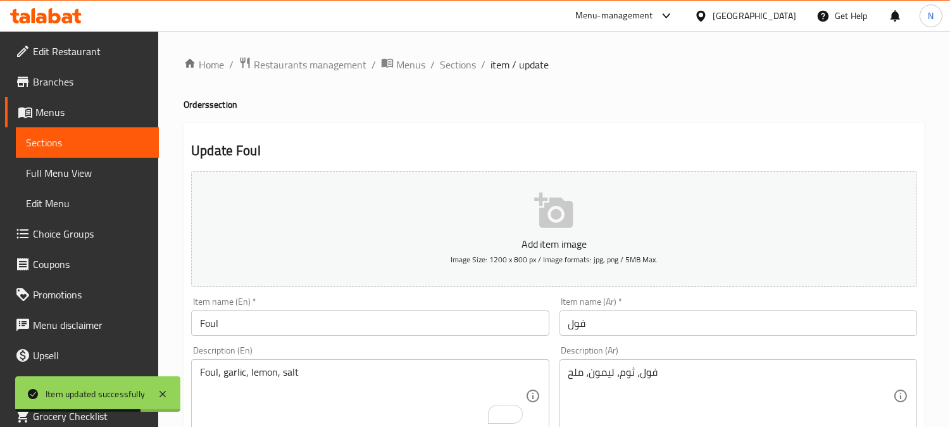
drag, startPoint x: 445, startPoint y: 66, endPoint x: 512, endPoint y: 125, distance: 88.8
click at [446, 66] on span "Sections" at bounding box center [458, 64] width 36 height 15
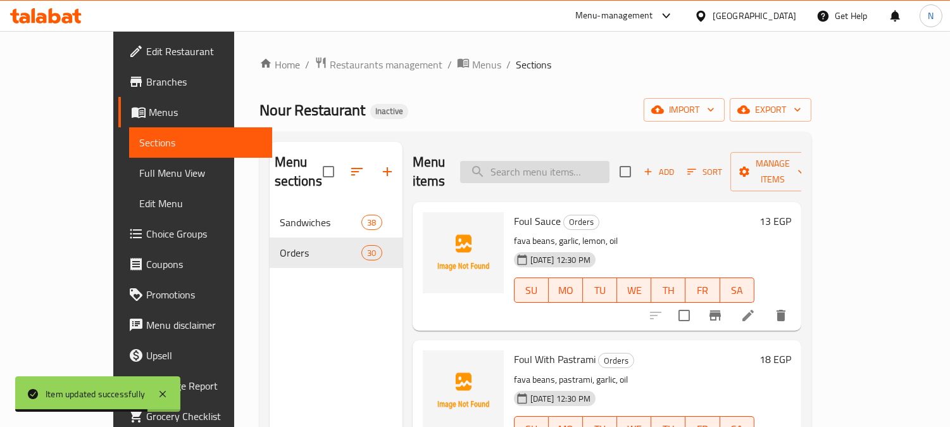
click at [562, 163] on input "search" at bounding box center [534, 172] width 149 height 22
paste input "French Omelette Sandwich"
type input "French Omelette Sandwich"
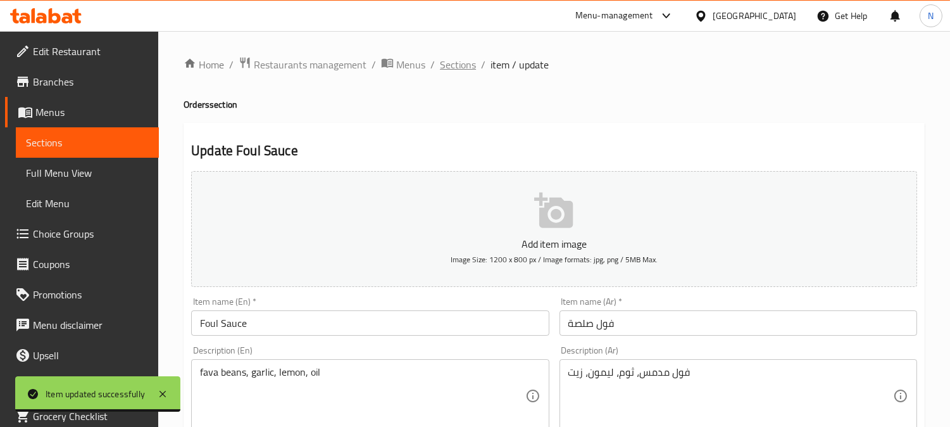
click at [451, 57] on span "Sections" at bounding box center [458, 64] width 36 height 15
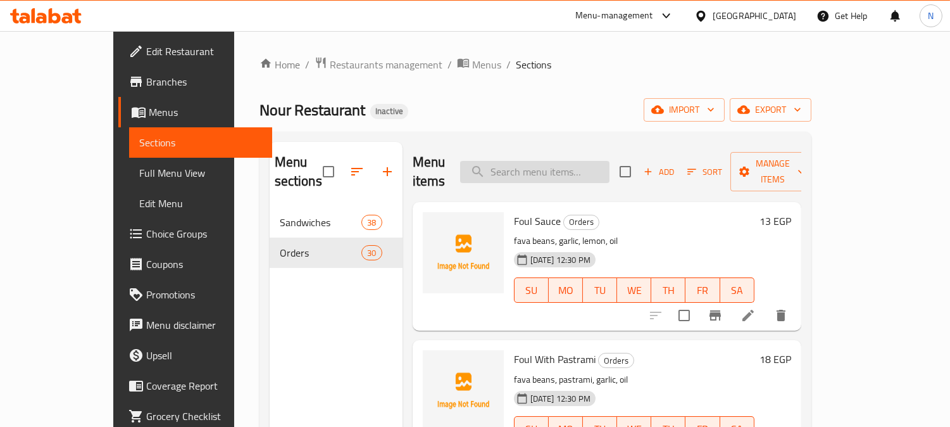
click at [577, 161] on input "search" at bounding box center [534, 172] width 149 height 22
paste input "French Omelette Sandwich"
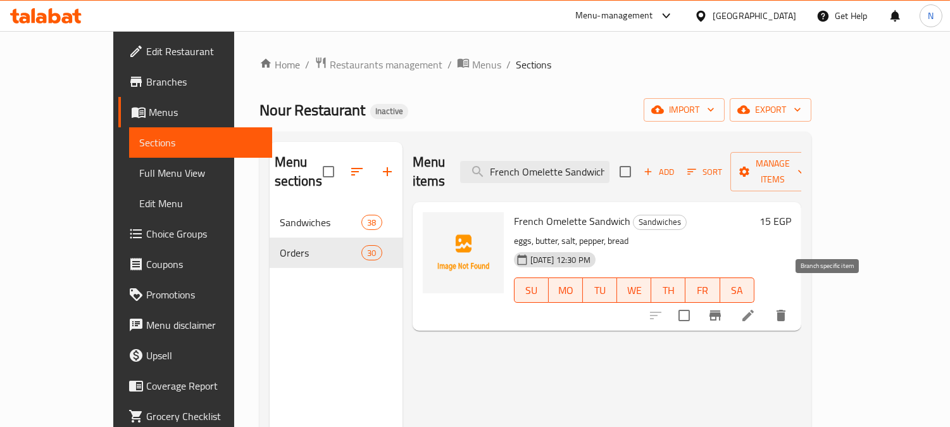
type input "French Omelette Sandwich"
click at [756, 308] on icon at bounding box center [748, 315] width 15 height 15
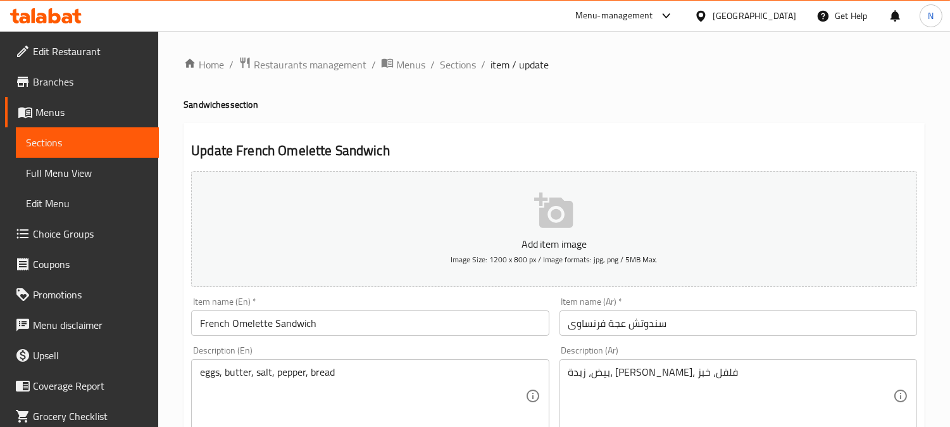
click at [255, 327] on input "French Omelette Sandwich" at bounding box center [370, 322] width 358 height 25
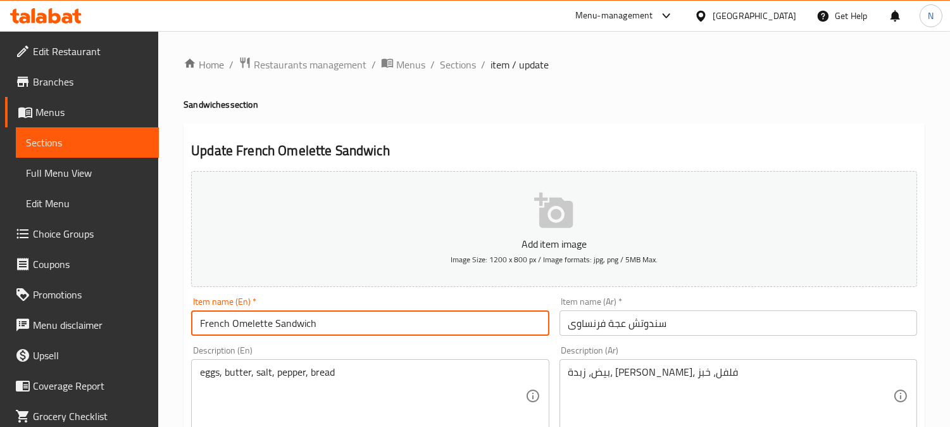
click at [255, 327] on input "French Omelette Sandwich" at bounding box center [370, 322] width 358 height 25
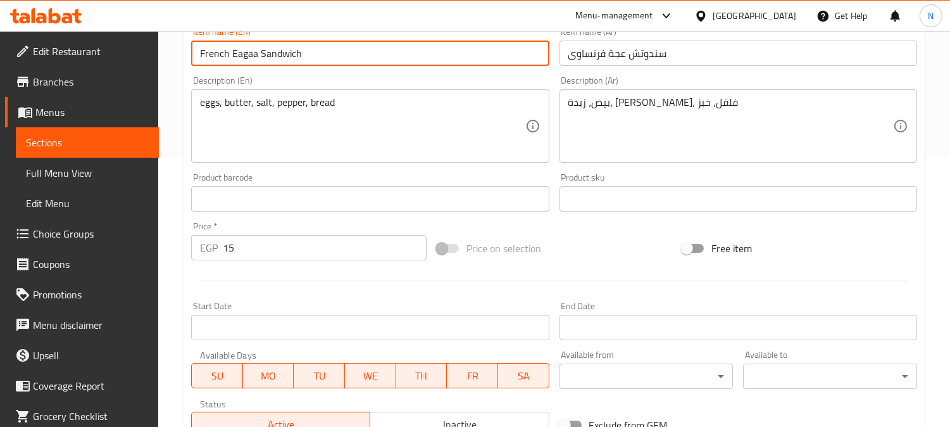
scroll to position [465, 0]
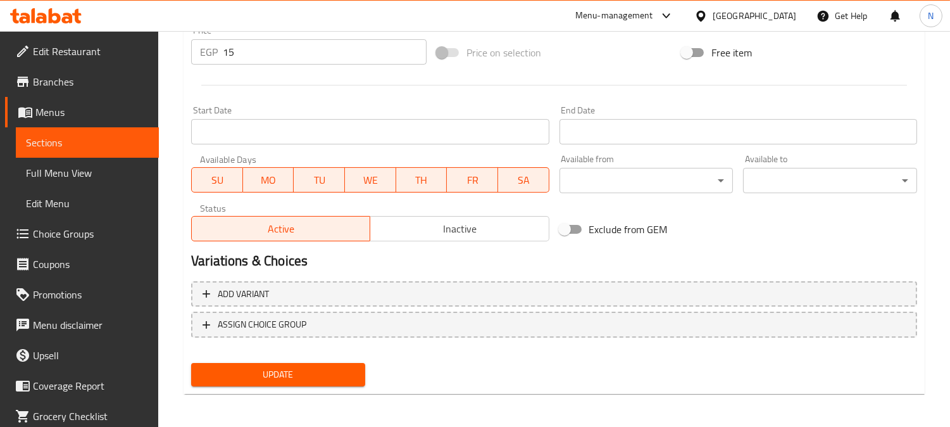
type input "French Eagaa Sandwich"
click at [260, 375] on span "Update" at bounding box center [278, 375] width 154 height 16
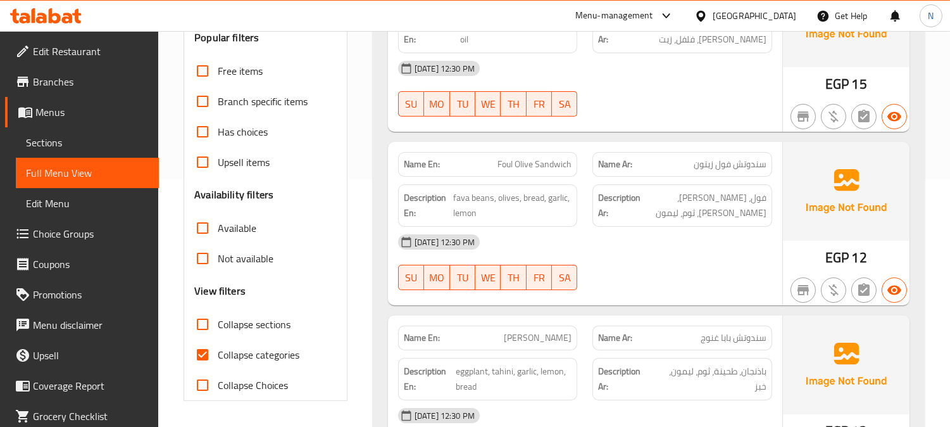
scroll to position [281, 0]
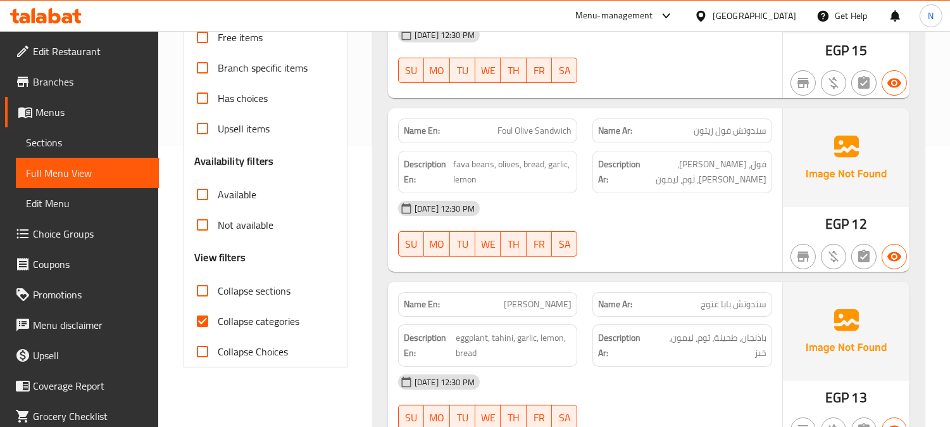
click at [211, 324] on input "Collapse categories" at bounding box center [202, 321] width 30 height 30
checkbox input "false"
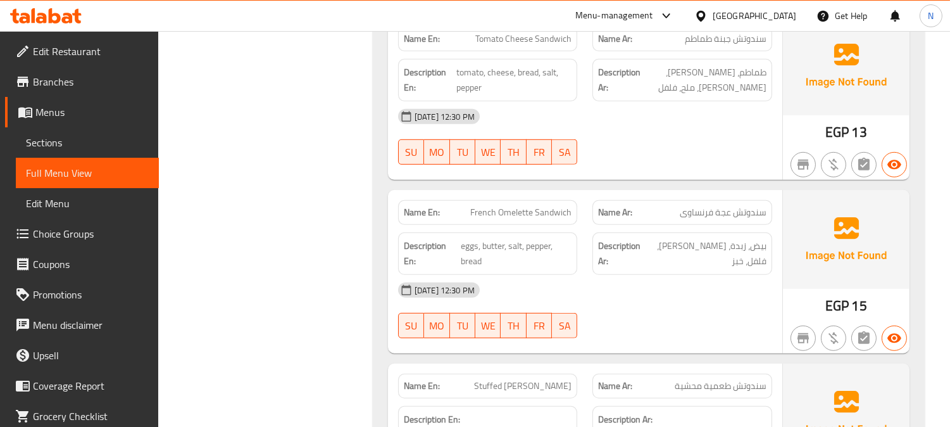
click at [517, 218] on span "French Omelette Sandwich" at bounding box center [520, 212] width 101 height 13
copy span "French Omelette Sandwich"
drag, startPoint x: 289, startPoint y: 124, endPoint x: 127, endPoint y: 49, distance: 178.7
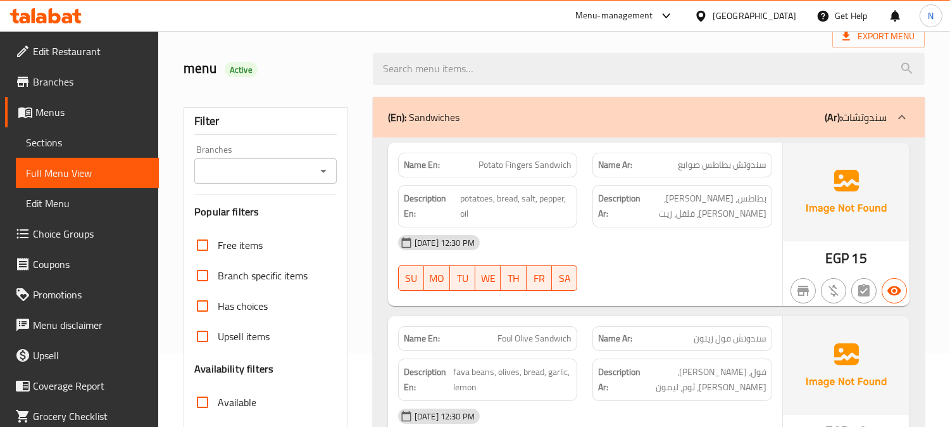
scroll to position [211, 0]
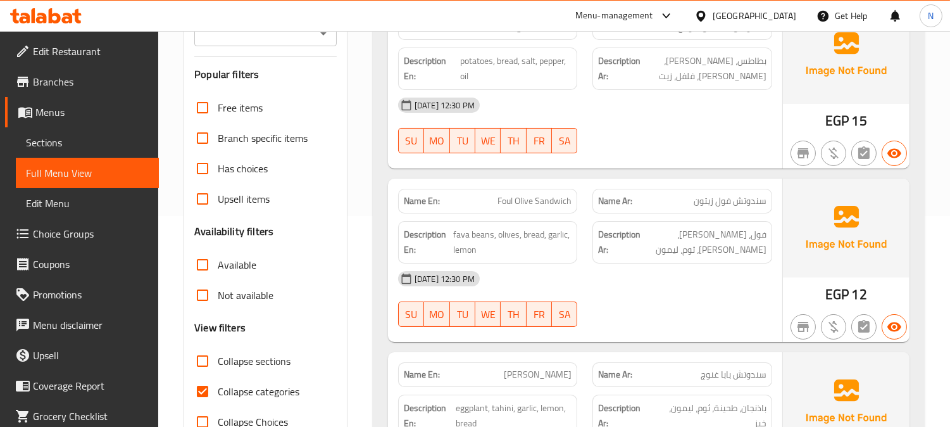
click at [214, 382] on input "Collapse categories" at bounding box center [202, 391] width 30 height 30
checkbox input "false"
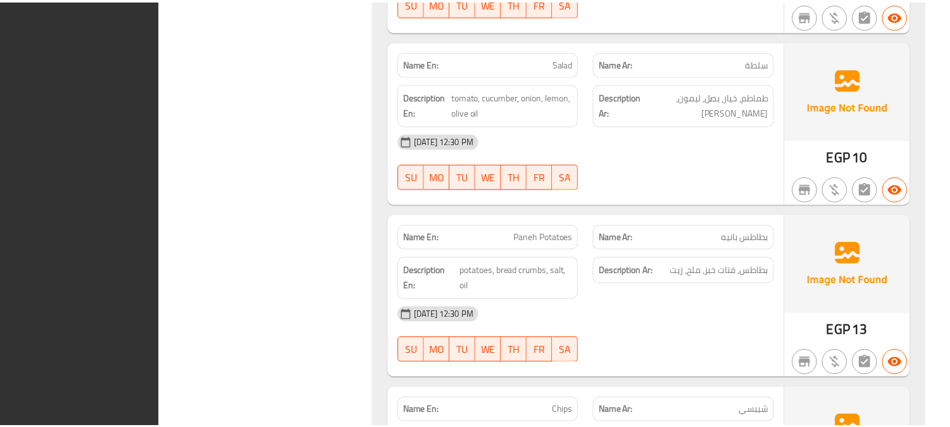
scroll to position [11239, 0]
